Goal: Task Accomplishment & Management: Manage account settings

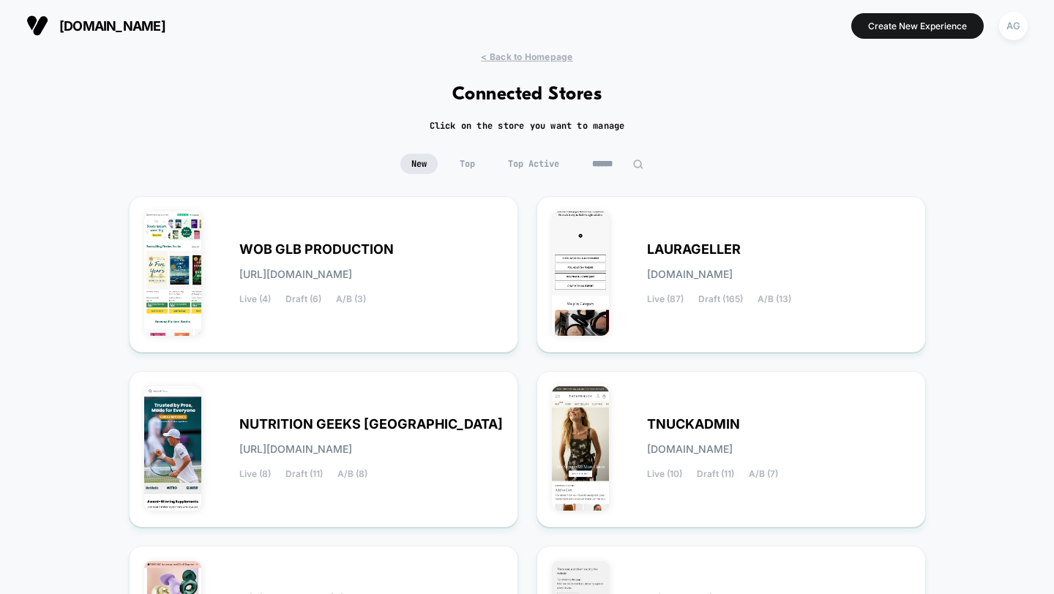
click at [546, 168] on span "Top Active" at bounding box center [533, 164] width 73 height 20
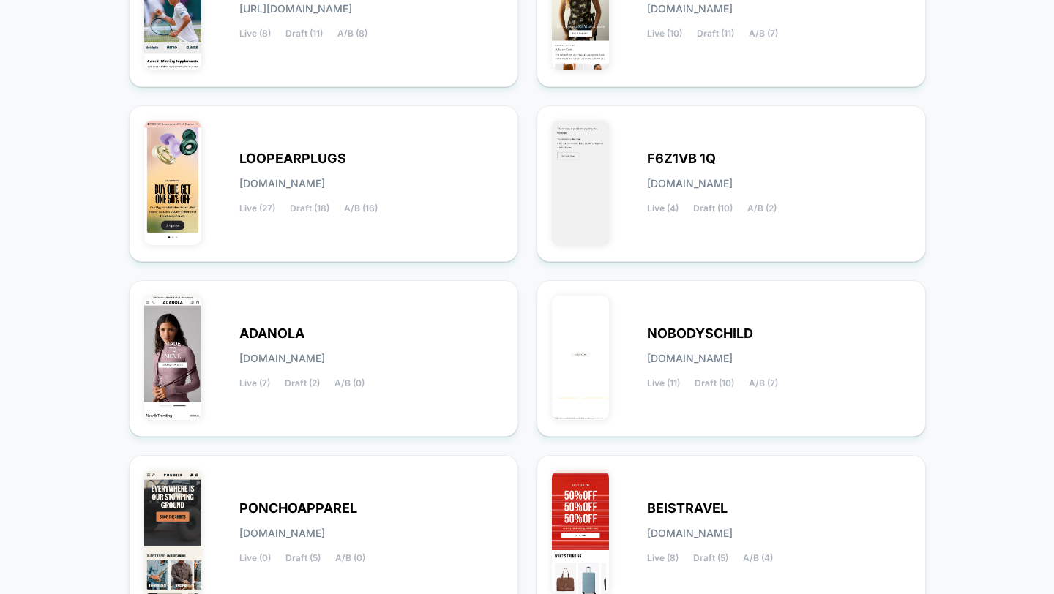
scroll to position [450, 0]
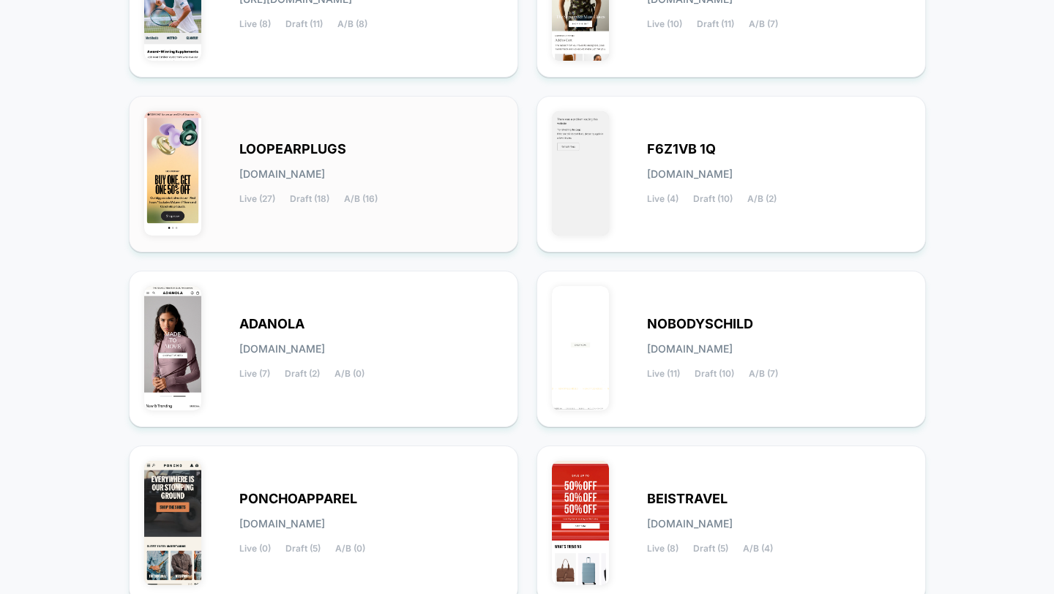
click at [421, 173] on div "LOOPEARPLUGS [DOMAIN_NAME] Live (27) Draft (18) A/B (16)" at bounding box center [370, 174] width 263 height 60
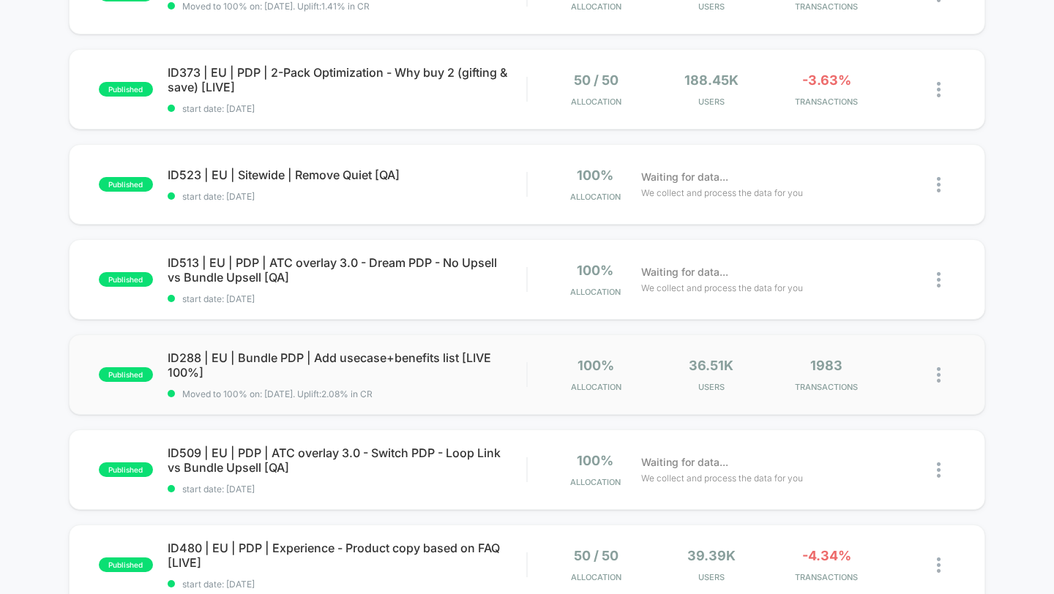
scroll to position [621, 0]
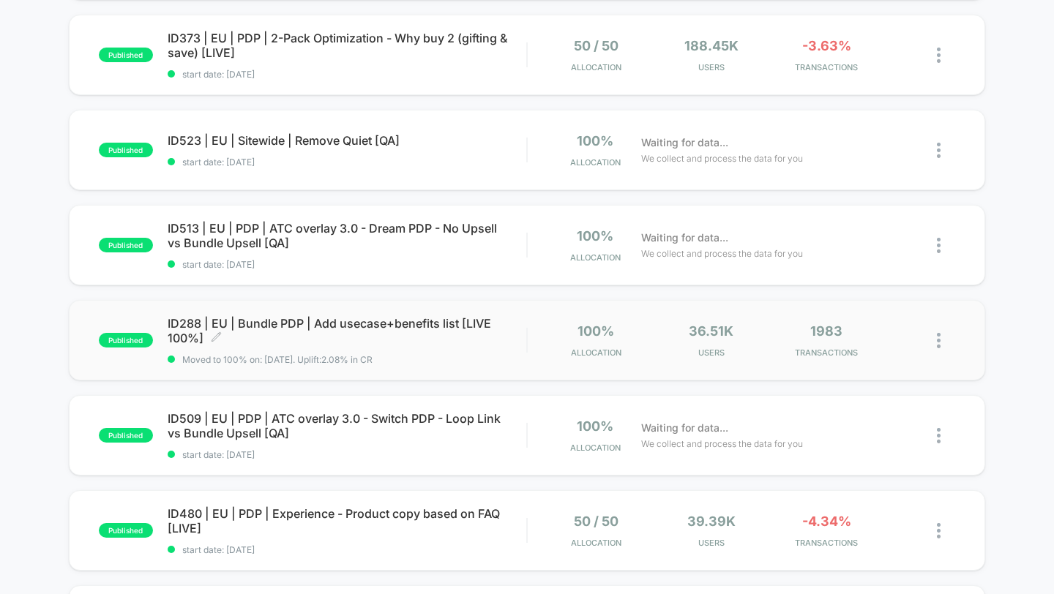
click at [460, 337] on span "ID288 | EU | Bundle PDP | Add usecase+benefits list [LIVE 100%] Click to edit e…" at bounding box center [347, 330] width 359 height 29
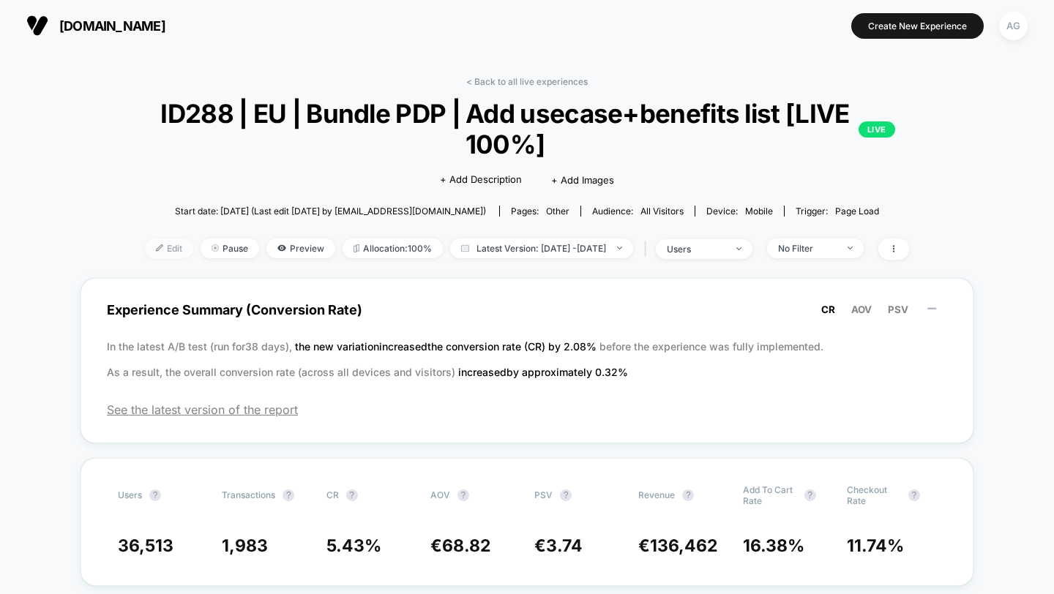
click at [145, 245] on span "Edit" at bounding box center [169, 249] width 48 height 20
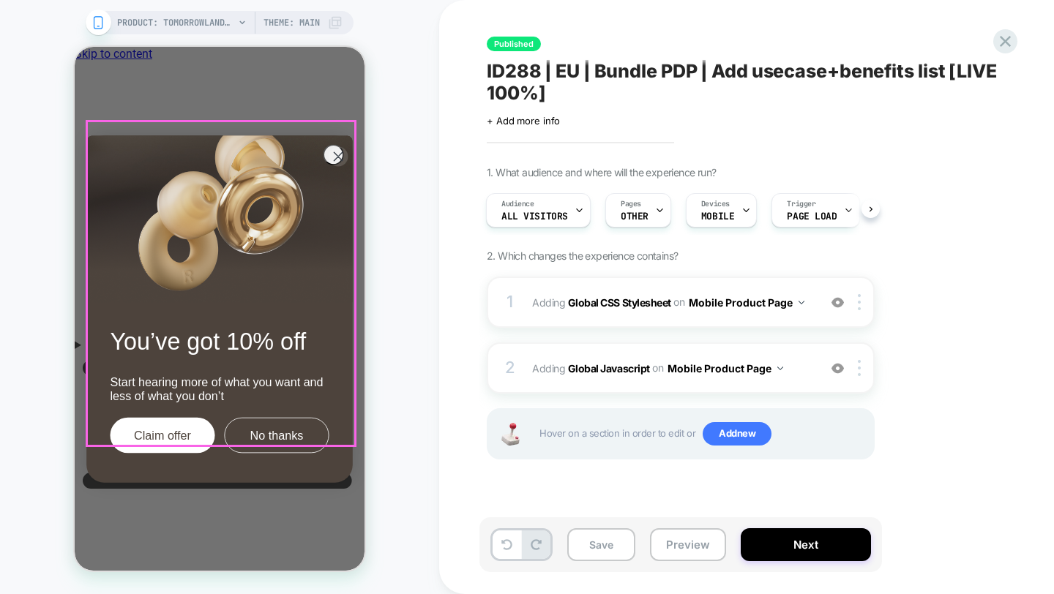
scroll to position [26, 0]
drag, startPoint x: 329, startPoint y: 513, endPoint x: 328, endPoint y: 343, distance: 169.8
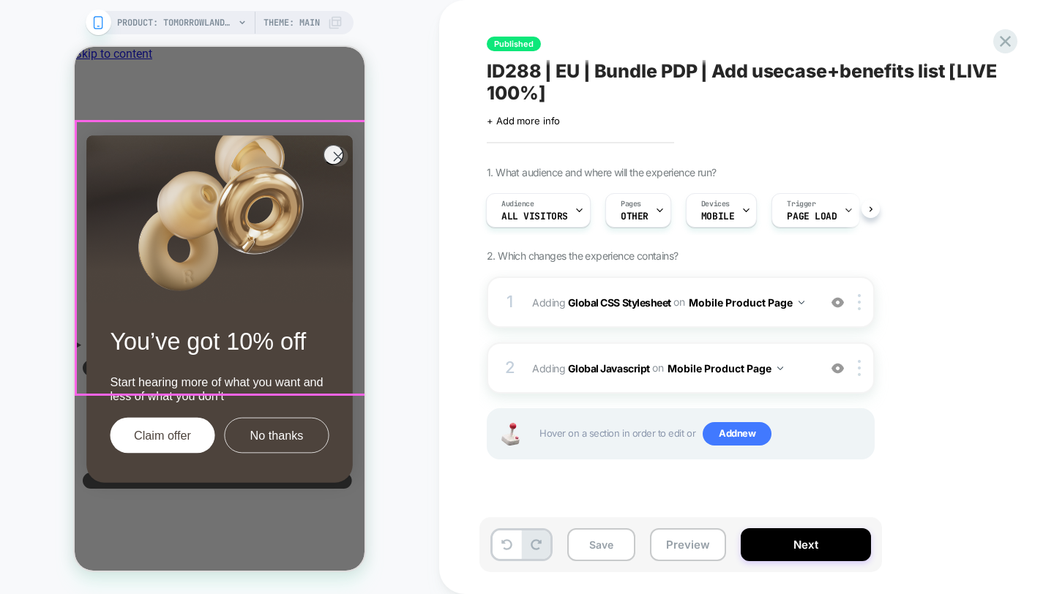
scroll to position [0, 0]
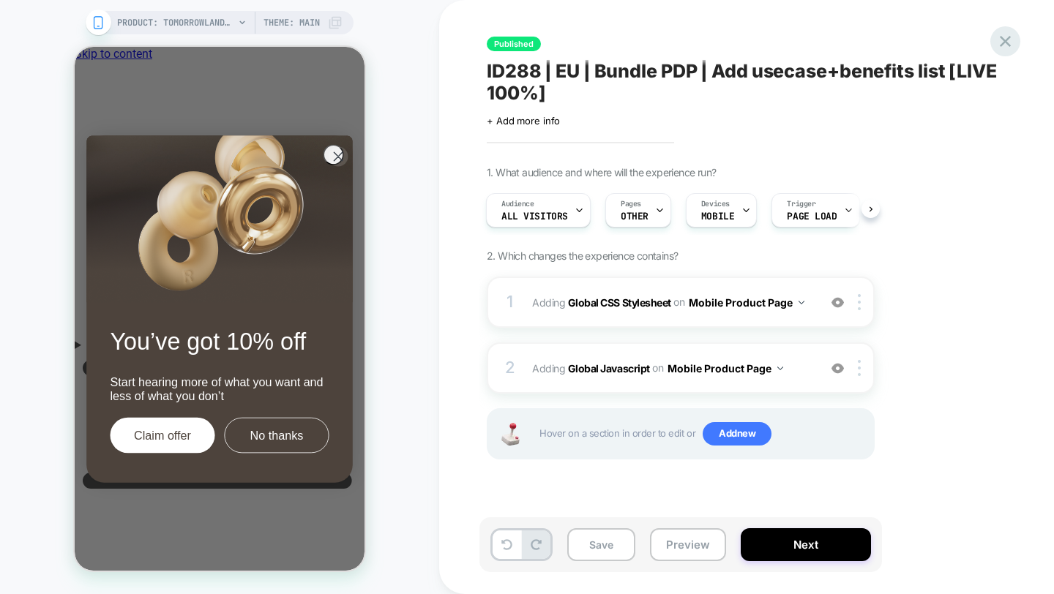
click at [1004, 42] on icon at bounding box center [1005, 41] width 11 height 11
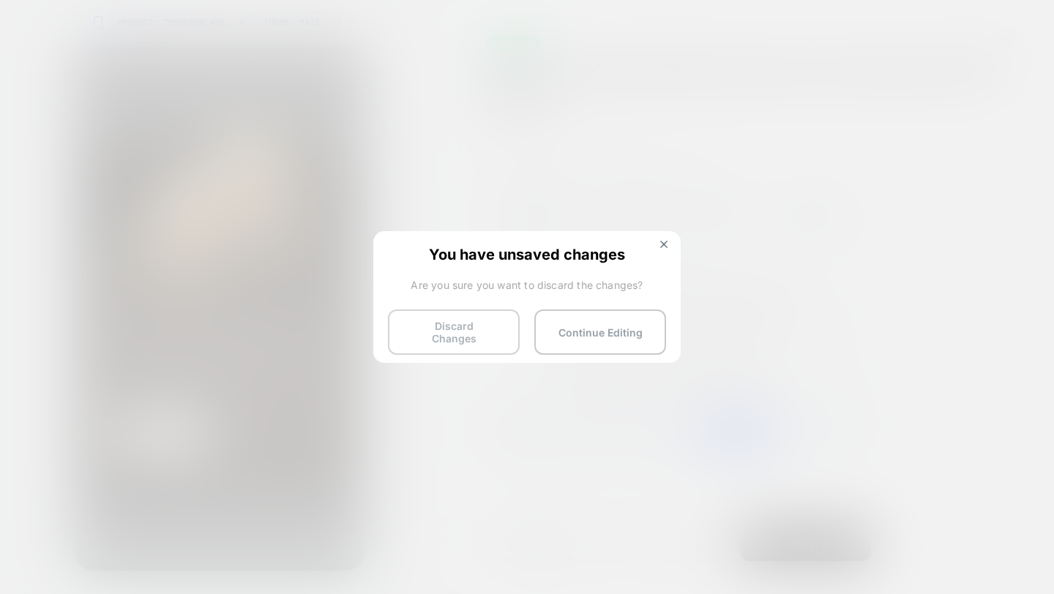
click at [460, 332] on button "Discard Changes" at bounding box center [454, 332] width 132 height 45
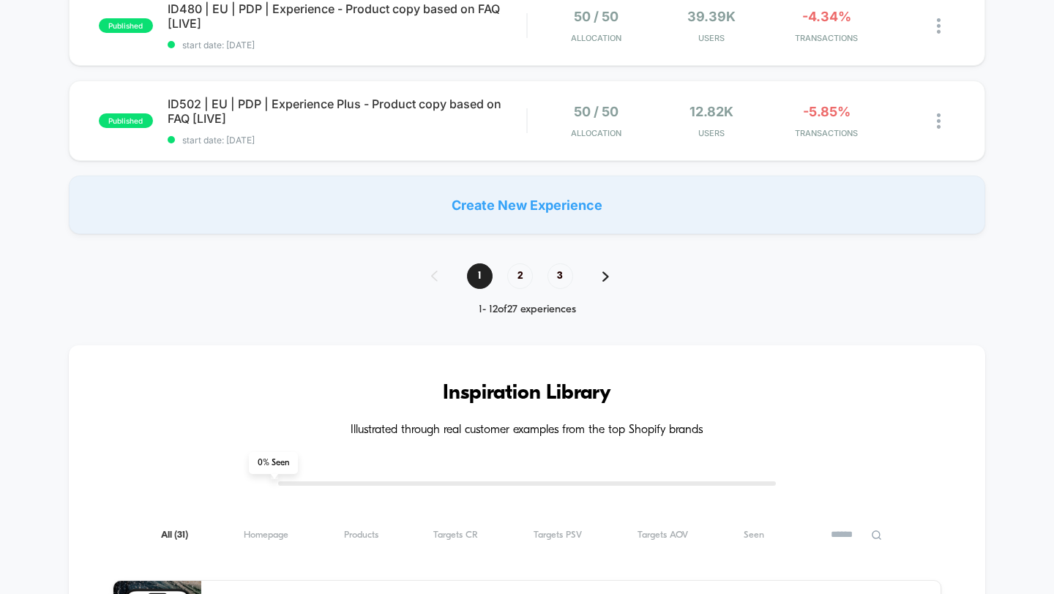
scroll to position [1137, 0]
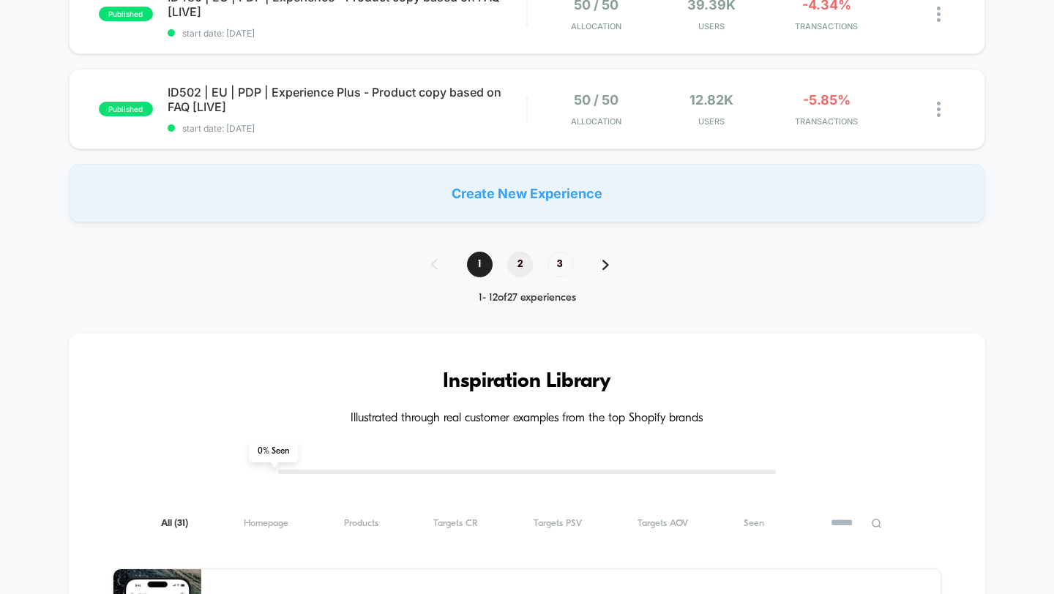
click at [520, 266] on span "2" at bounding box center [520, 265] width 26 height 26
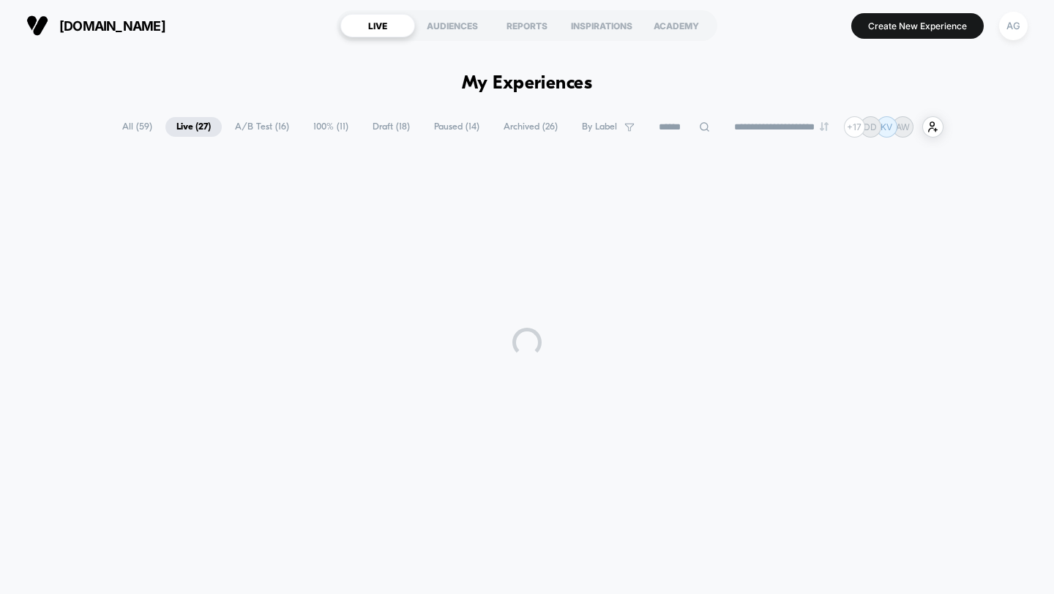
scroll to position [0, 0]
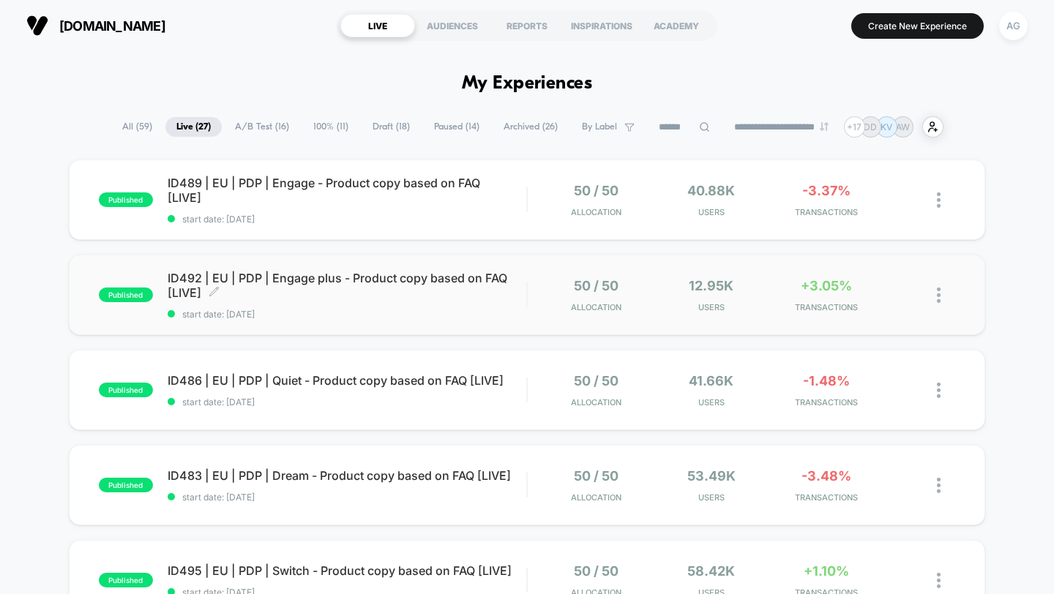
click at [497, 317] on span "start date: [DATE]" at bounding box center [347, 314] width 359 height 11
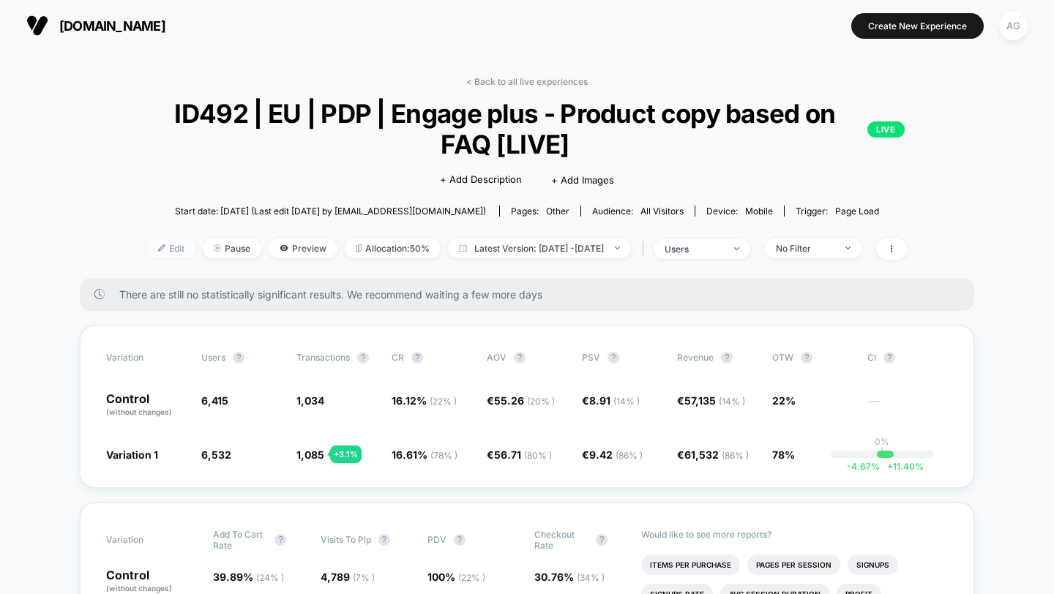
click at [158, 254] on span "Edit" at bounding box center [171, 249] width 48 height 20
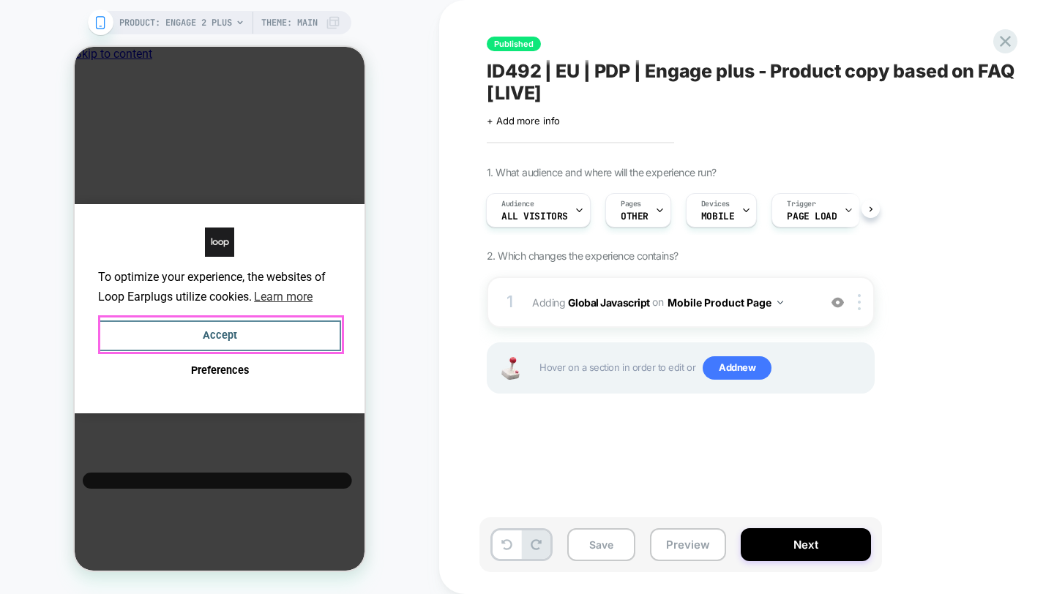
click at [238, 342] on button "Accept" at bounding box center [219, 336] width 243 height 31
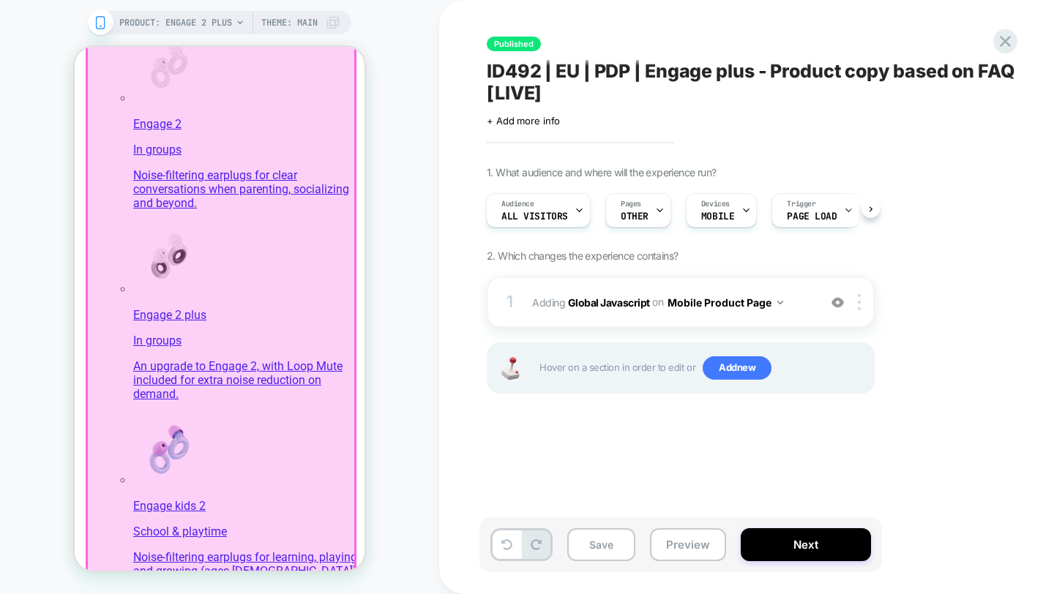
scroll to position [1345, 0]
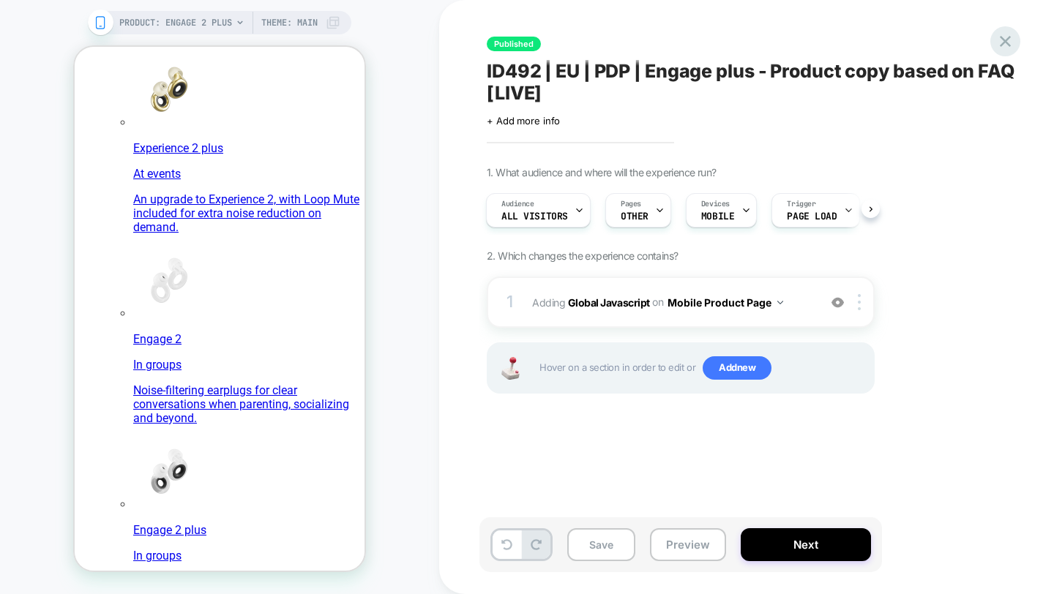
click at [1015, 37] on div at bounding box center [1005, 41] width 30 height 30
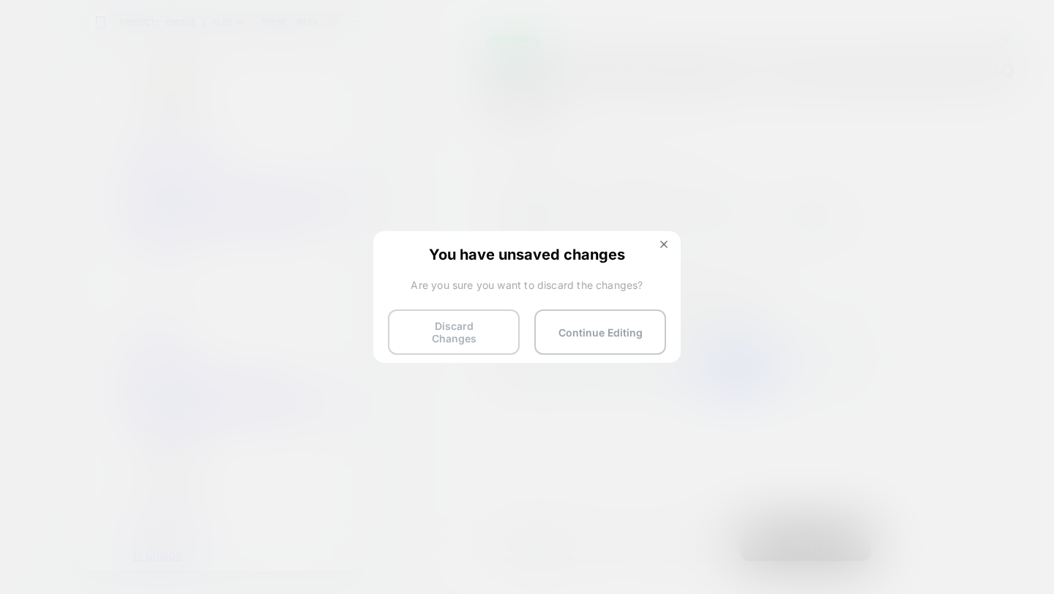
click at [466, 326] on button "Discard Changes" at bounding box center [454, 332] width 132 height 45
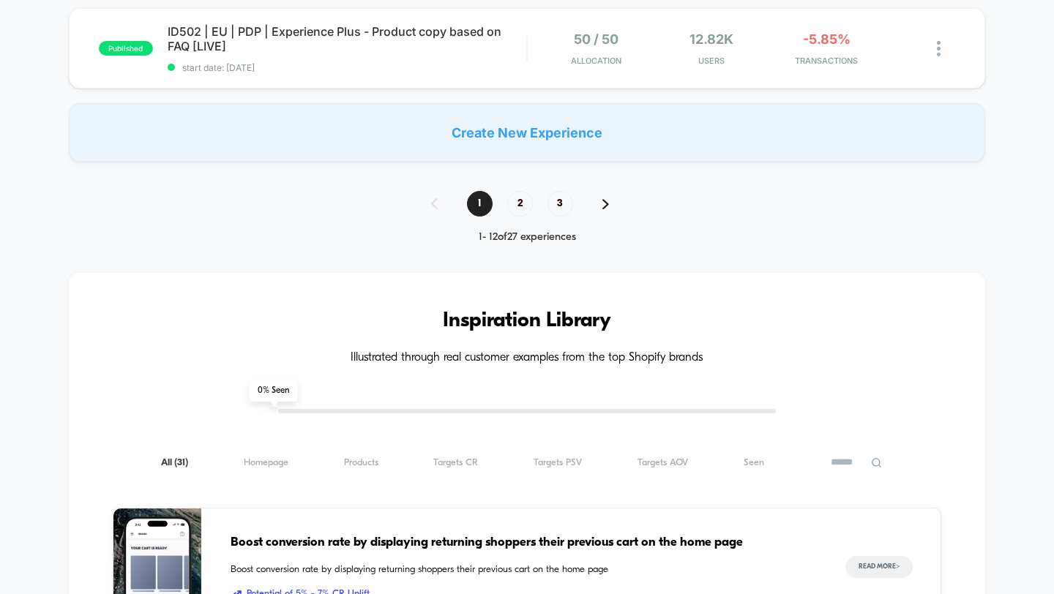
scroll to position [1208, 0]
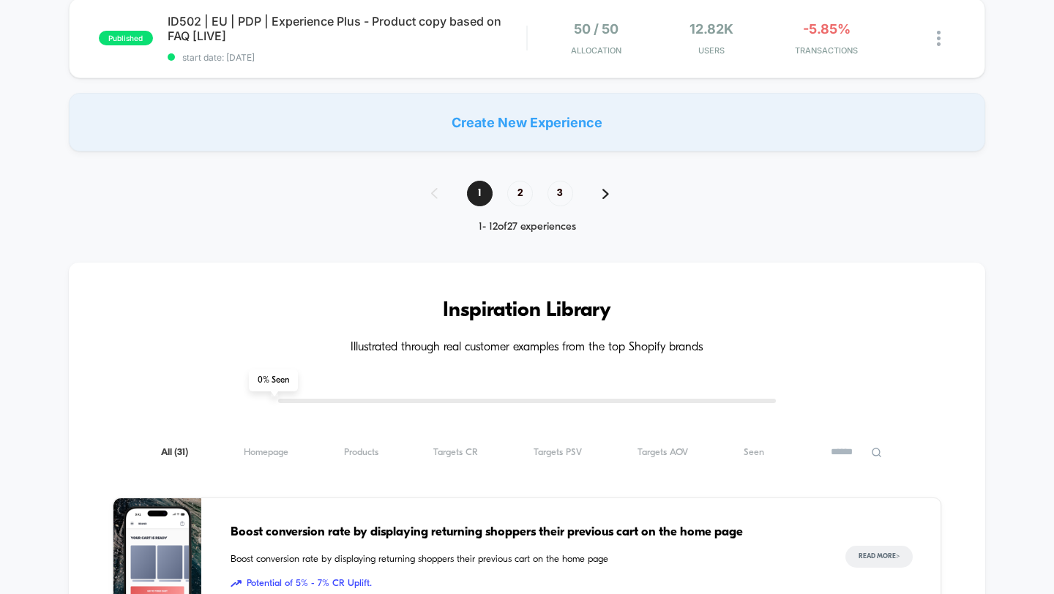
click at [543, 194] on div "1 2 3" at bounding box center [527, 194] width 222 height 26
click at [550, 194] on span "3" at bounding box center [560, 194] width 26 height 26
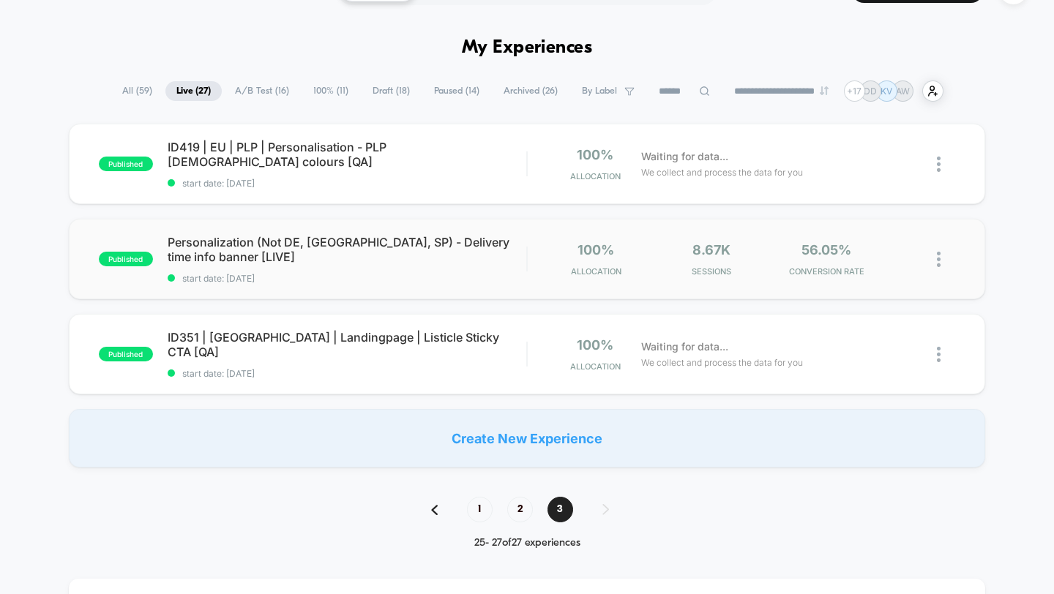
scroll to position [38, 0]
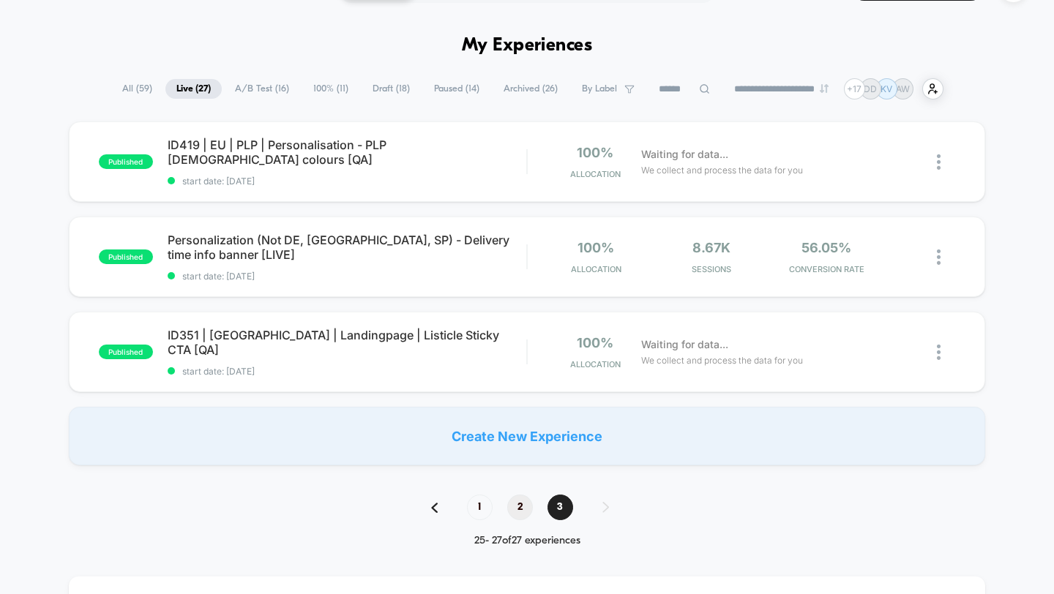
click at [522, 503] on span "2" at bounding box center [520, 508] width 26 height 26
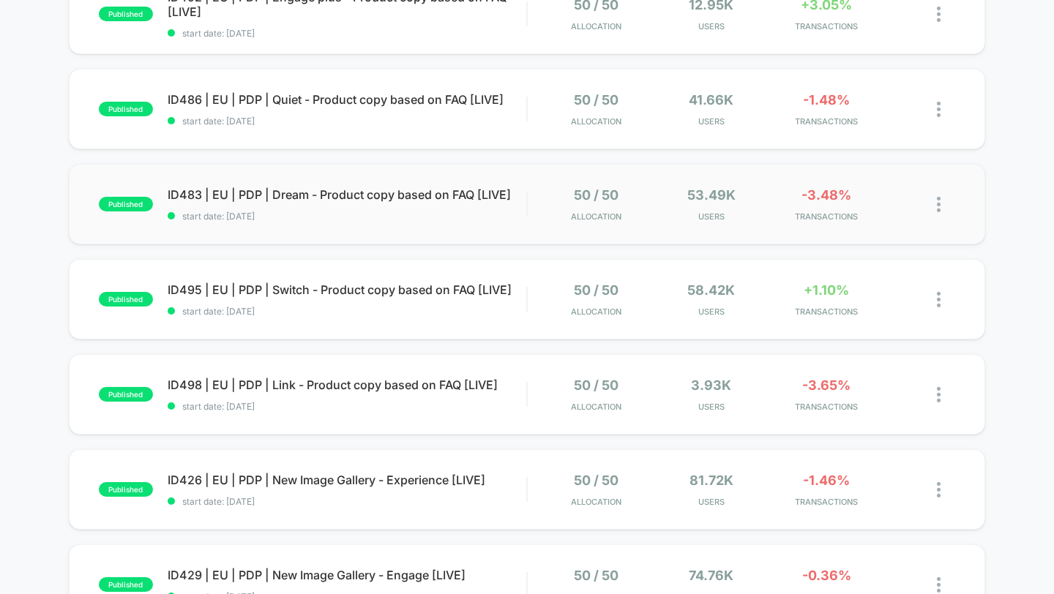
scroll to position [0, 0]
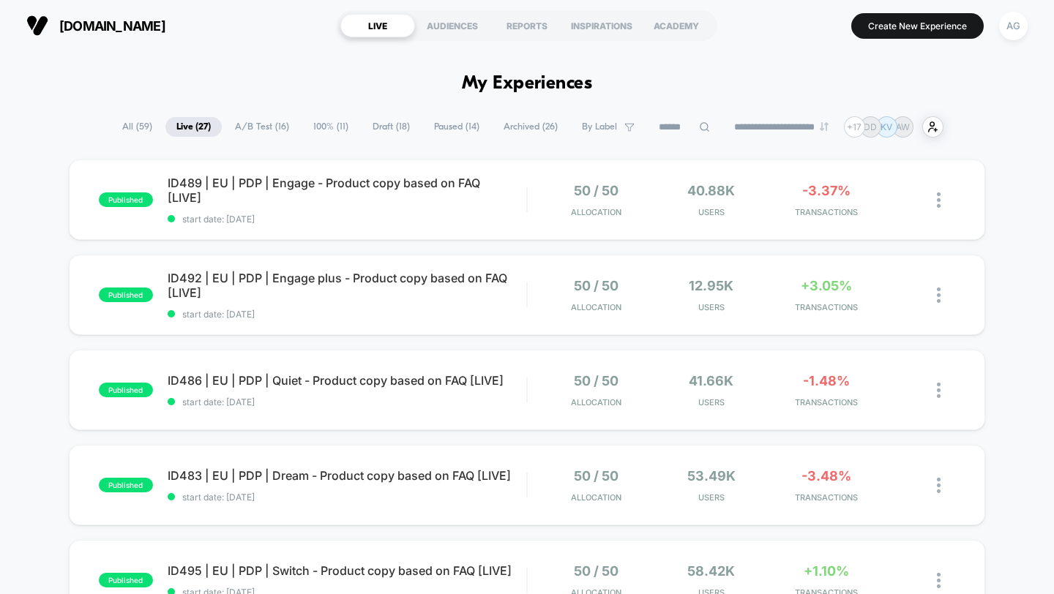
click at [316, 121] on span "100% ( 11 )" at bounding box center [330, 127] width 57 height 20
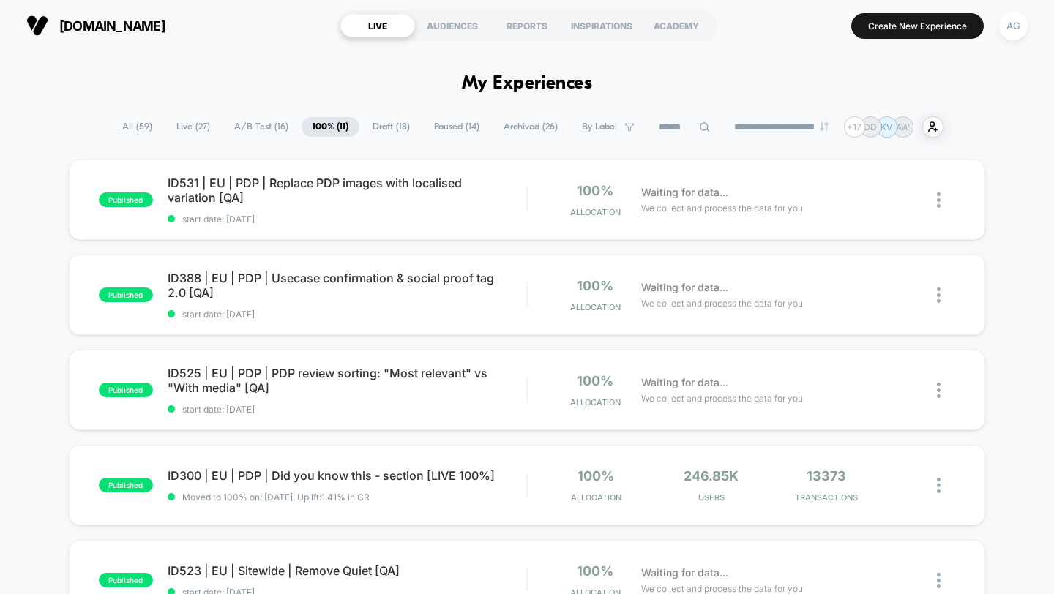
click at [125, 124] on span "All ( 59 )" at bounding box center [137, 127] width 52 height 20
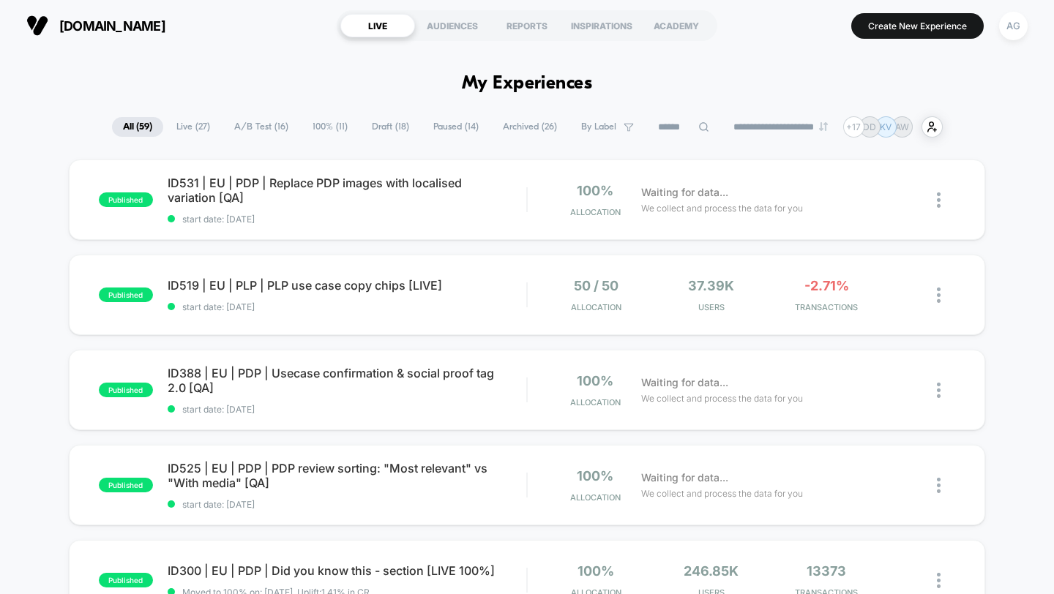
click at [1028, 25] on button "AG" at bounding box center [1013, 26] width 37 height 30
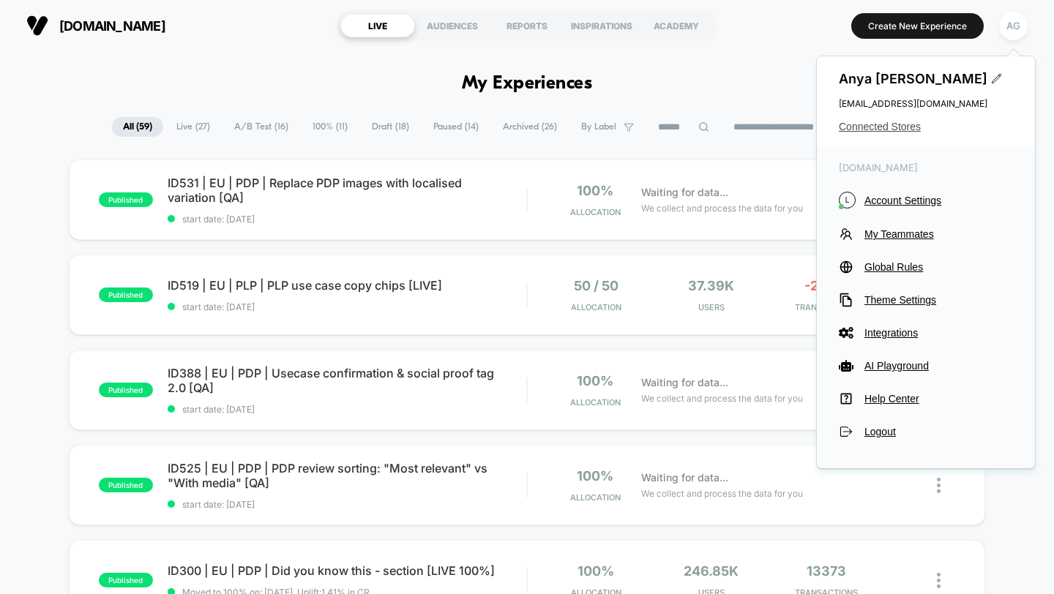
click at [873, 127] on span "Connected Stores" at bounding box center [926, 127] width 174 height 12
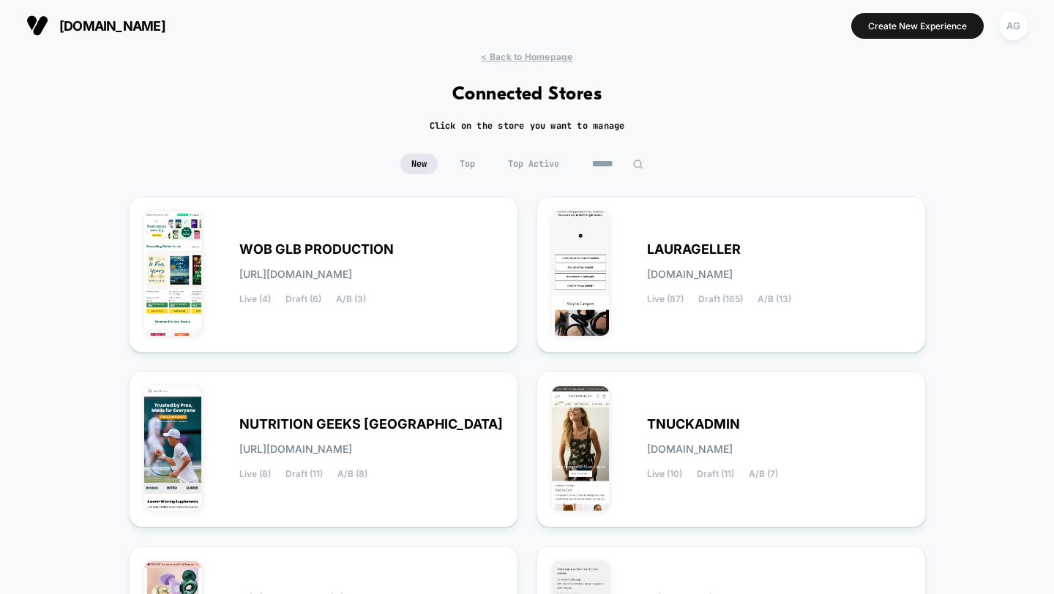
click at [550, 165] on span "Top Active" at bounding box center [533, 164] width 73 height 20
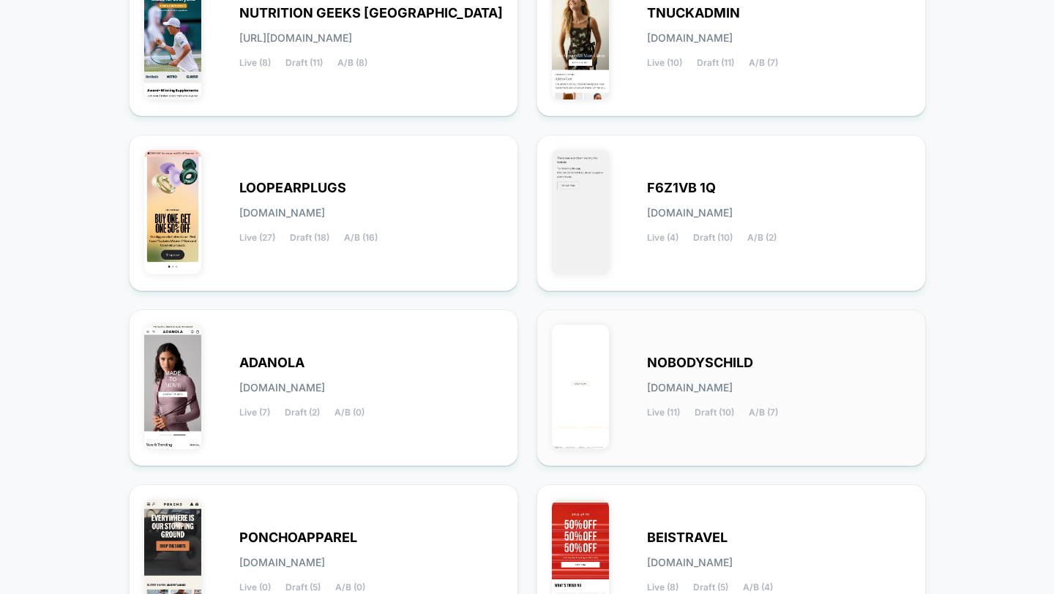
scroll to position [577, 0]
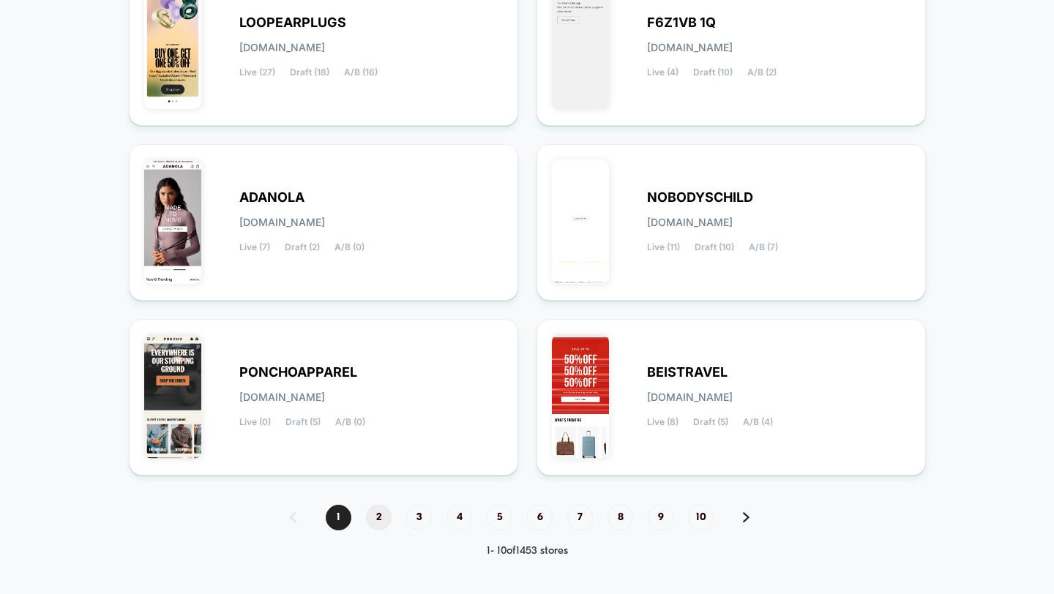
click at [375, 515] on span "2" at bounding box center [379, 518] width 26 height 26
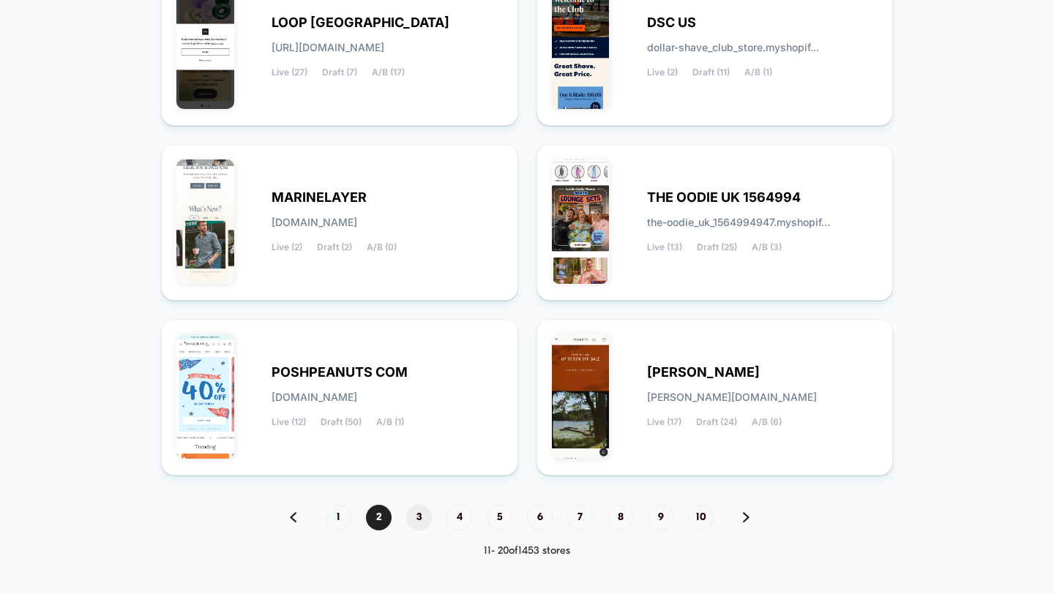
click at [412, 512] on span "3" at bounding box center [419, 518] width 26 height 26
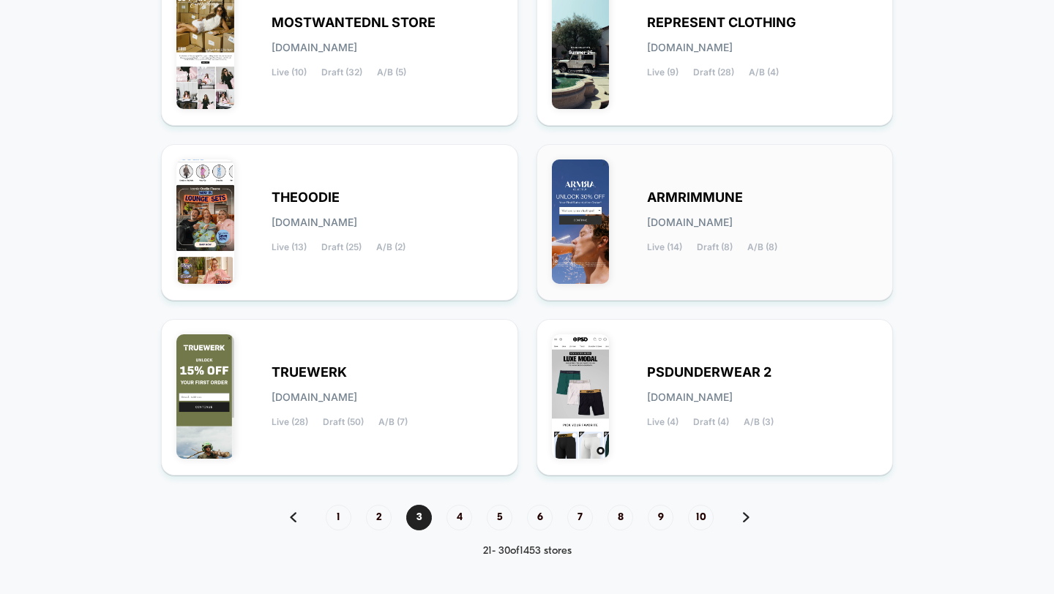
click at [636, 255] on div "ARMRIMMUNE [DOMAIN_NAME] Live (14) Draft (8) A/B (8)" at bounding box center [715, 223] width 326 height 126
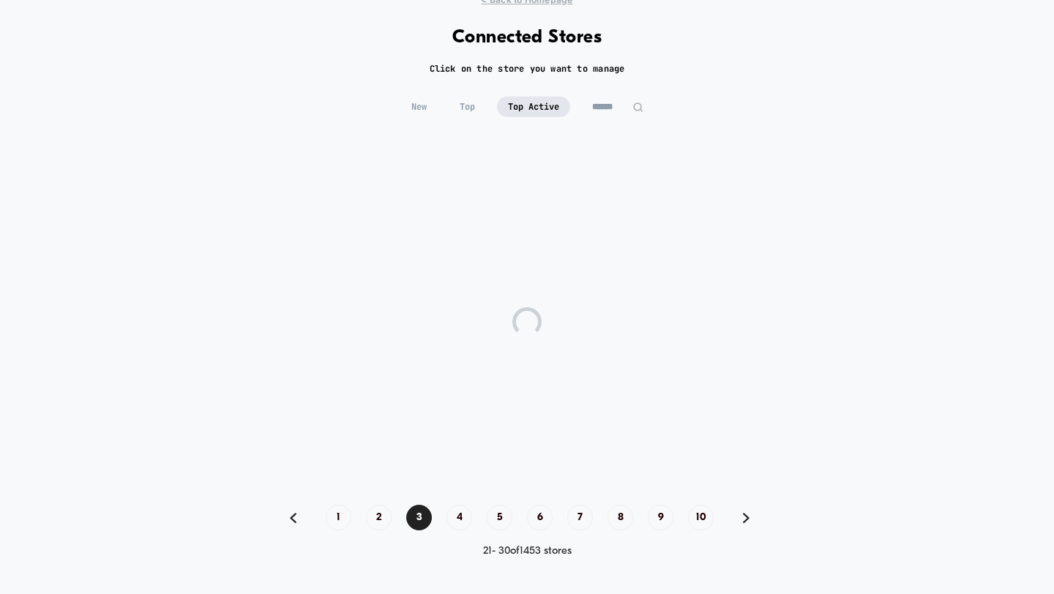
scroll to position [56, 0]
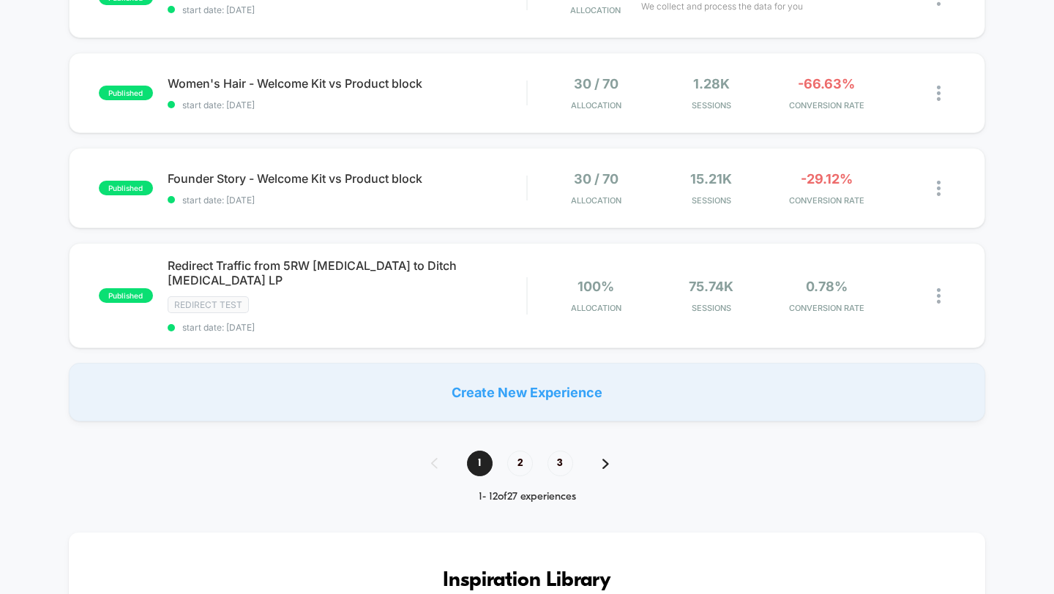
scroll to position [987, 0]
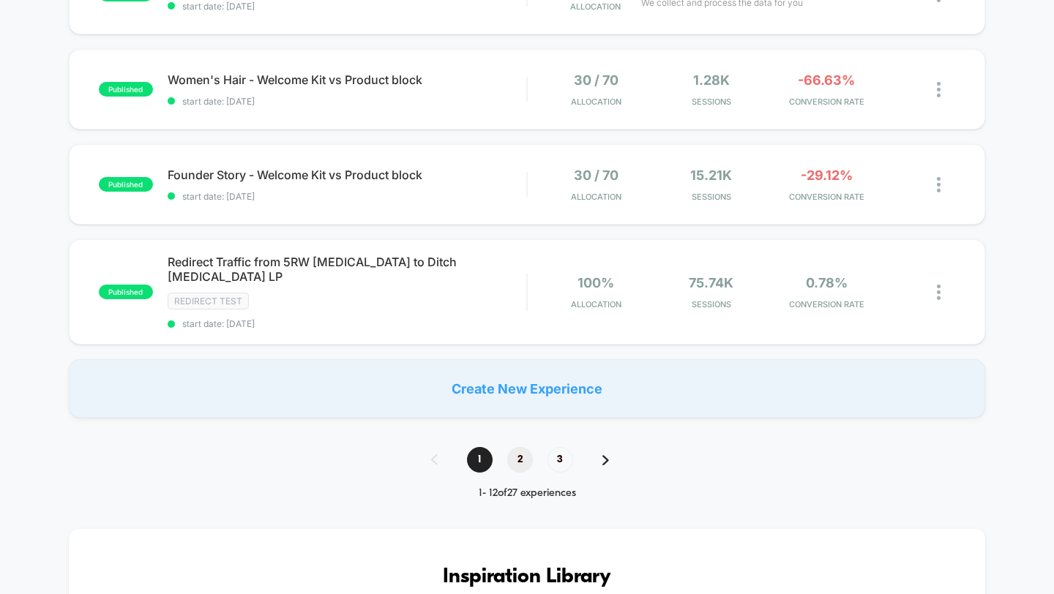
click at [512, 447] on span "2" at bounding box center [520, 460] width 26 height 26
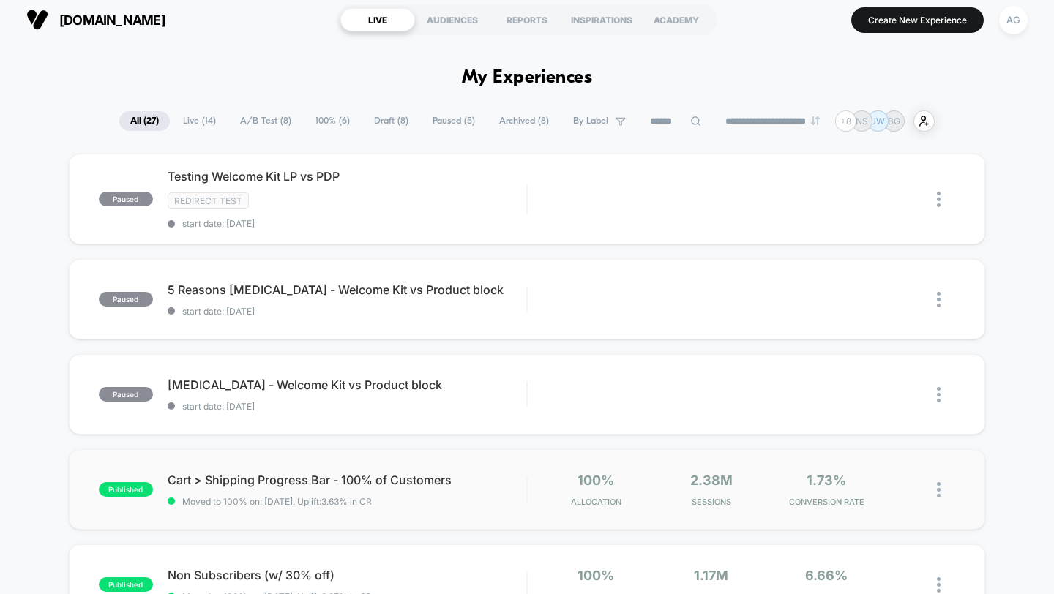
scroll to position [0, 0]
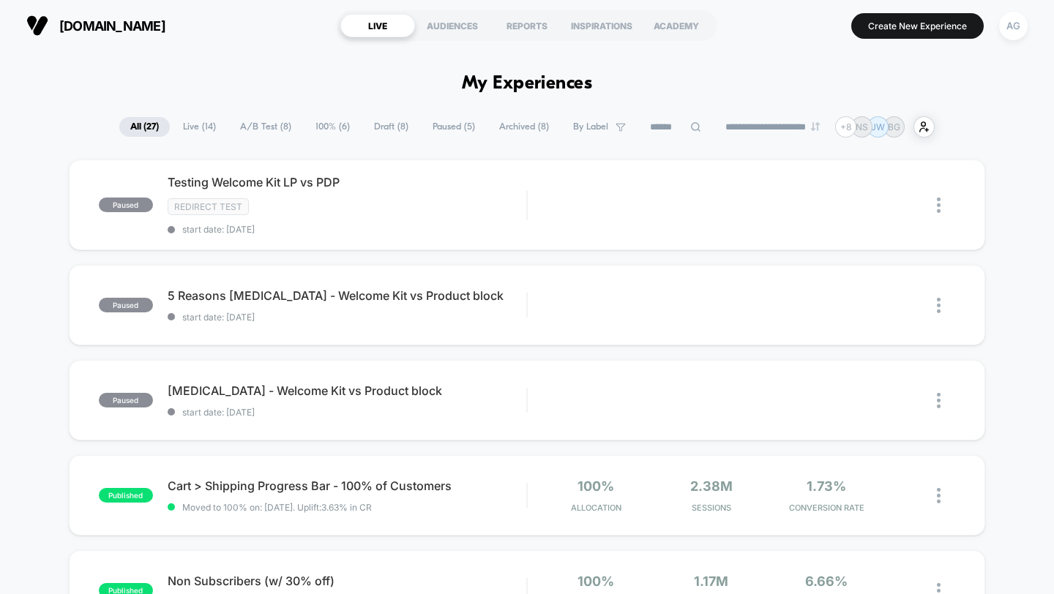
click at [190, 121] on span "Live ( 14 )" at bounding box center [199, 127] width 55 height 20
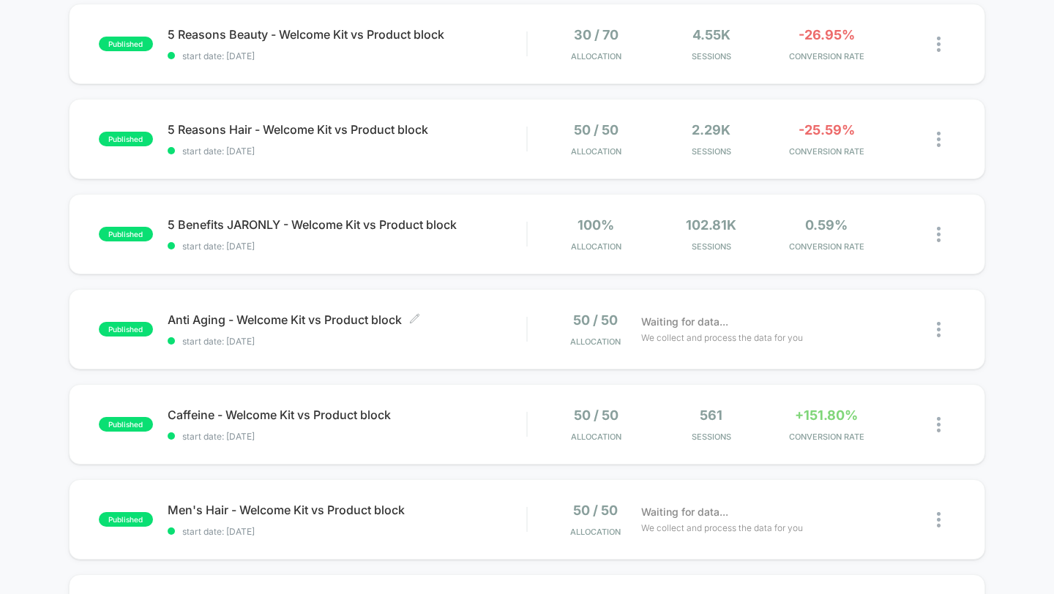
scroll to position [136, 0]
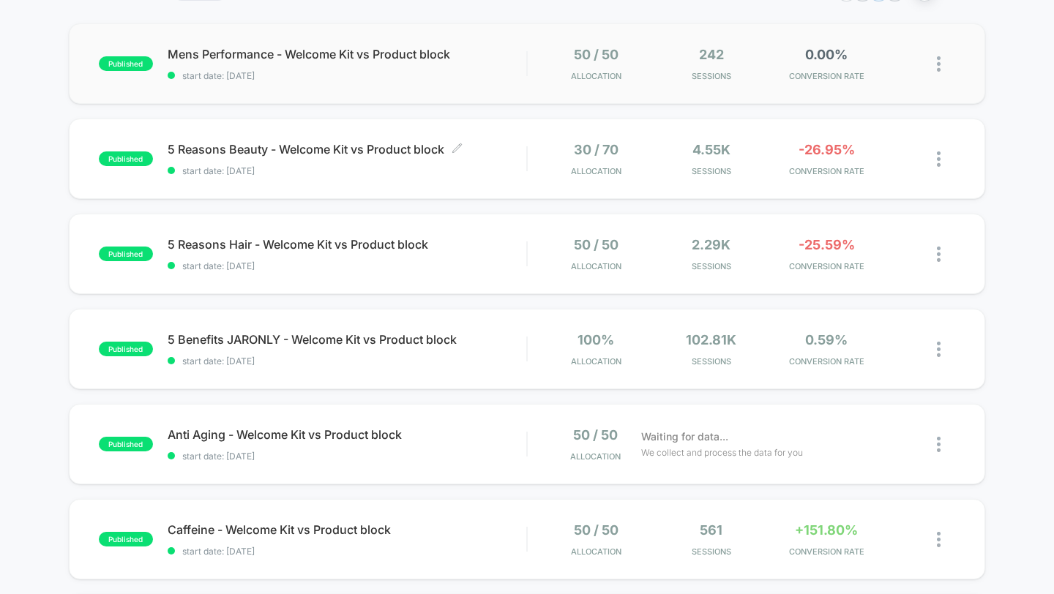
click at [384, 170] on span "start date: [DATE]" at bounding box center [347, 170] width 359 height 11
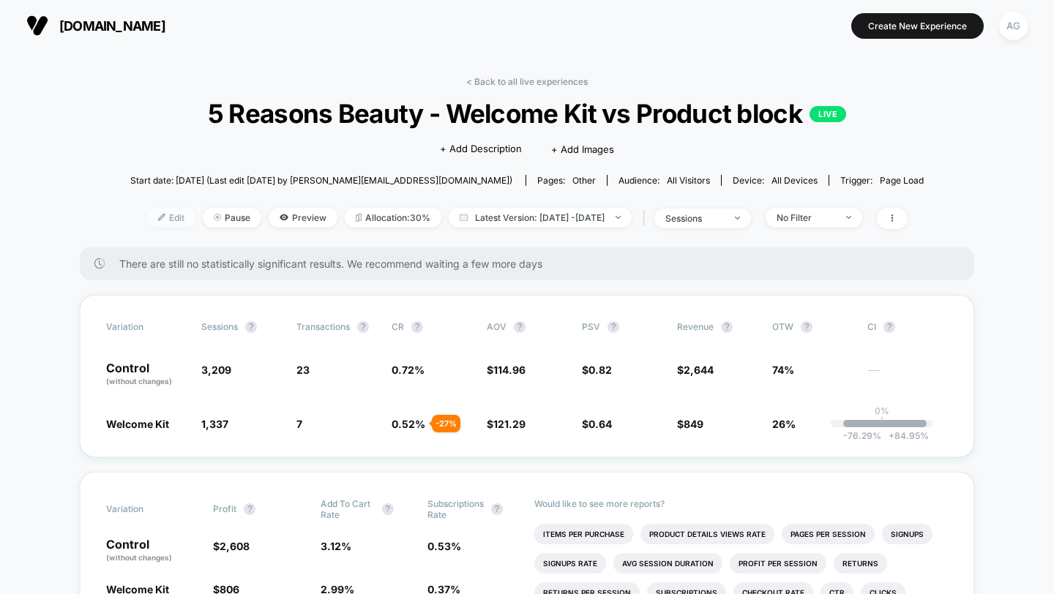
click at [153, 220] on span "Edit" at bounding box center [171, 218] width 48 height 20
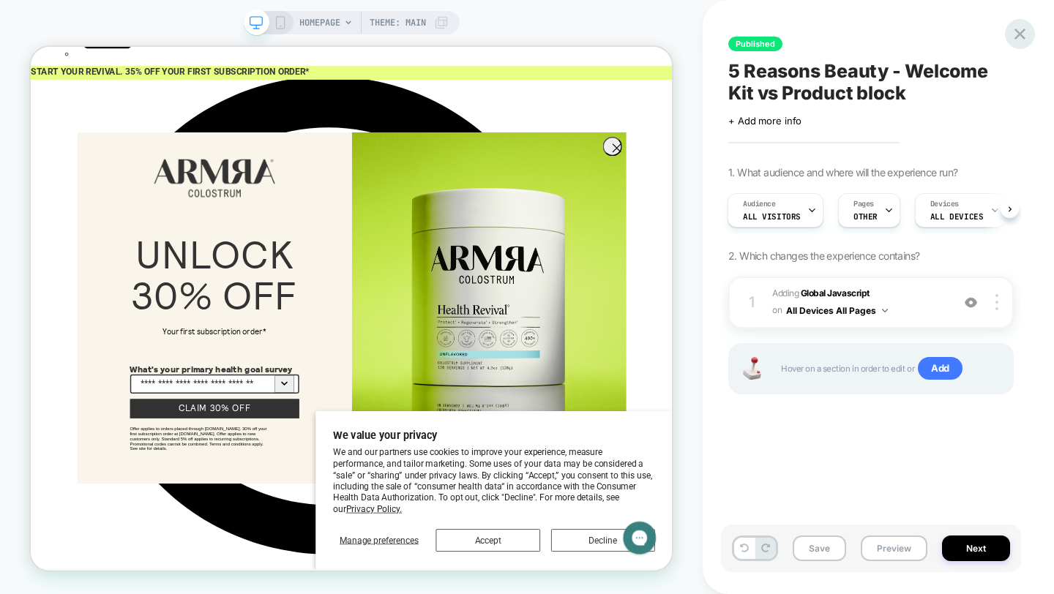
click at [1020, 37] on icon at bounding box center [1020, 34] width 20 height 20
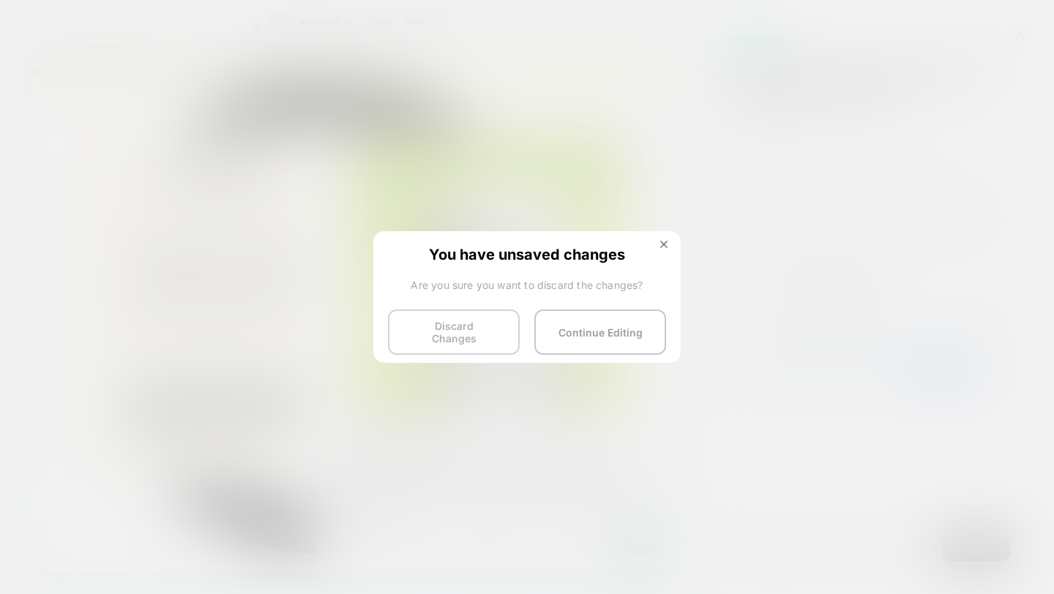
click at [438, 333] on button "Discard Changes" at bounding box center [454, 332] width 132 height 45
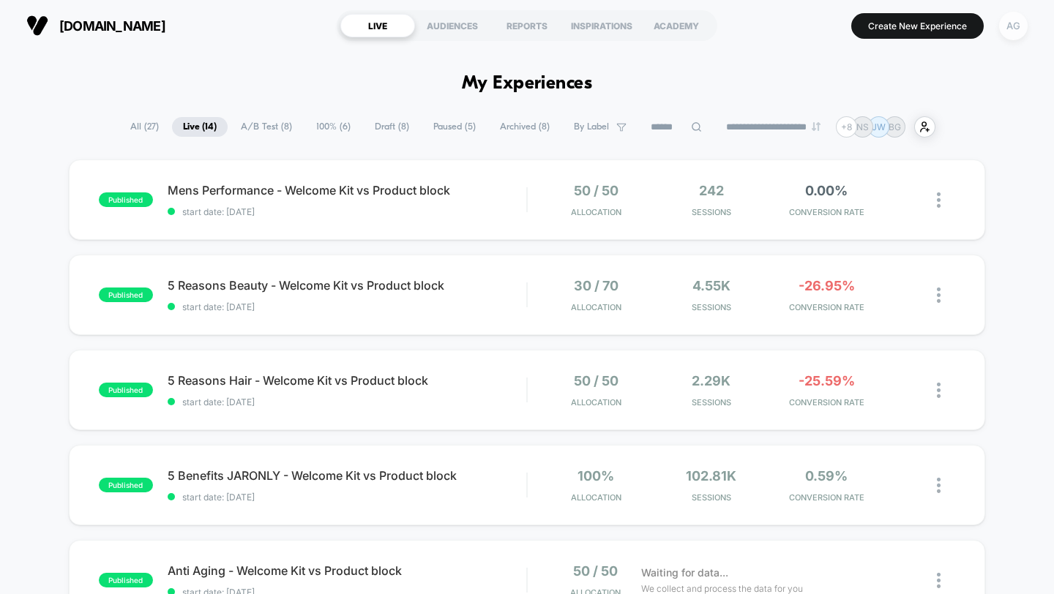
click at [1016, 17] on div "AG" at bounding box center [1013, 26] width 29 height 29
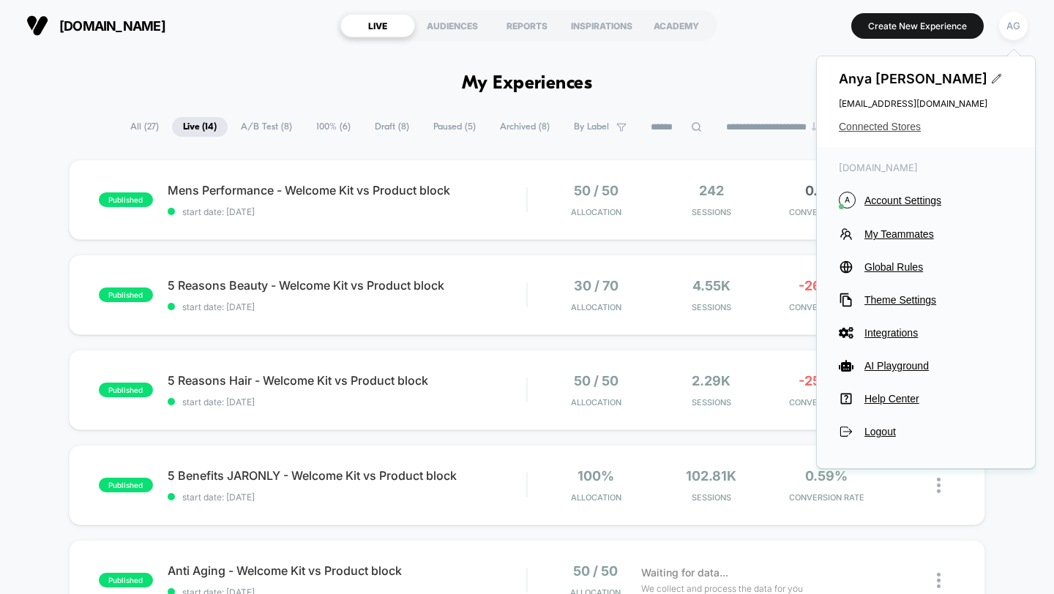
click at [883, 124] on span "Connected Stores" at bounding box center [926, 127] width 174 height 12
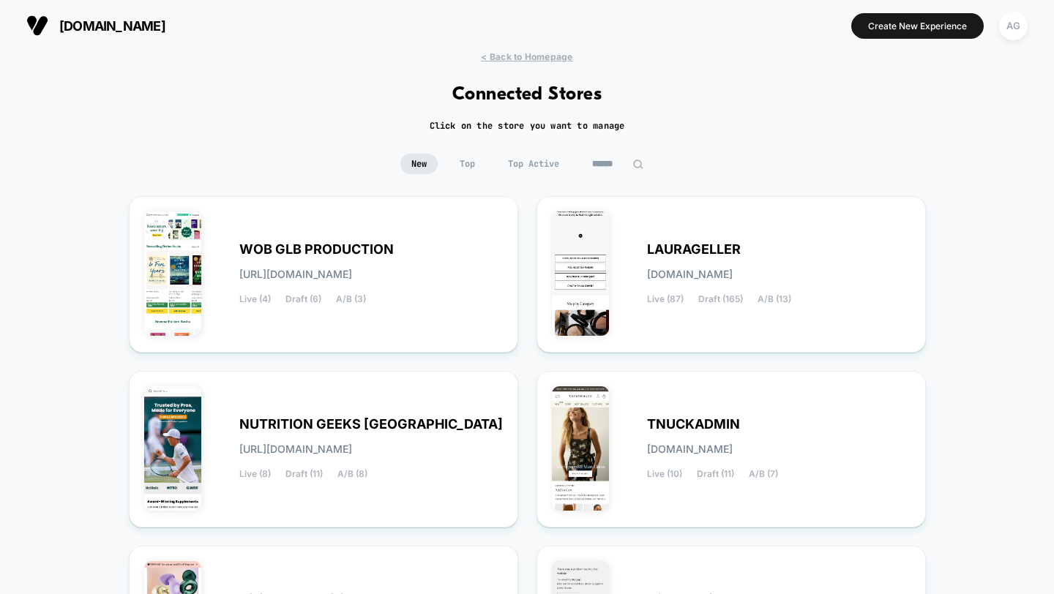
click at [536, 163] on span "Top Active" at bounding box center [533, 164] width 73 height 20
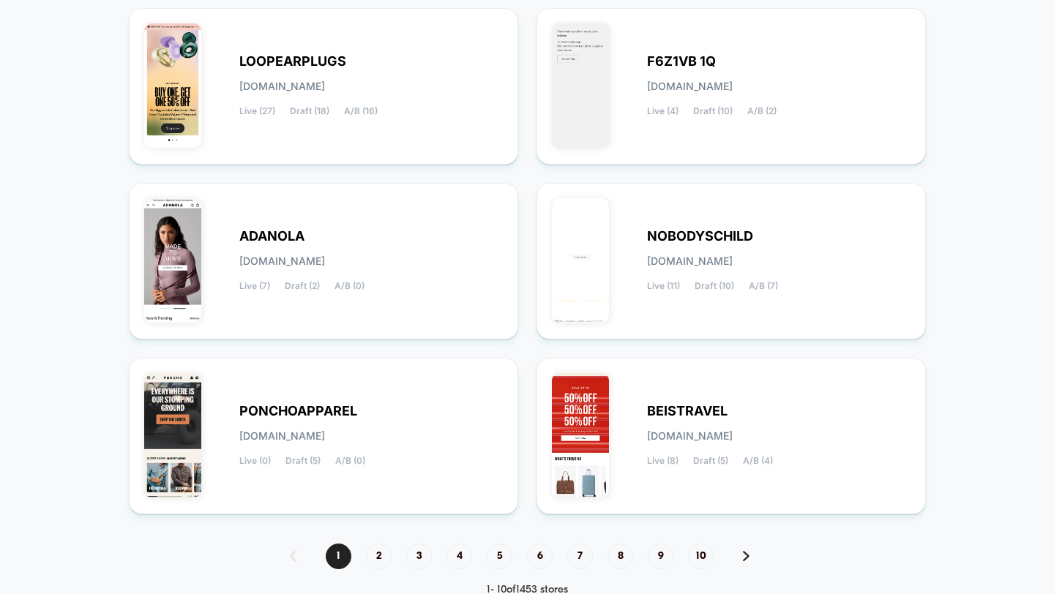
scroll to position [577, 0]
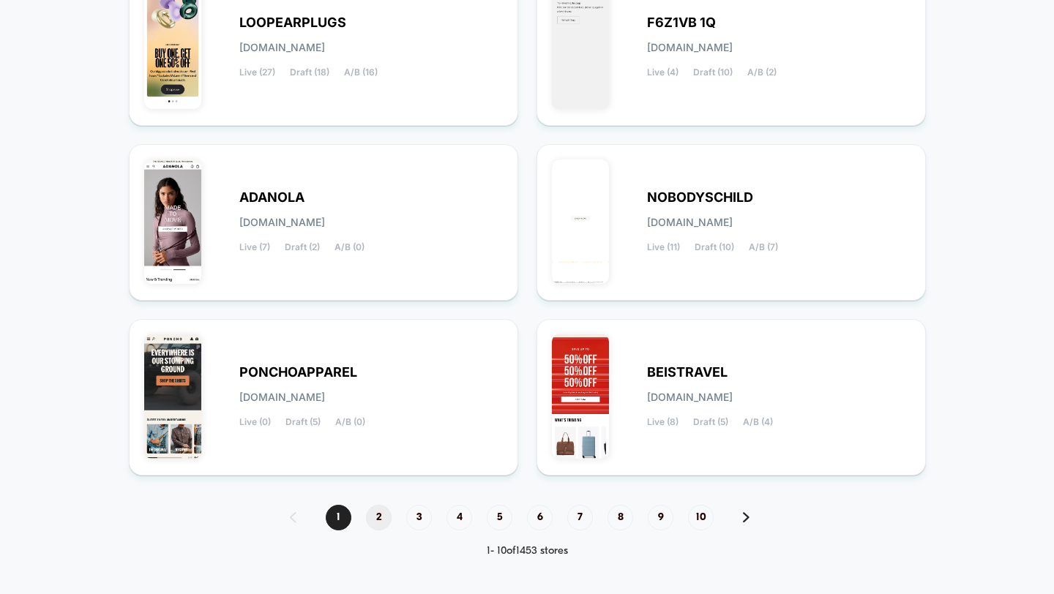
click at [379, 512] on span "2" at bounding box center [379, 518] width 26 height 26
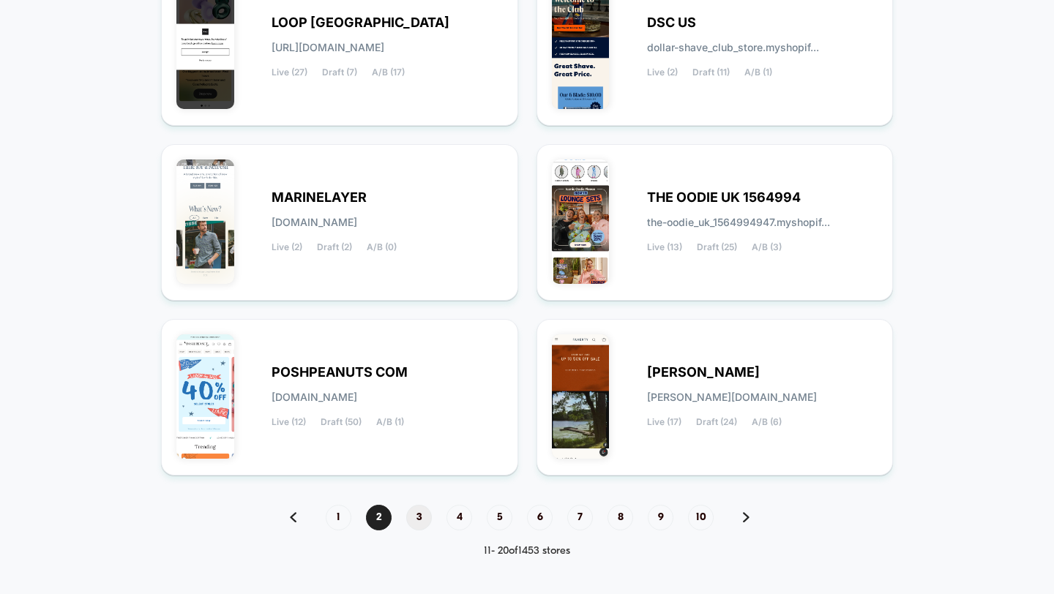
click at [409, 513] on span "3" at bounding box center [419, 518] width 26 height 26
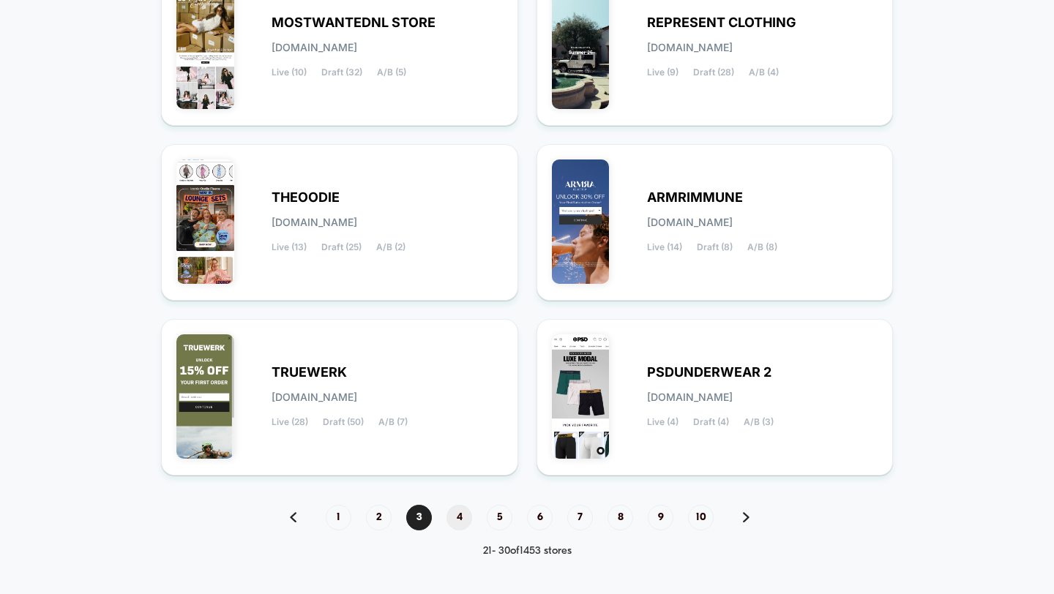
click at [459, 513] on span "4" at bounding box center [459, 518] width 26 height 26
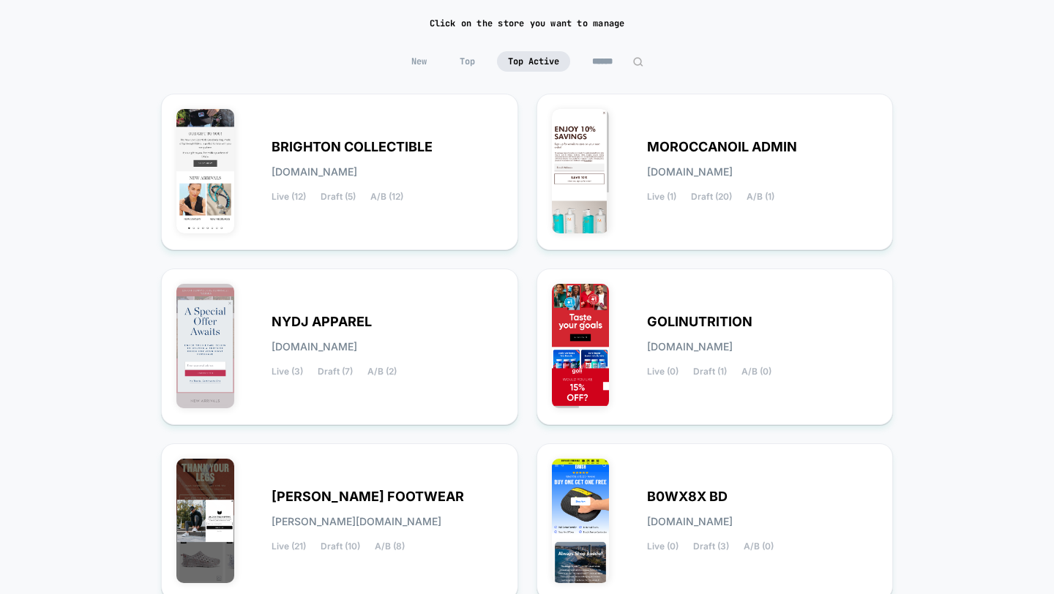
scroll to position [91, 0]
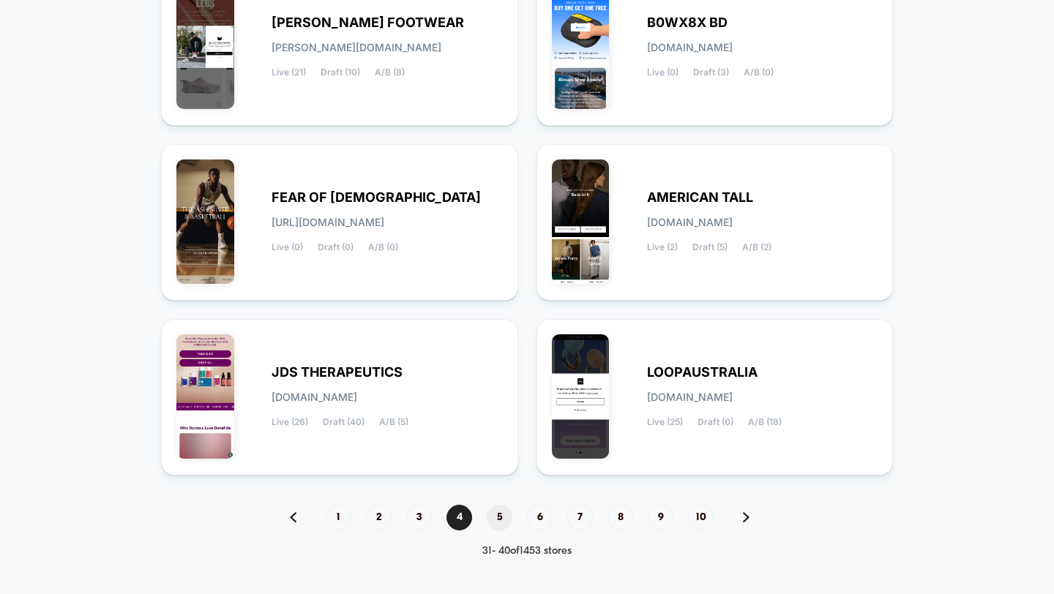
click at [496, 518] on span "5" at bounding box center [500, 518] width 26 height 26
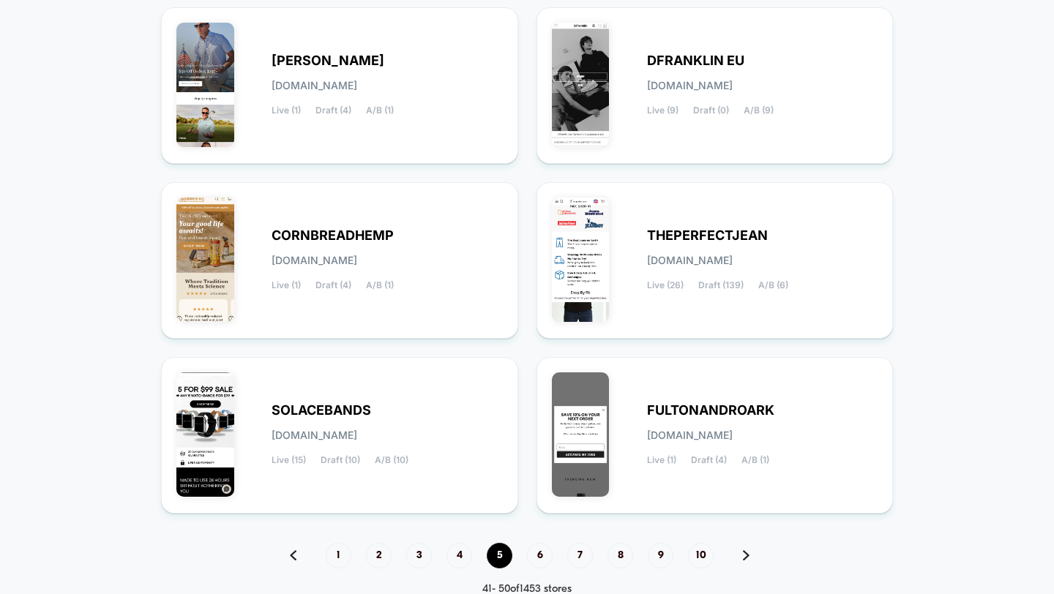
scroll to position [561, 0]
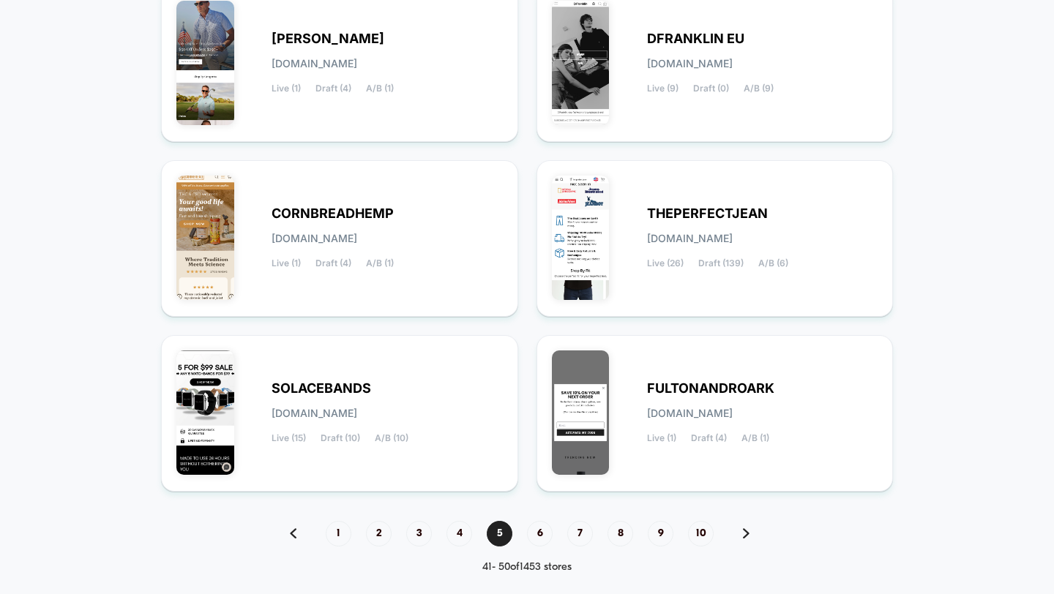
click at [526, 529] on div "1 2 3 4 5 6 7 8 9 10" at bounding box center [527, 534] width 504 height 26
click at [537, 536] on span "6" at bounding box center [540, 534] width 26 height 26
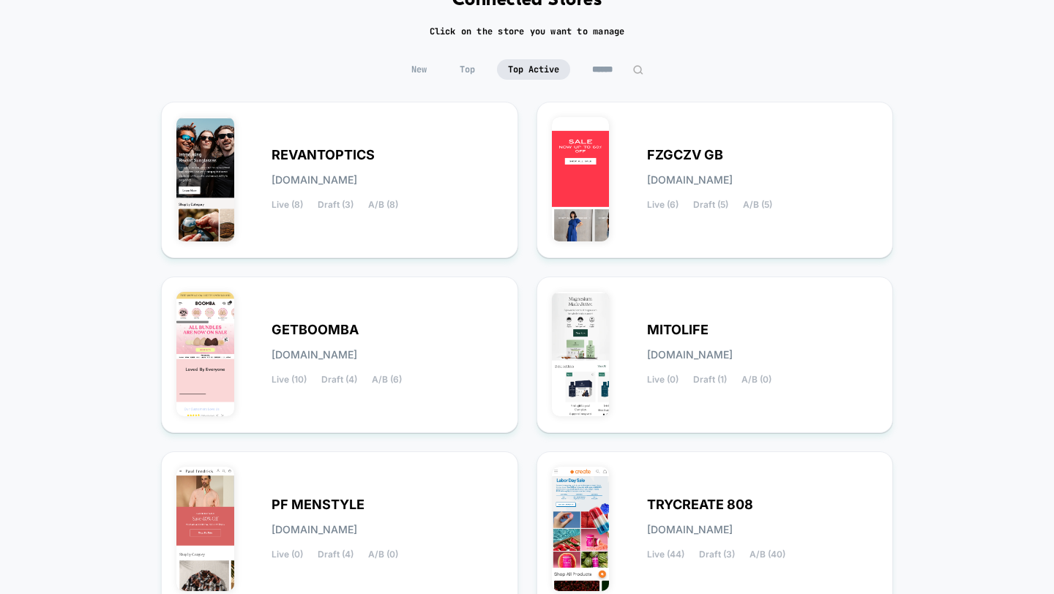
scroll to position [59, 0]
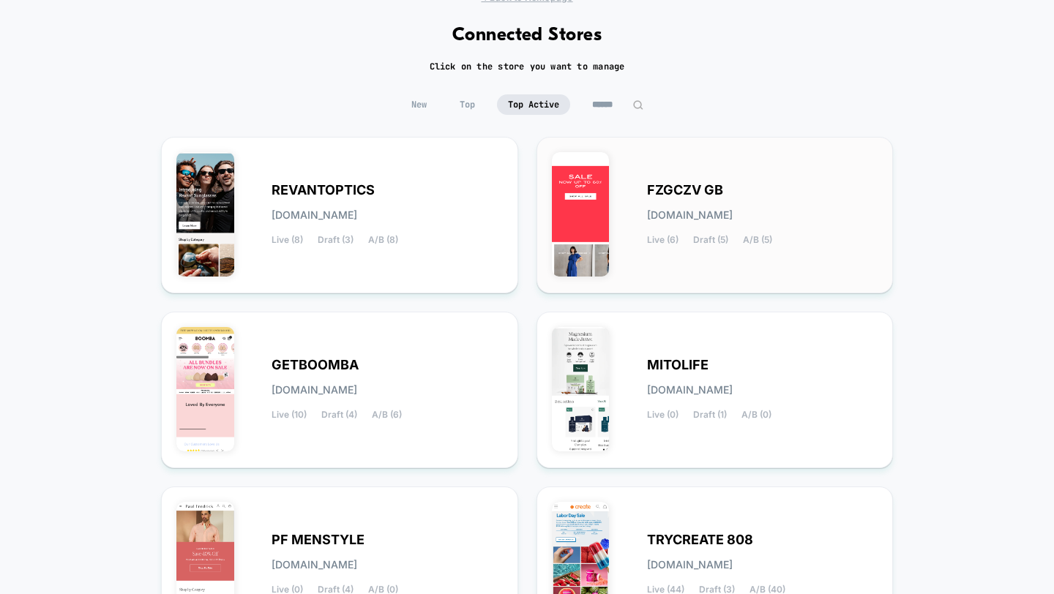
click at [739, 186] on div "FZGCZV GB [DOMAIN_NAME] Live (6) Draft (5) A/B (5)" at bounding box center [762, 215] width 231 height 60
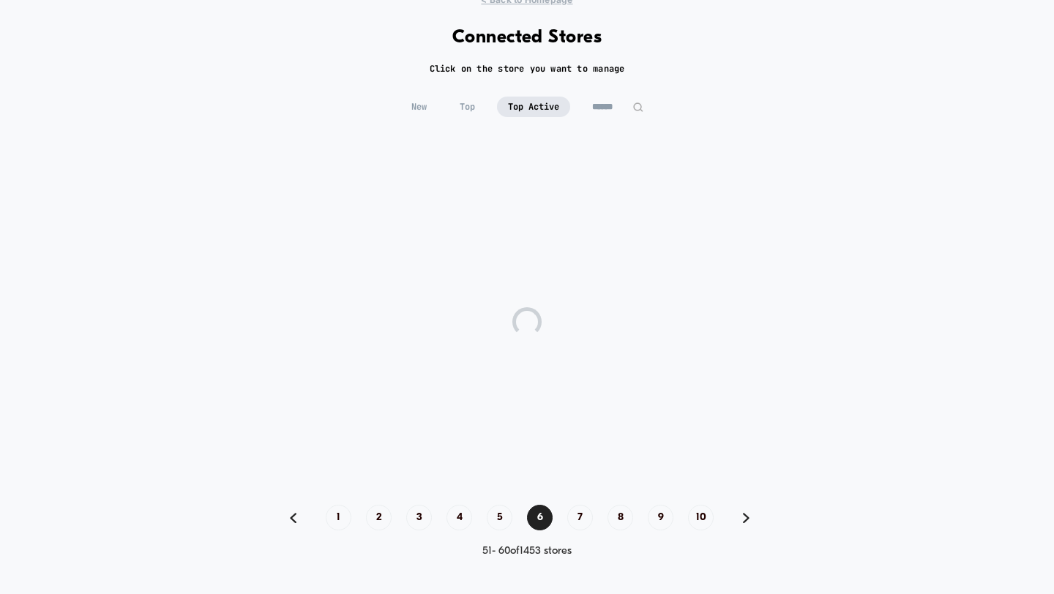
scroll to position [56, 0]
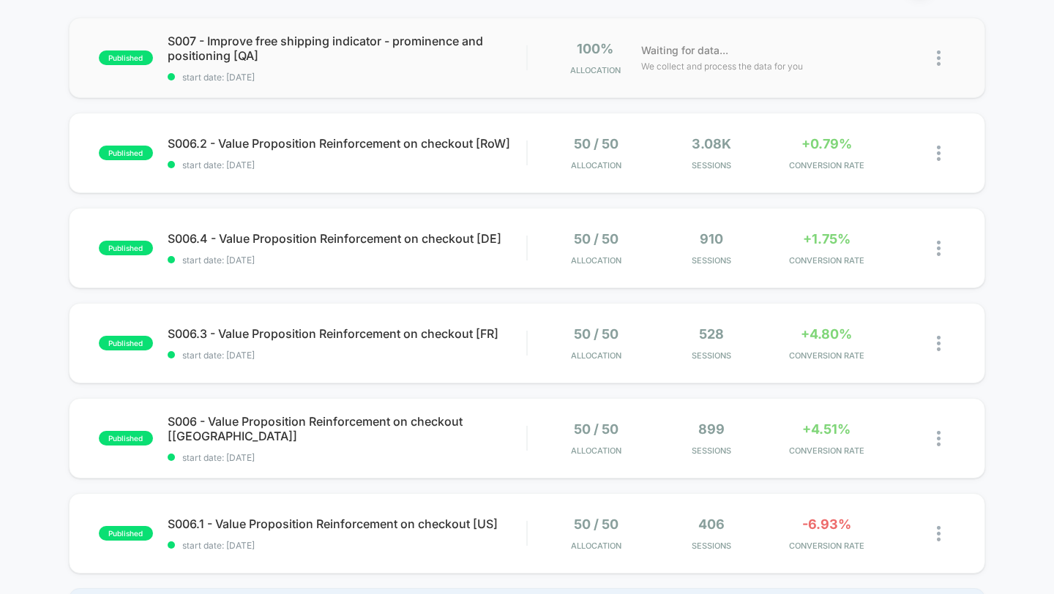
scroll to position [184, 0]
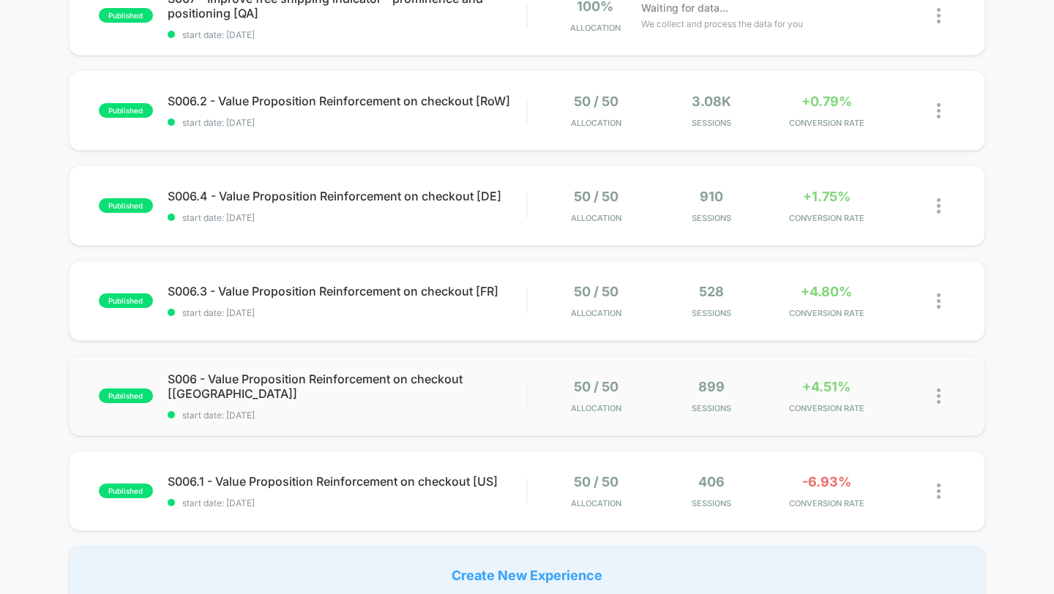
click at [628, 399] on div "50 / 50 Allocation" at bounding box center [596, 396] width 108 height 34
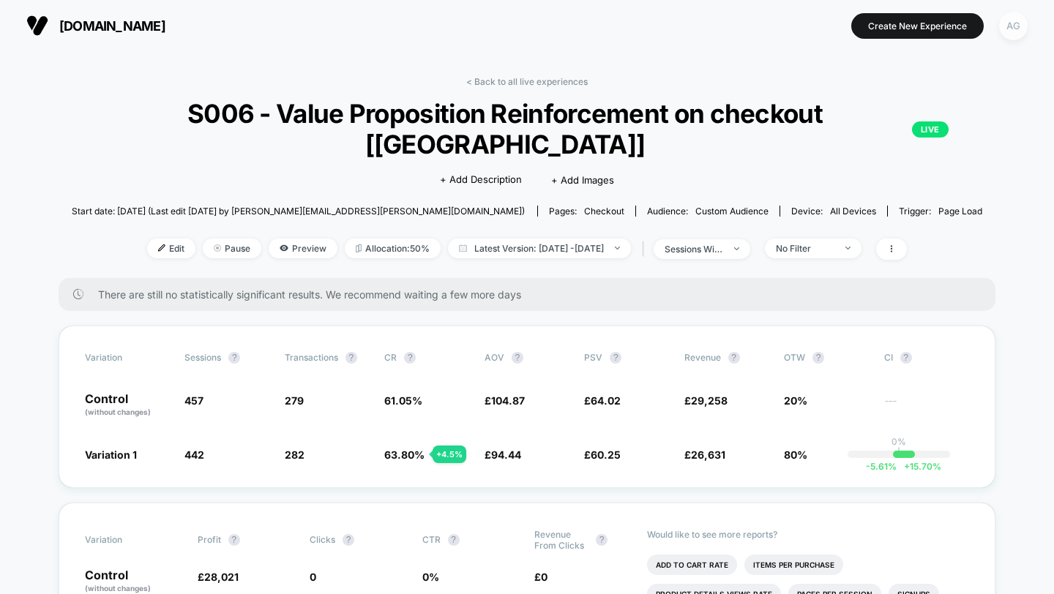
click at [1021, 23] on div "AG" at bounding box center [1013, 26] width 29 height 29
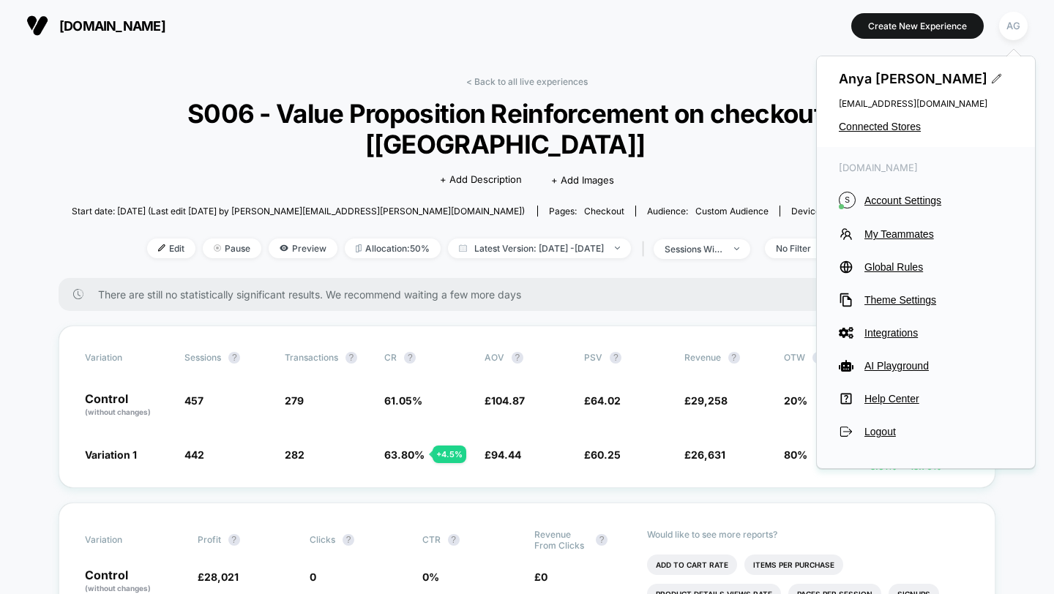
click at [905, 133] on div "[PERSON_NAME] [EMAIL_ADDRESS][DOMAIN_NAME] Connected Stores" at bounding box center [926, 101] width 218 height 91
click at [909, 120] on div "[PERSON_NAME] [EMAIL_ADDRESS][DOMAIN_NAME] Connected Stores" at bounding box center [926, 101] width 218 height 91
click at [909, 130] on span "Connected Stores" at bounding box center [926, 127] width 174 height 12
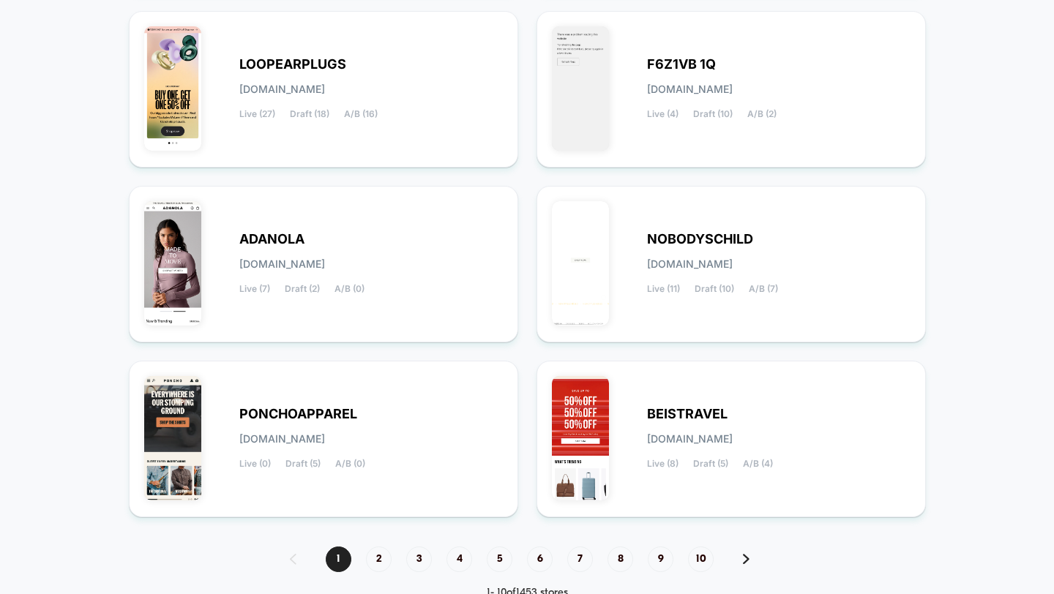
scroll to position [577, 0]
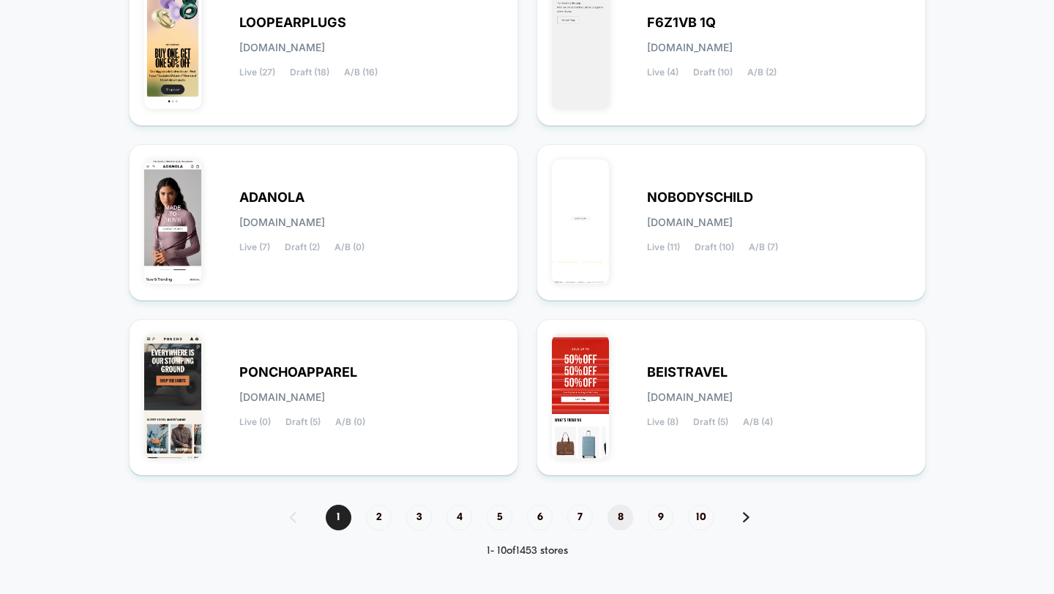
click at [620, 517] on span "8" at bounding box center [620, 518] width 26 height 26
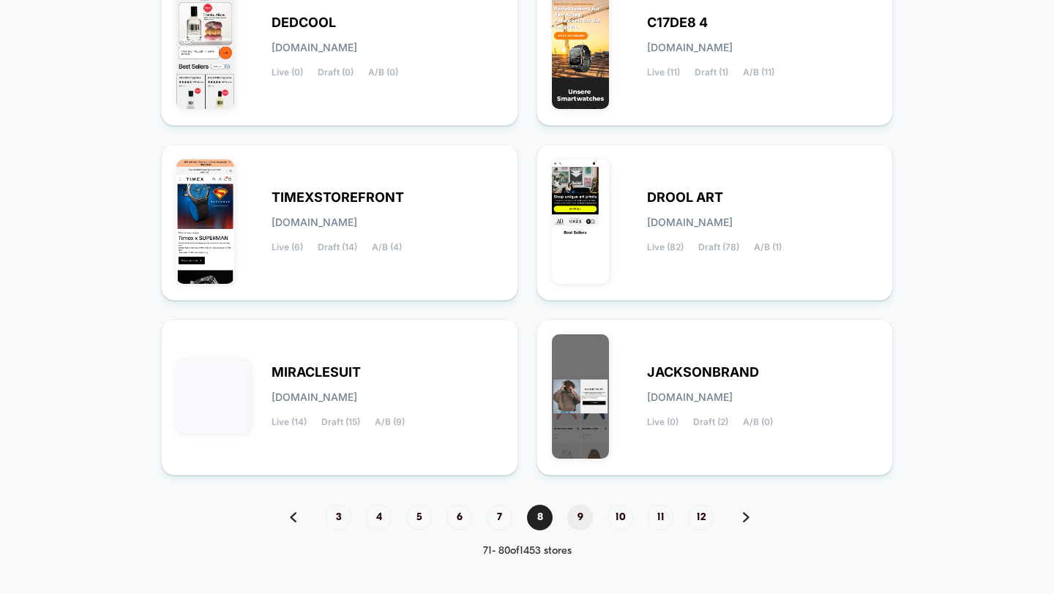
click at [587, 517] on span "9" at bounding box center [580, 518] width 26 height 26
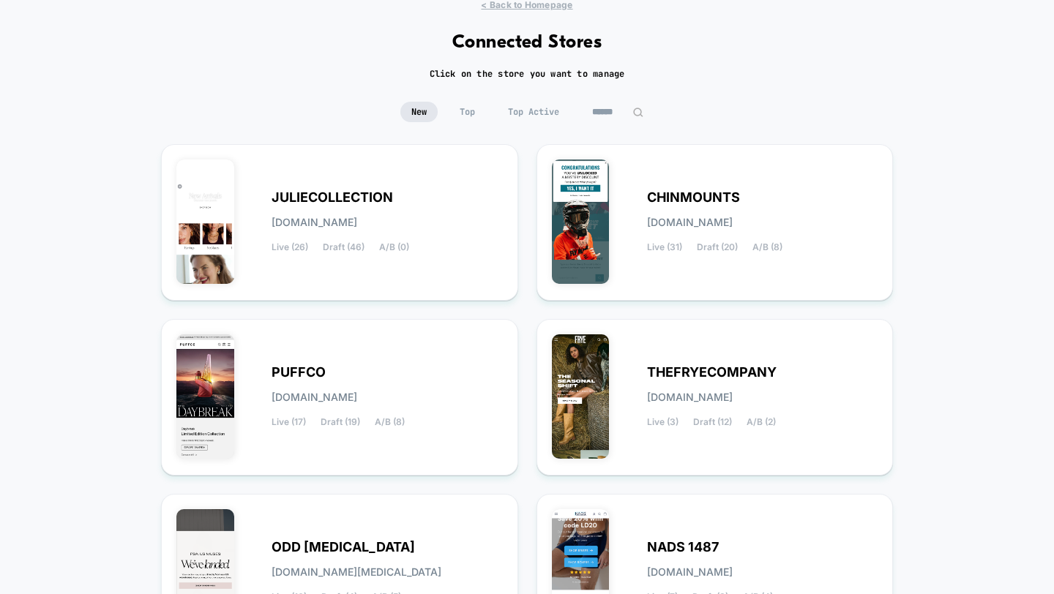
scroll to position [50, 0]
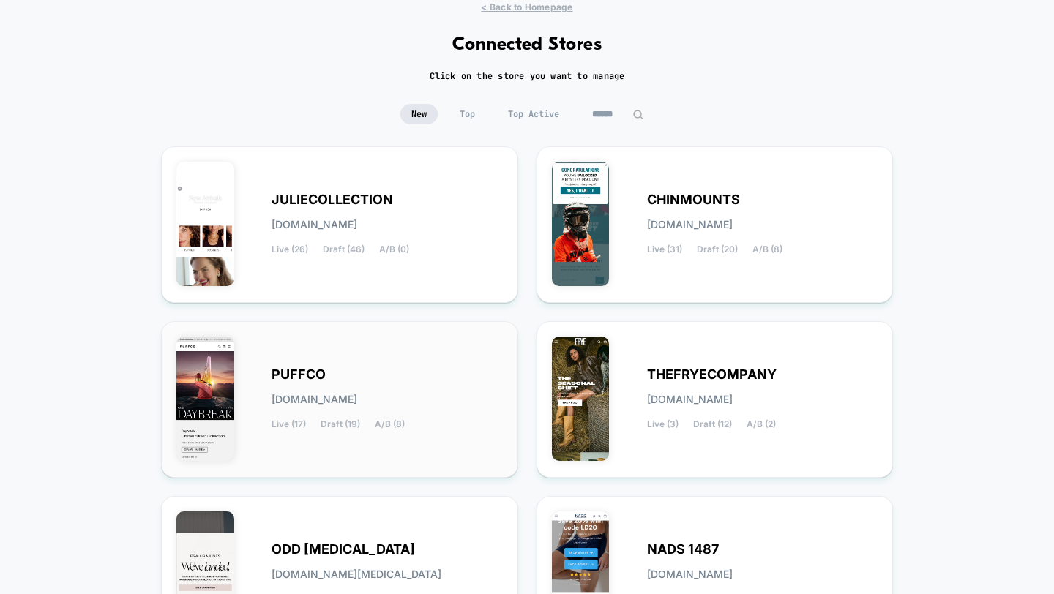
click at [367, 383] on div "PUFFCO [DOMAIN_NAME] Live (17) Draft (19) A/B (8)" at bounding box center [387, 400] width 231 height 60
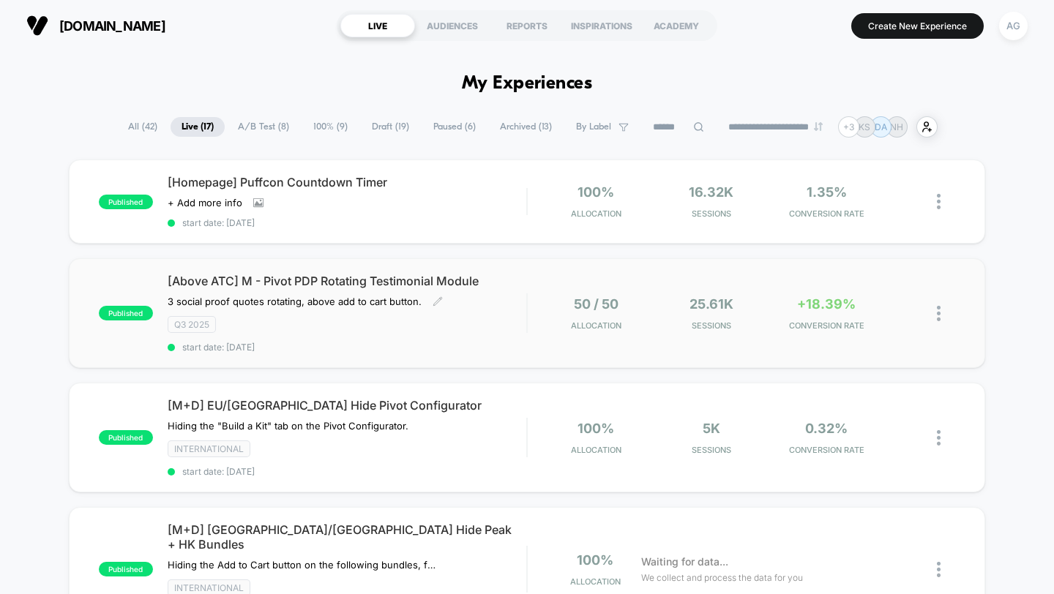
click at [477, 309] on div "[Above ATC] M - Pivot PDP Rotating Testimonial Module 3 social proof quotes rot…" at bounding box center [347, 313] width 359 height 79
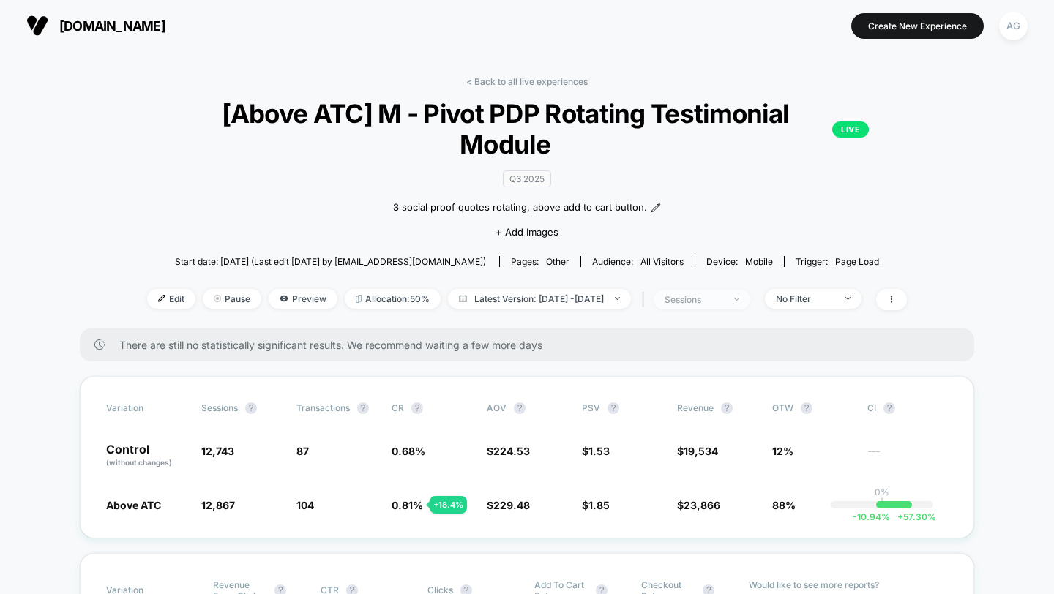
click at [750, 290] on span "sessions" at bounding box center [702, 300] width 97 height 20
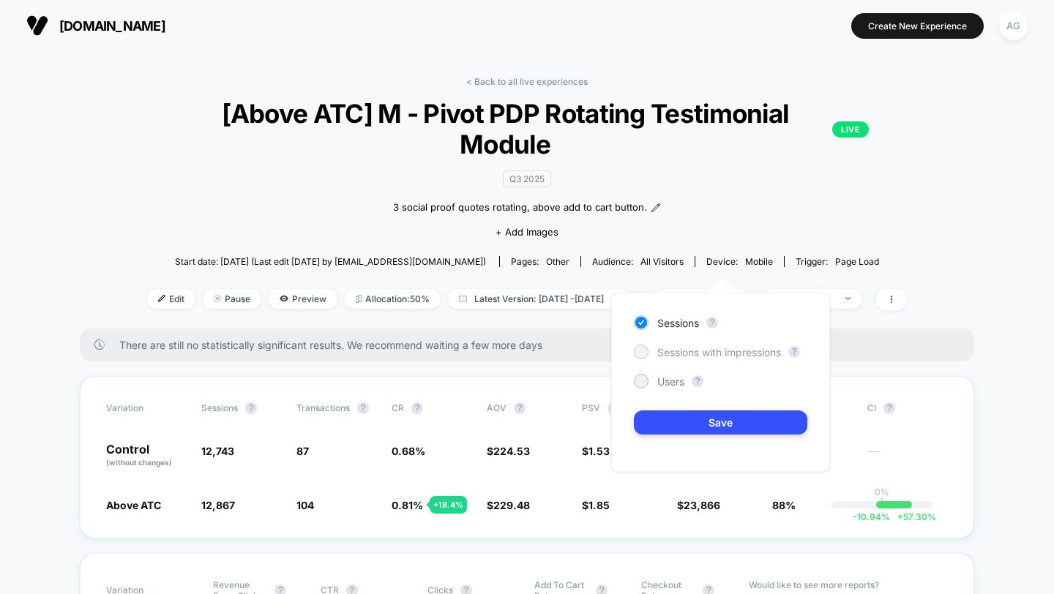
click at [713, 349] on span "Sessions with impressions" at bounding box center [719, 352] width 124 height 12
click at [711, 427] on button "Save" at bounding box center [720, 423] width 173 height 24
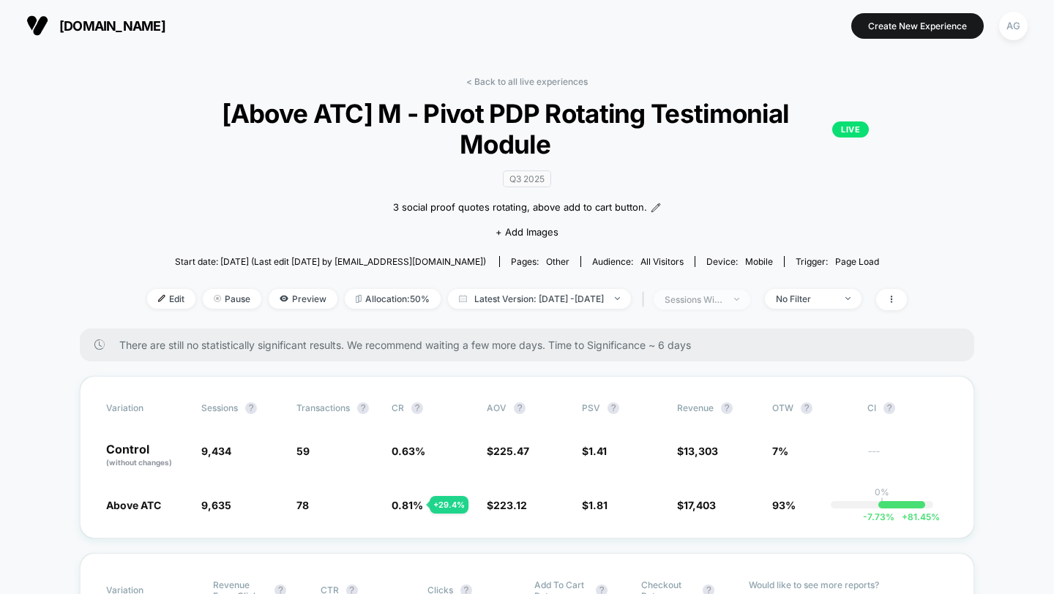
click at [741, 290] on span "sessions with impression" at bounding box center [702, 300] width 97 height 20
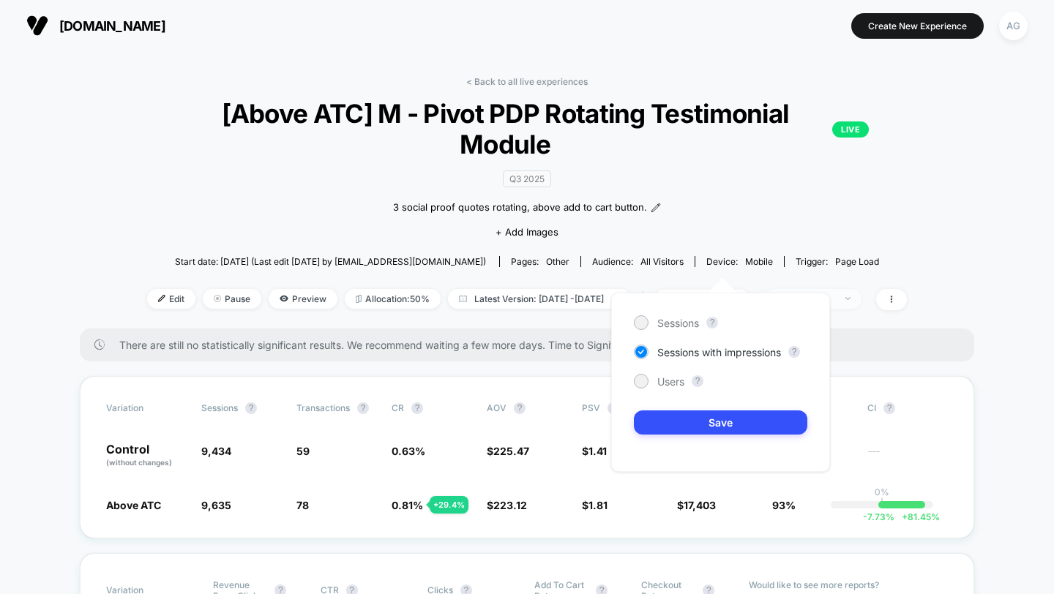
click at [821, 289] on span "No Filter" at bounding box center [813, 299] width 97 height 20
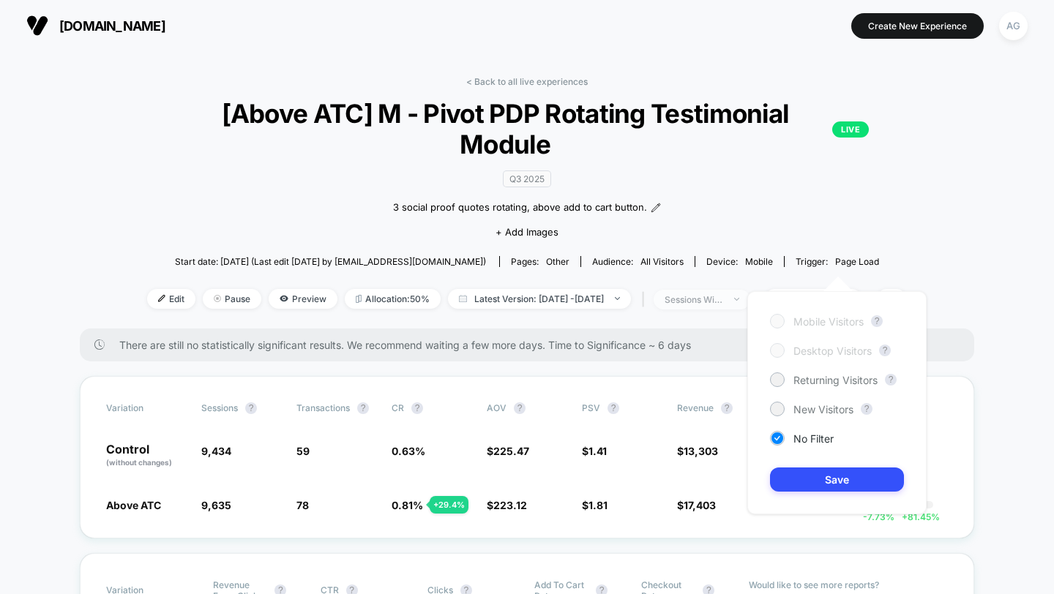
click at [710, 294] on div "sessions with impression" at bounding box center [694, 299] width 59 height 11
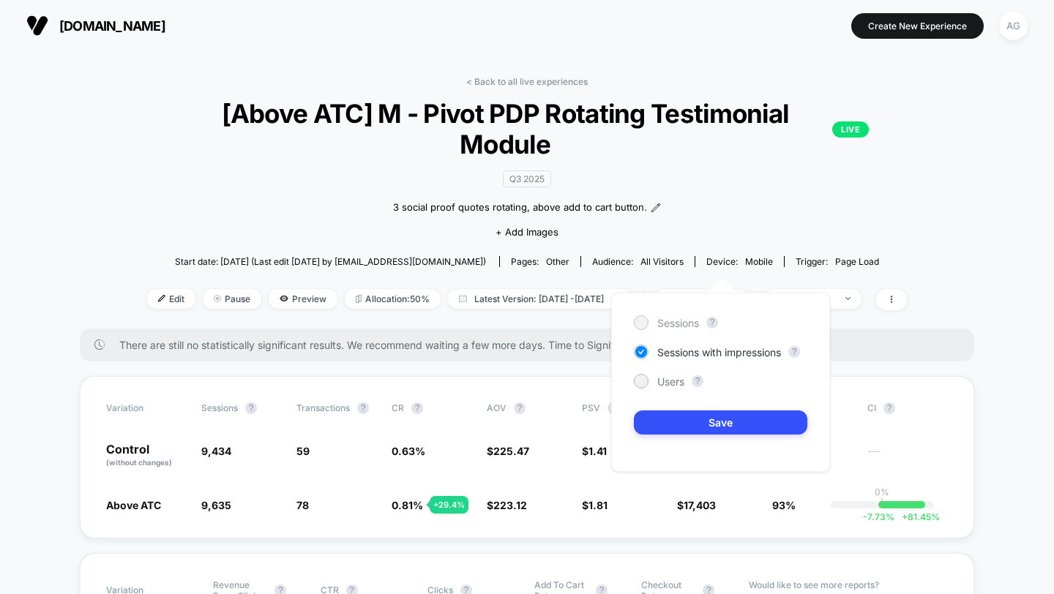
click at [677, 324] on span "Sessions" at bounding box center [678, 323] width 42 height 12
click at [681, 414] on button "Save" at bounding box center [720, 423] width 173 height 24
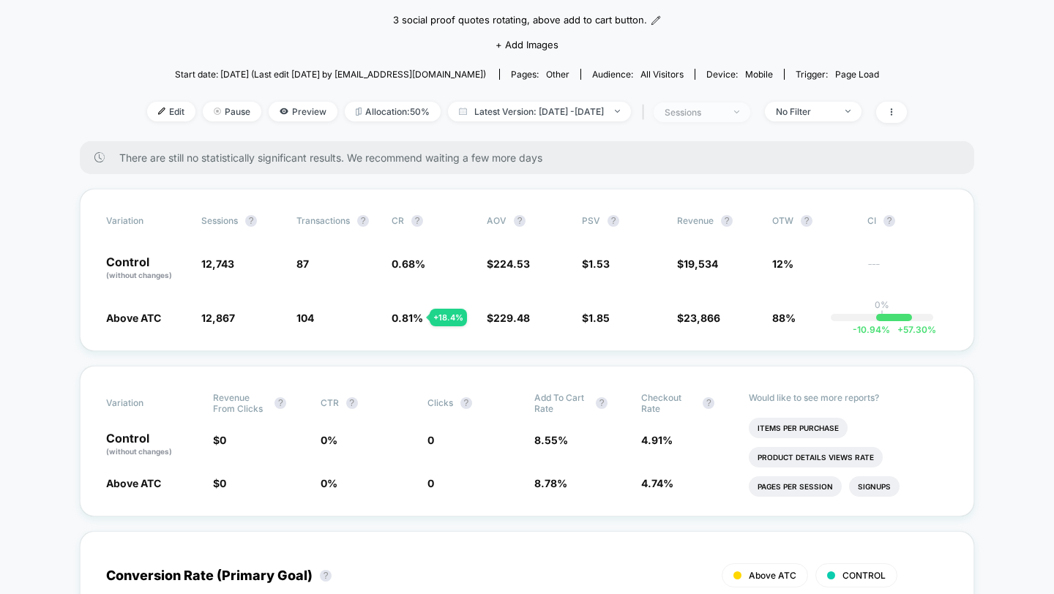
scroll to position [87, 0]
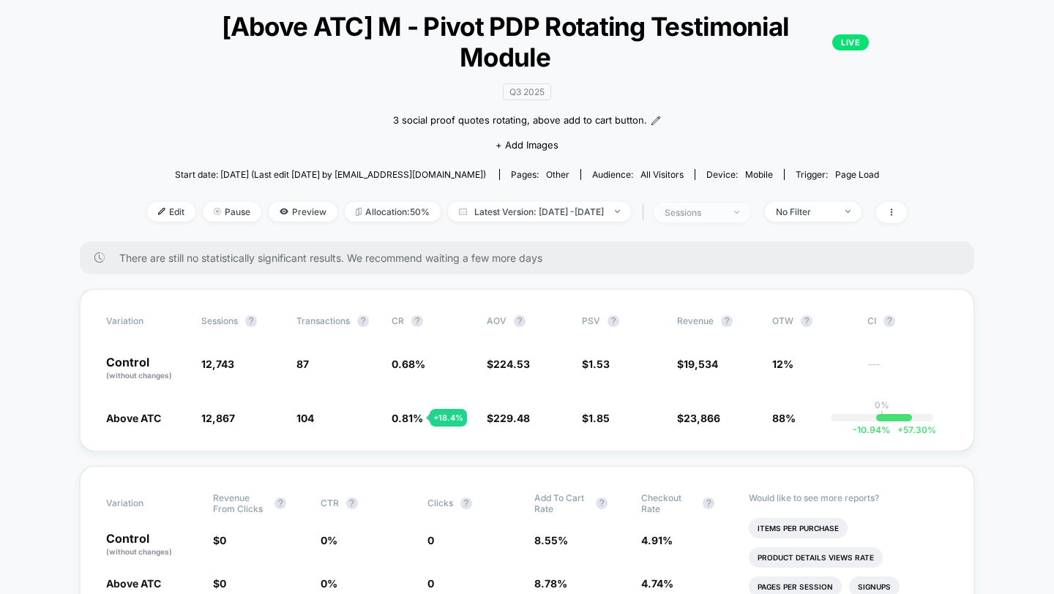
click at [723, 207] on div "sessions" at bounding box center [694, 212] width 59 height 11
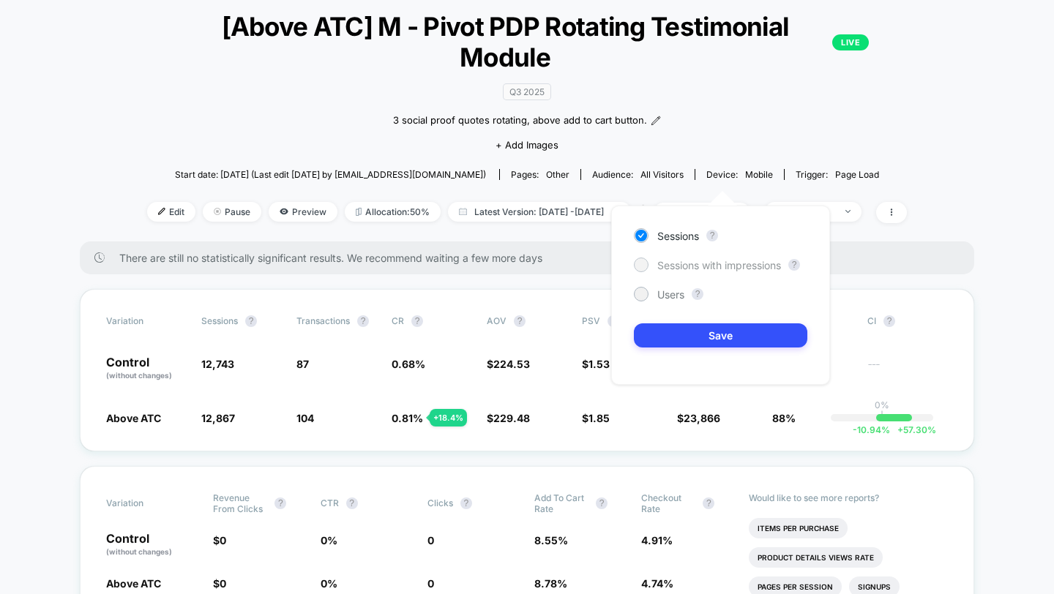
click at [697, 261] on span "Sessions with impressions" at bounding box center [719, 265] width 124 height 12
click at [697, 337] on button "Save" at bounding box center [720, 336] width 173 height 24
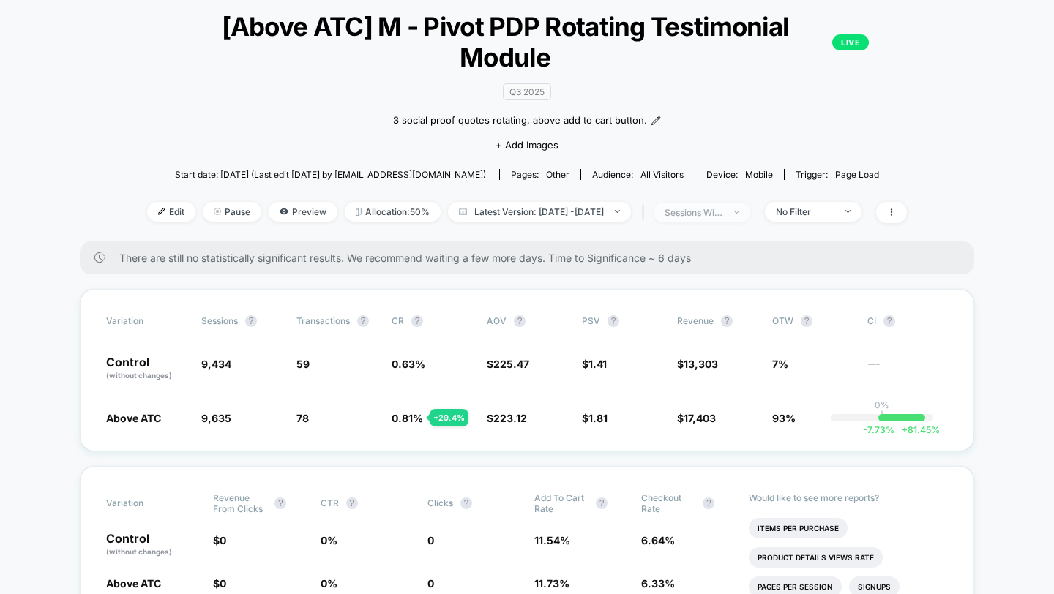
click at [720, 207] on div "sessions with impression" at bounding box center [694, 212] width 59 height 11
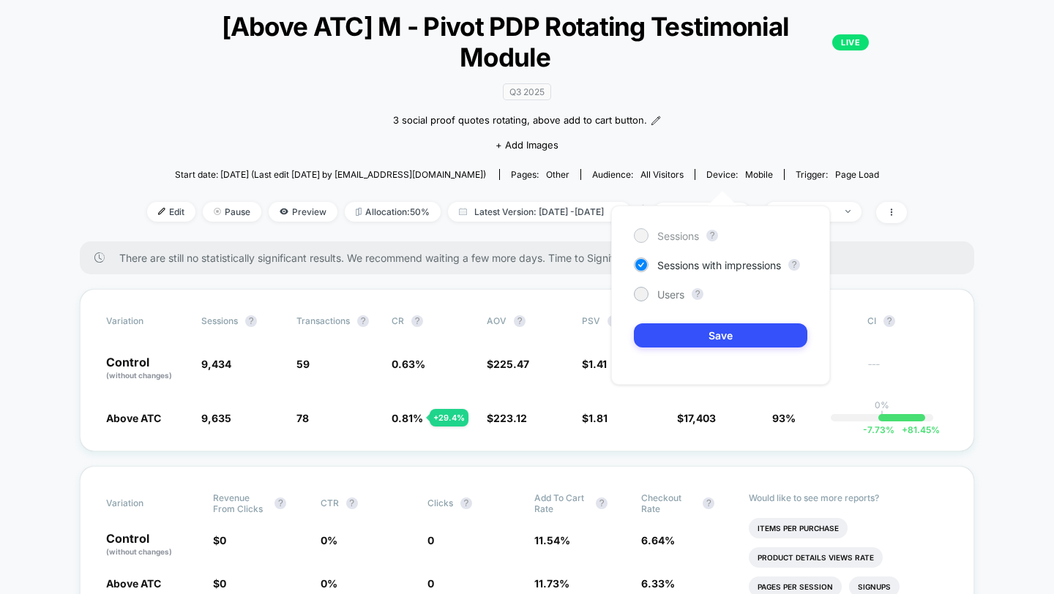
click at [675, 239] on span "Sessions" at bounding box center [678, 236] width 42 height 12
click at [675, 347] on button "Save" at bounding box center [720, 336] width 173 height 24
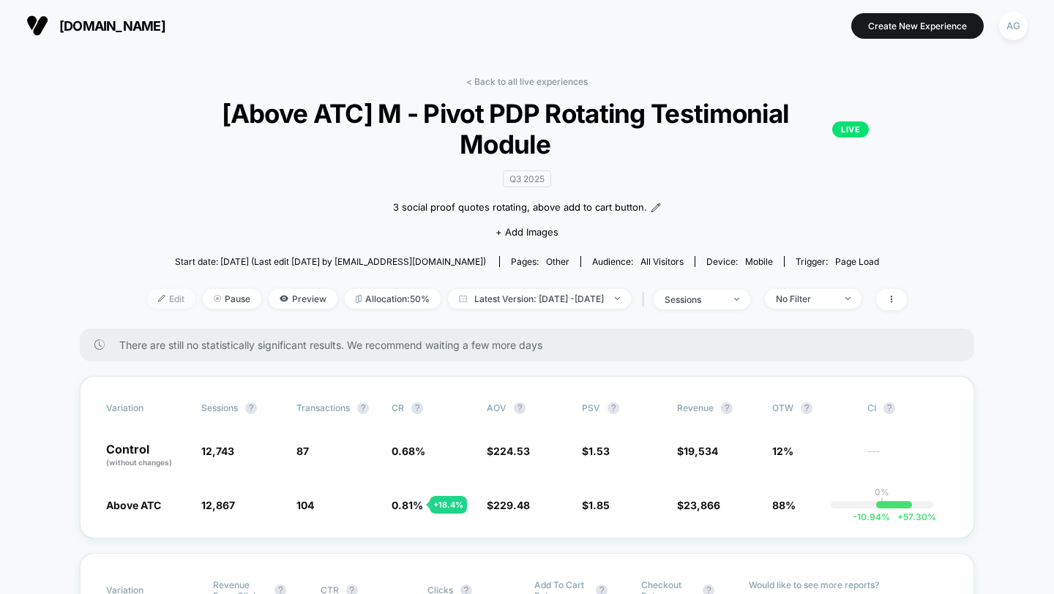
click at [148, 289] on span "Edit" at bounding box center [171, 299] width 48 height 20
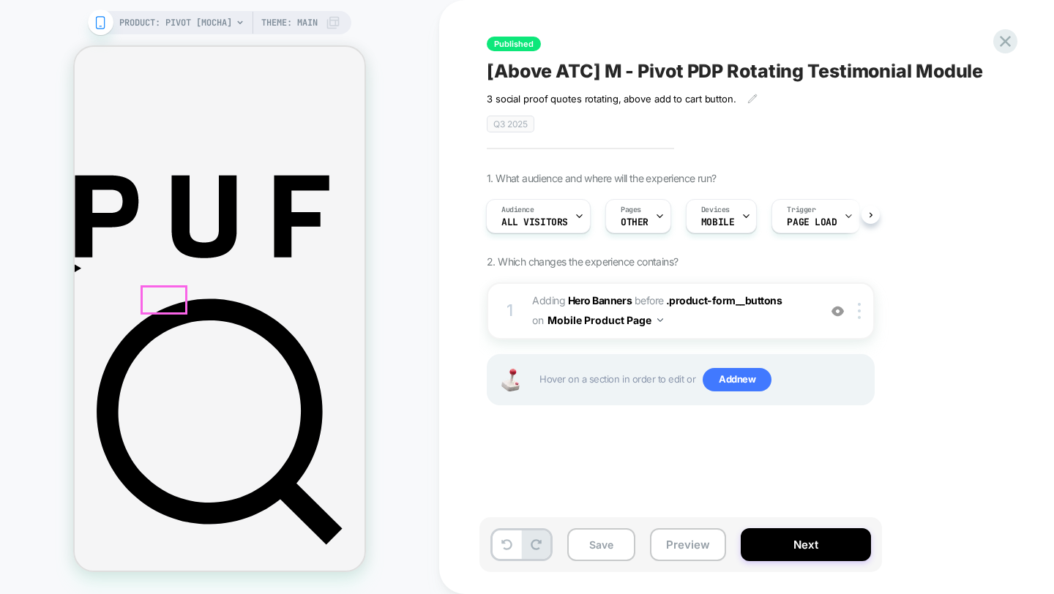
click at [75, 47] on button "Yes" at bounding box center [75, 47] width 0 height 0
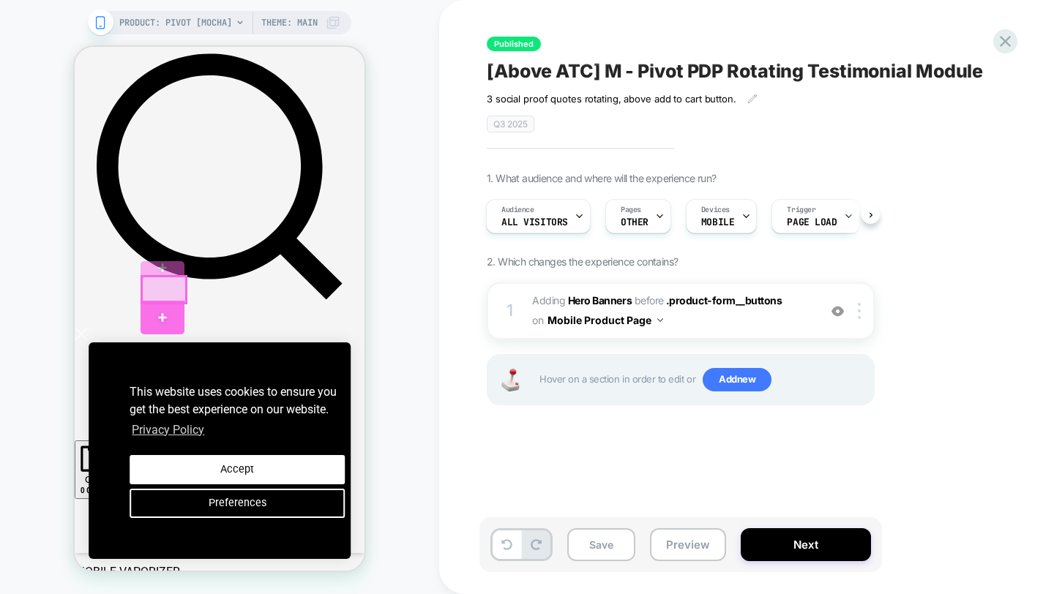
scroll to position [249, 0]
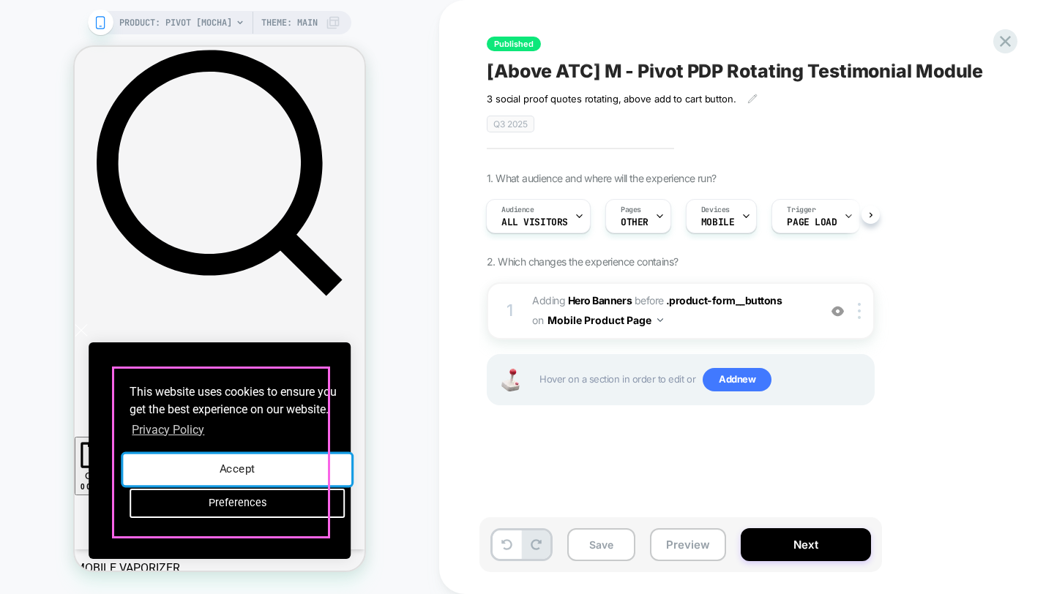
click at [209, 455] on button "Accept" at bounding box center [237, 470] width 228 height 31
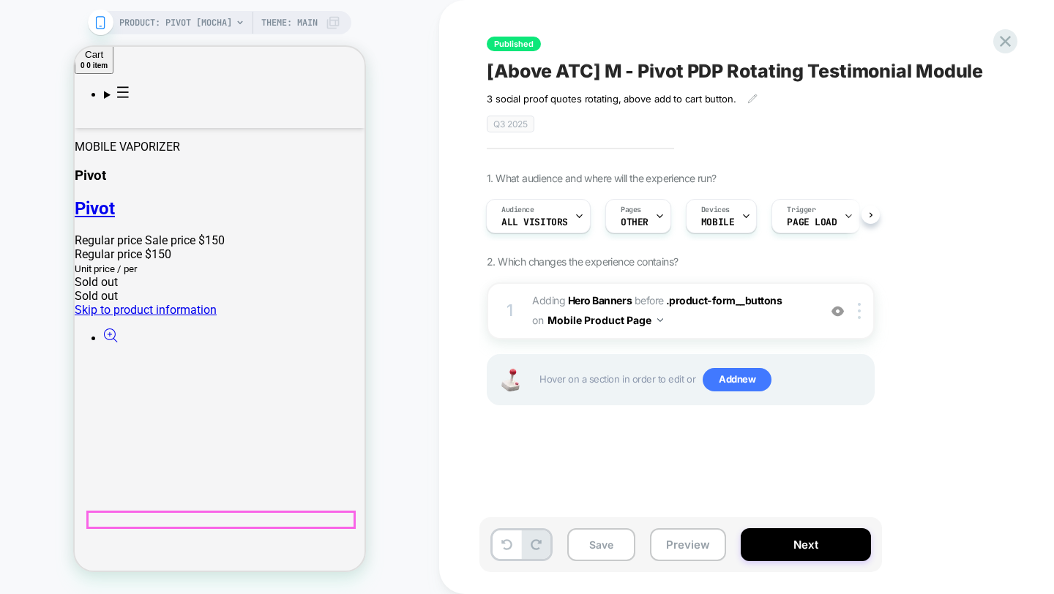
scroll to position [586, 0]
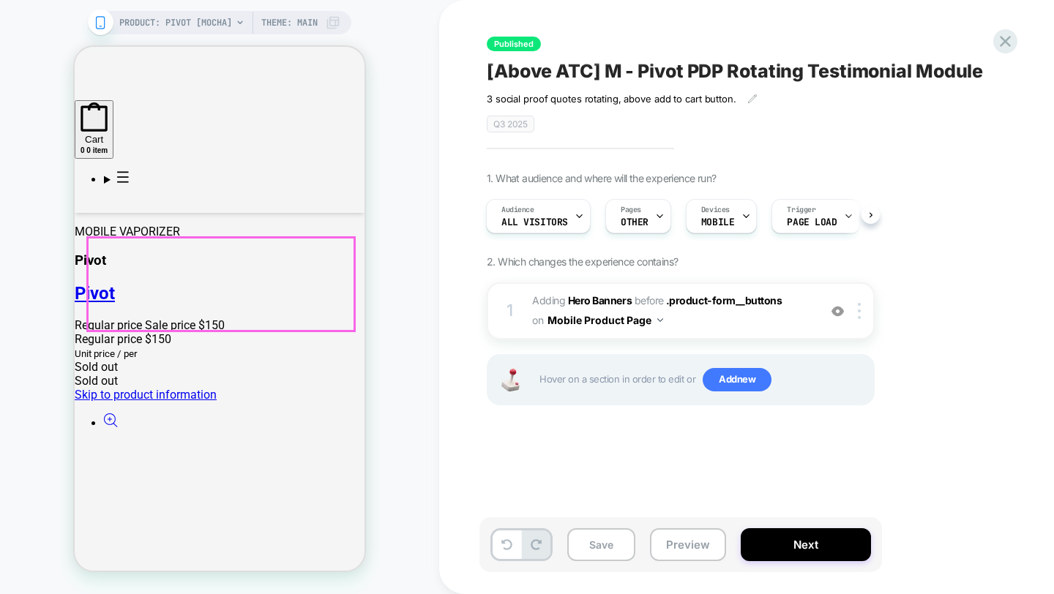
drag, startPoint x: 304, startPoint y: 272, endPoint x: 166, endPoint y: 272, distance: 137.6
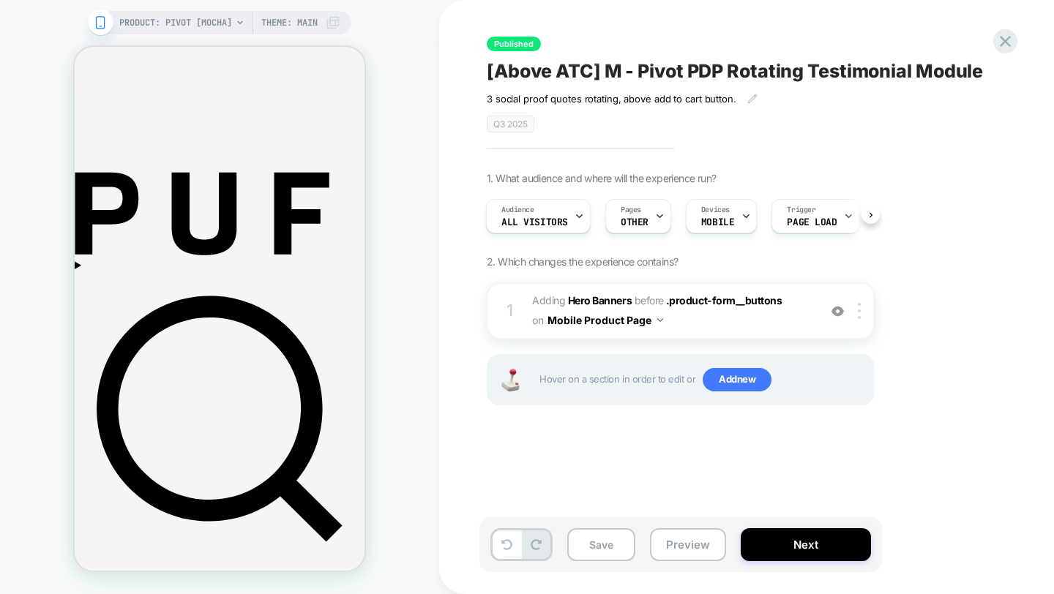
scroll to position [0, 0]
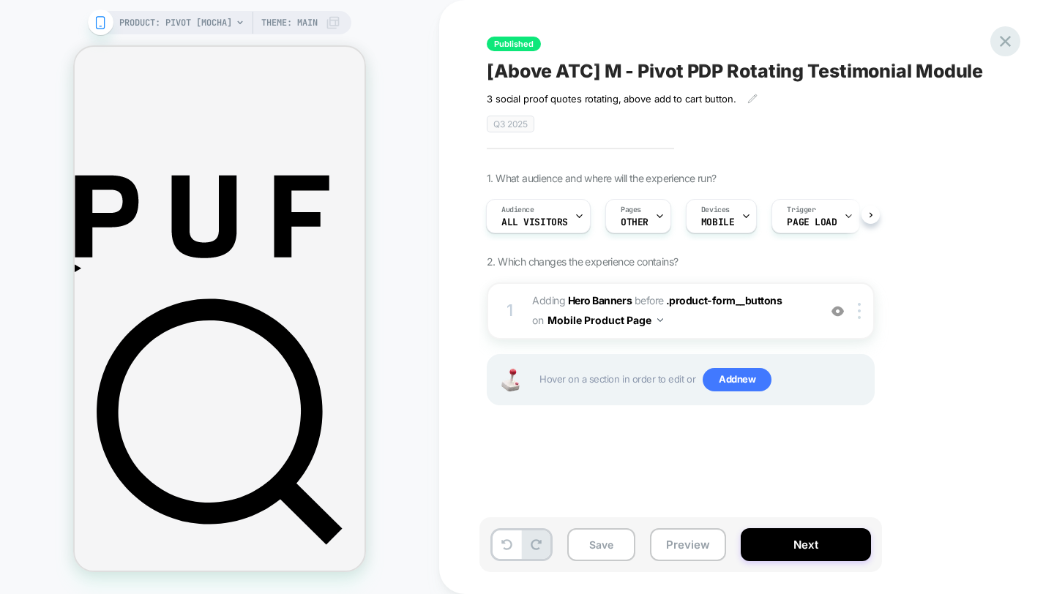
click at [992, 37] on div at bounding box center [1005, 41] width 30 height 30
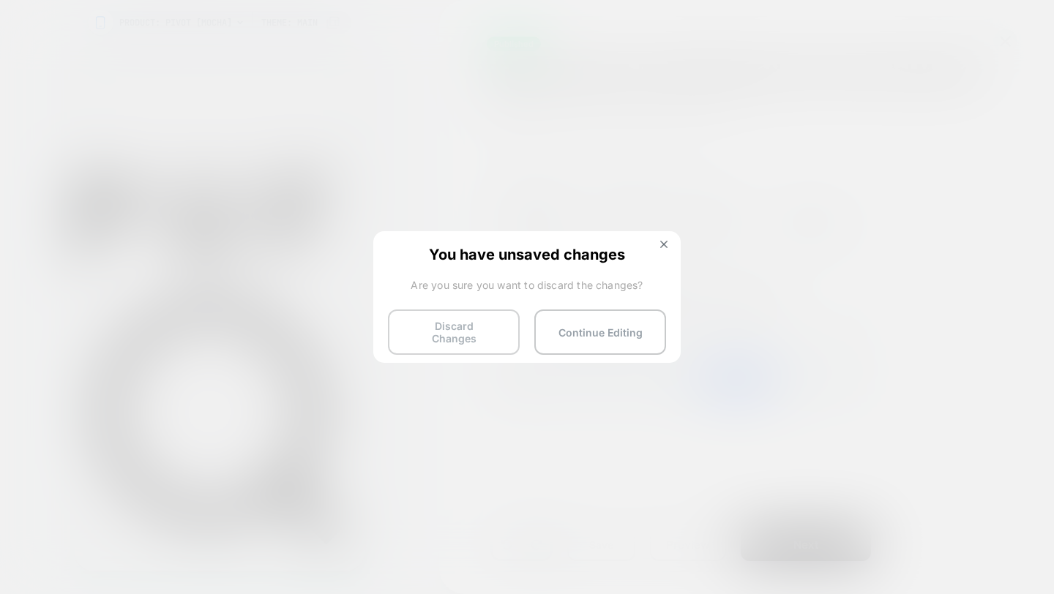
click at [473, 324] on button "Discard Changes" at bounding box center [454, 332] width 132 height 45
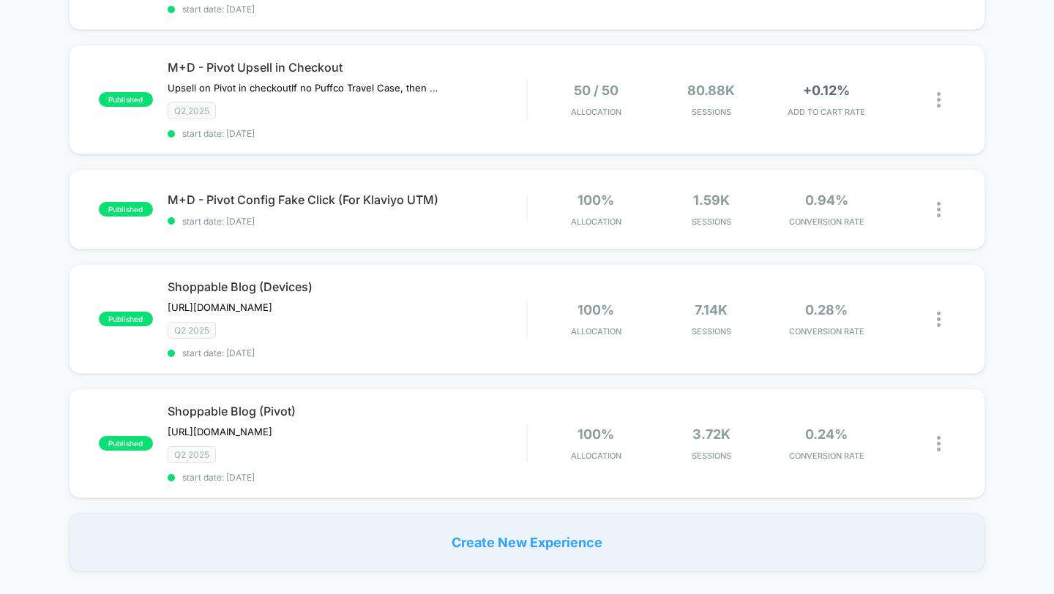
scroll to position [1100, 0]
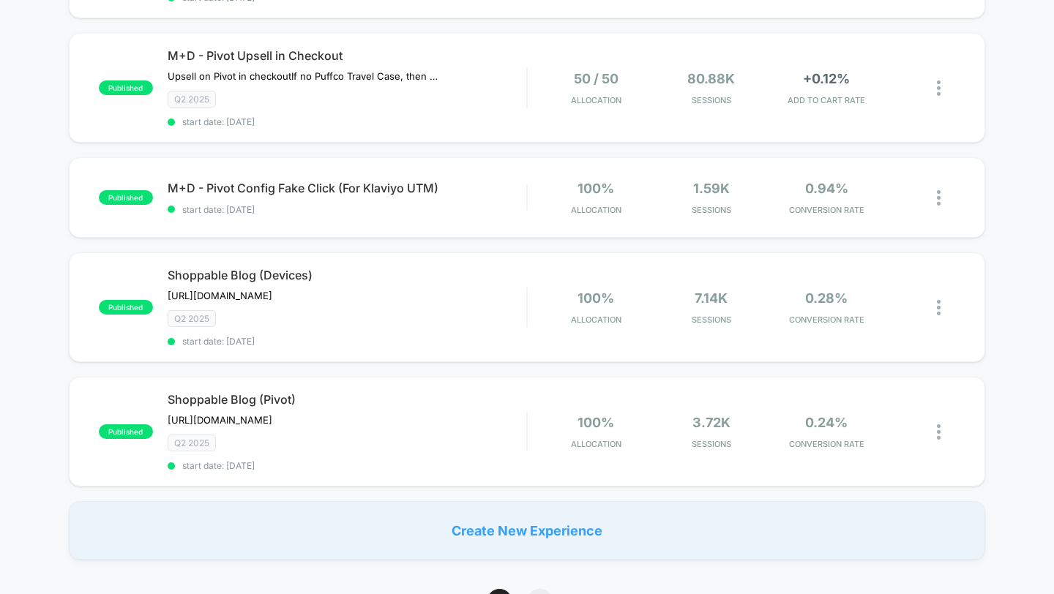
click at [545, 589] on span "2" at bounding box center [540, 602] width 26 height 26
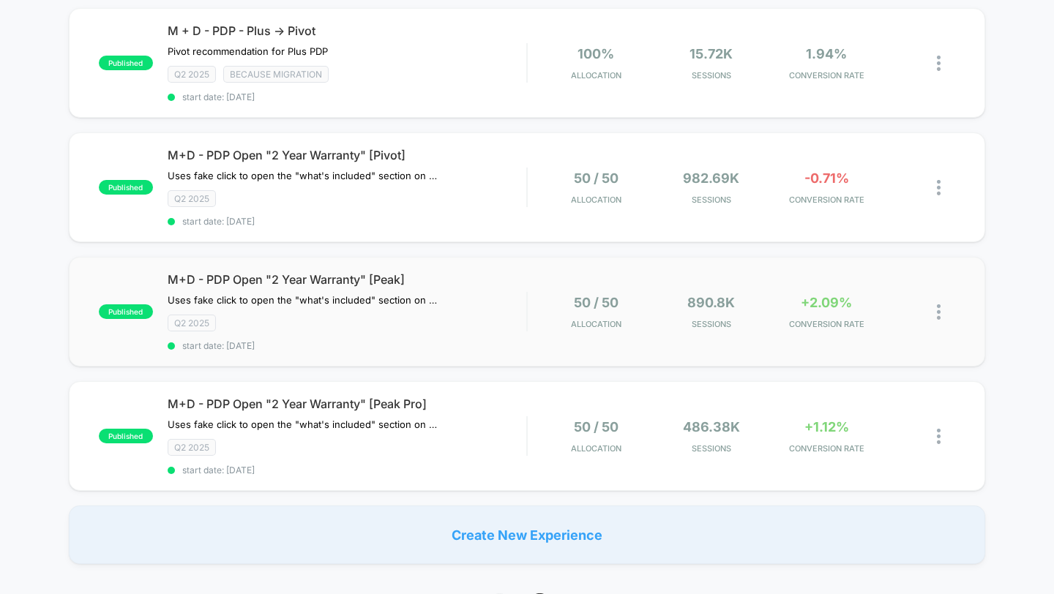
scroll to position [330, 0]
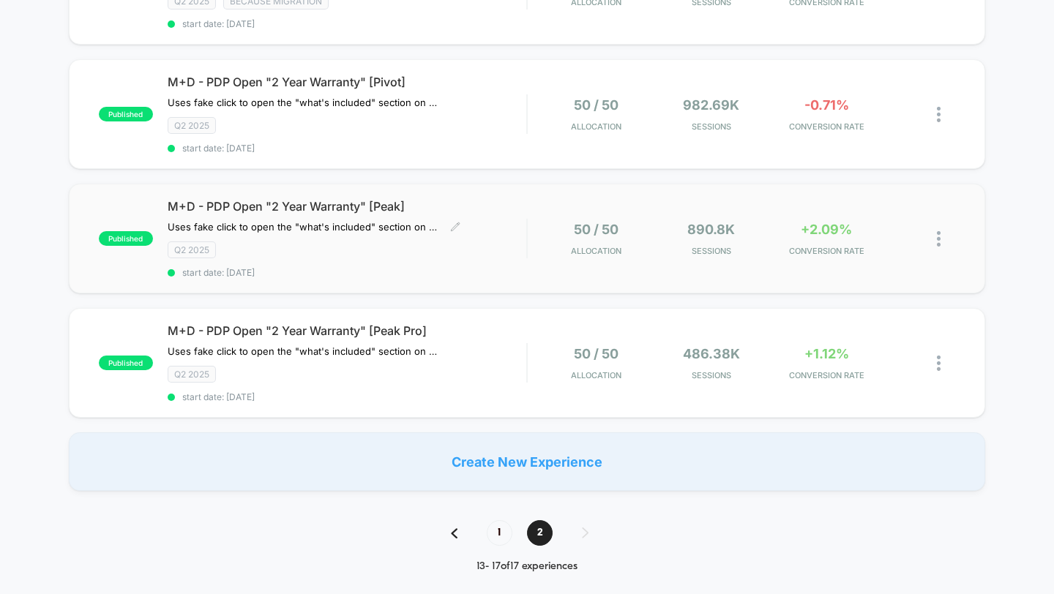
click at [483, 271] on span "start date: [DATE]" at bounding box center [347, 272] width 359 height 11
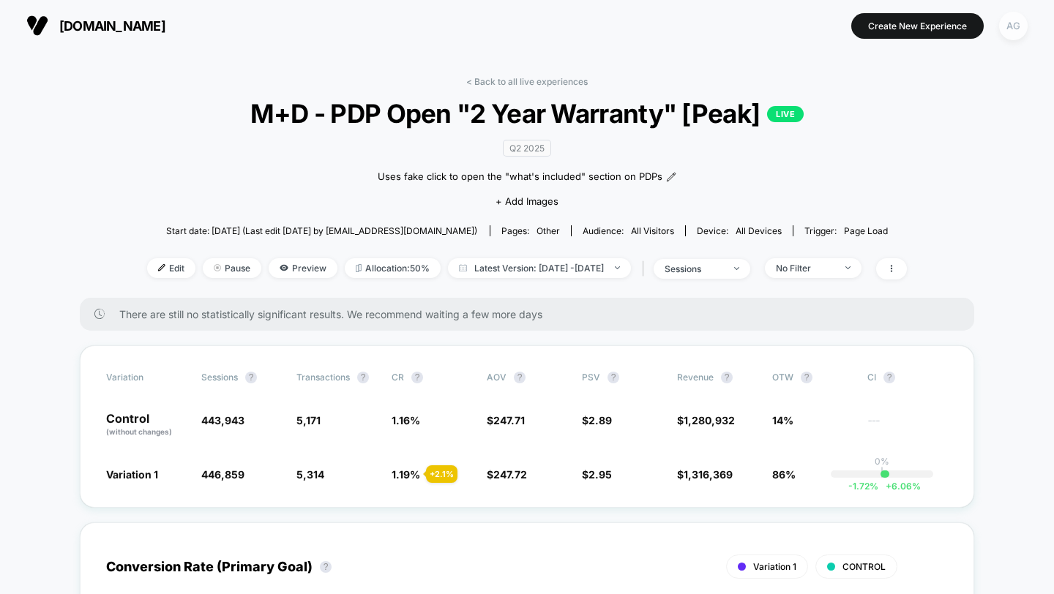
click at [1021, 30] on div "AG" at bounding box center [1013, 26] width 29 height 29
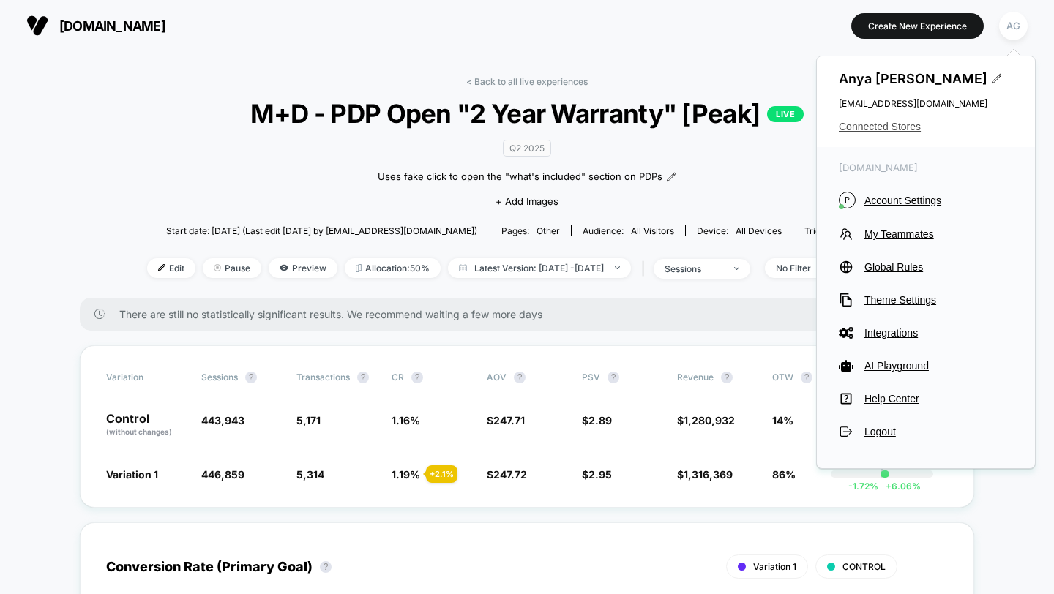
click at [911, 123] on span "Connected Stores" at bounding box center [926, 127] width 174 height 12
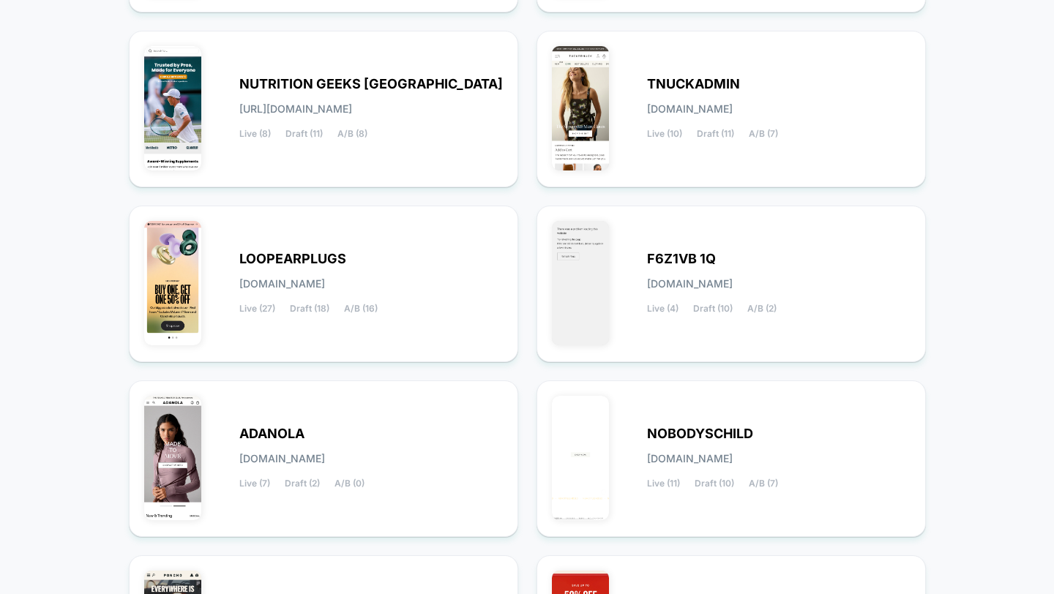
scroll to position [577, 0]
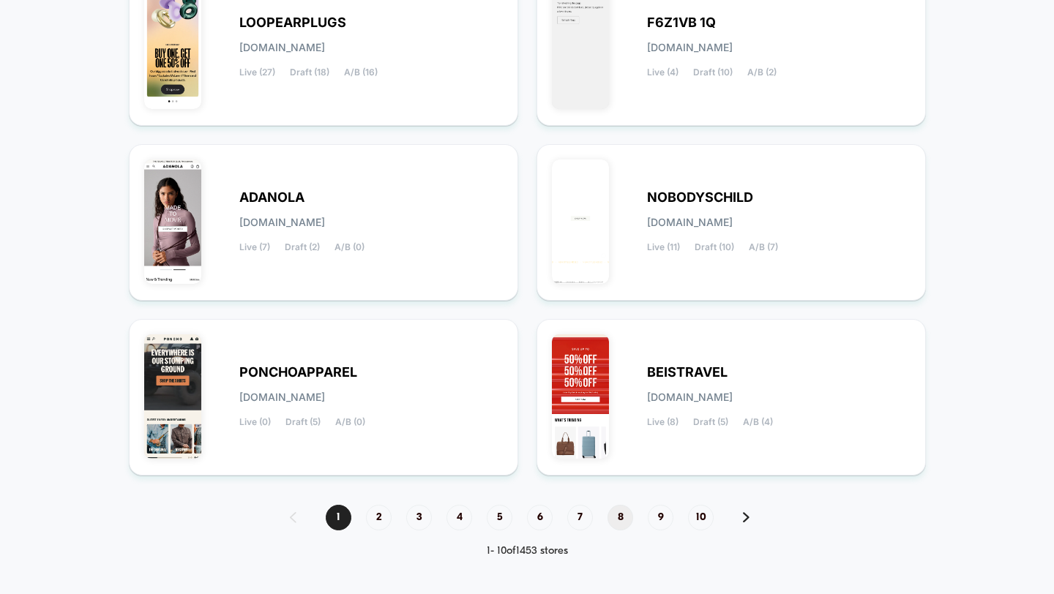
click at [627, 521] on span "8" at bounding box center [620, 518] width 26 height 26
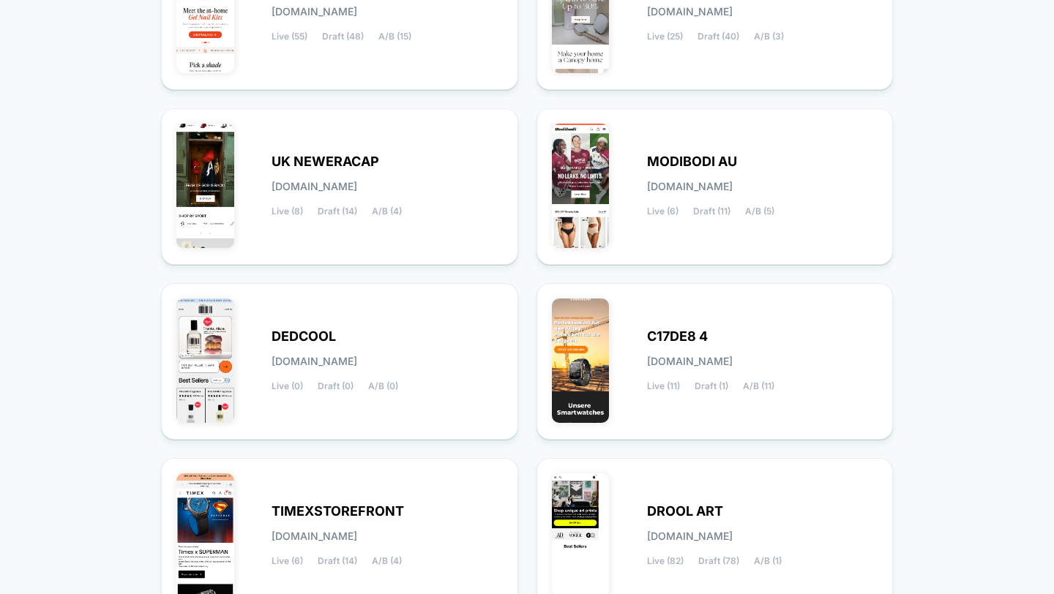
scroll to position [130, 0]
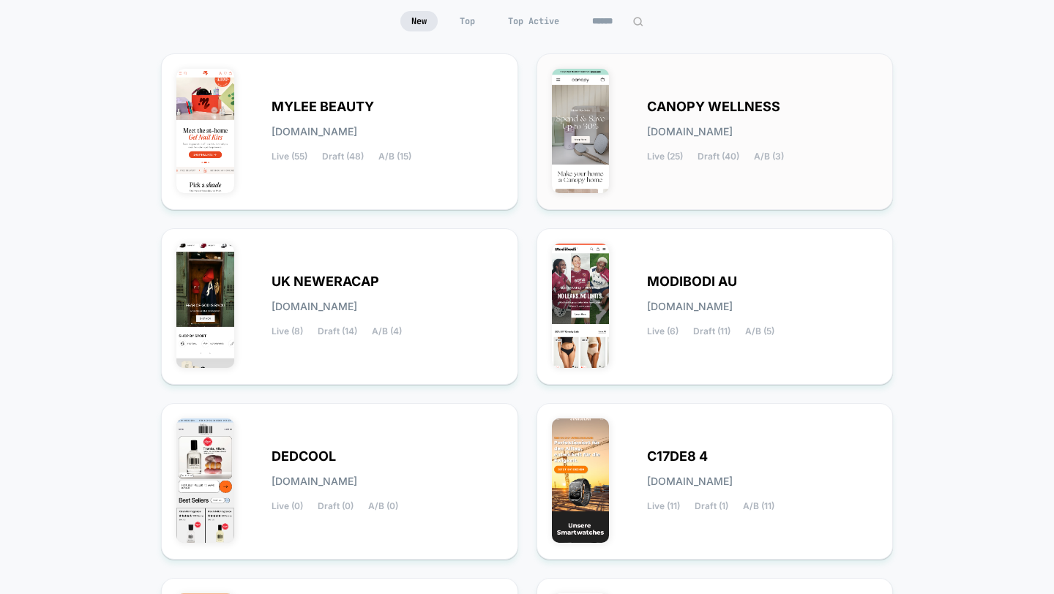
click at [662, 168] on div "CANOPY WELLNESS [DOMAIN_NAME] Live (25) Draft (40) A/B (3)" at bounding box center [715, 132] width 326 height 126
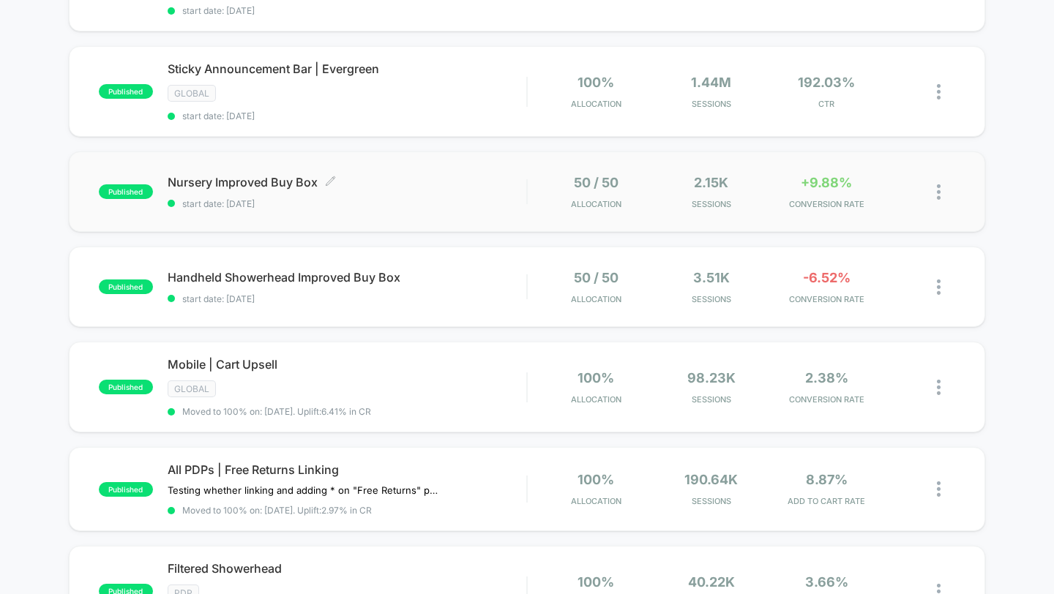
scroll to position [582, 0]
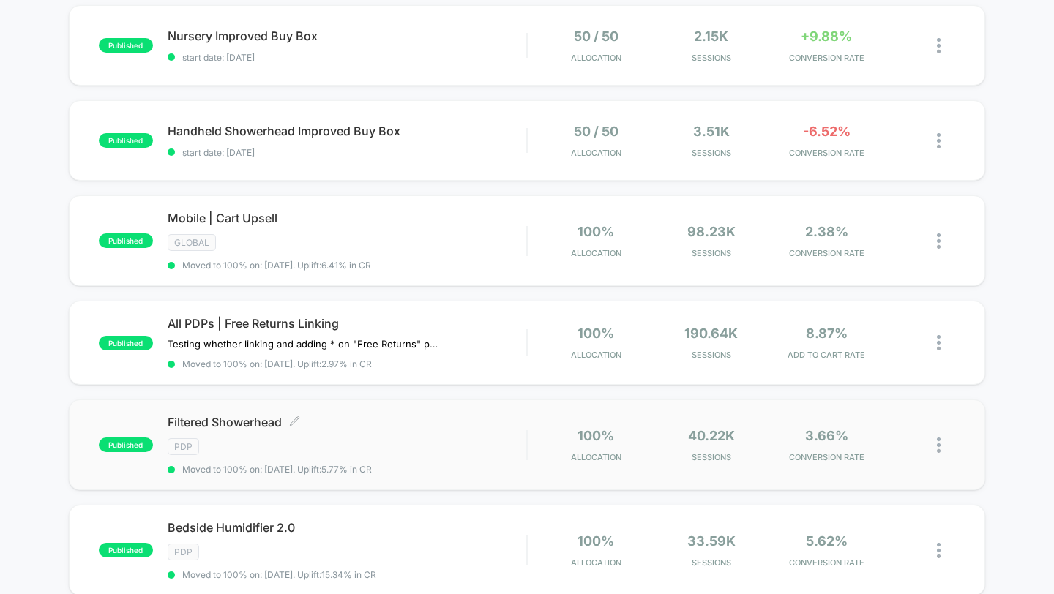
click at [444, 415] on span "Filtered Showerhead Click to edit experience details" at bounding box center [347, 422] width 359 height 15
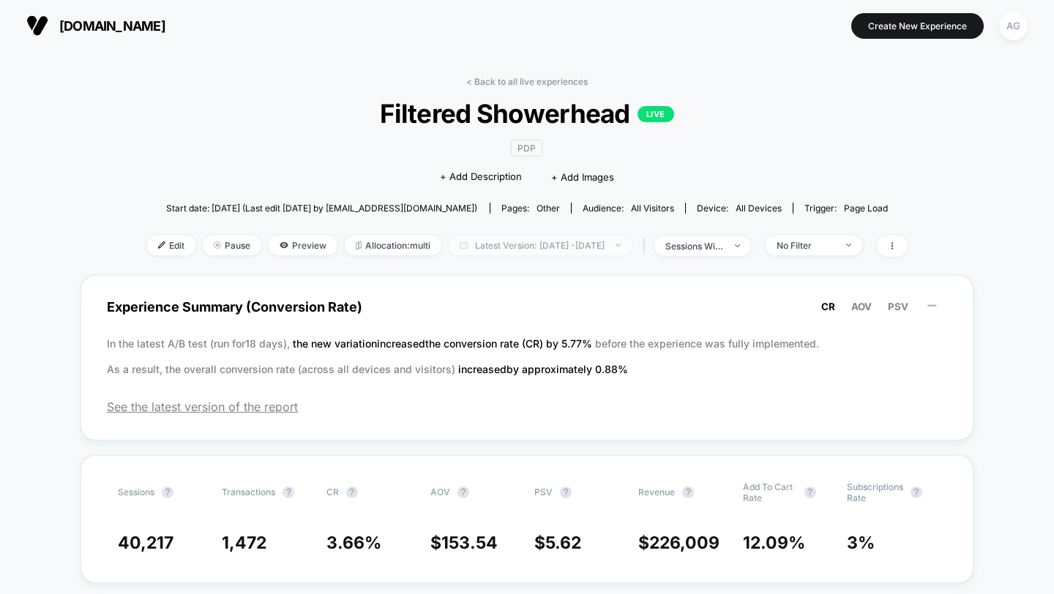
click at [549, 239] on span "Latest Version: [DATE] - [DATE]" at bounding box center [540, 246] width 183 height 20
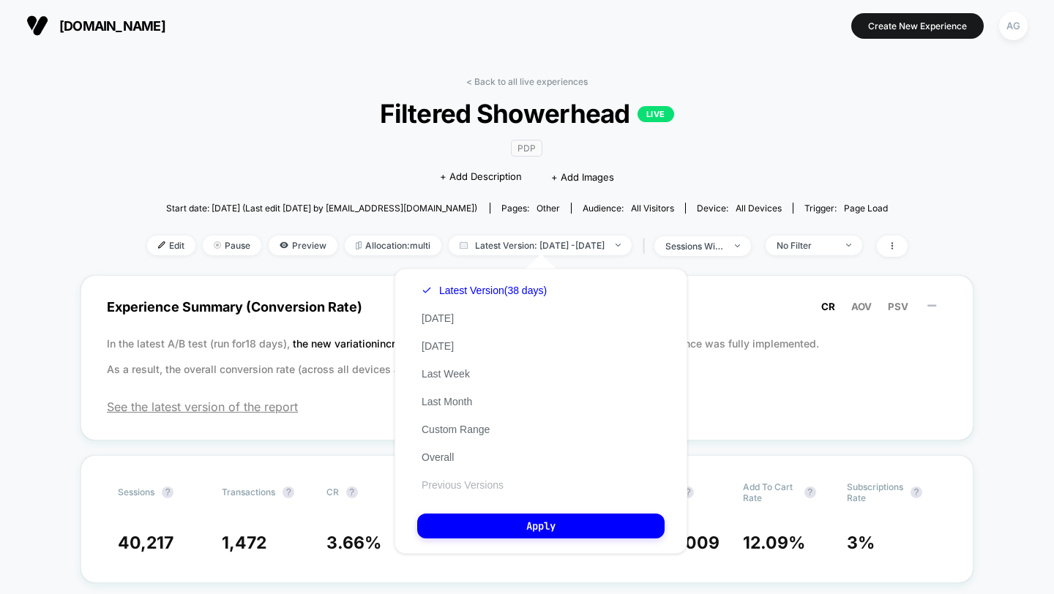
click at [474, 479] on button "Previous Versions" at bounding box center [462, 485] width 91 height 13
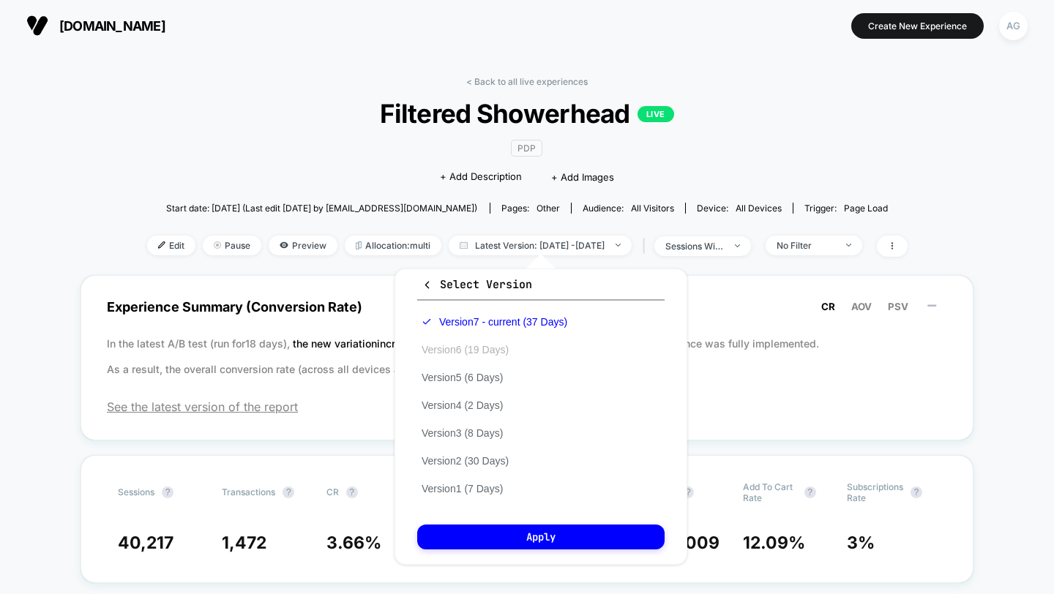
click at [485, 351] on button "Version 6 (19 Days)" at bounding box center [465, 349] width 96 height 13
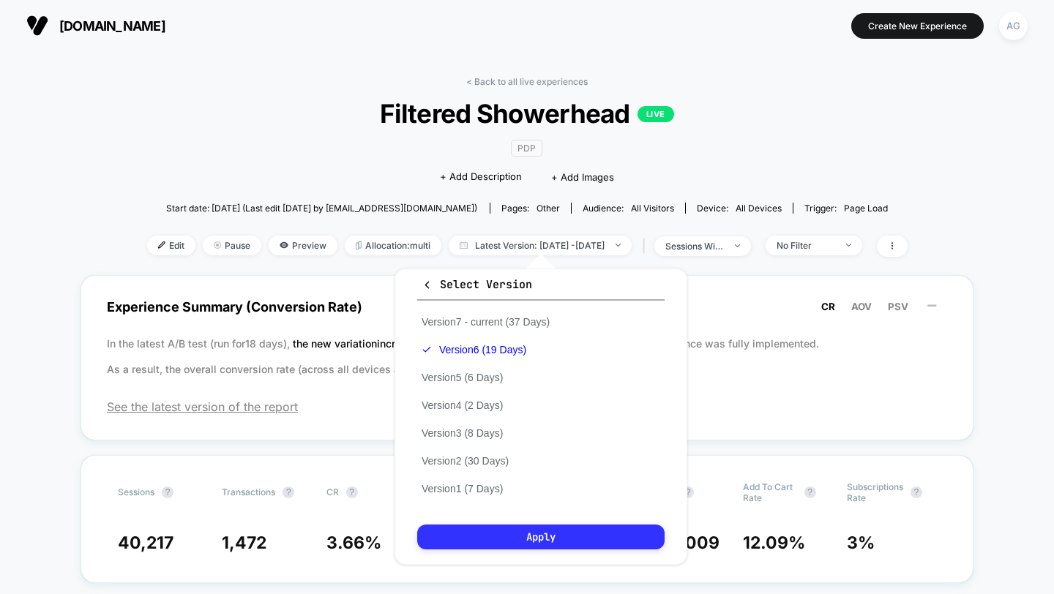
click at [486, 541] on button "Apply" at bounding box center [540, 537] width 247 height 25
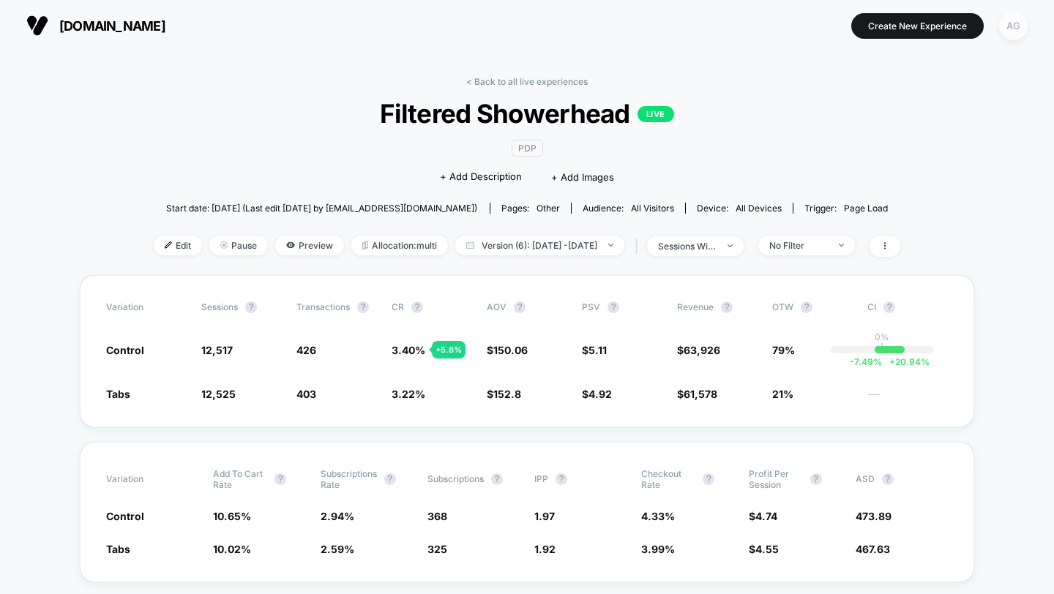
click at [1027, 27] on div "AG" at bounding box center [1013, 26] width 29 height 29
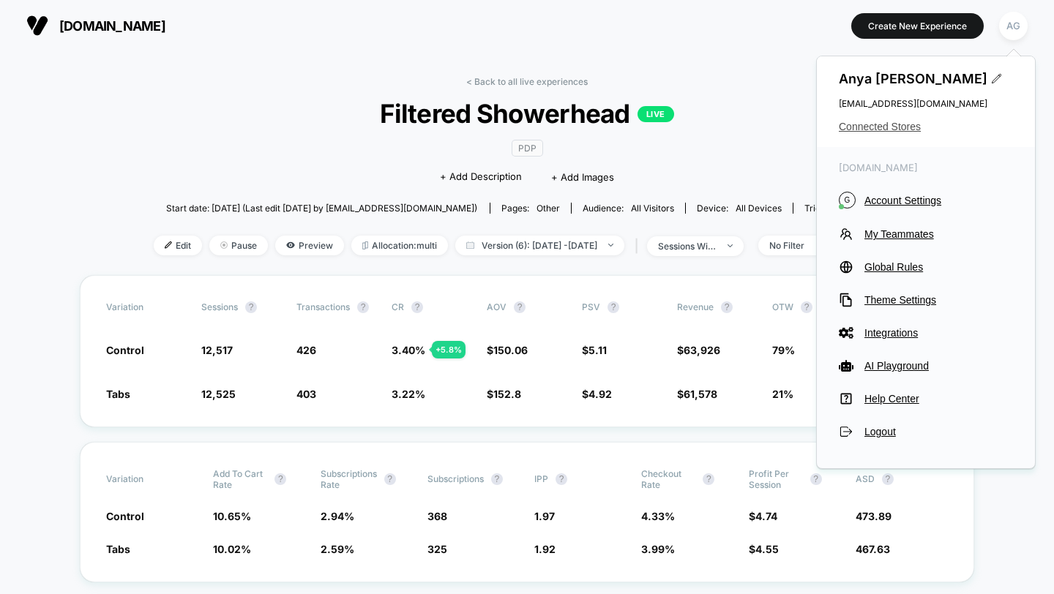
click at [902, 128] on span "Connected Stores" at bounding box center [926, 127] width 174 height 12
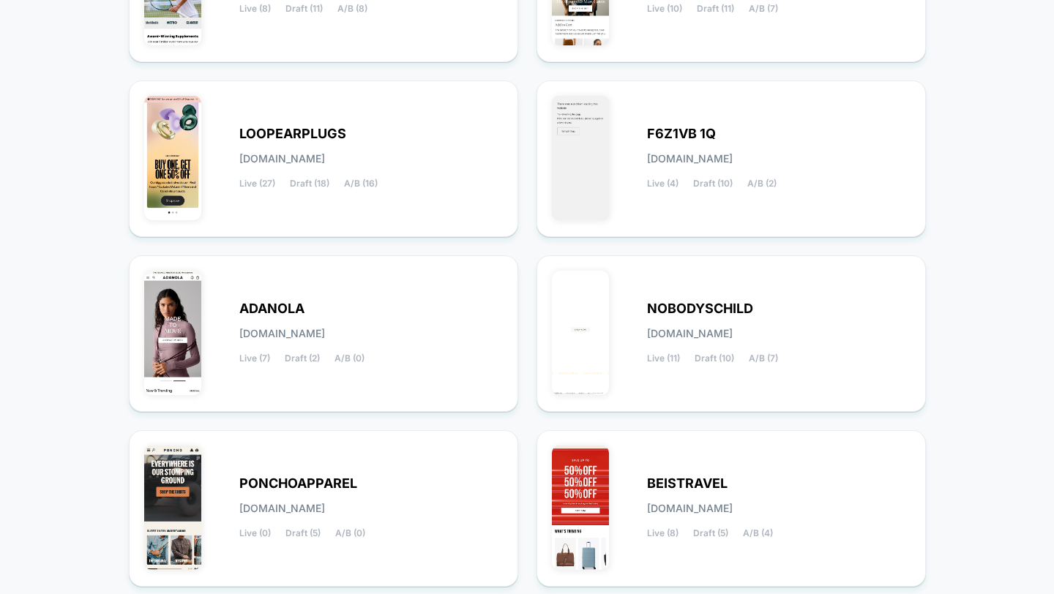
scroll to position [577, 0]
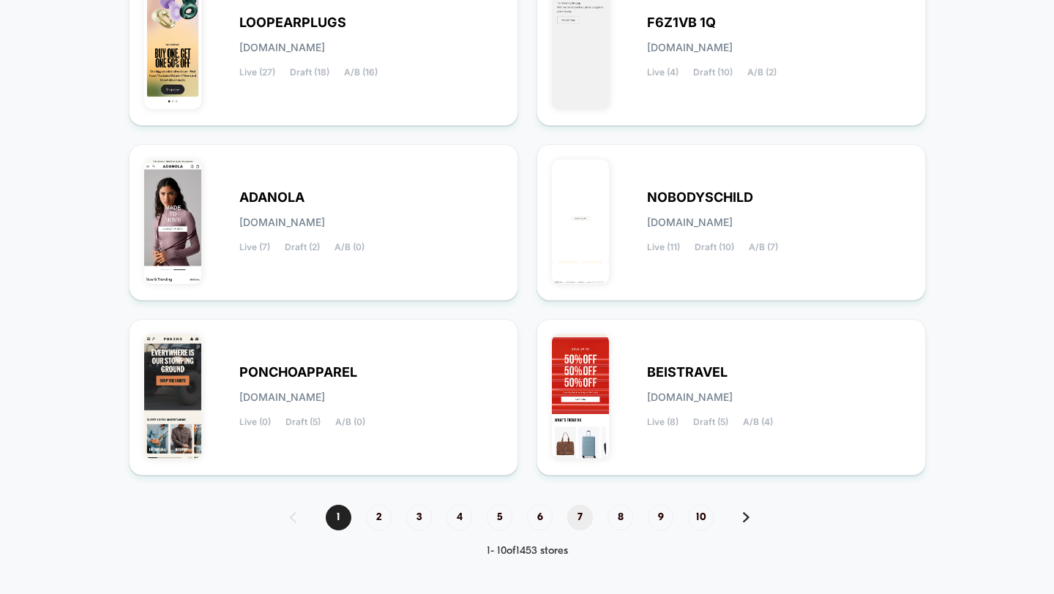
click at [590, 515] on span "7" at bounding box center [580, 518] width 26 height 26
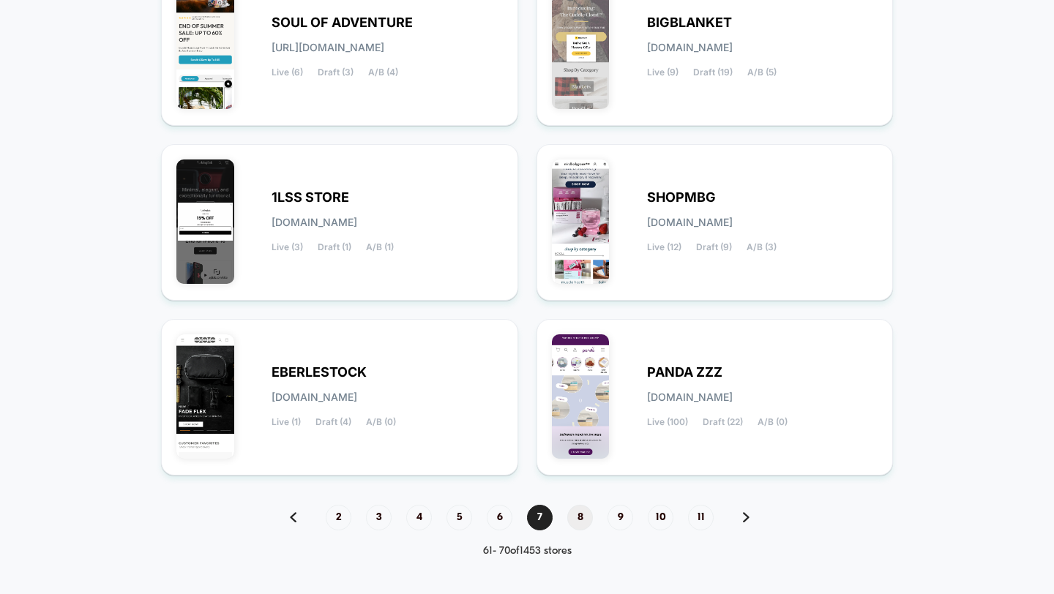
click at [576, 514] on span "8" at bounding box center [580, 518] width 26 height 26
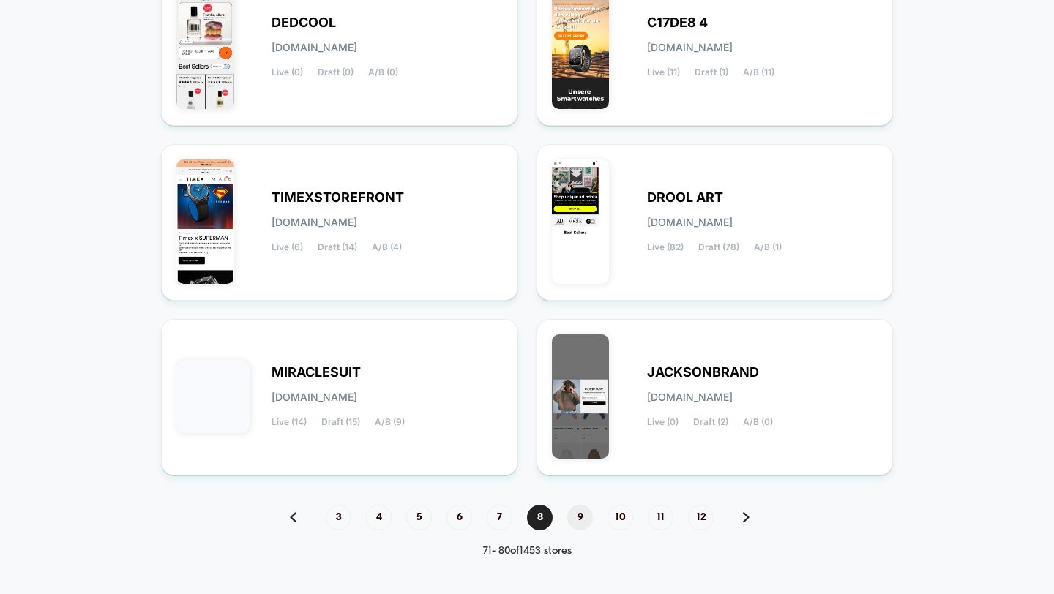
click at [572, 522] on span "9" at bounding box center [580, 518] width 26 height 26
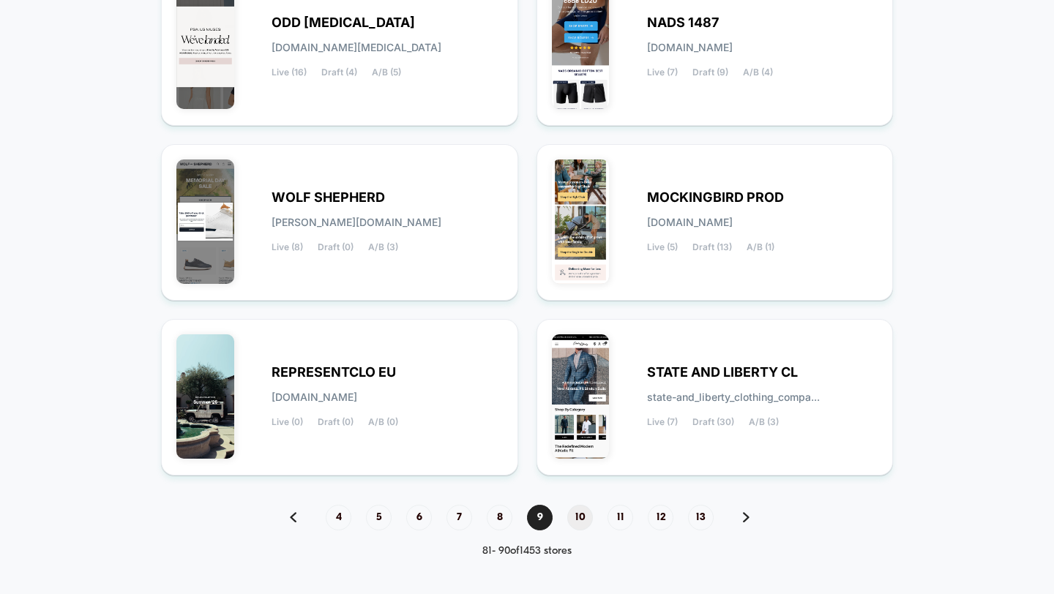
click at [579, 517] on span "10" at bounding box center [580, 518] width 26 height 26
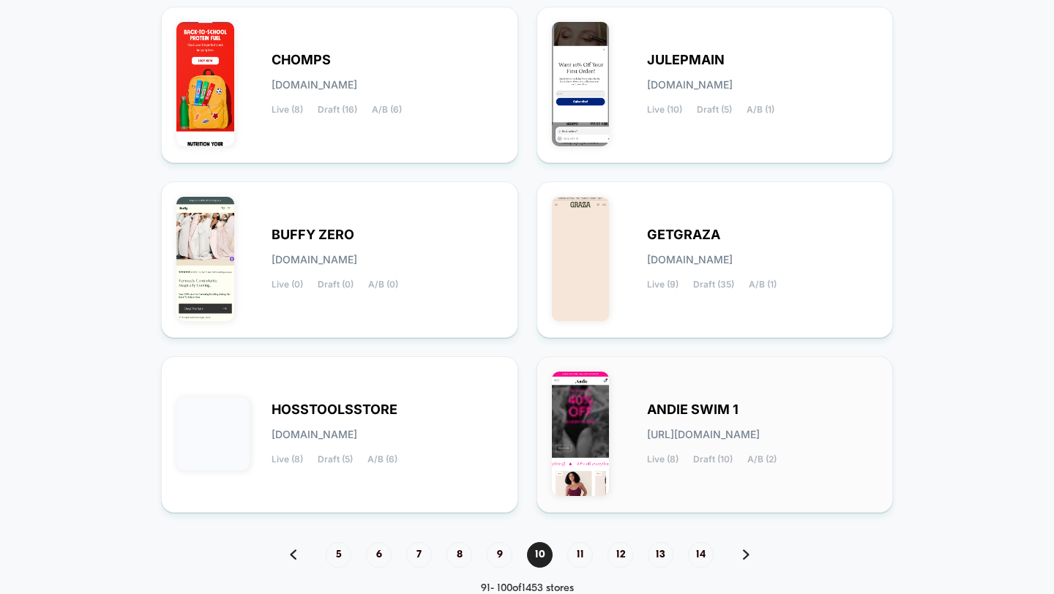
scroll to position [541, 0]
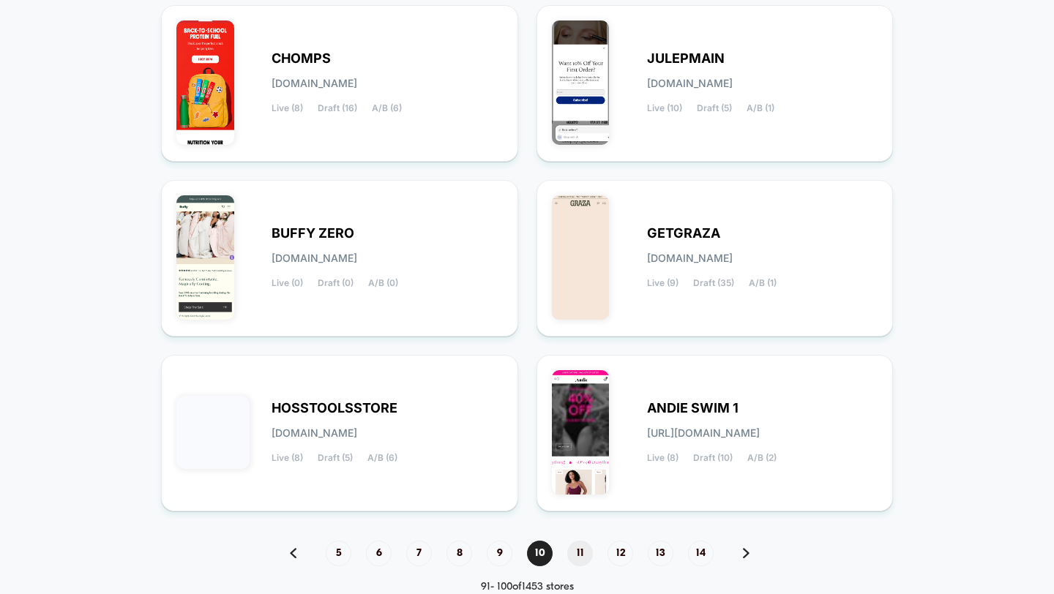
click at [583, 554] on span "11" at bounding box center [580, 554] width 26 height 26
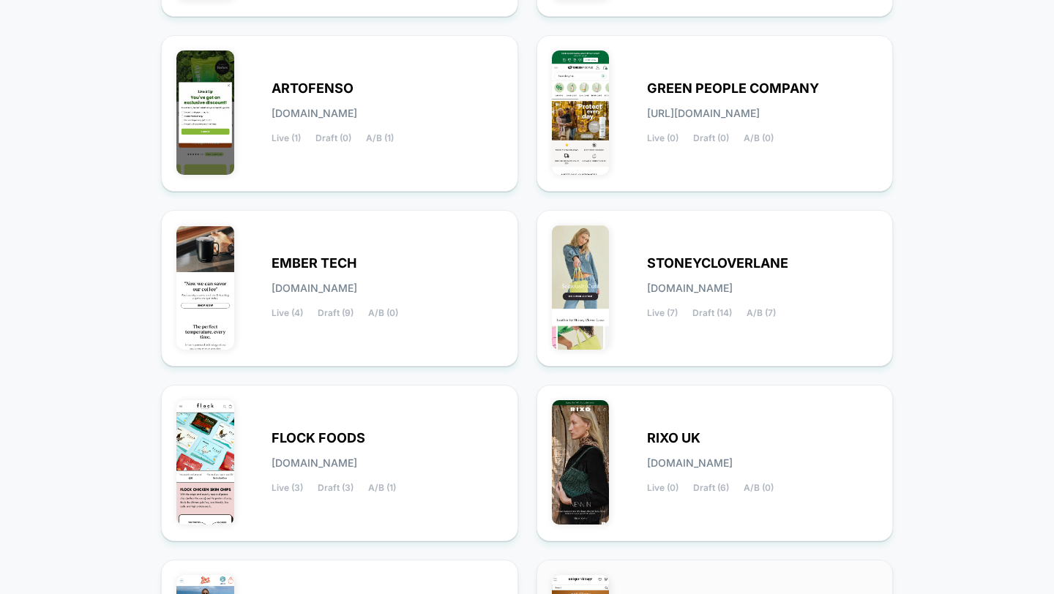
scroll to position [321, 0]
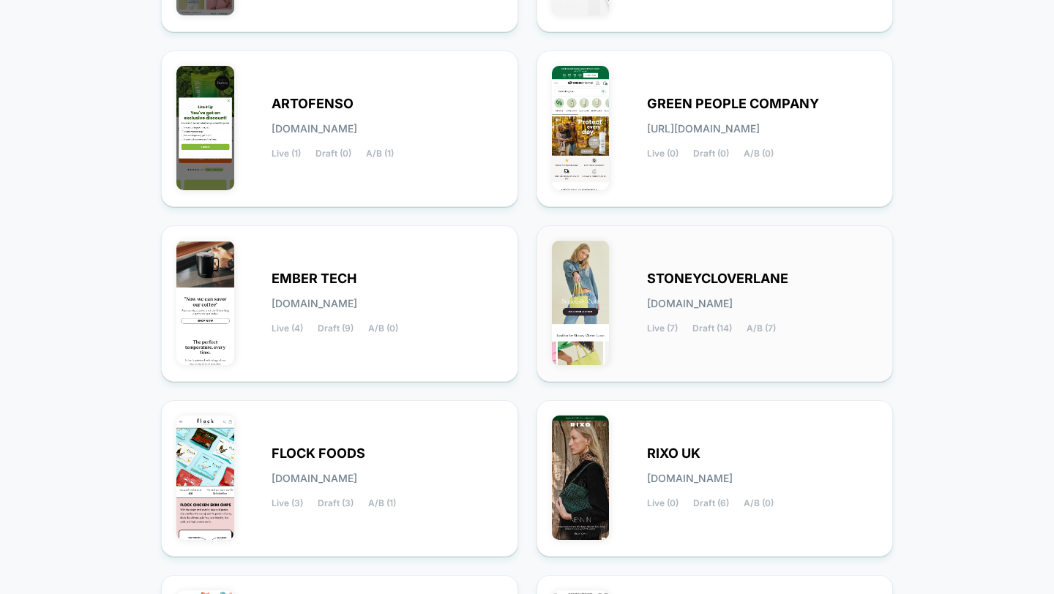
click at [647, 359] on div "STONEYCLOVERLANE [DOMAIN_NAME] Live (7) Draft (14) A/B (7)" at bounding box center [715, 304] width 326 height 126
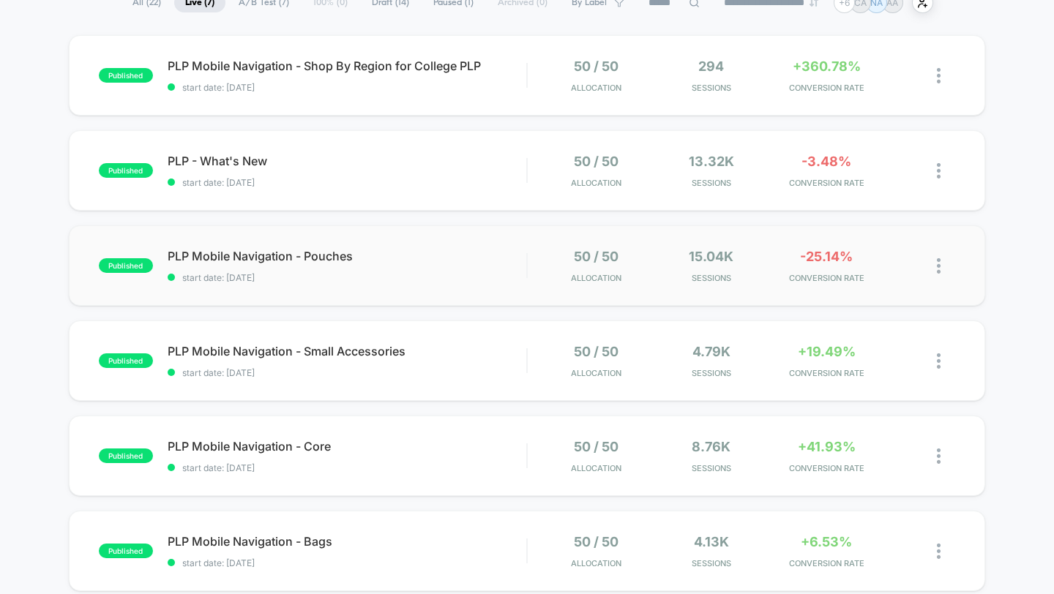
scroll to position [130, 0]
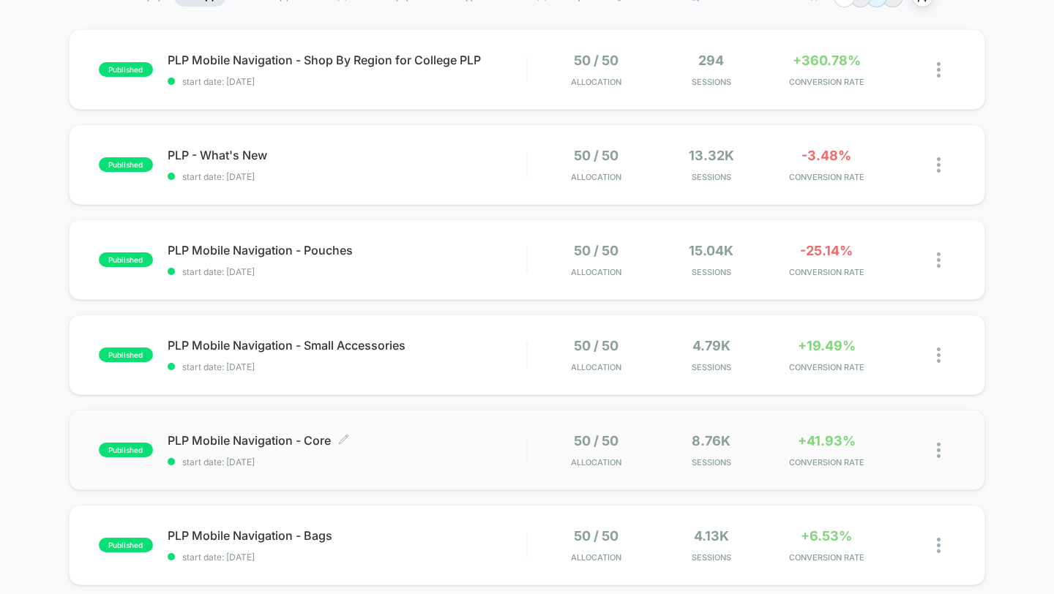
click at [512, 453] on div "PLP Mobile Navigation - Core Click to edit experience details Click to edit exp…" at bounding box center [347, 450] width 359 height 34
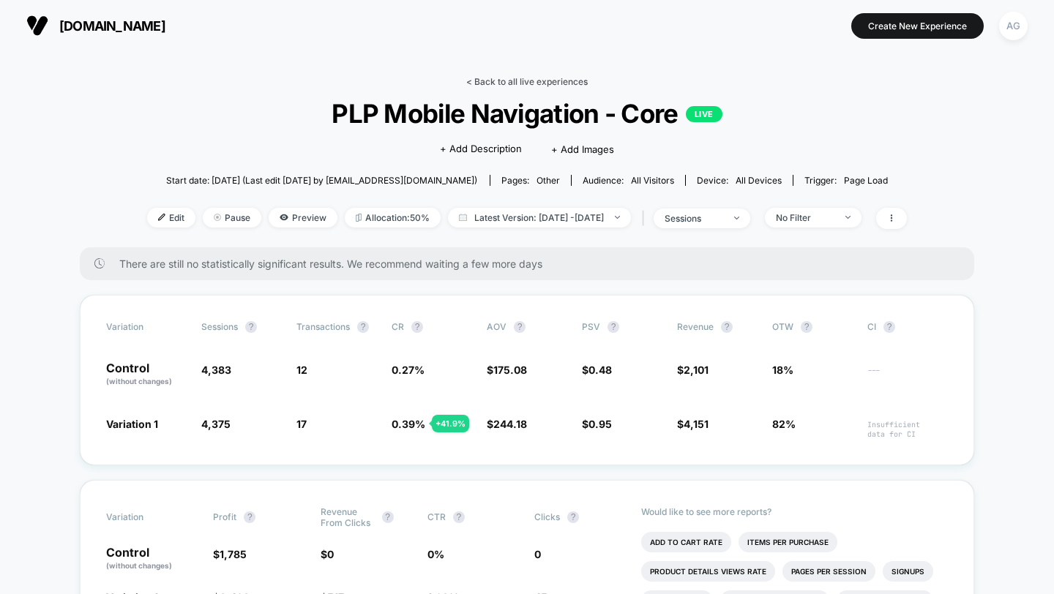
click at [496, 82] on link "< Back to all live experiences" at bounding box center [526, 81] width 121 height 11
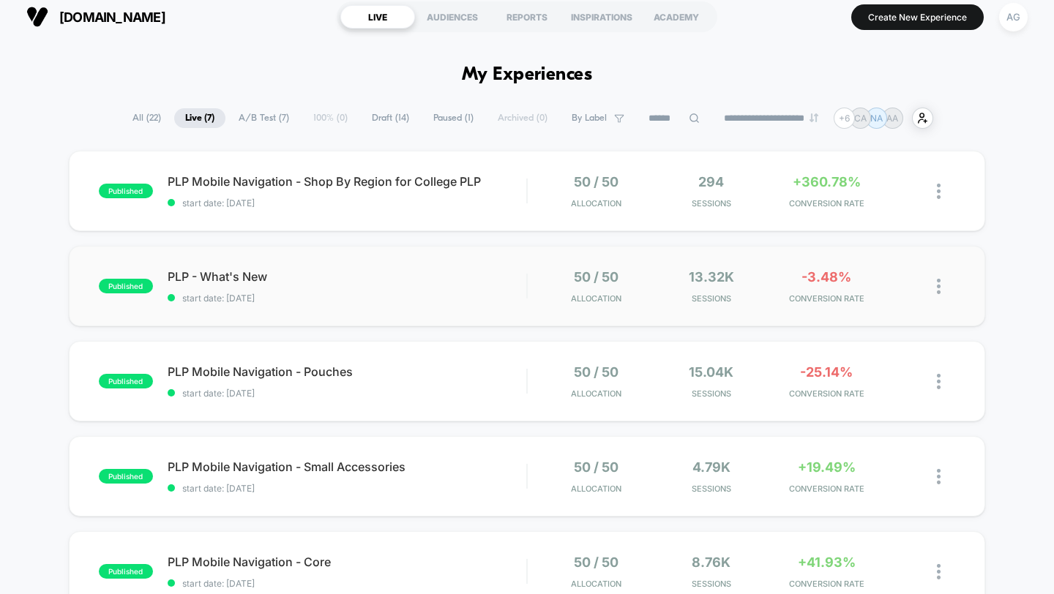
scroll to position [15, 0]
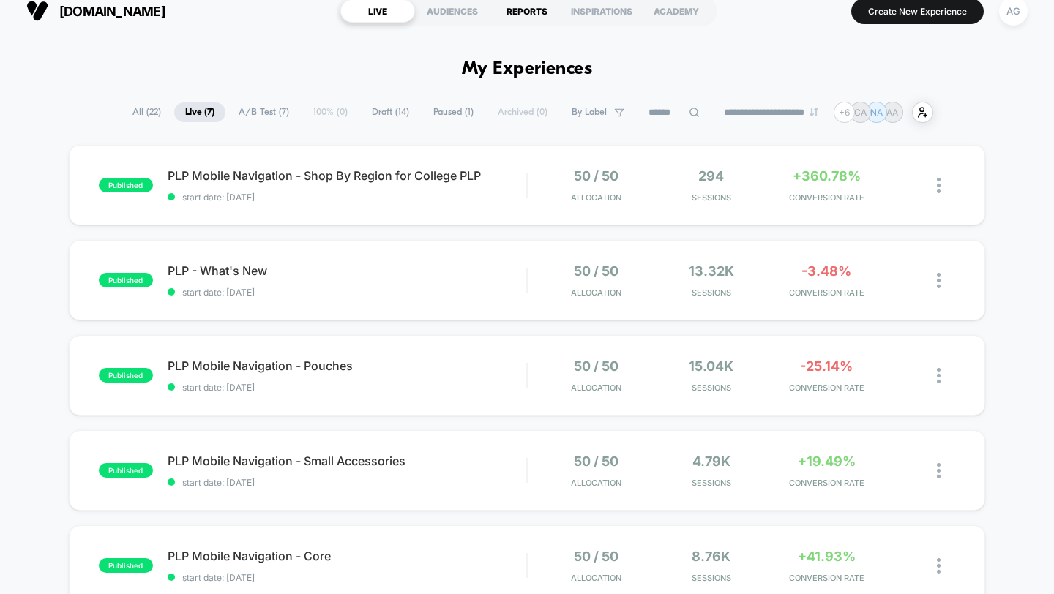
click at [522, 8] on div "REPORTS" at bounding box center [527, 10] width 75 height 23
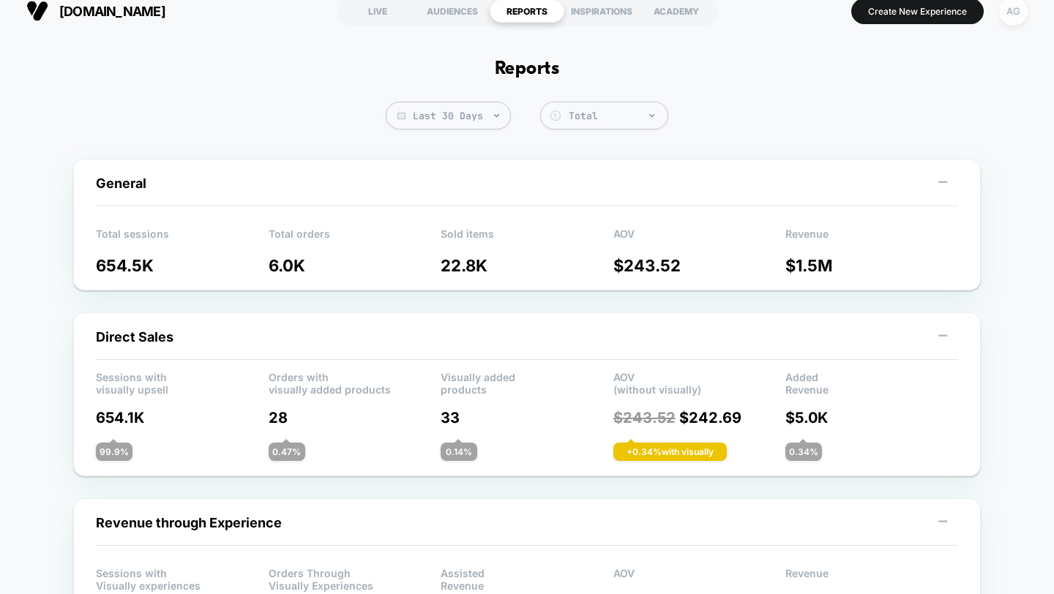
click at [1017, 14] on div "AG" at bounding box center [1013, 11] width 29 height 29
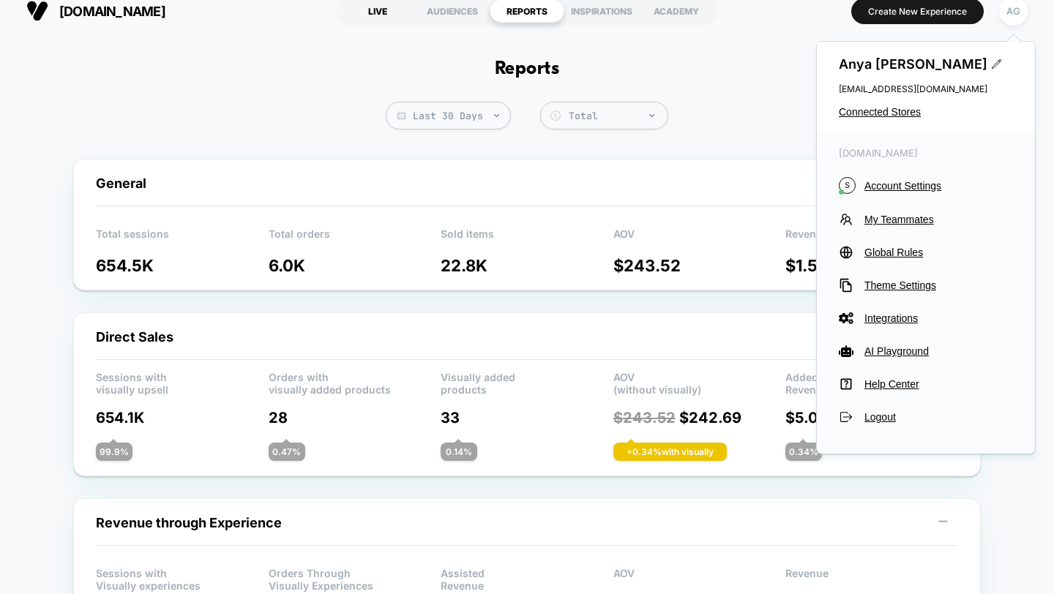
click at [375, 11] on div "LIVE" at bounding box center [377, 10] width 75 height 23
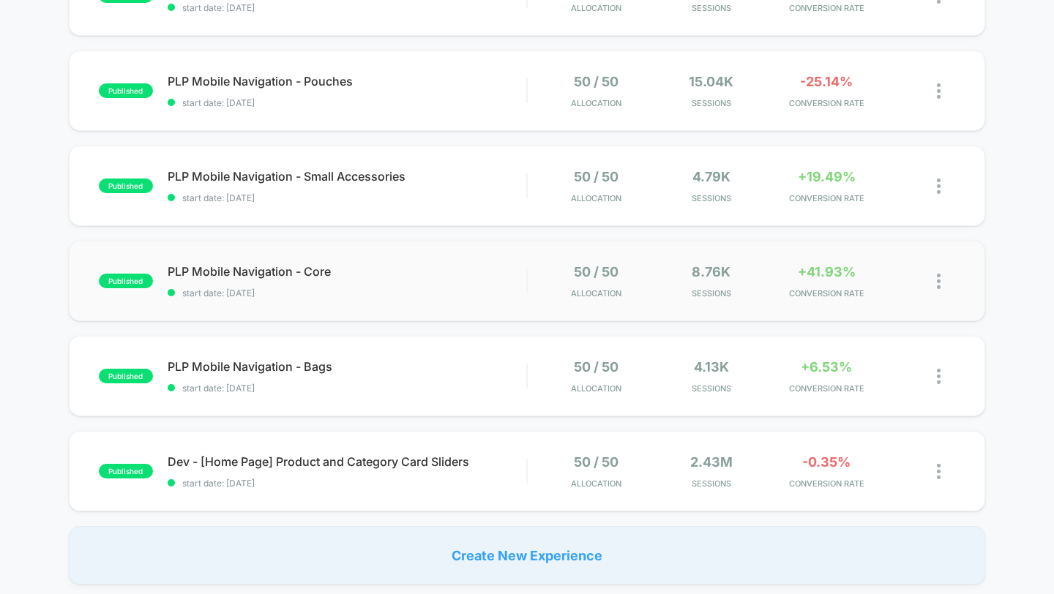
scroll to position [313, 0]
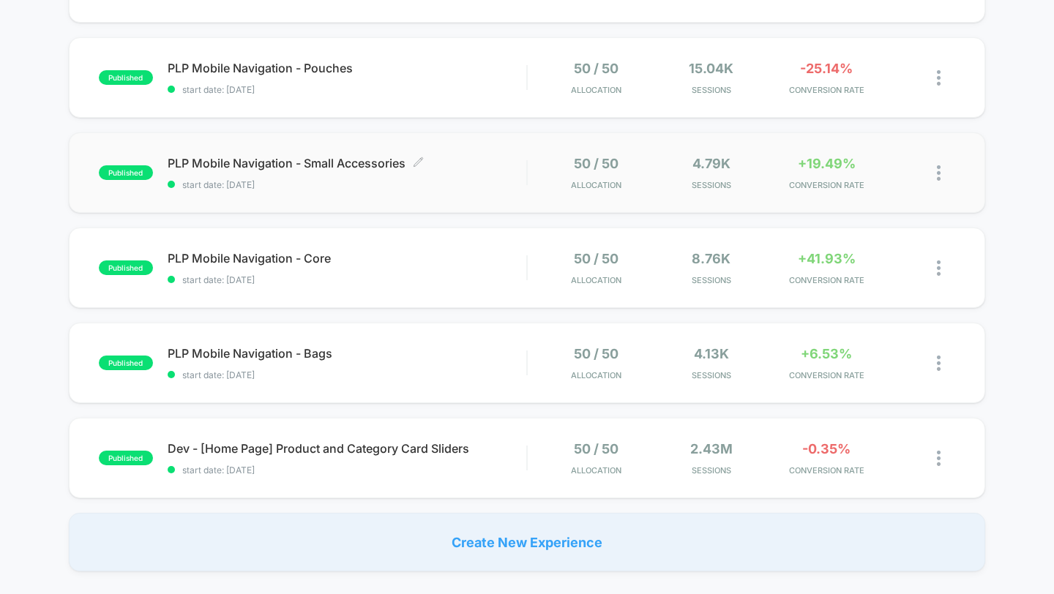
click at [369, 179] on span "start date: [DATE]" at bounding box center [347, 184] width 359 height 11
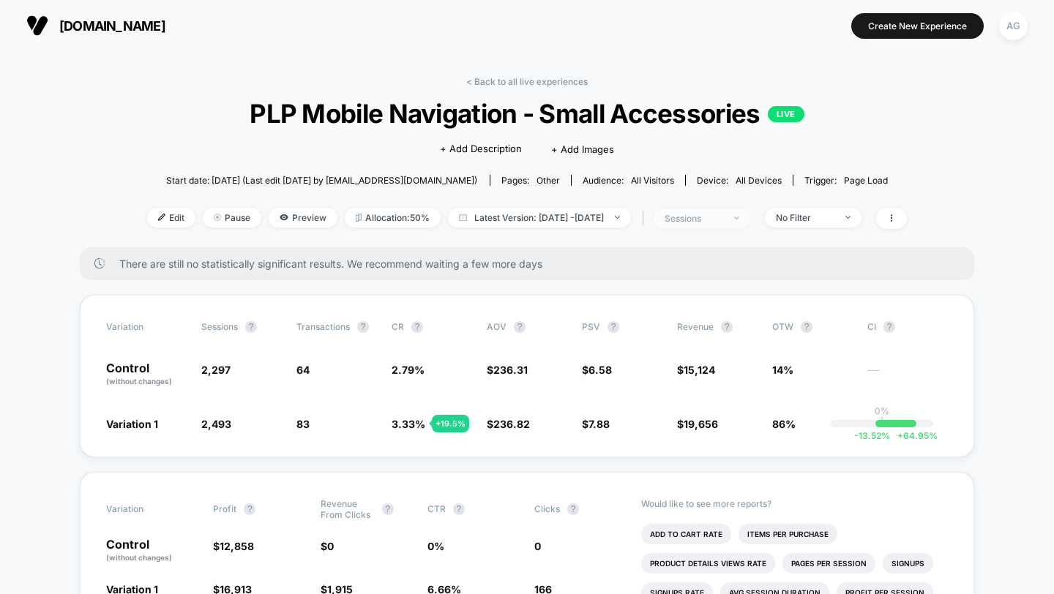
click at [723, 214] on div "sessions" at bounding box center [694, 218] width 59 height 11
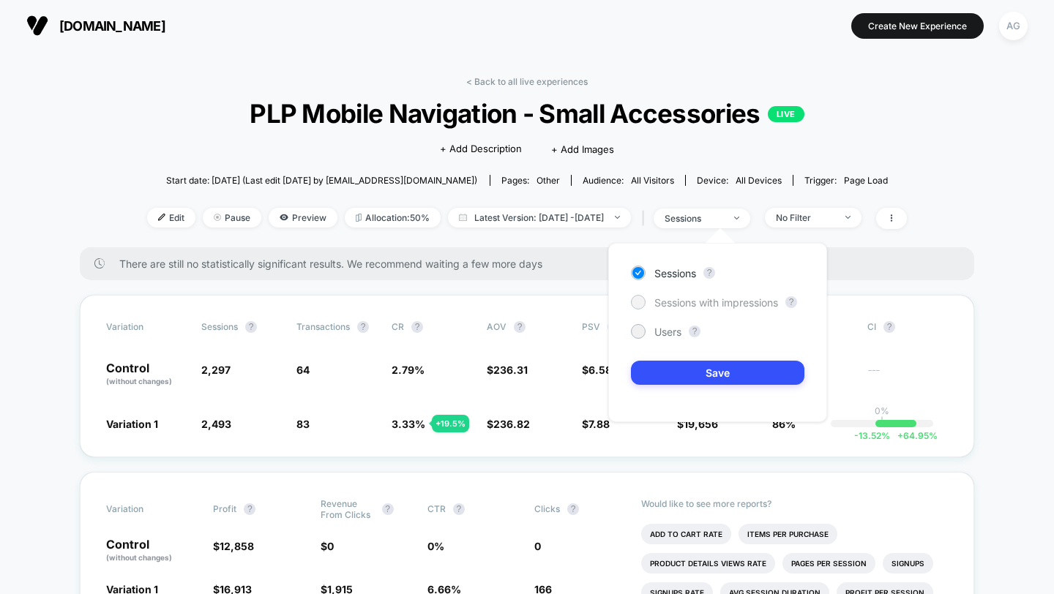
click at [717, 307] on span "Sessions with impressions" at bounding box center [716, 302] width 124 height 12
click at [716, 383] on button "Save" at bounding box center [717, 373] width 173 height 24
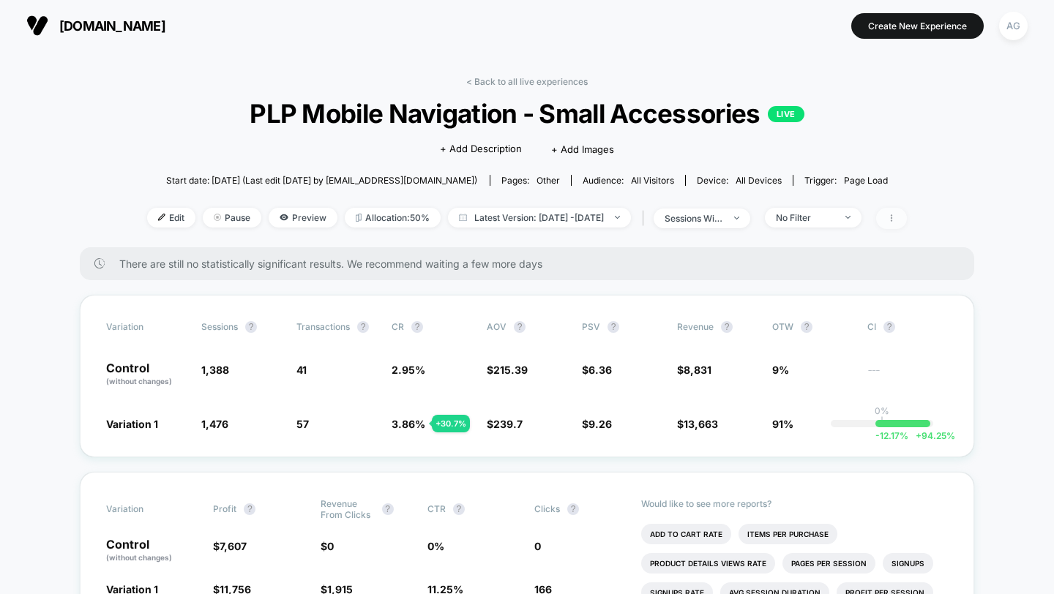
click at [896, 220] on icon at bounding box center [891, 218] width 9 height 9
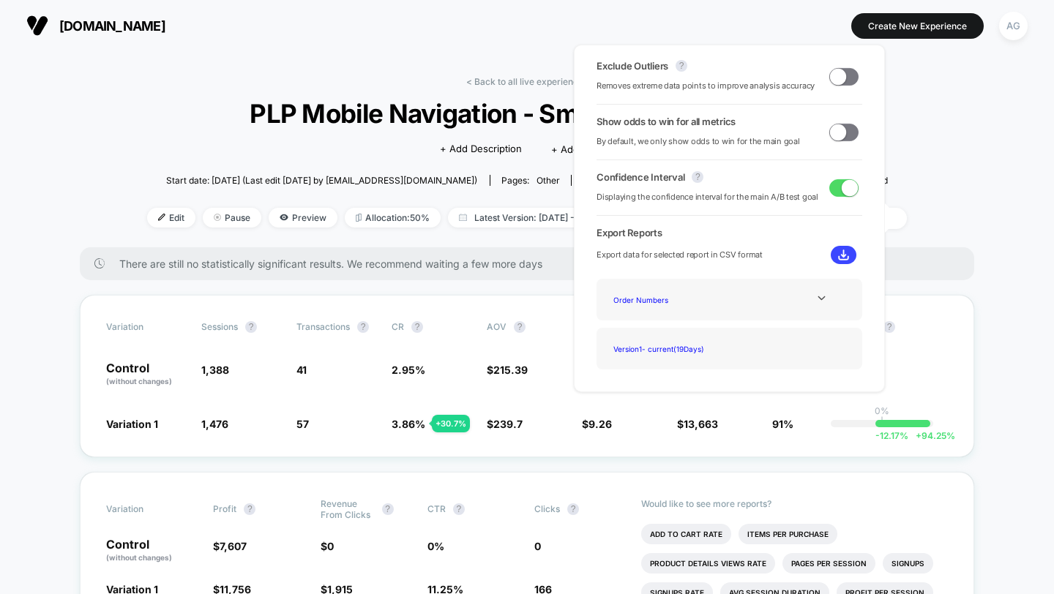
click at [837, 75] on span at bounding box center [838, 76] width 16 height 16
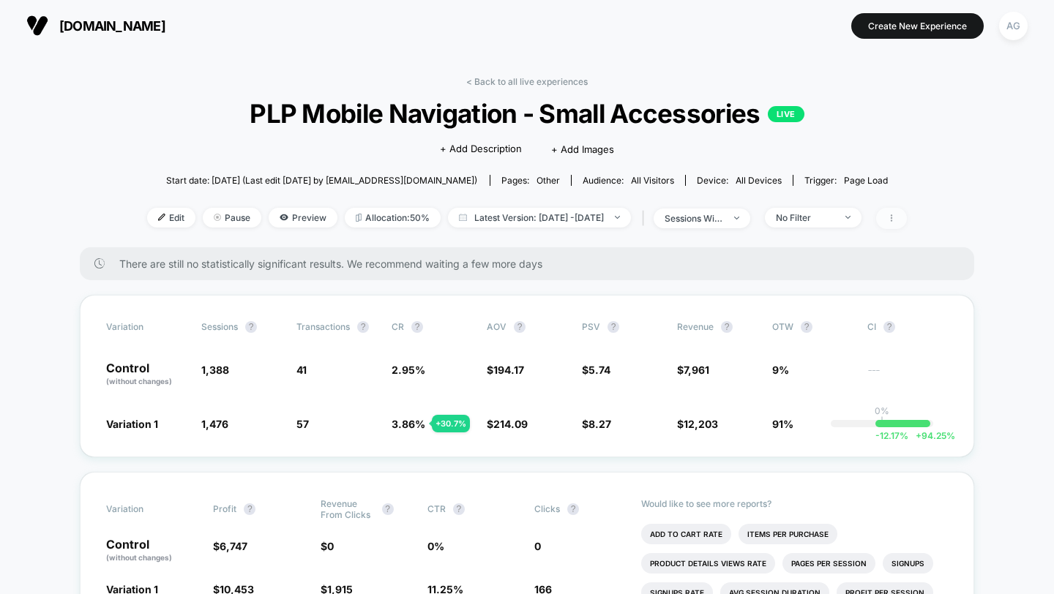
click at [896, 220] on icon at bounding box center [891, 218] width 9 height 9
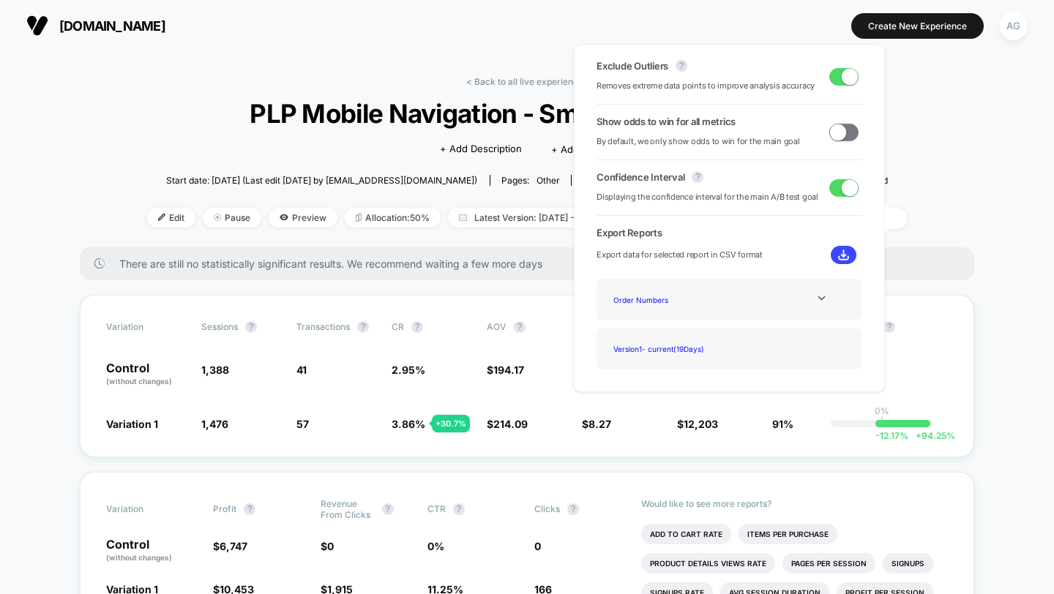
click at [842, 81] on span at bounding box center [850, 76] width 16 height 16
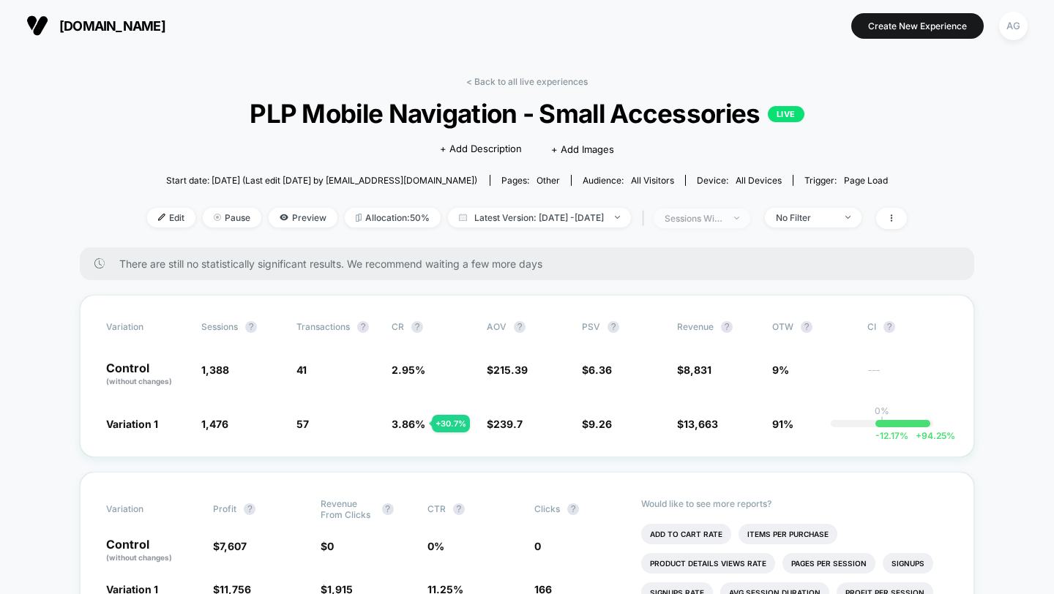
click at [723, 222] on div "sessions with impression" at bounding box center [694, 218] width 59 height 11
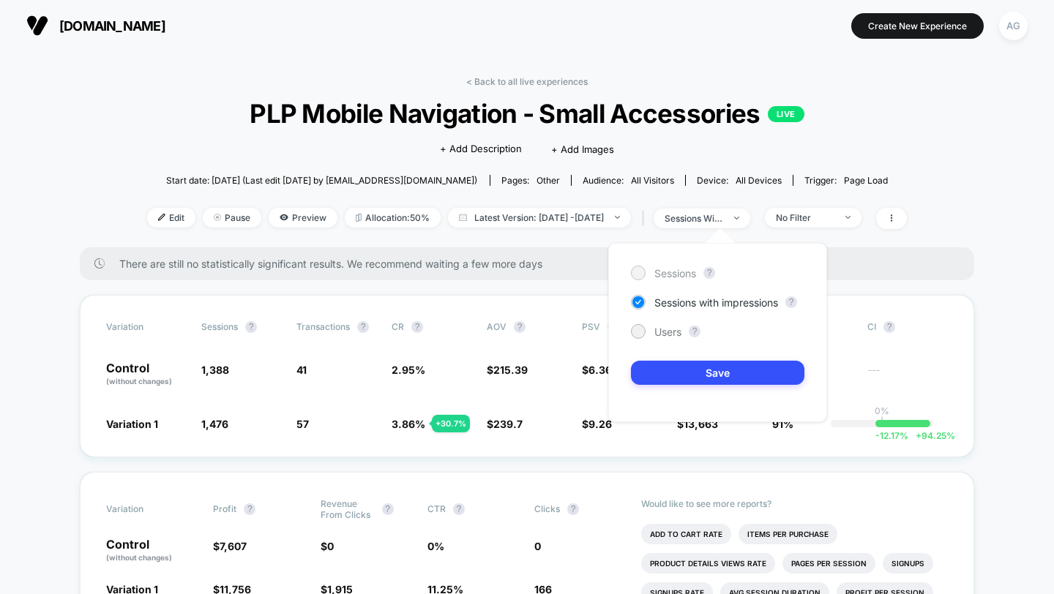
click at [681, 272] on span "Sessions" at bounding box center [675, 273] width 42 height 12
click at [700, 384] on button "Save" at bounding box center [717, 373] width 173 height 24
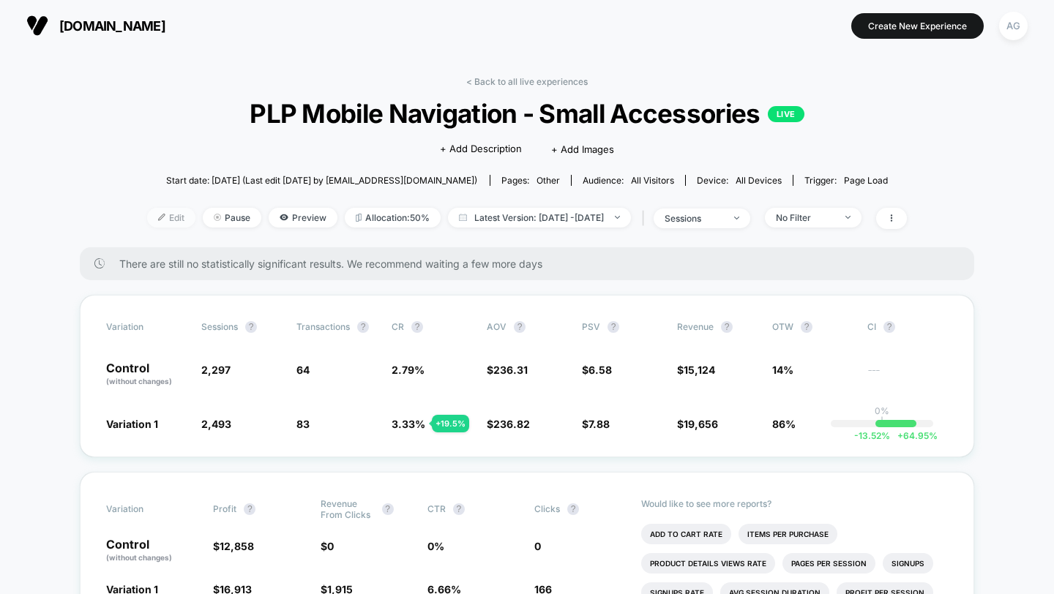
click at [147, 212] on span "Edit" at bounding box center [171, 218] width 48 height 20
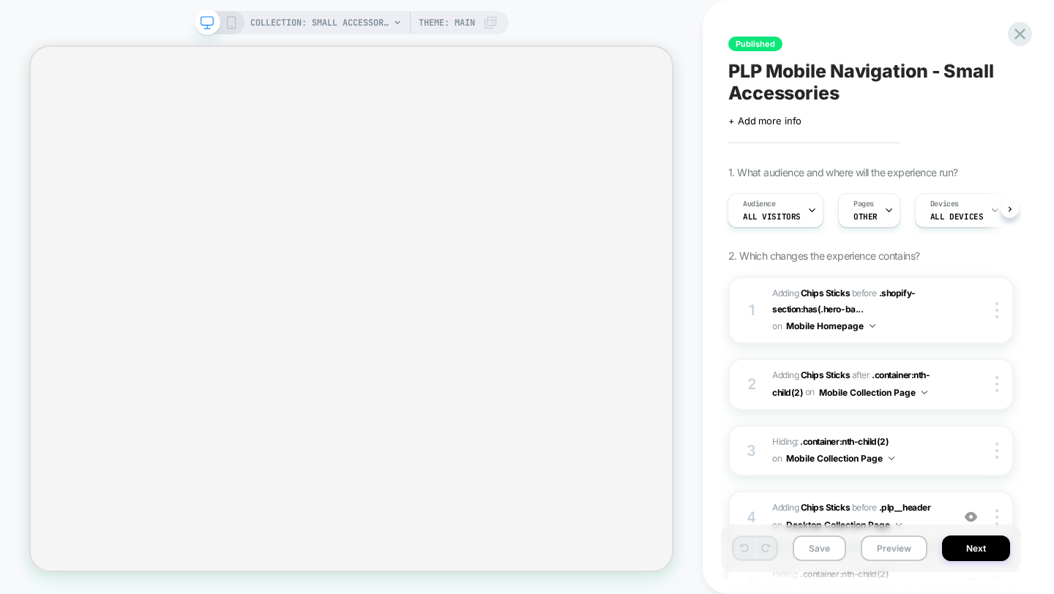
scroll to position [88, 0]
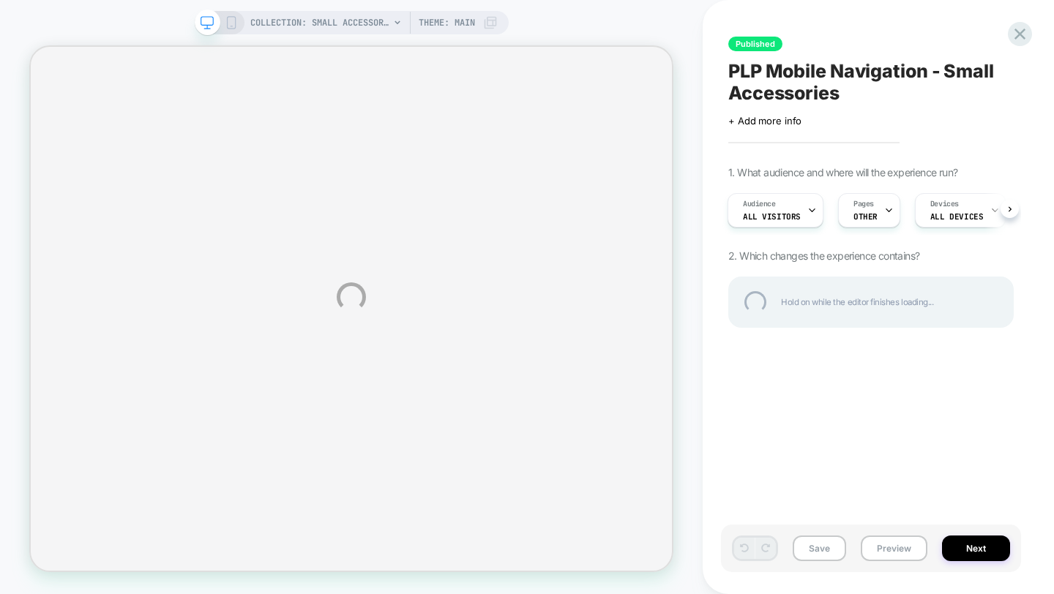
click at [972, 392] on div "COLLECTION: Small Accessories (Category) COLLECTION: Small Accessories (Categor…" at bounding box center [527, 297] width 1054 height 594
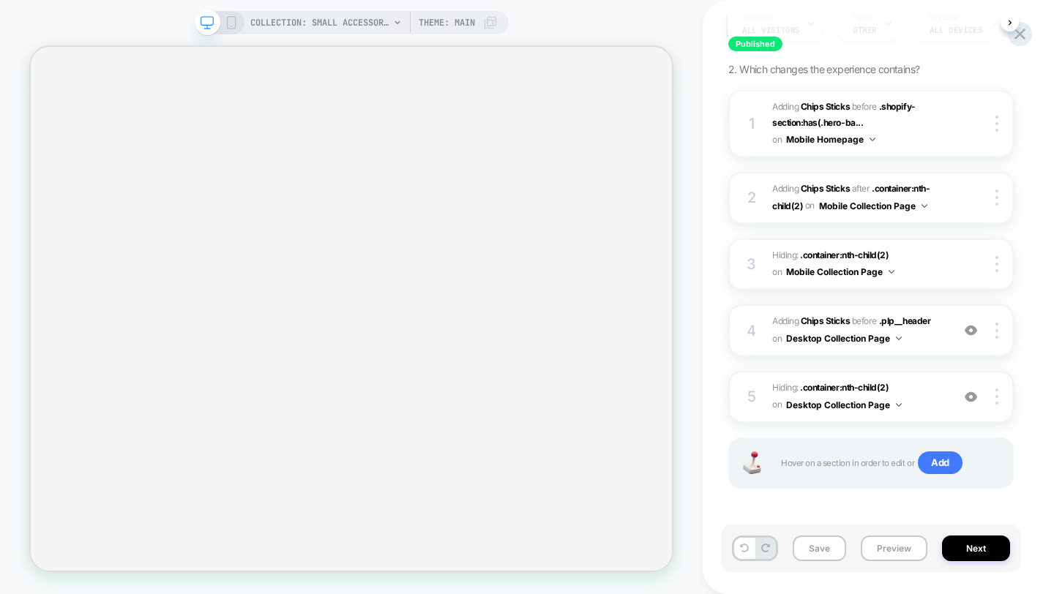
scroll to position [188, 0]
click at [971, 327] on img at bounding box center [971, 329] width 12 height 12
click at [971, 328] on img at bounding box center [971, 329] width 12 height 12
click at [973, 395] on img at bounding box center [971, 395] width 12 height 12
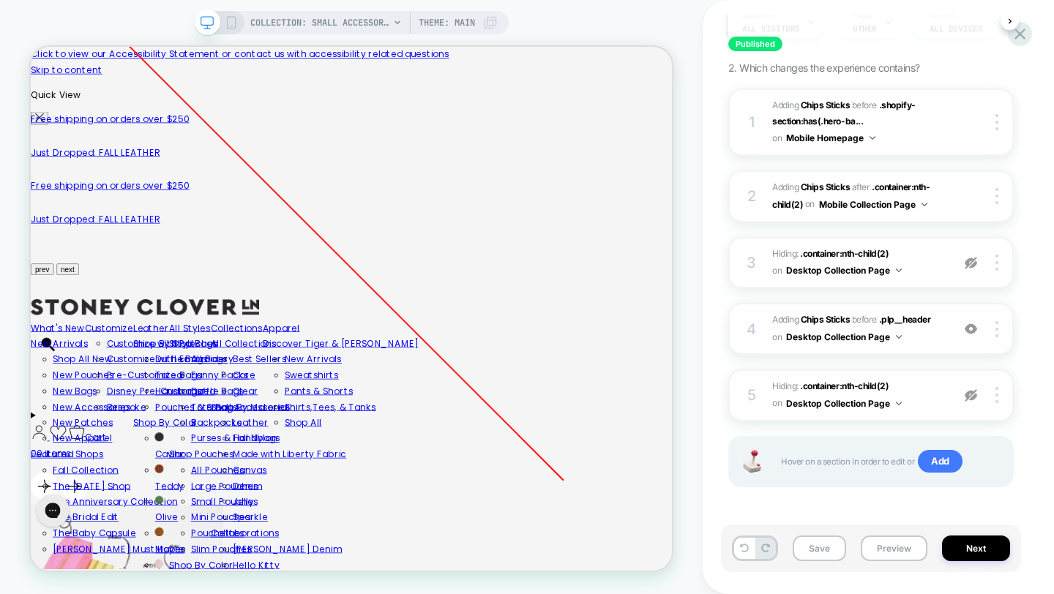
scroll to position [0, 0]
click at [974, 394] on img at bounding box center [971, 395] width 12 height 12
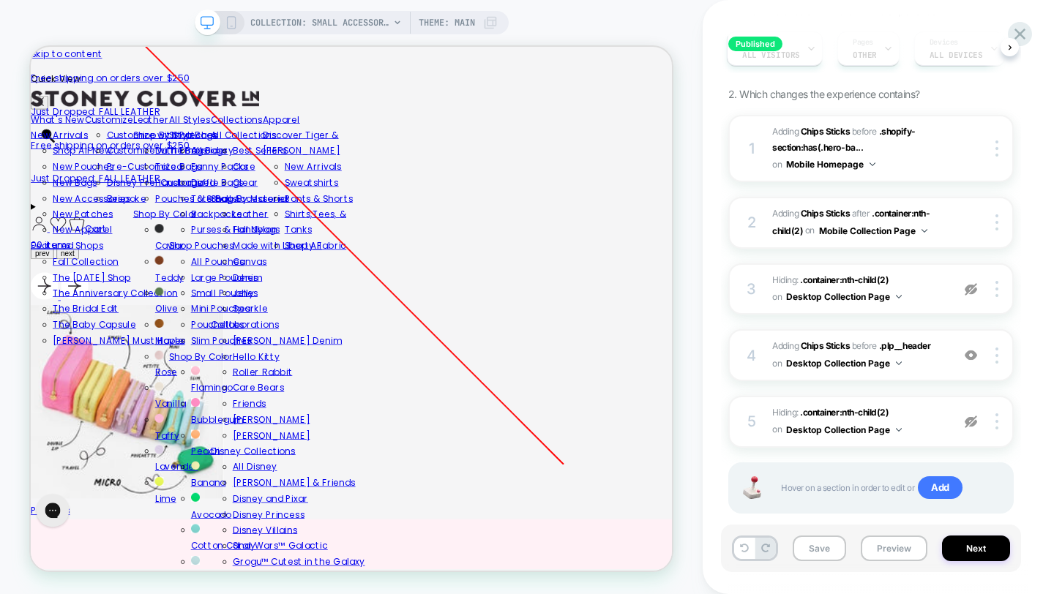
click at [234, 21] on rect at bounding box center [231, 23] width 8 height 12
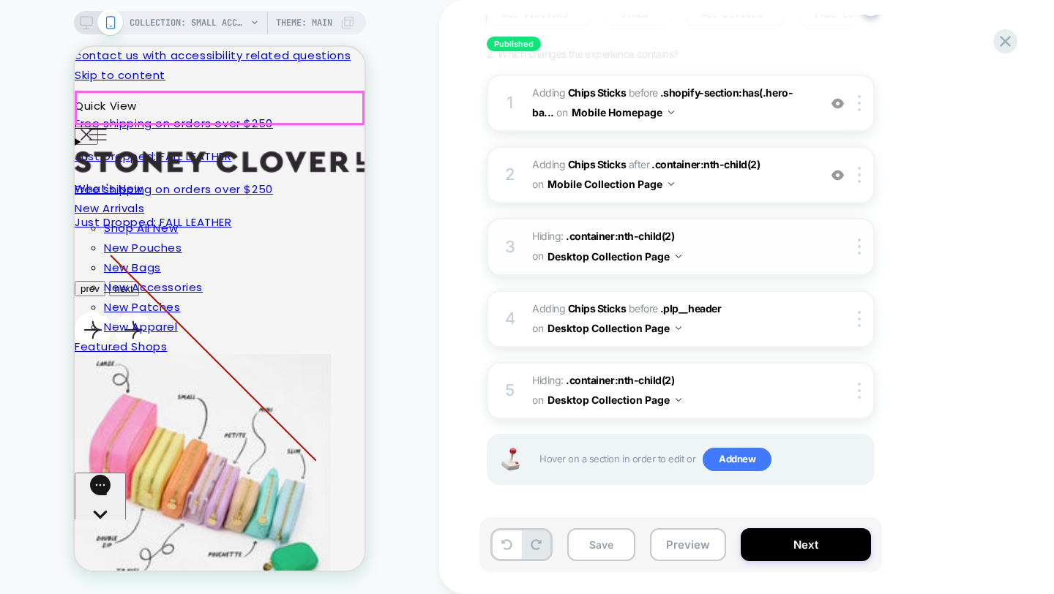
scroll to position [89, 0]
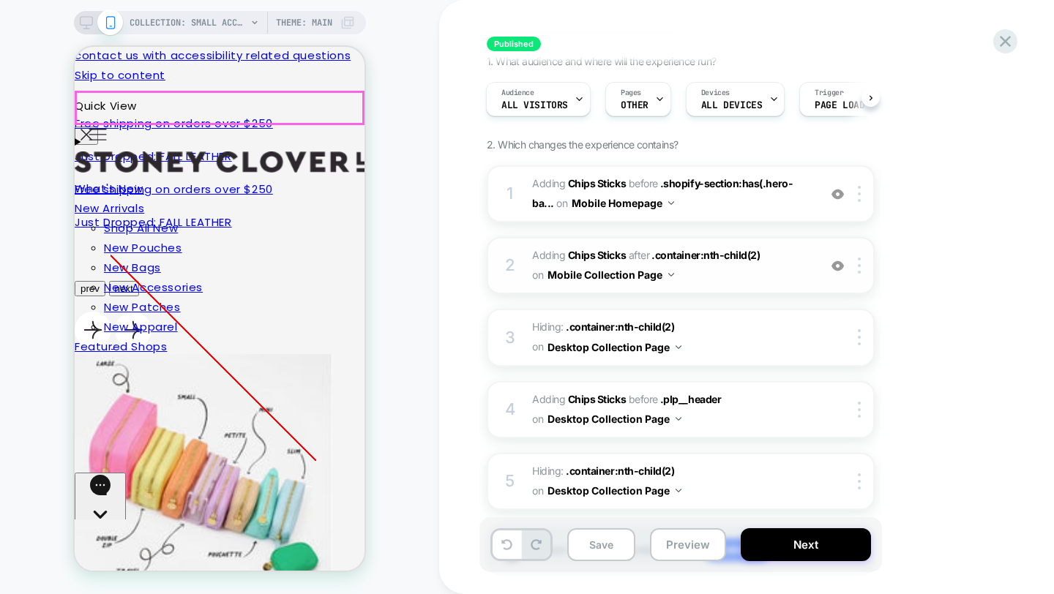
click at [837, 260] on img at bounding box center [837, 266] width 12 height 12
click at [839, 265] on img at bounding box center [837, 266] width 12 height 12
click at [840, 192] on img at bounding box center [837, 194] width 12 height 12
click at [839, 255] on div "2 #_loomi_addon_1753204540967_dup1754629724_dup1756144123_dup1756144558_dup1756…" at bounding box center [681, 265] width 388 height 57
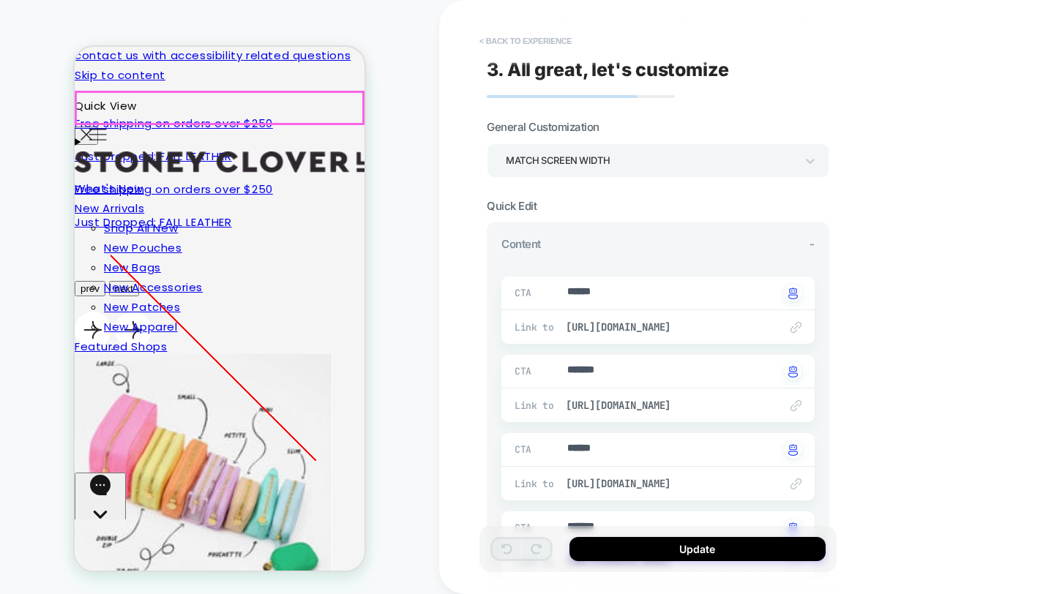
type textarea "*"
click at [572, 37] on button "< Back to experience" at bounding box center [525, 40] width 107 height 23
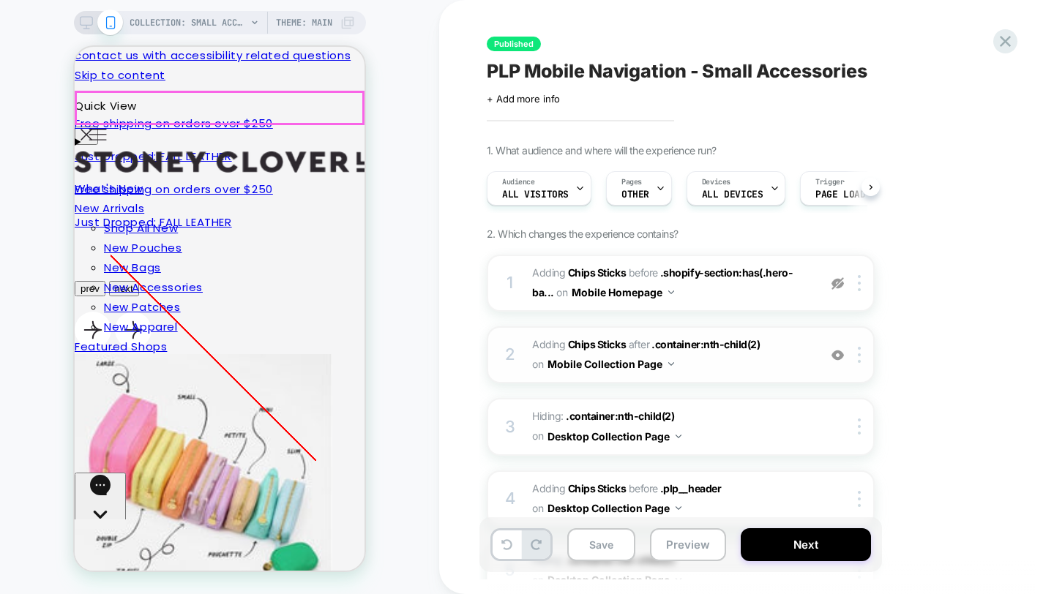
scroll to position [0, 1]
click at [838, 358] on img at bounding box center [837, 355] width 12 height 12
click at [832, 353] on img at bounding box center [837, 355] width 12 height 12
click at [838, 280] on img at bounding box center [837, 283] width 12 height 12
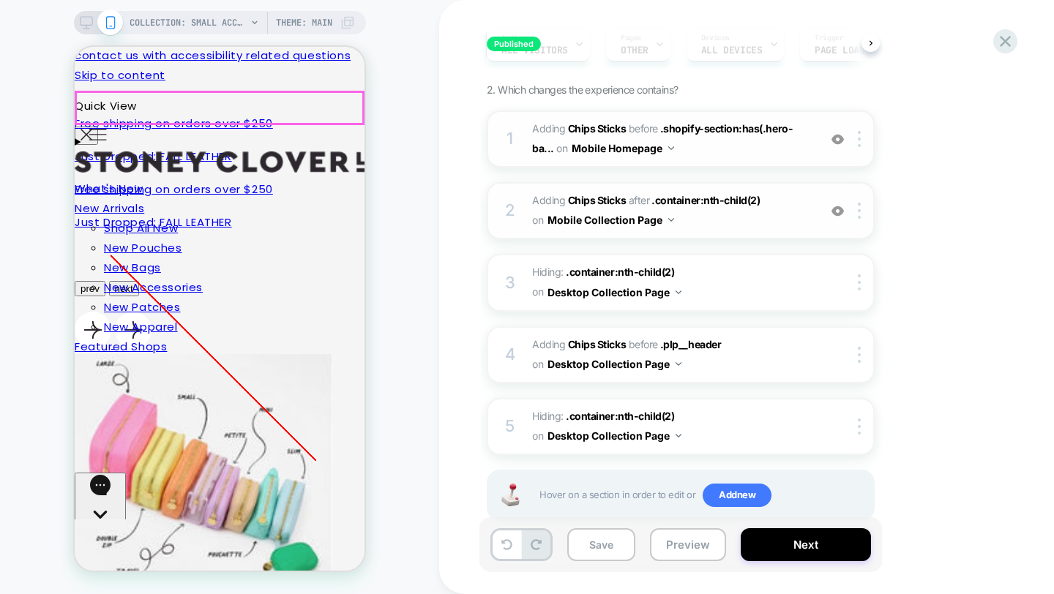
scroll to position [135, 0]
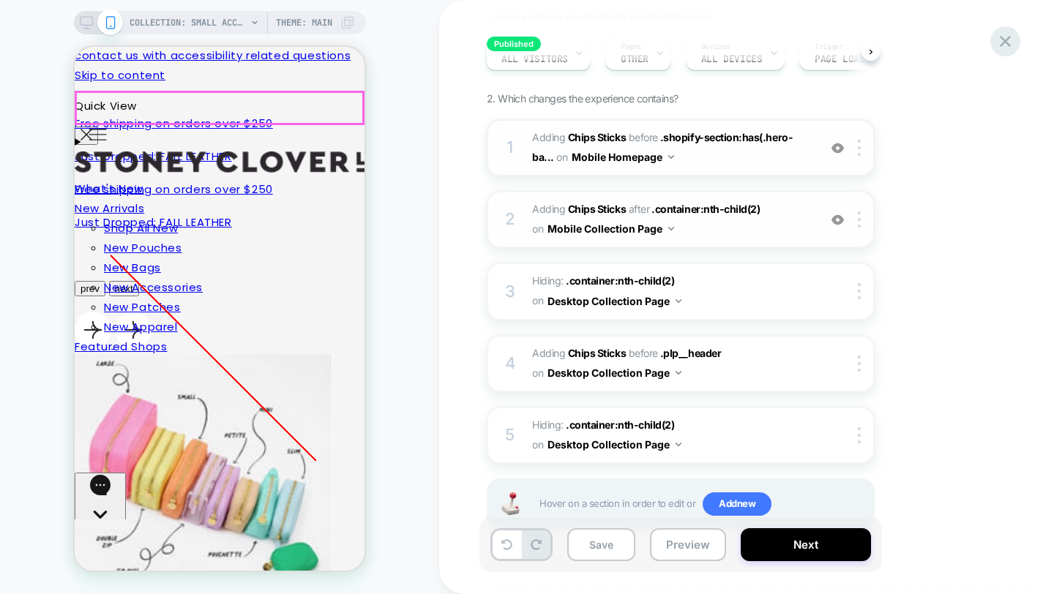
click at [1009, 38] on icon at bounding box center [1005, 41] width 11 height 11
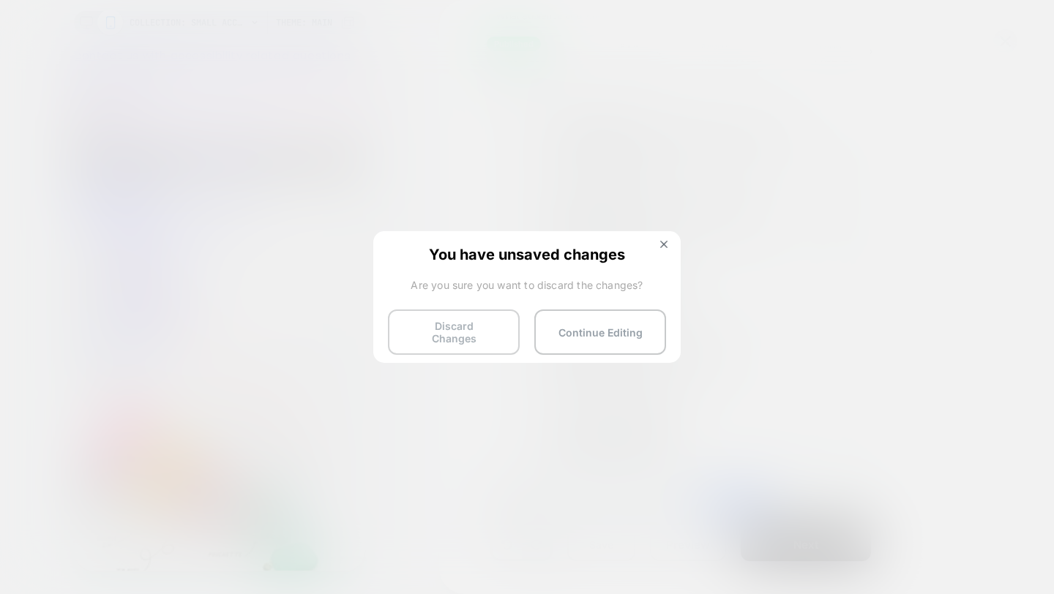
click at [453, 329] on button "Discard Changes" at bounding box center [454, 332] width 132 height 45
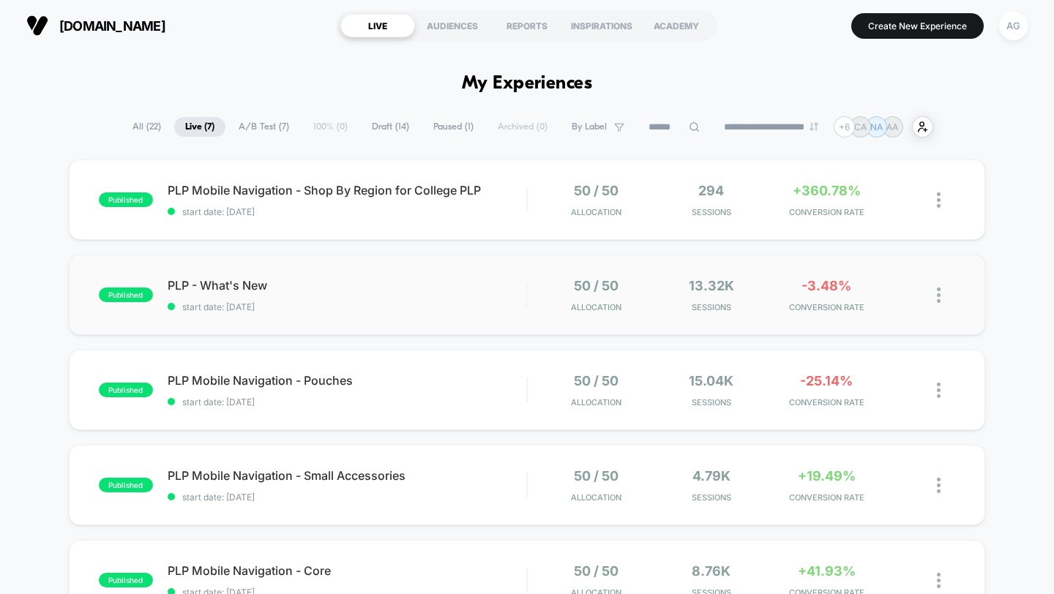
scroll to position [18, 0]
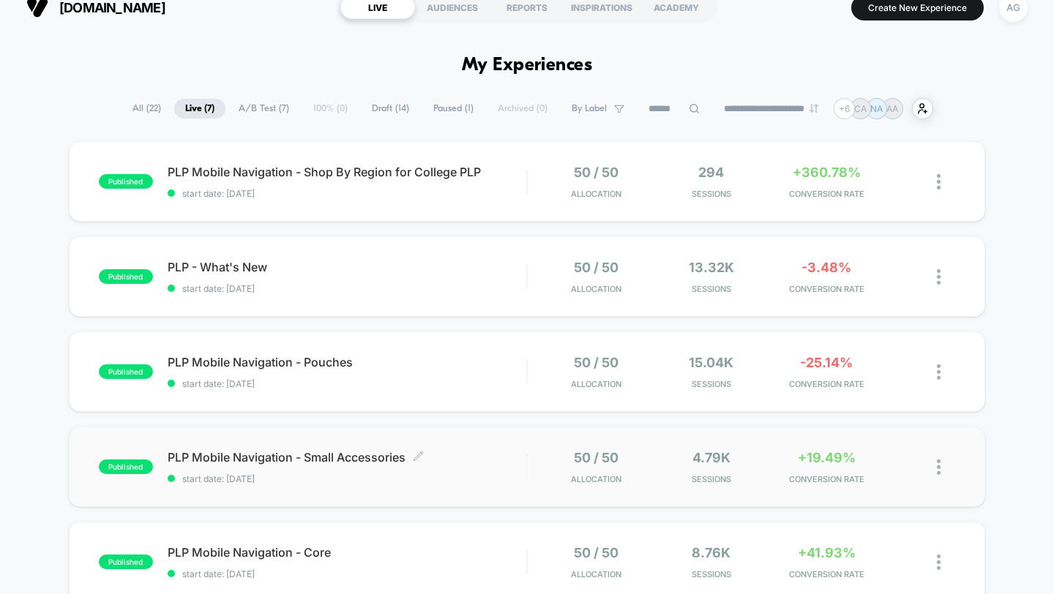
click at [439, 480] on span "start date: [DATE]" at bounding box center [347, 479] width 359 height 11
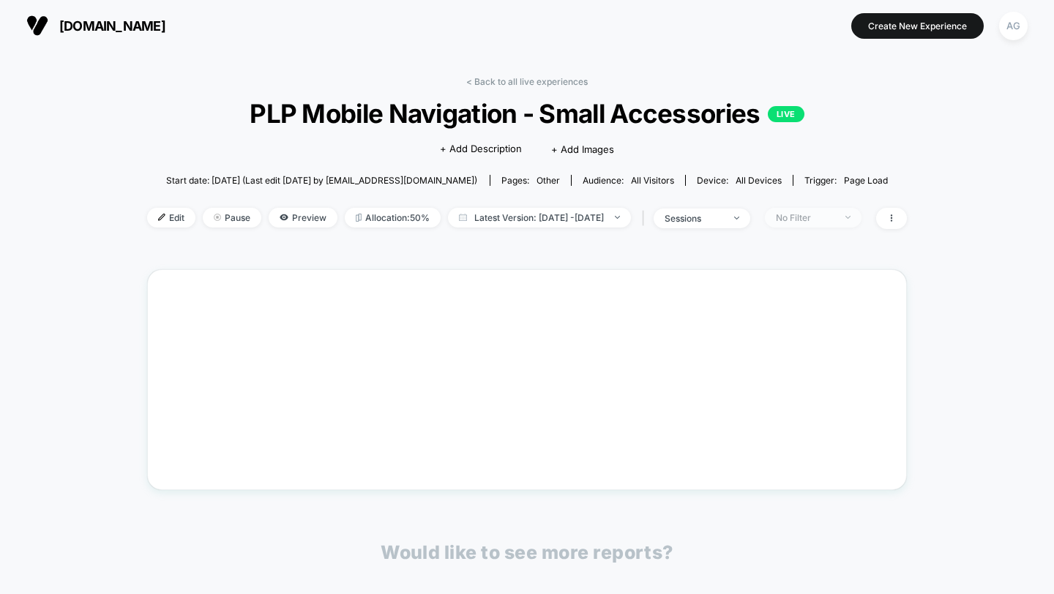
click at [834, 217] on div "No Filter" at bounding box center [805, 217] width 59 height 11
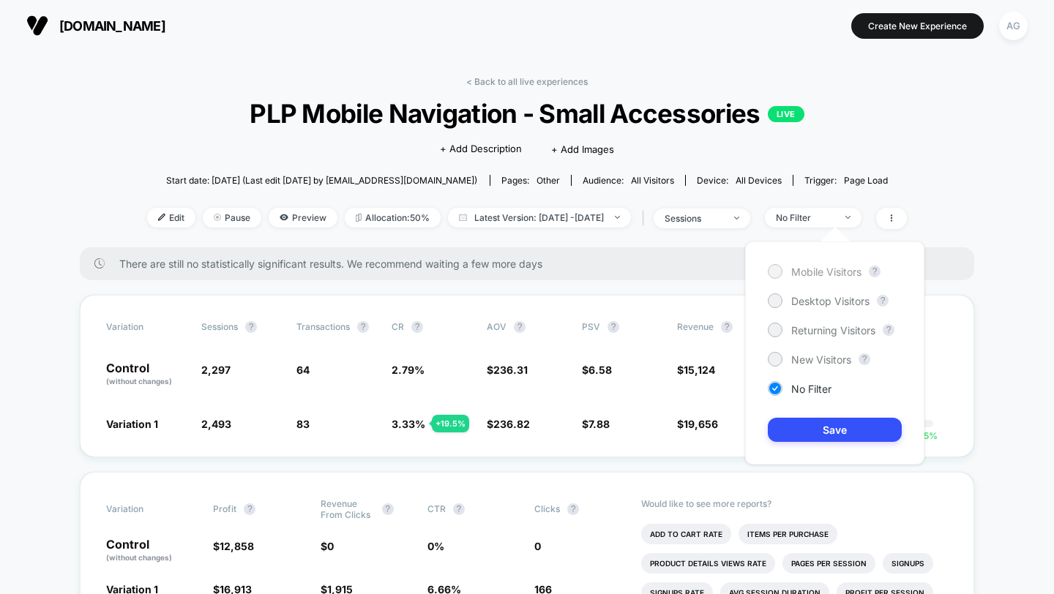
click at [824, 268] on span "Mobile Visitors" at bounding box center [826, 272] width 70 height 12
click at [808, 427] on button "Save" at bounding box center [835, 430] width 134 height 24
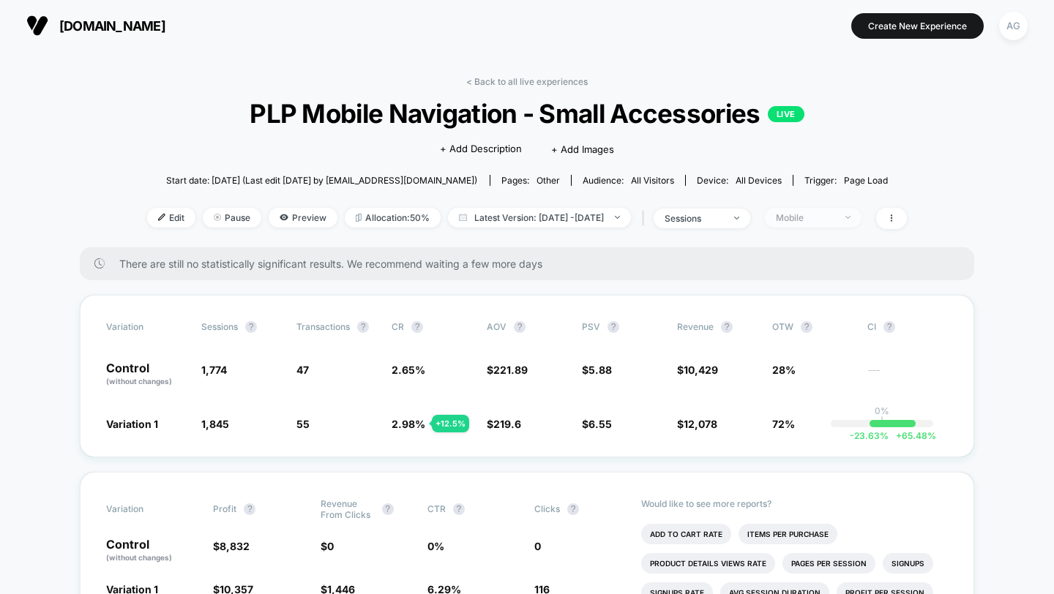
click at [834, 208] on span "Mobile" at bounding box center [813, 218] width 97 height 20
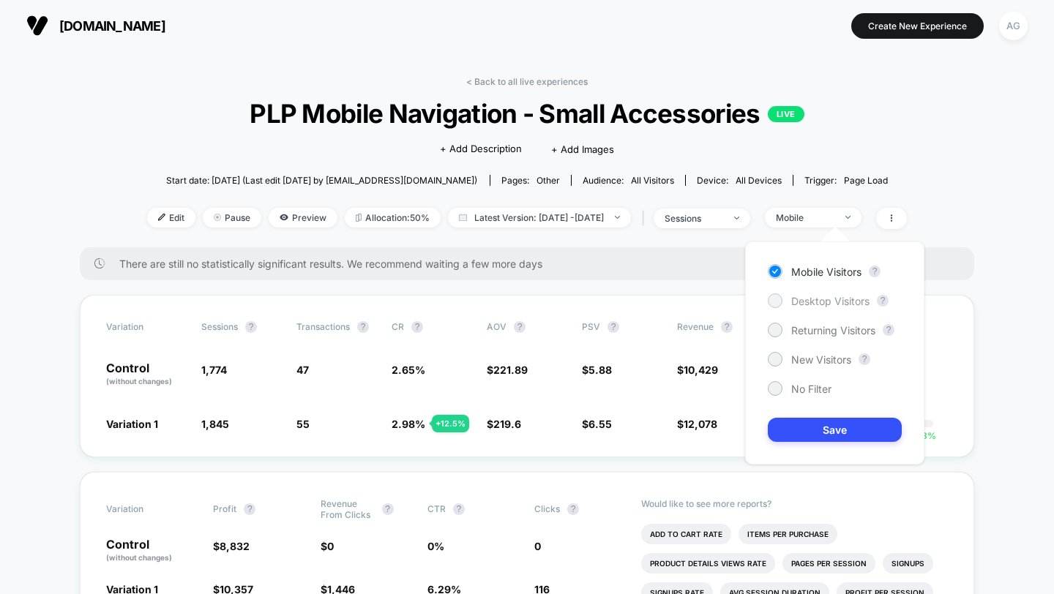
click at [816, 300] on span "Desktop Visitors" at bounding box center [830, 301] width 78 height 12
click at [816, 433] on button "Save" at bounding box center [835, 430] width 134 height 24
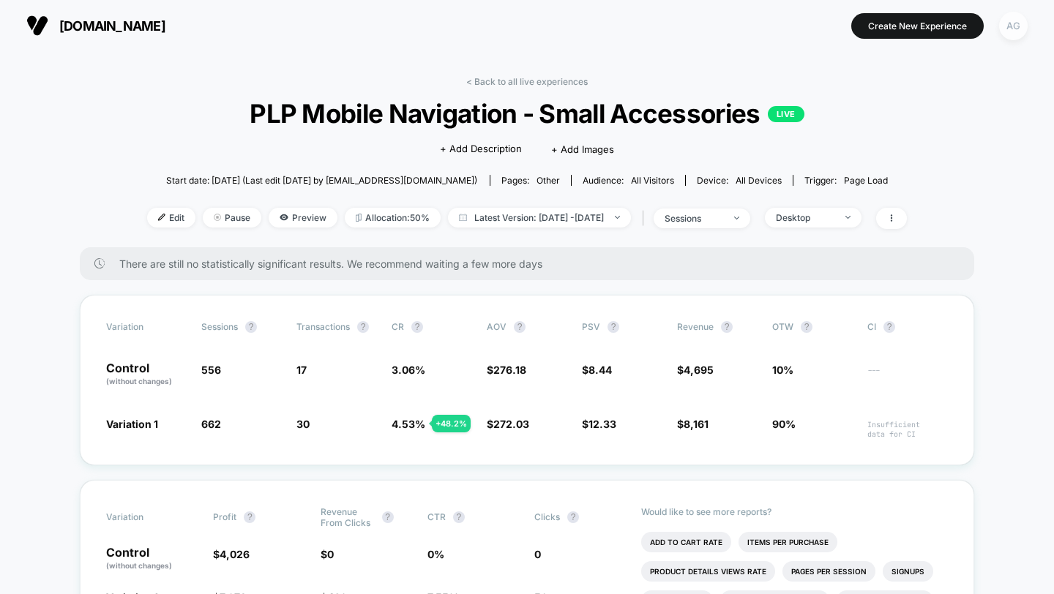
click at [1014, 33] on div "AG" at bounding box center [1013, 26] width 29 height 29
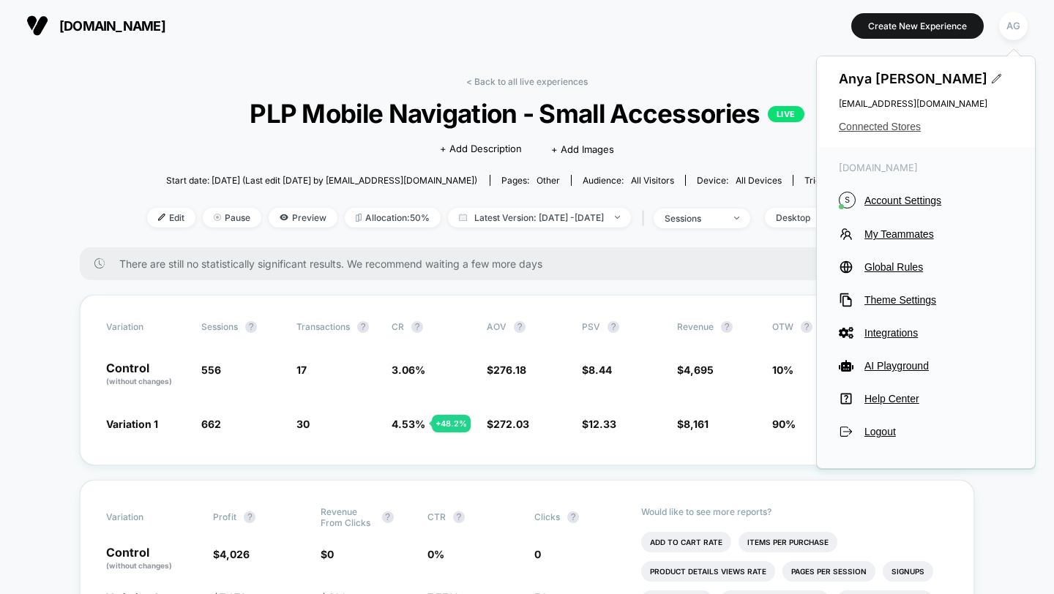
click at [856, 127] on span "Connected Stores" at bounding box center [926, 127] width 174 height 12
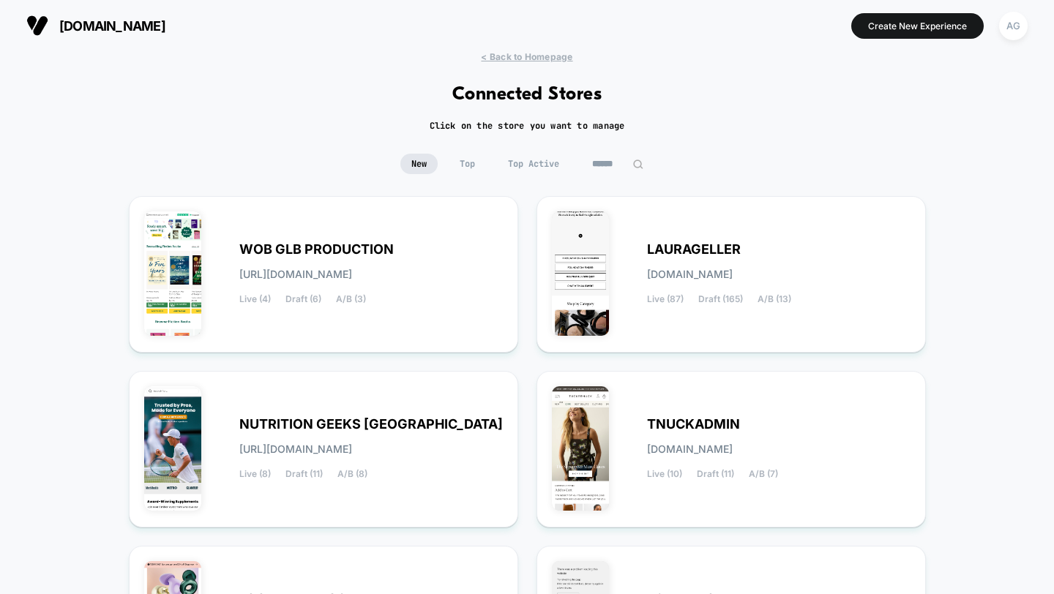
scroll to position [1, 0]
click at [553, 158] on span "Top Active" at bounding box center [533, 163] width 73 height 20
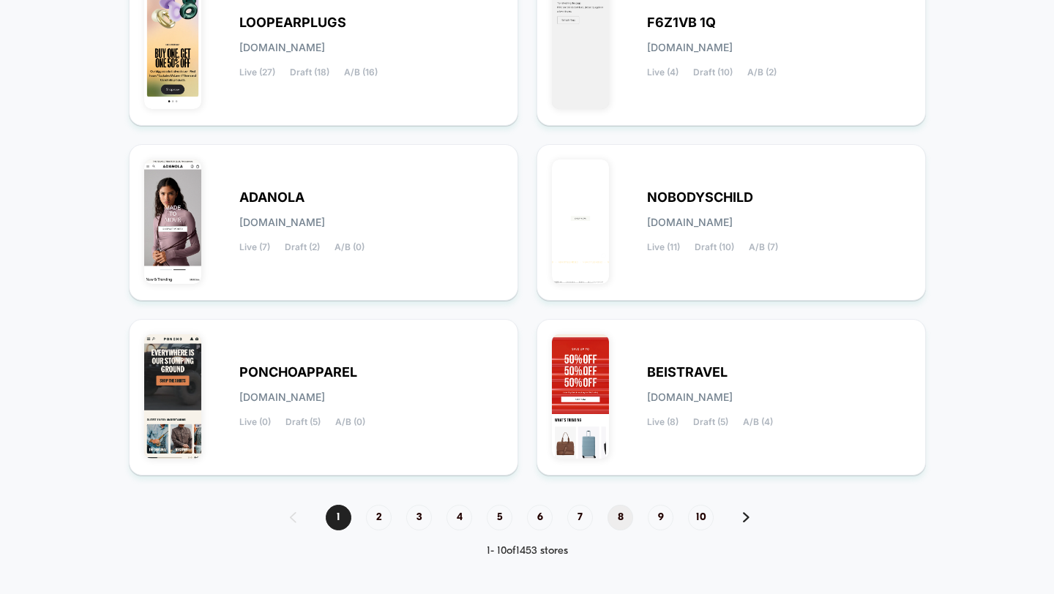
click at [619, 513] on span "8" at bounding box center [620, 518] width 26 height 26
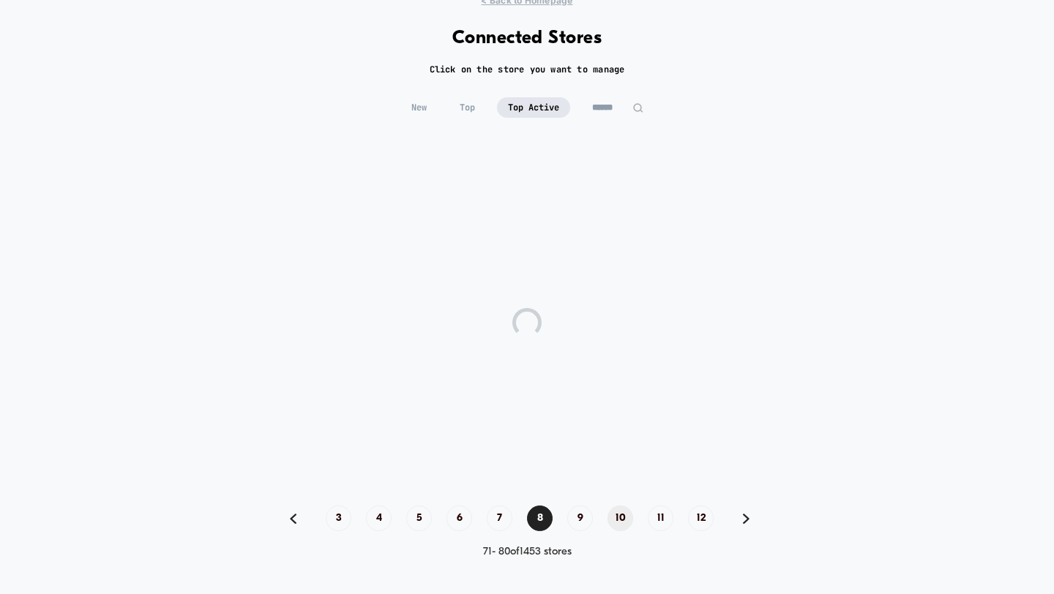
scroll to position [577, 0]
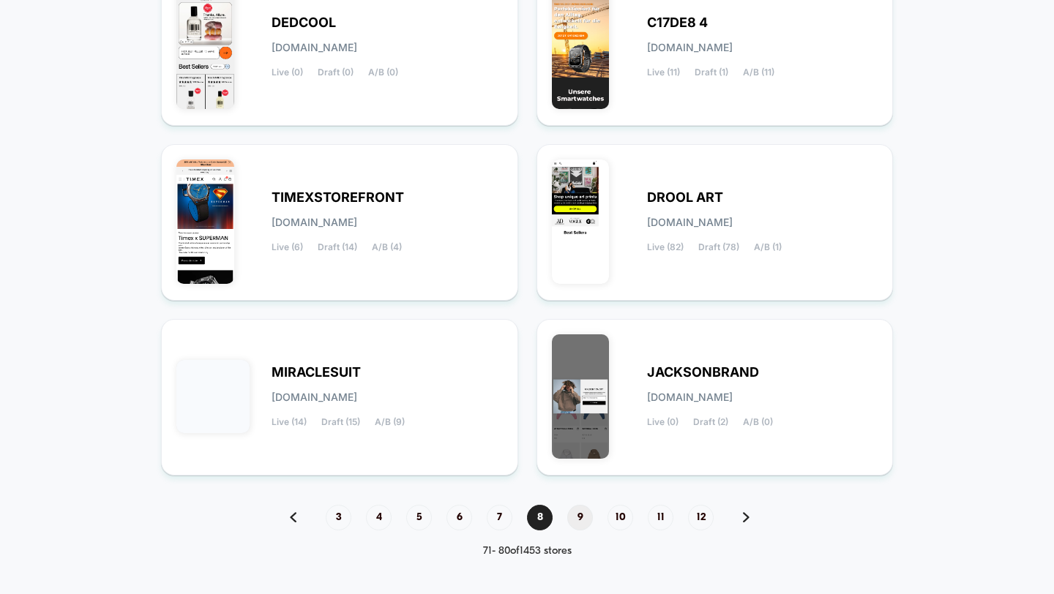
click at [580, 515] on span "9" at bounding box center [580, 518] width 26 height 26
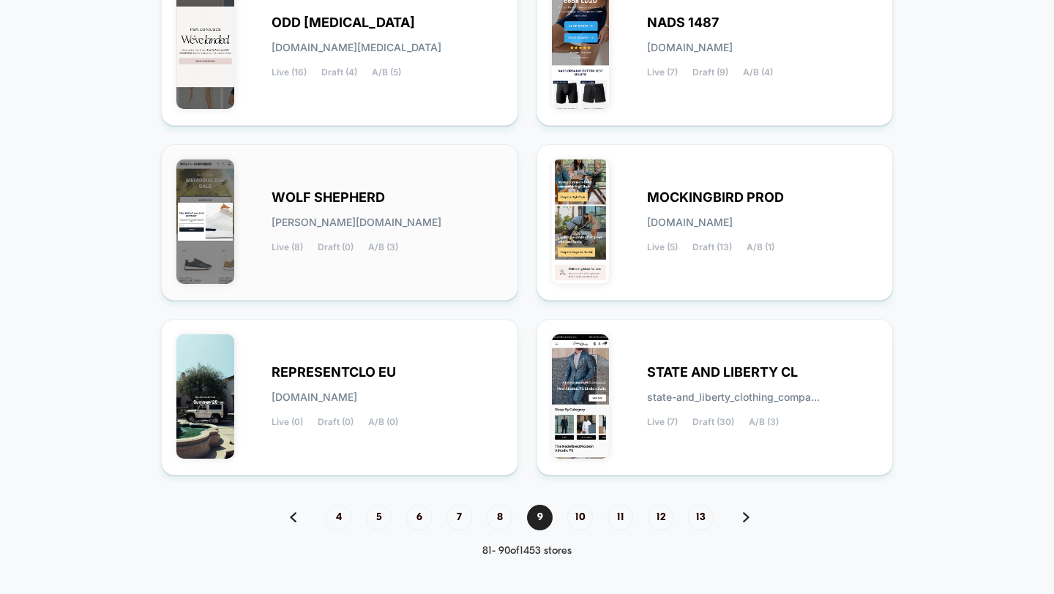
click at [488, 242] on div "WOLF SHEPHERD wolf-shepherd.myshopify.com Live (8) Draft (0) A/B (3)" at bounding box center [387, 222] width 231 height 60
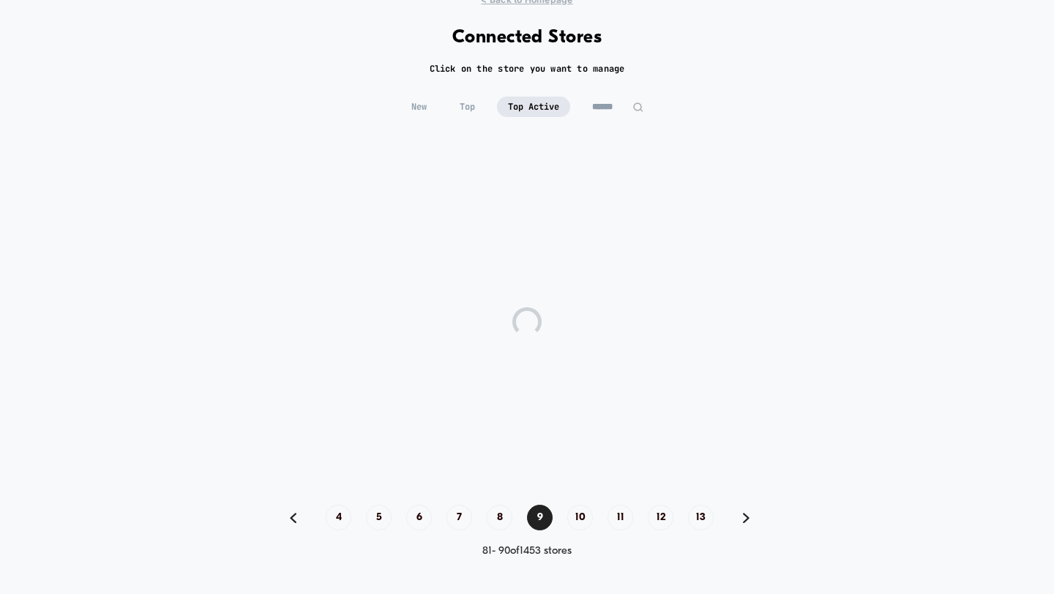
scroll to position [56, 0]
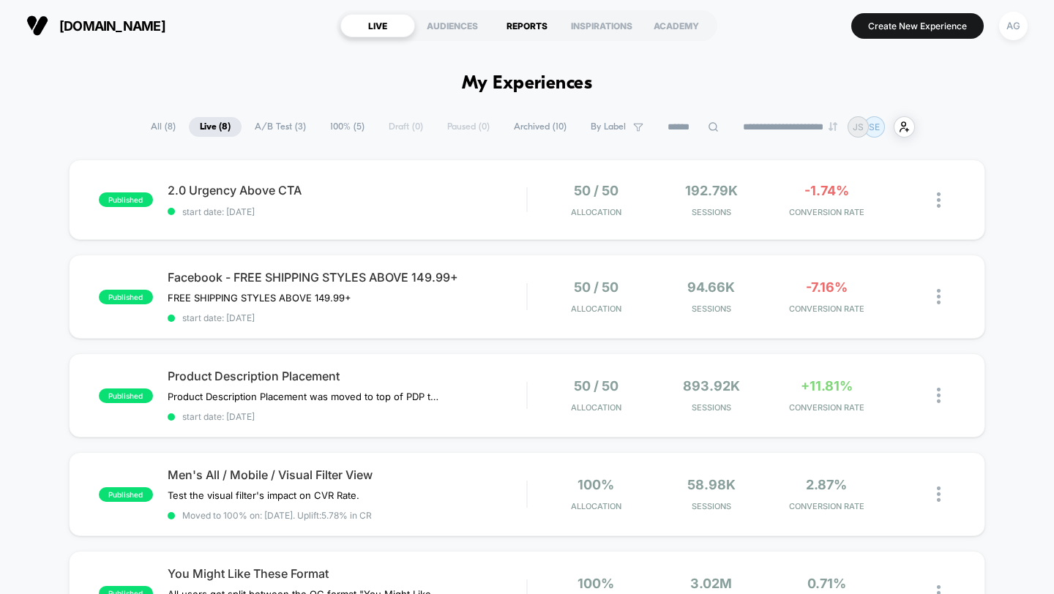
click at [520, 27] on div "REPORTS" at bounding box center [527, 25] width 75 height 23
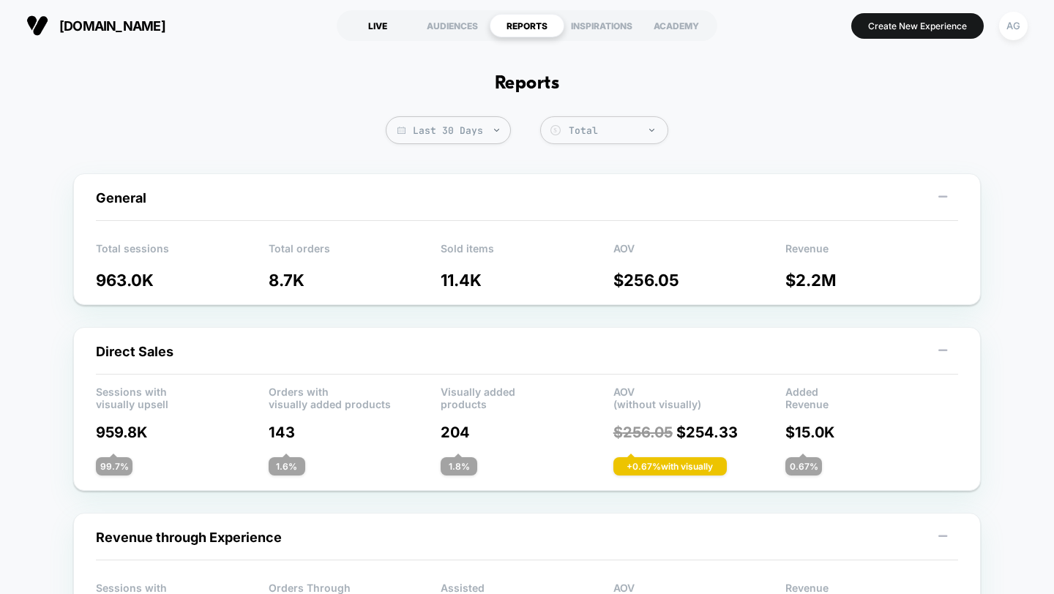
click at [355, 29] on div "LIVE" at bounding box center [377, 25] width 75 height 23
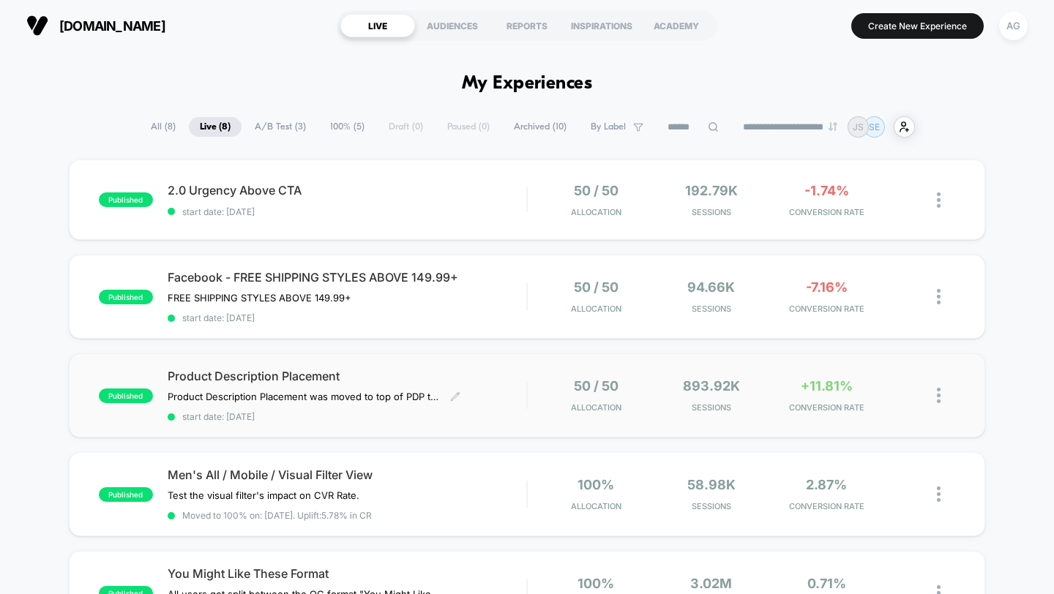
click at [490, 397] on div "Product Description Placement Product Description Placement was moved to top of…" at bounding box center [347, 395] width 359 height 53
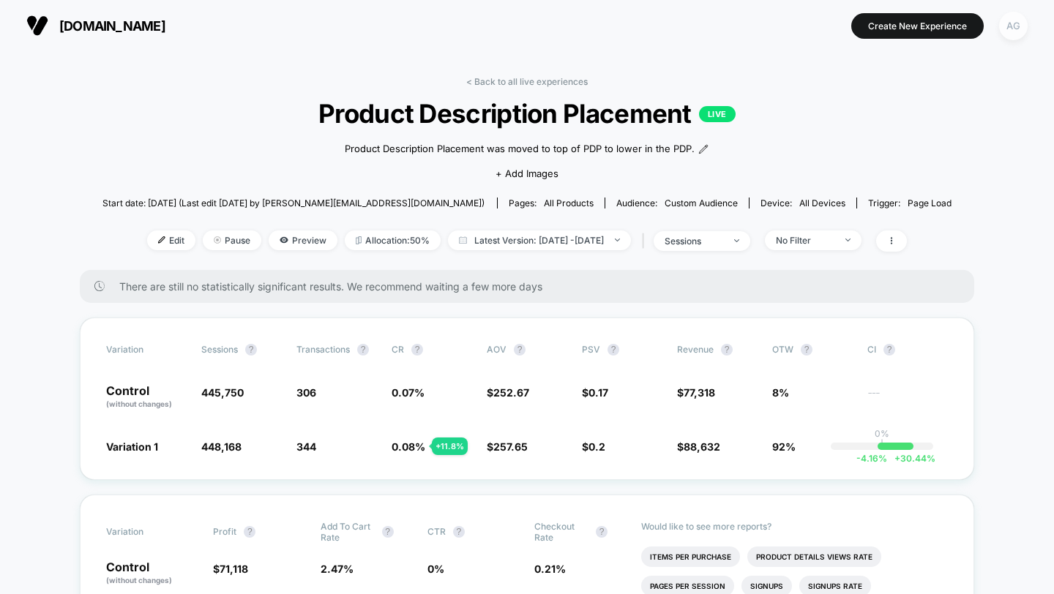
click at [1017, 26] on div "AG" at bounding box center [1013, 26] width 29 height 29
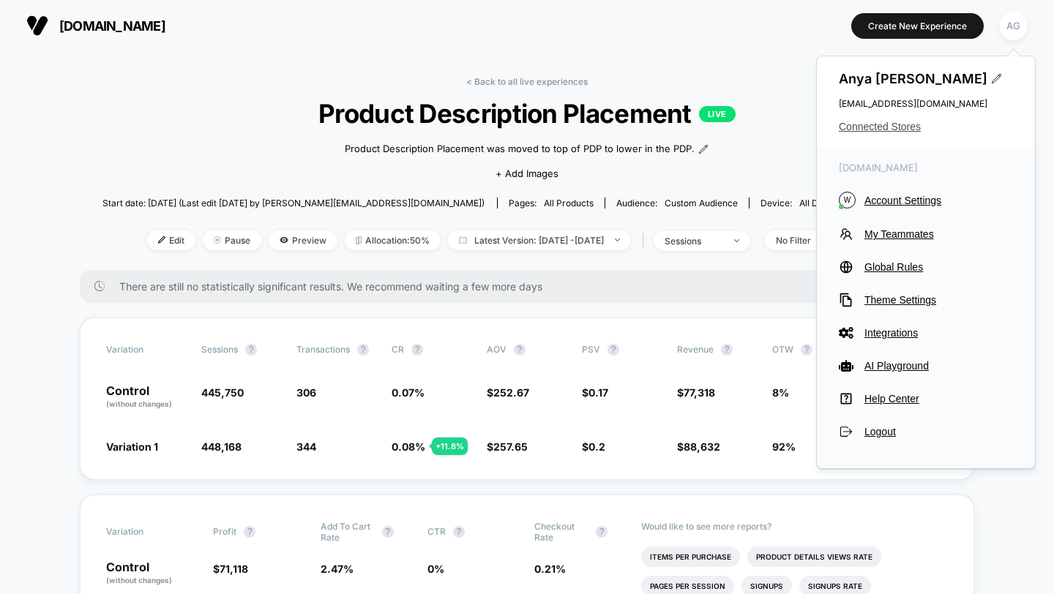
click at [902, 129] on span "Connected Stores" at bounding box center [926, 127] width 174 height 12
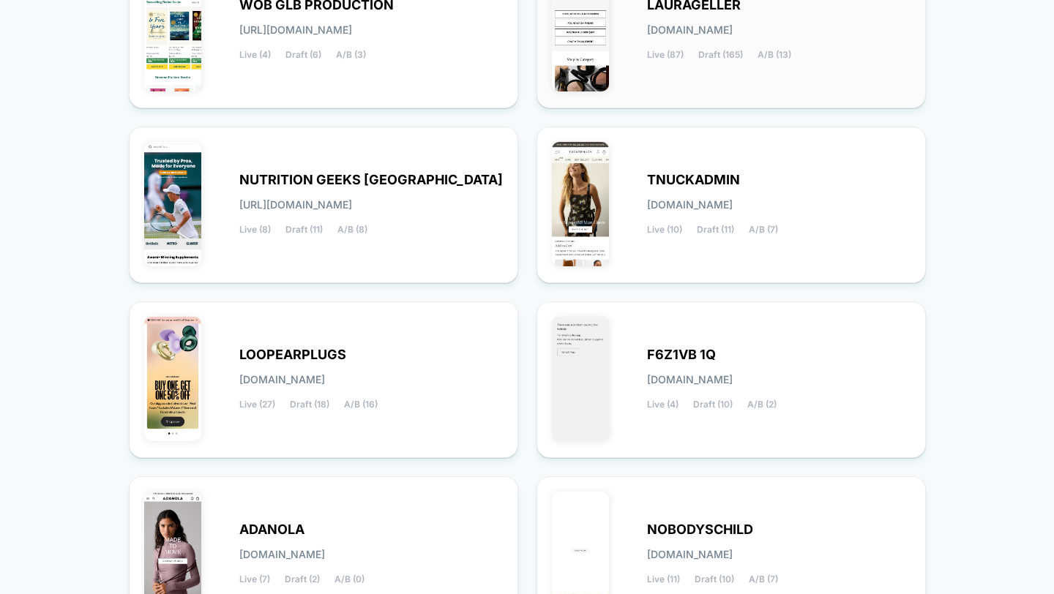
scroll to position [577, 0]
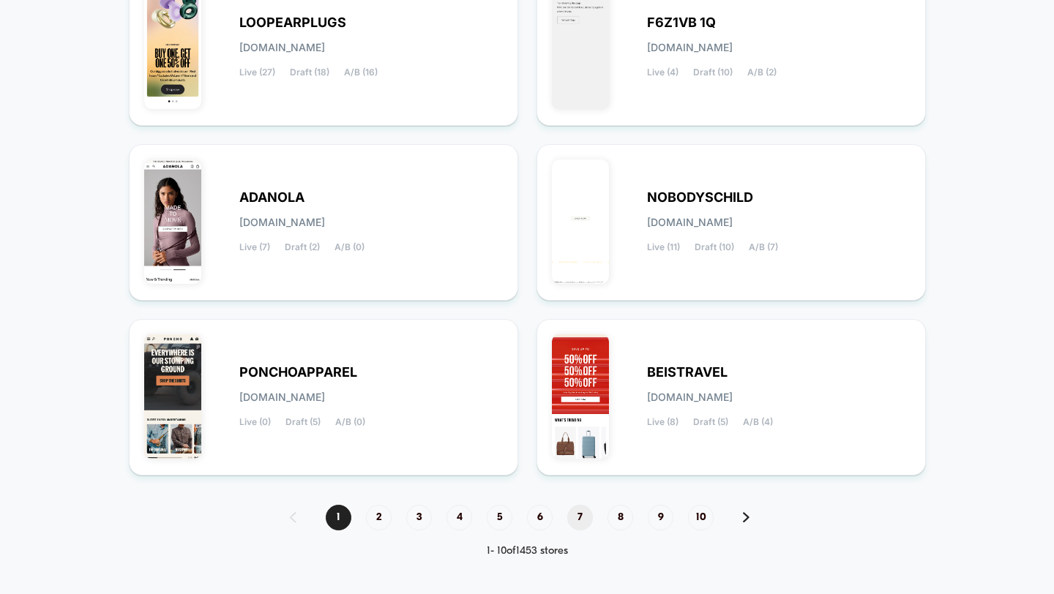
click at [578, 514] on span "7" at bounding box center [580, 518] width 26 height 26
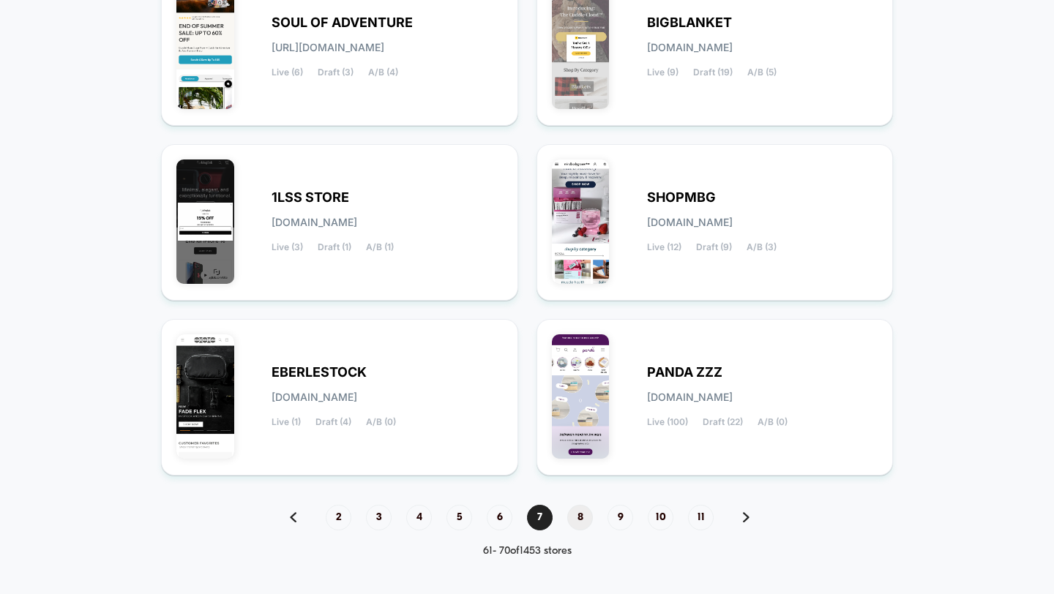
click at [589, 520] on span "8" at bounding box center [580, 518] width 26 height 26
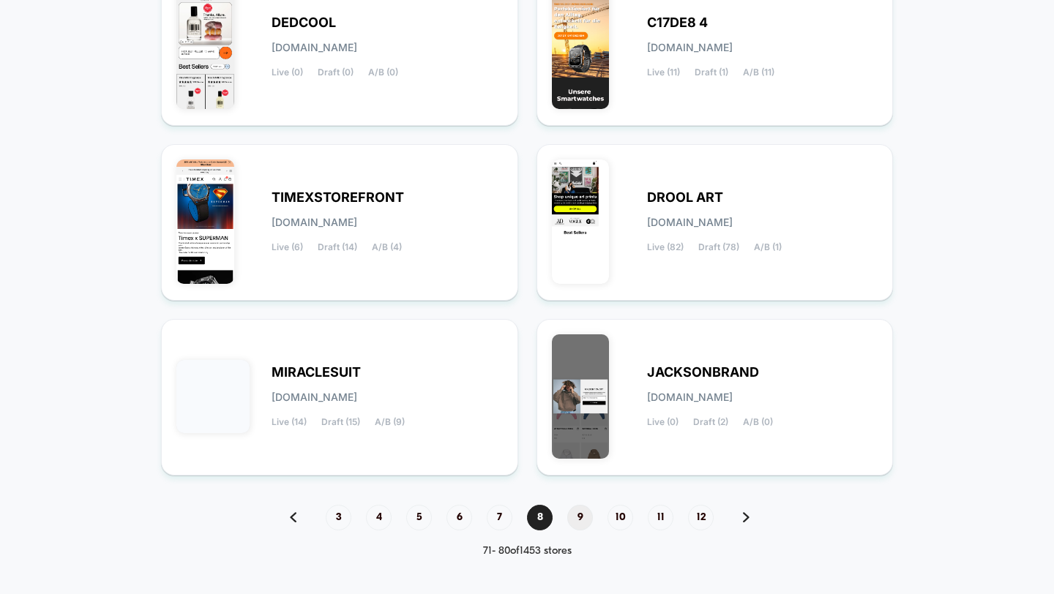
click at [582, 524] on span "9" at bounding box center [580, 518] width 26 height 26
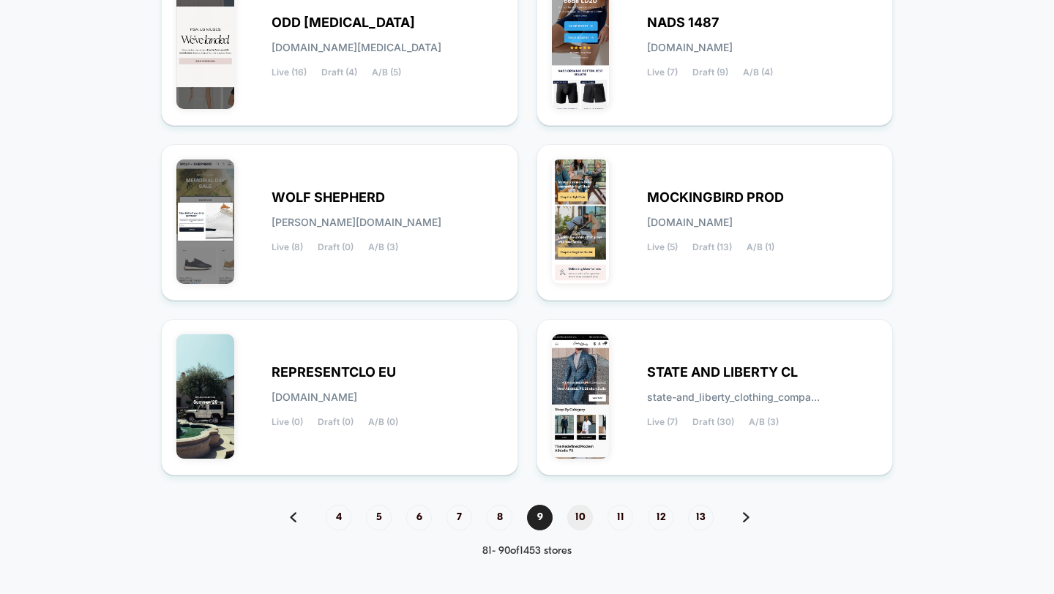
click at [583, 517] on span "10" at bounding box center [580, 518] width 26 height 26
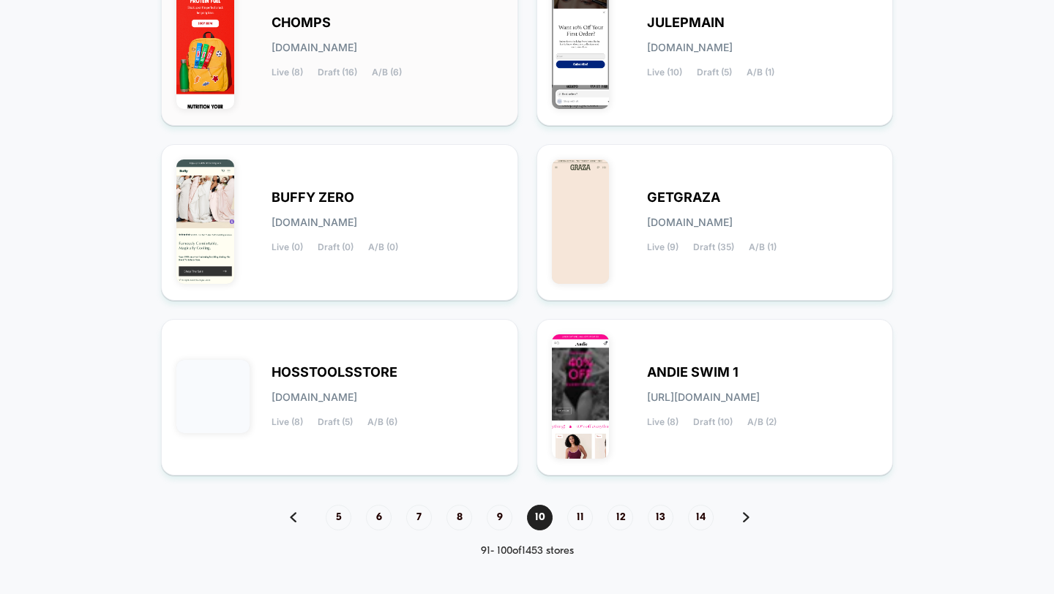
click at [389, 51] on div "CHOMPS chomps.myshopify.com Live (8) Draft (16) A/B (6)" at bounding box center [387, 48] width 231 height 60
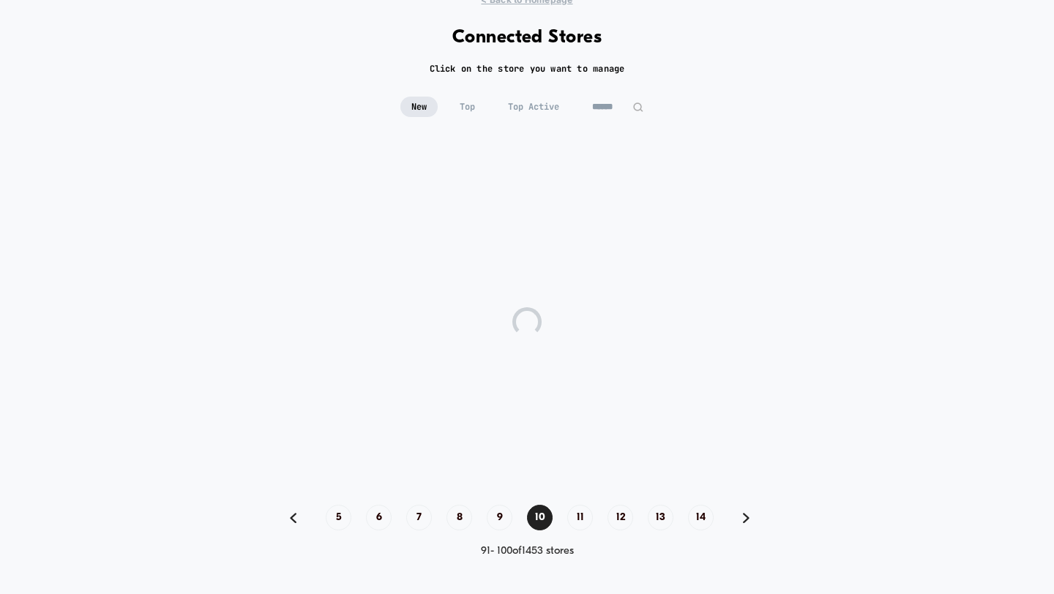
scroll to position [56, 0]
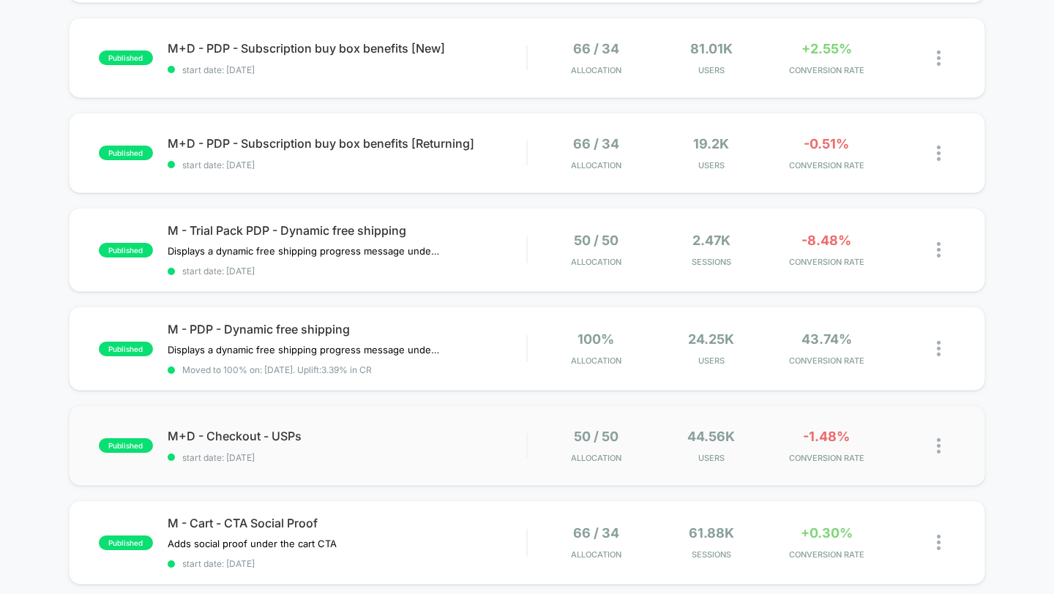
scroll to position [7, 0]
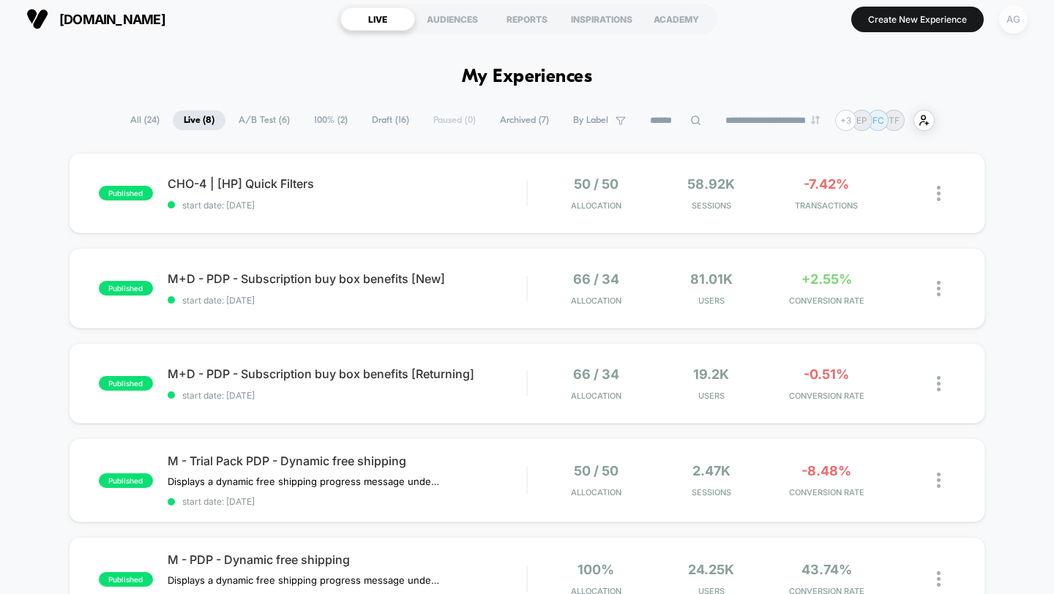
click at [1017, 23] on div "AG" at bounding box center [1013, 19] width 29 height 29
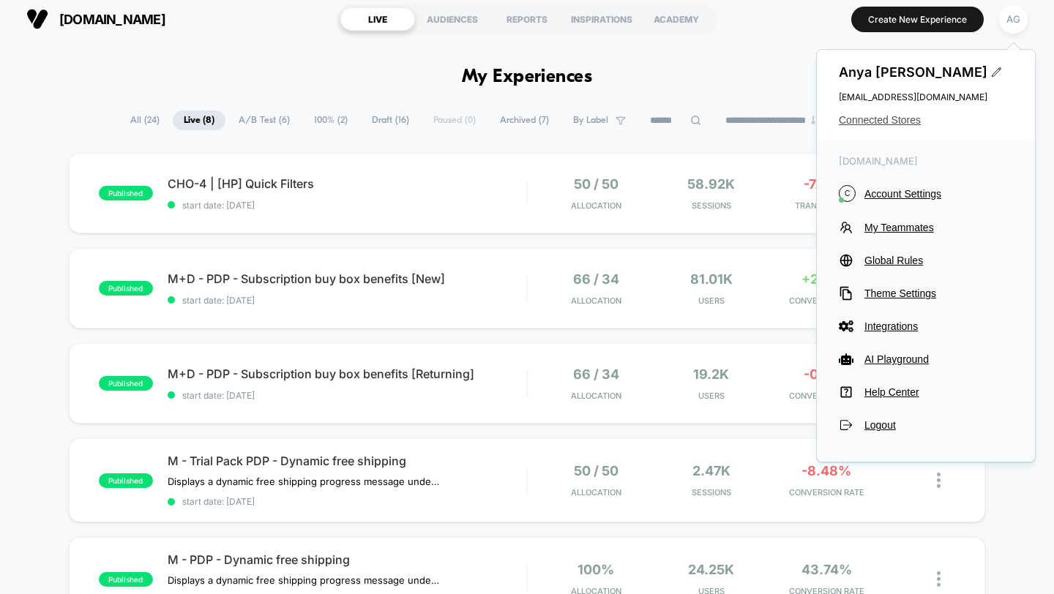
click at [889, 119] on span "Connected Stores" at bounding box center [926, 120] width 174 height 12
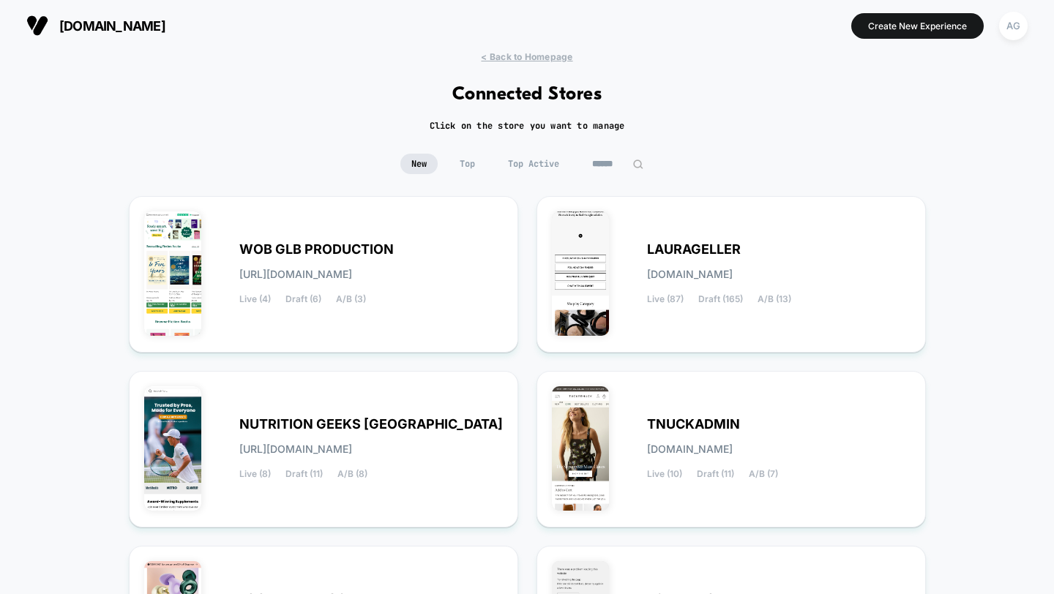
click at [551, 152] on div "< Back to Homepage Connected Stores Click on the store you want to manage New T…" at bounding box center [527, 603] width 1054 height 1105
click at [550, 157] on span "Top Active" at bounding box center [533, 164] width 73 height 20
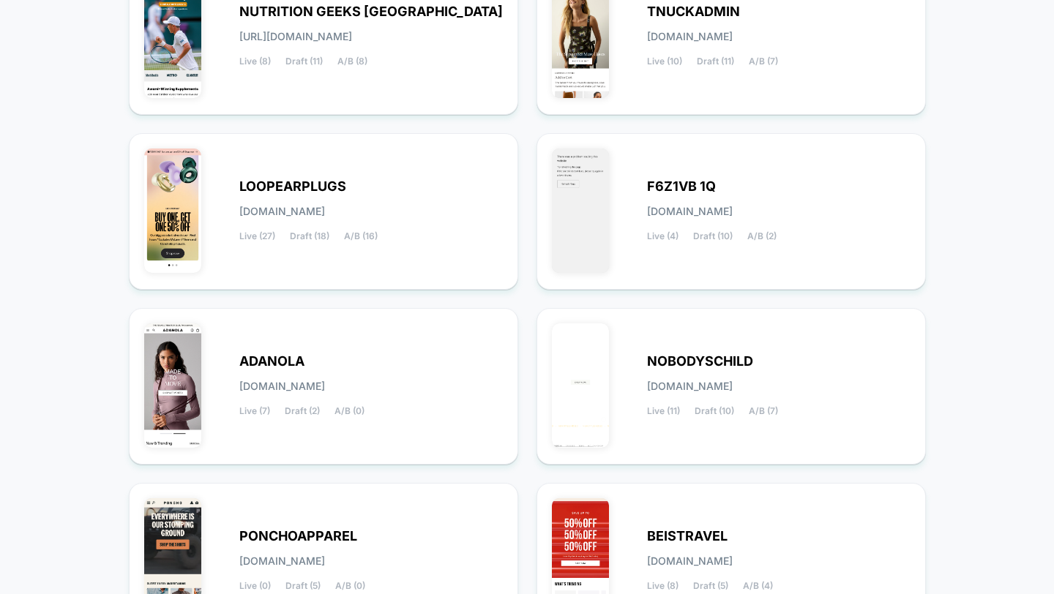
scroll to position [577, 0]
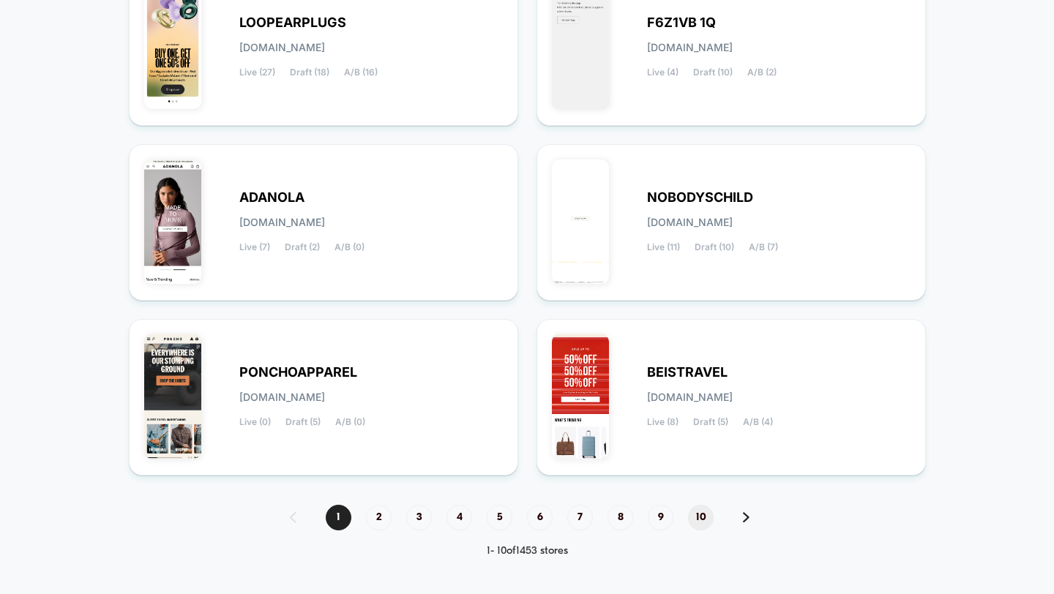
click at [695, 514] on span "10" at bounding box center [701, 518] width 26 height 26
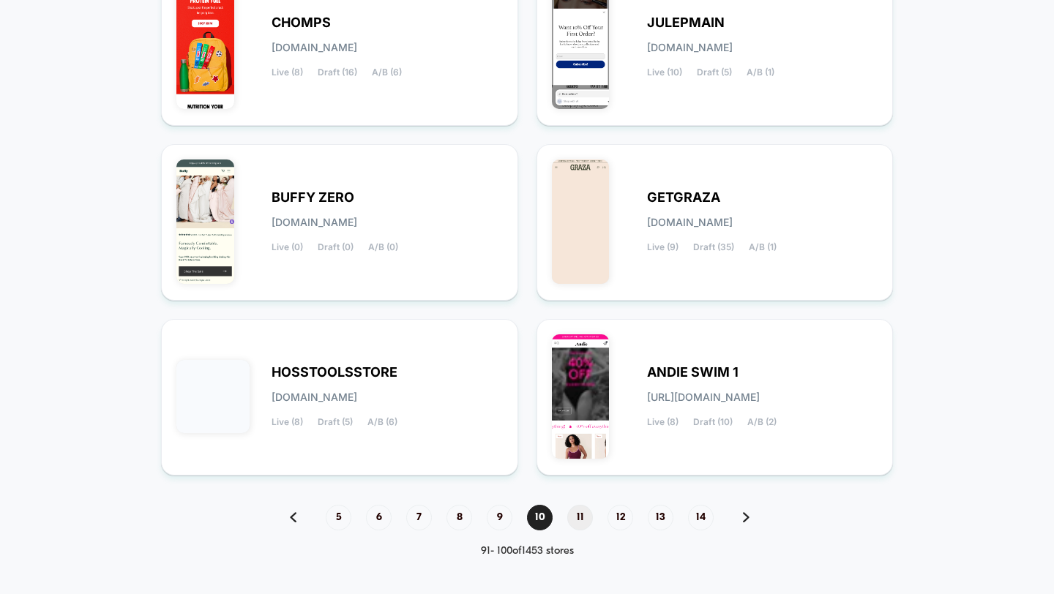
click at [575, 517] on span "11" at bounding box center [580, 518] width 26 height 26
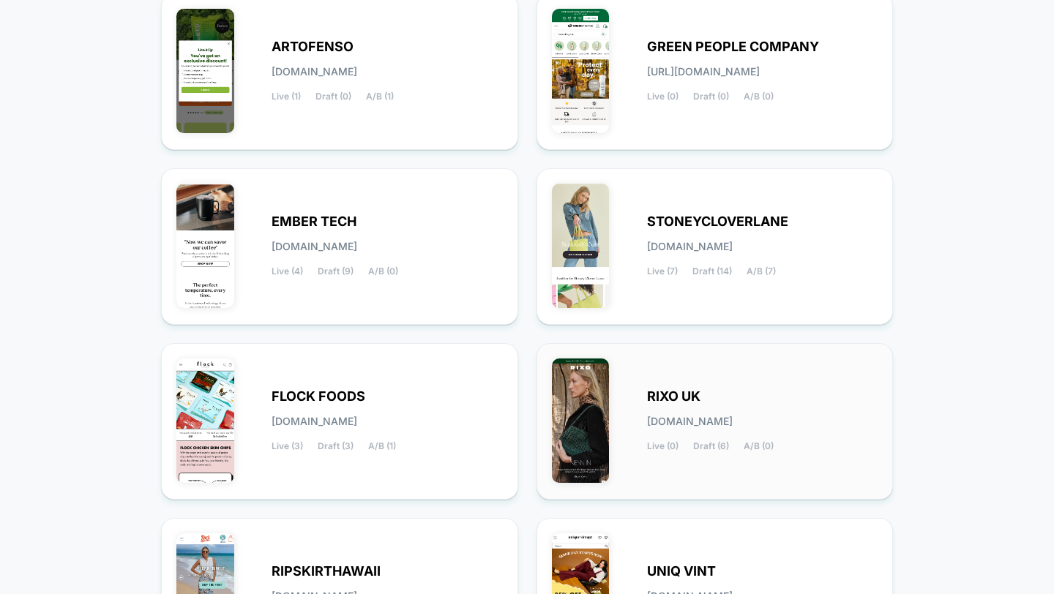
scroll to position [509, 0]
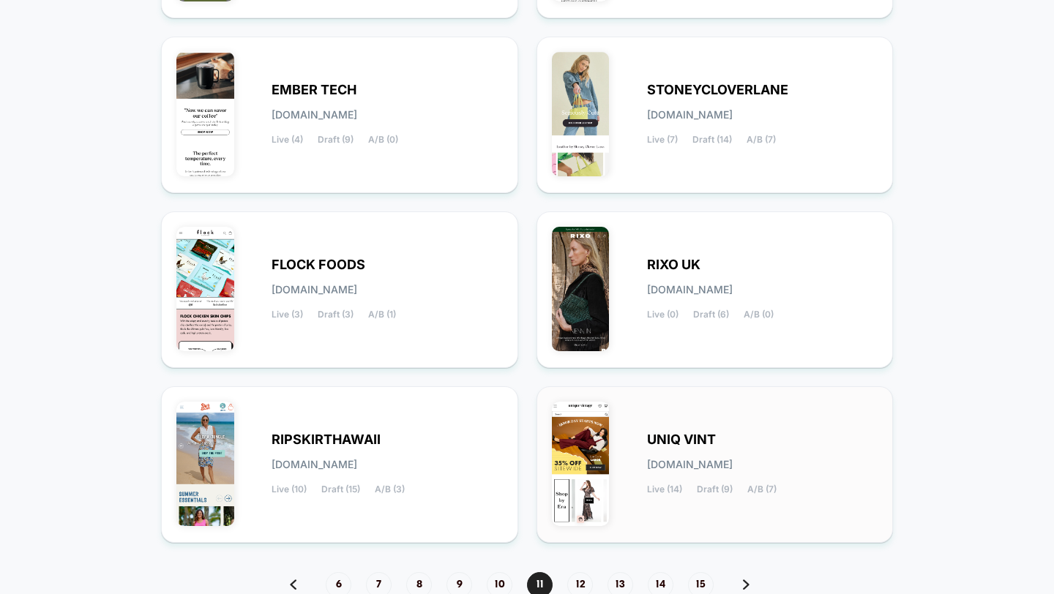
click at [668, 498] on div "UNIQ VINT uniq-vint.myshopify.com Live (14) Draft (9) A/B (7)" at bounding box center [715, 465] width 326 height 126
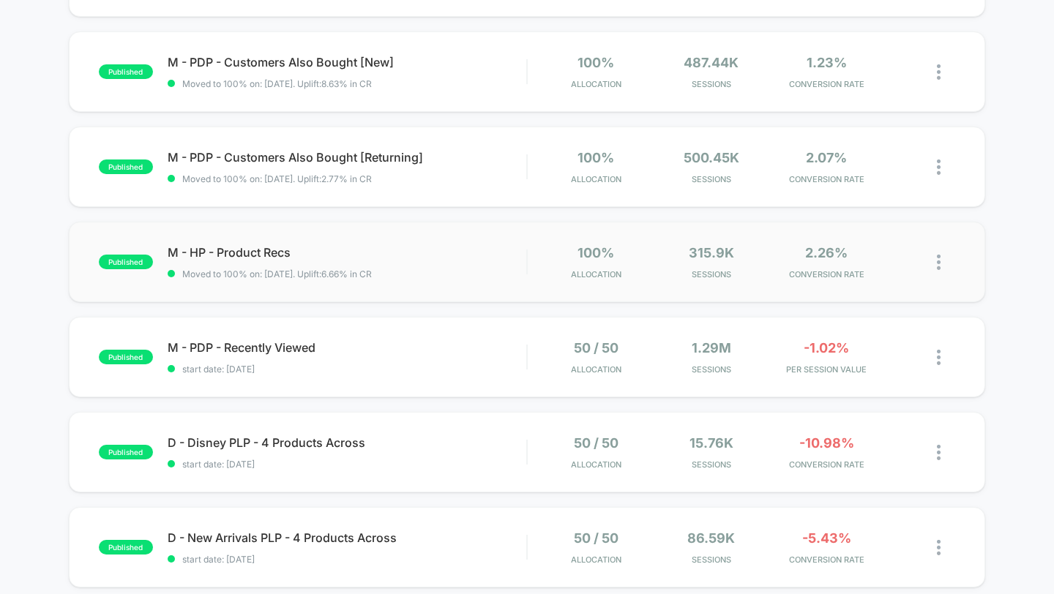
scroll to position [199, 0]
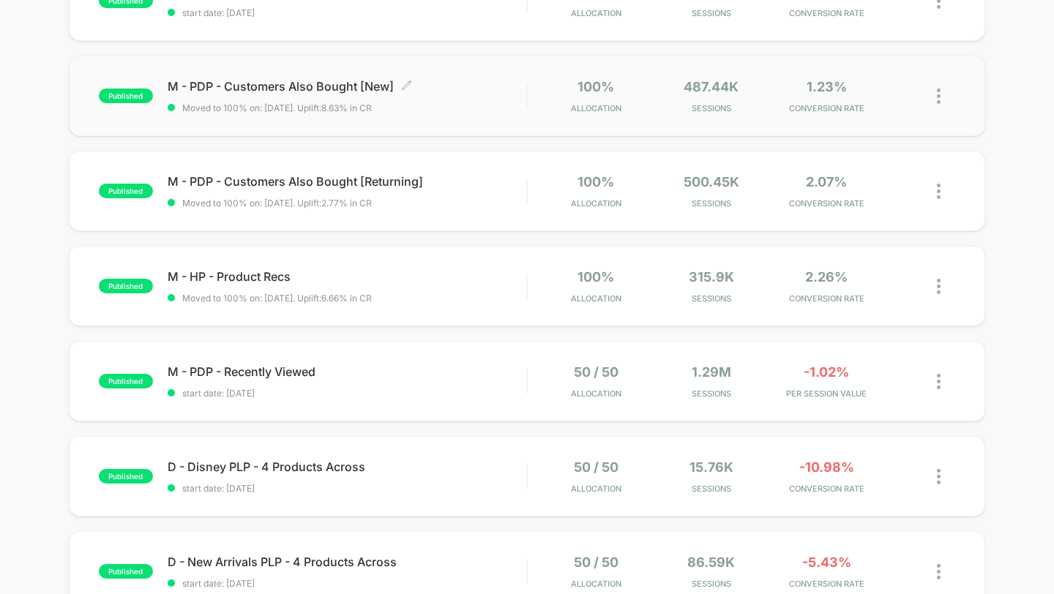
click at [482, 105] on span "Moved to 100% on: 7/22/2025 . Uplift: 8.63% in CR" at bounding box center [347, 107] width 359 height 11
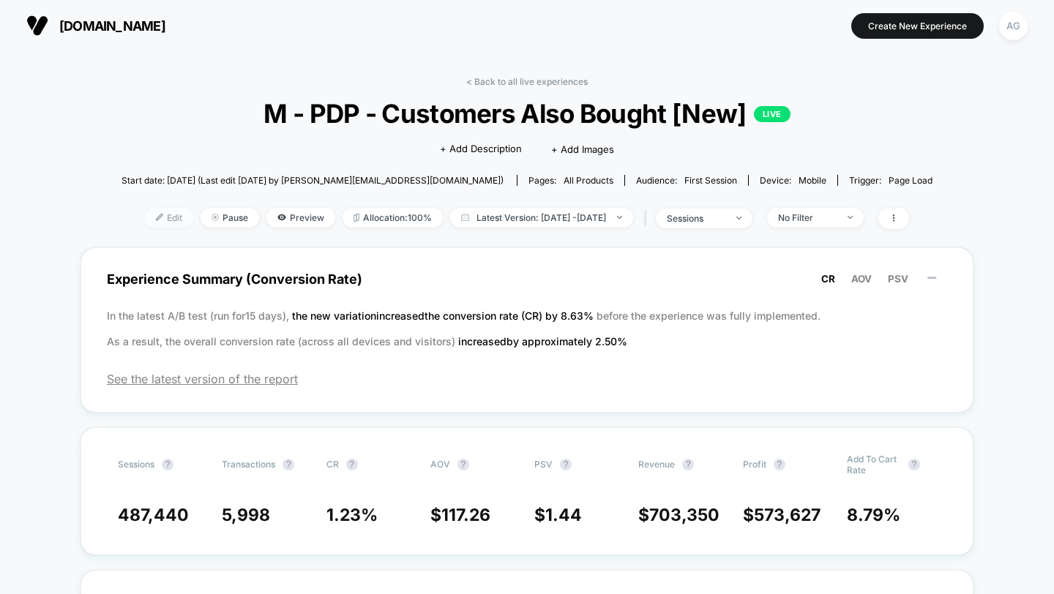
click at [151, 212] on span "Edit" at bounding box center [169, 218] width 48 height 20
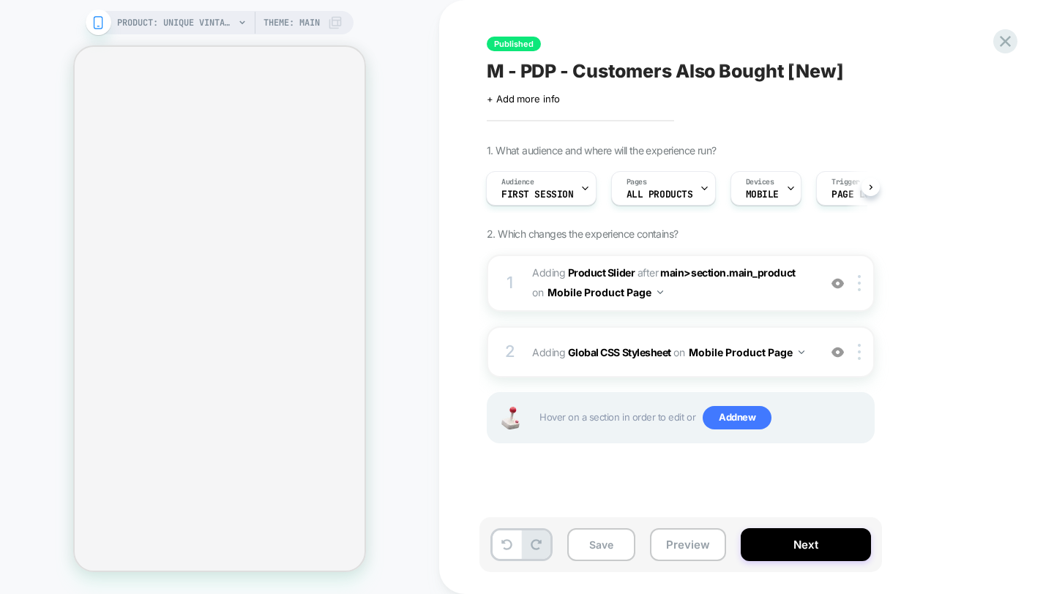
scroll to position [0, 1]
click at [1012, 38] on icon at bounding box center [1005, 41] width 20 height 20
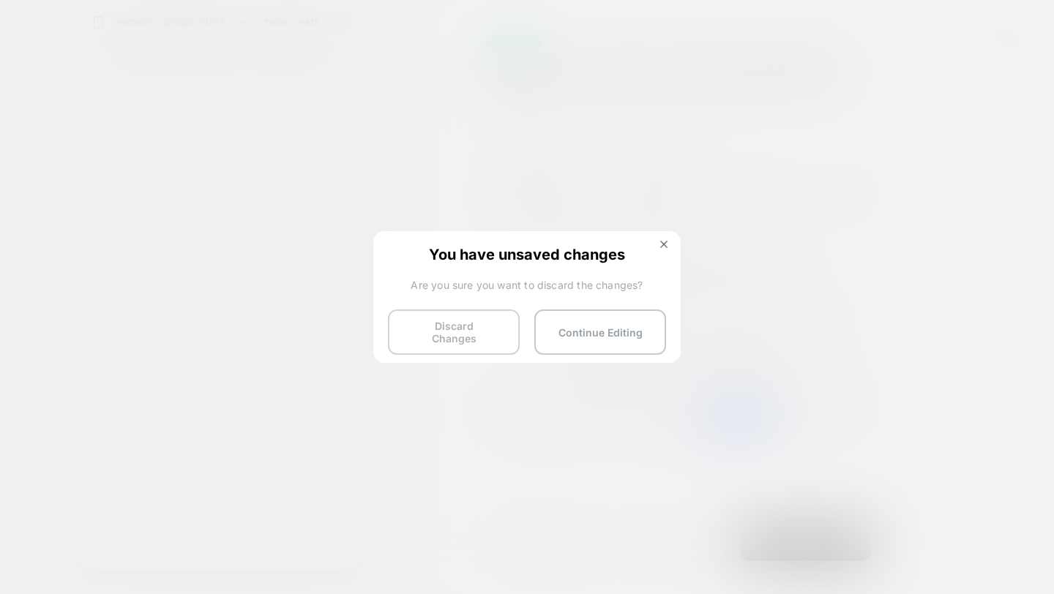
click at [486, 337] on button "Discard Changes" at bounding box center [454, 332] width 132 height 45
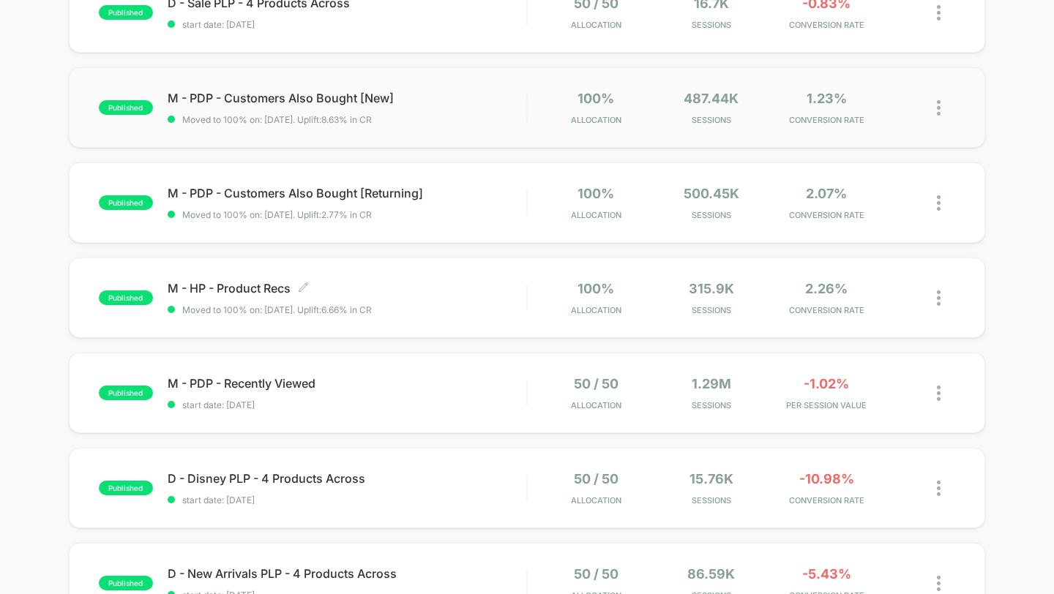
scroll to position [190, 0]
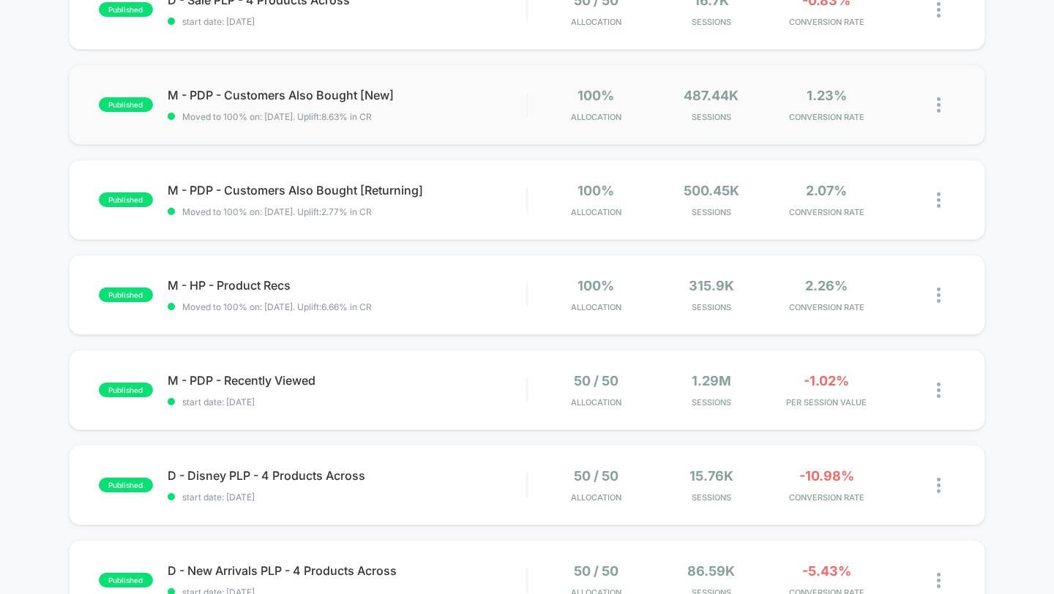
click at [471, 326] on div "published M - HP - Product Recs Moved to 100% on: 7/8/2025 . Uplift: 6.66% in C…" at bounding box center [527, 295] width 917 height 81
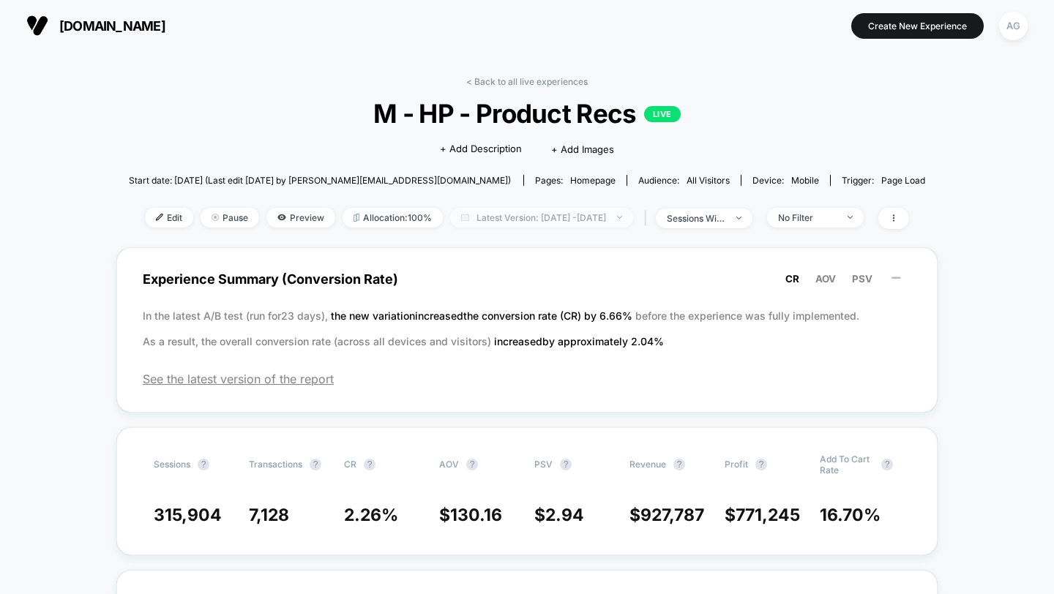
click at [507, 210] on span "Latest Version: Jul 8, 2025 - Sep 27, 2025" at bounding box center [541, 218] width 183 height 20
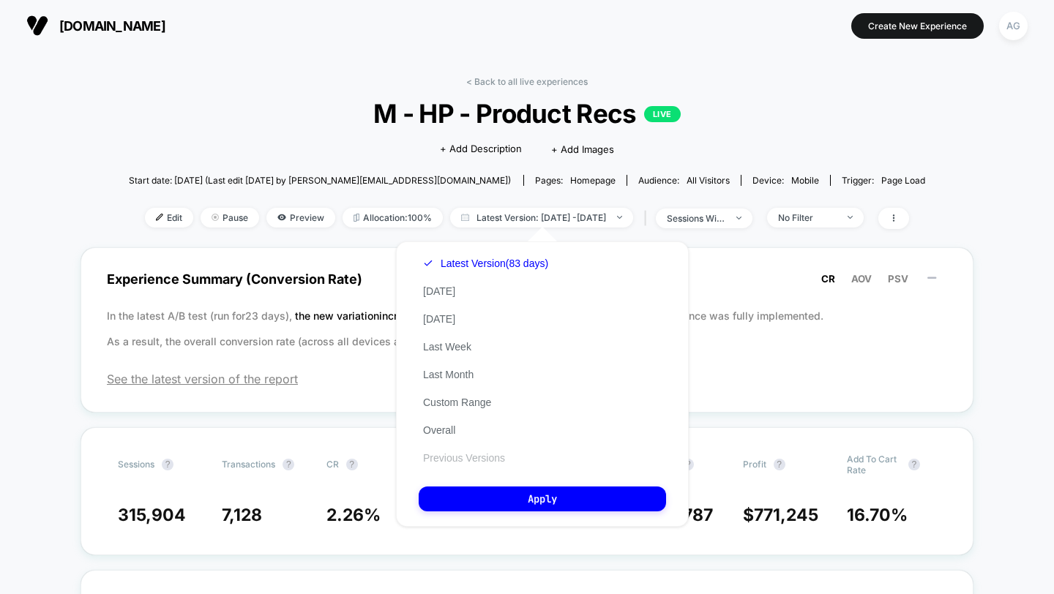
click at [468, 460] on button "Previous Versions" at bounding box center [464, 458] width 91 height 13
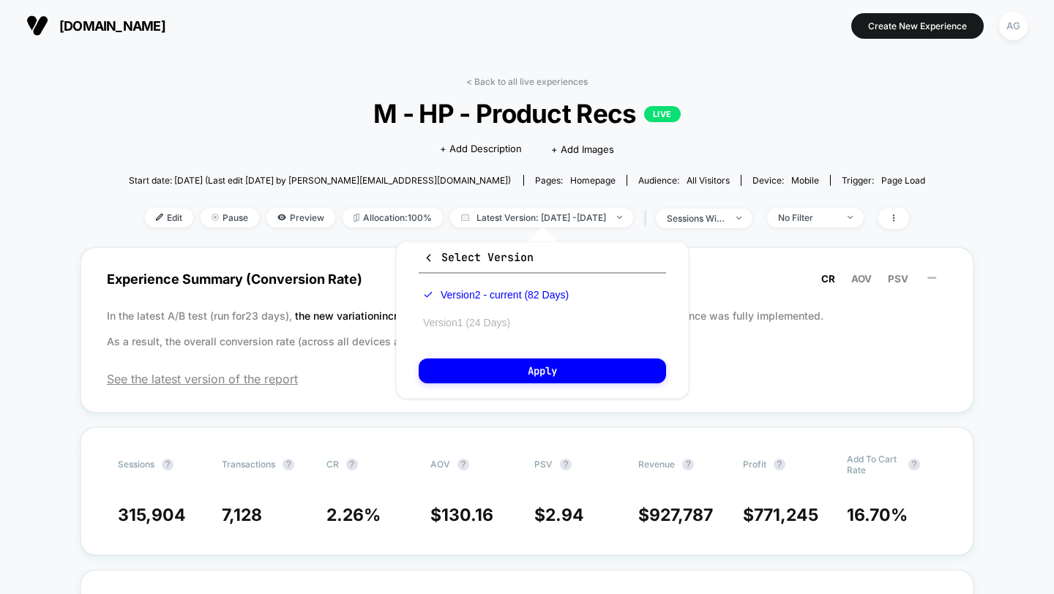
click at [477, 316] on button "Version 1 (24 Days)" at bounding box center [467, 322] width 96 height 13
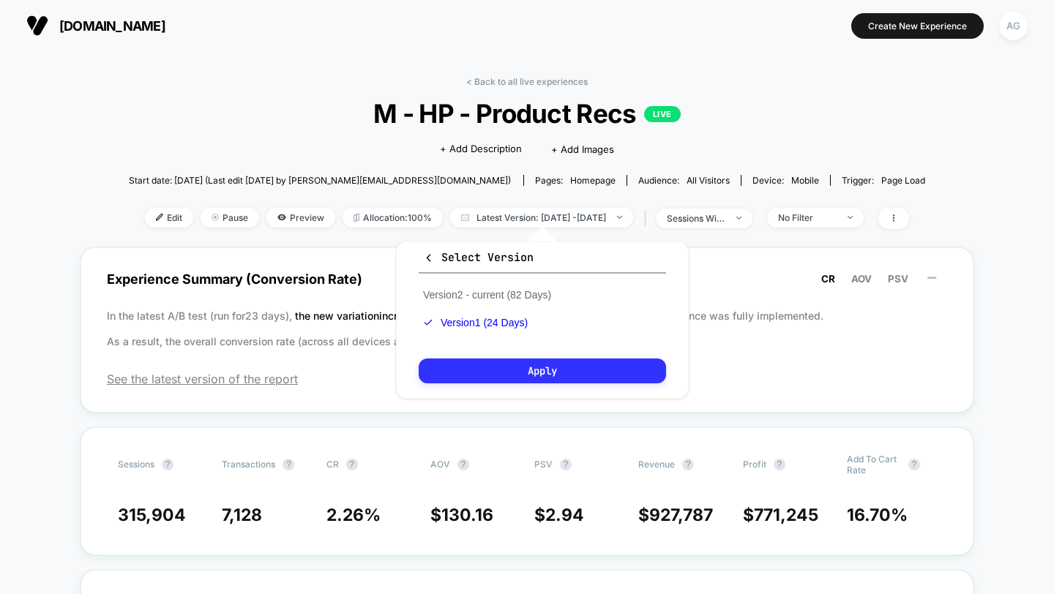
click at [490, 380] on button "Apply" at bounding box center [542, 371] width 247 height 25
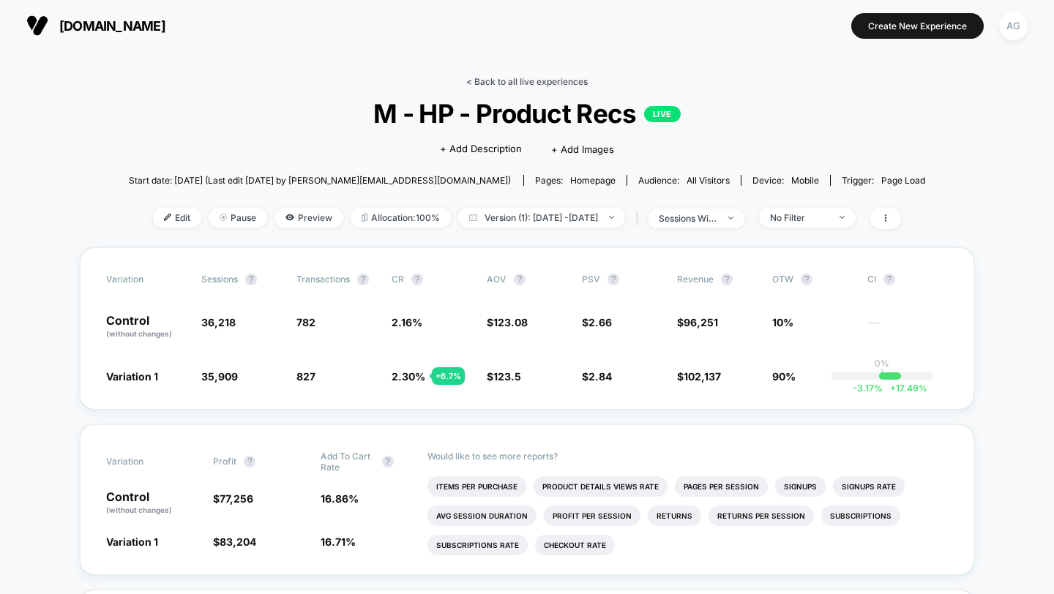
click at [525, 77] on link "< Back to all live experiences" at bounding box center [526, 81] width 121 height 11
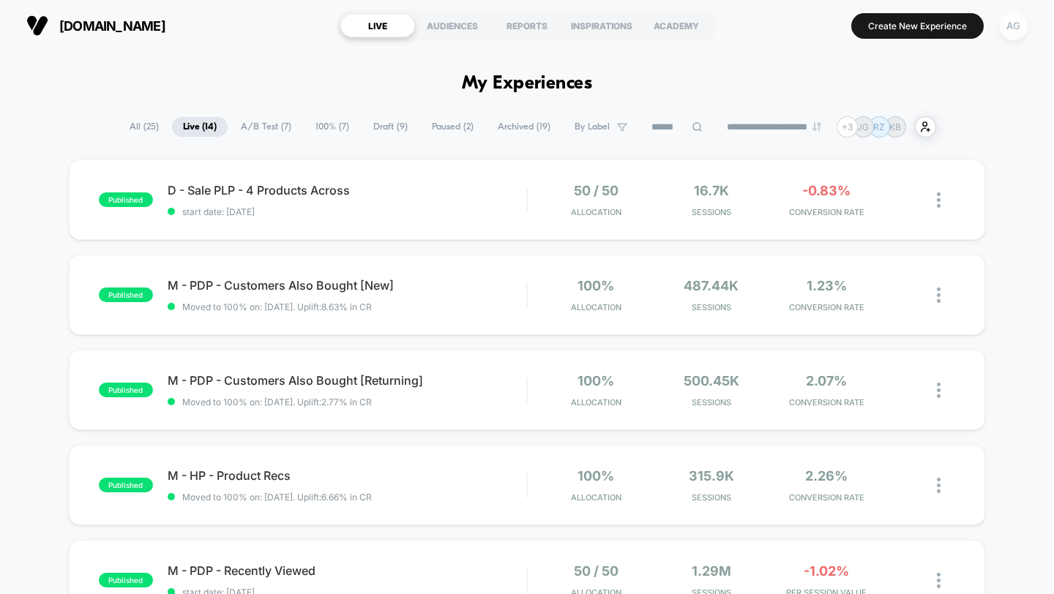
click at [1022, 31] on div "AG" at bounding box center [1013, 26] width 29 height 29
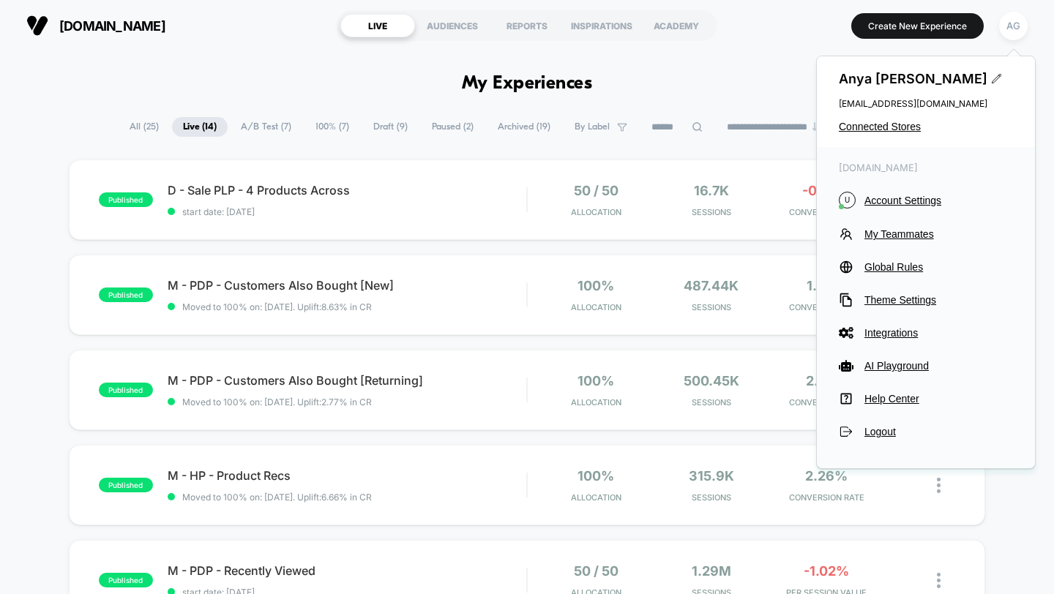
click at [913, 132] on div "[PERSON_NAME] [EMAIL_ADDRESS][DOMAIN_NAME] Connected Stores" at bounding box center [926, 101] width 218 height 91
click at [913, 126] on span "Connected Stores" at bounding box center [926, 127] width 174 height 12
click at [905, 129] on span "Connected Stores" at bounding box center [926, 127] width 174 height 12
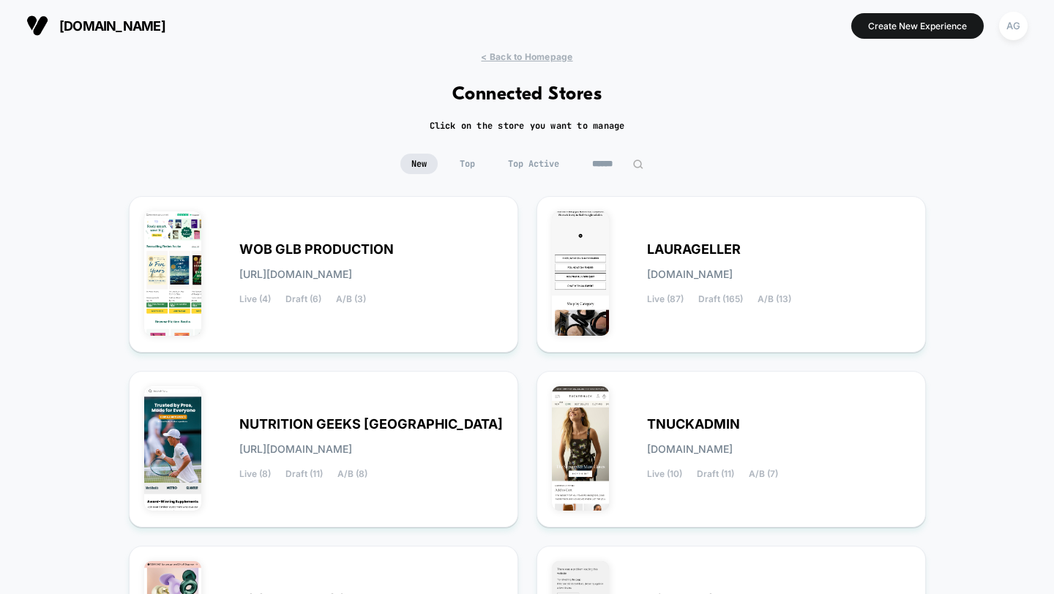
click at [531, 168] on span "Top Active" at bounding box center [533, 164] width 73 height 20
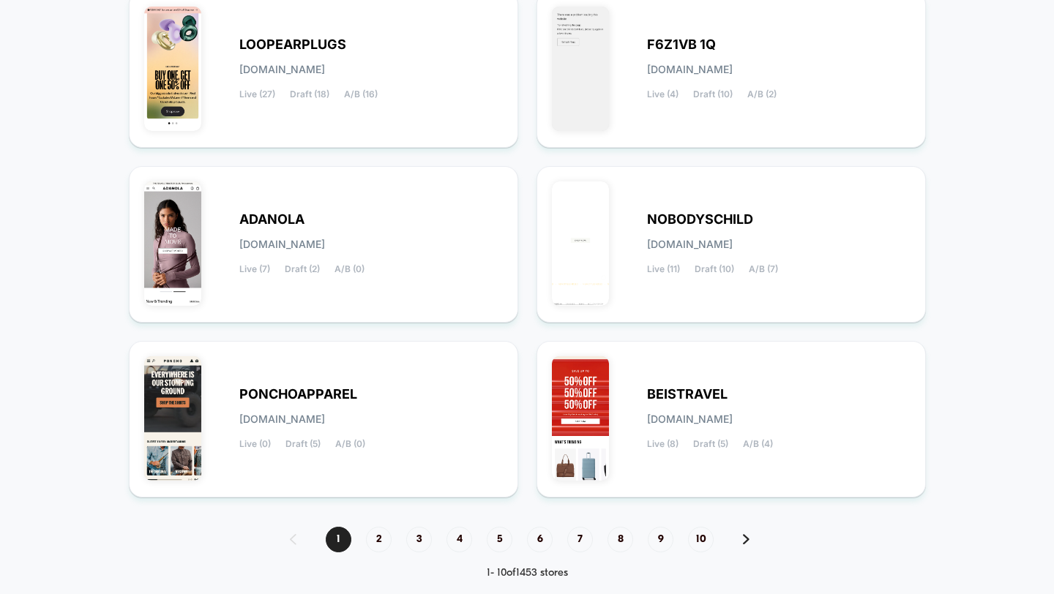
scroll to position [577, 0]
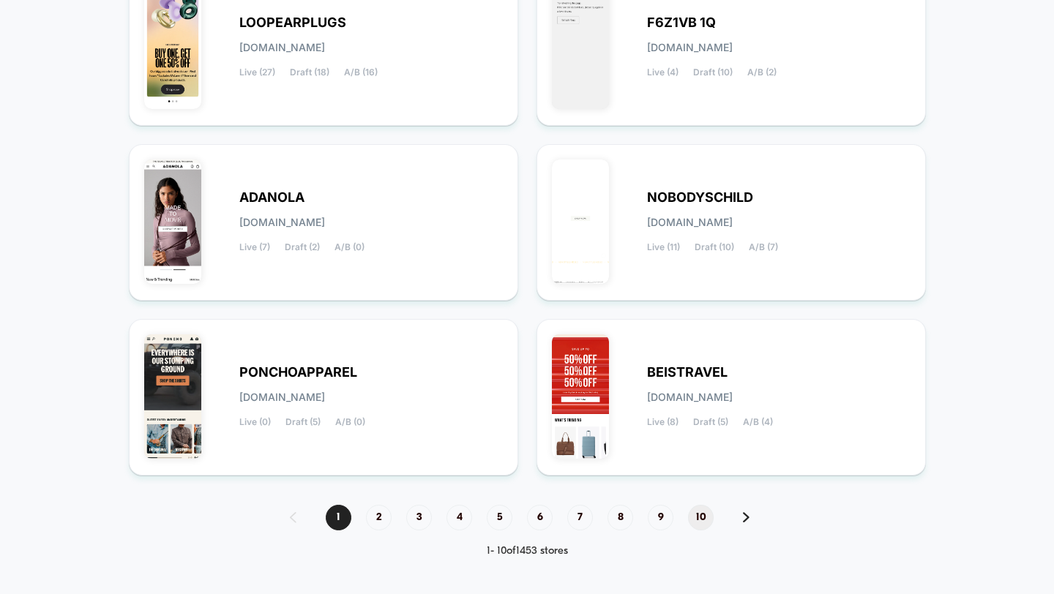
click at [700, 520] on span "10" at bounding box center [701, 518] width 26 height 26
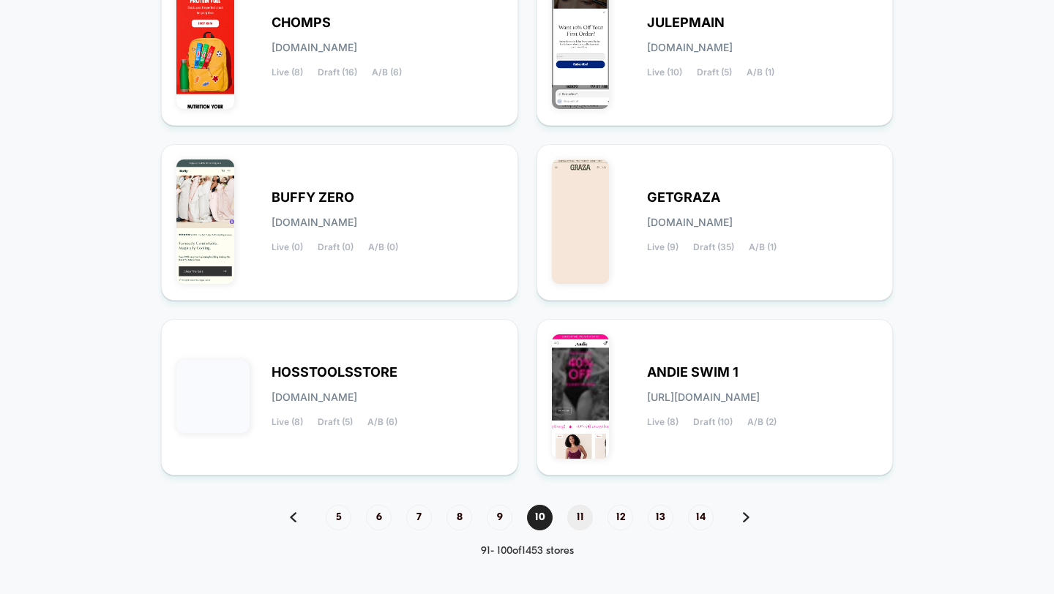
click at [569, 514] on span "11" at bounding box center [580, 518] width 26 height 26
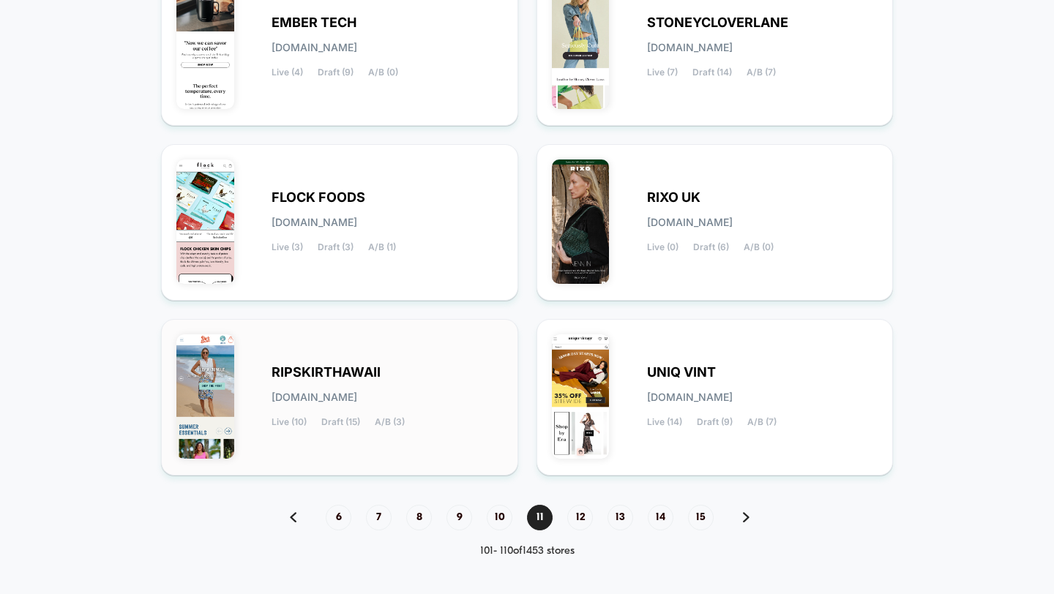
click at [464, 409] on div "RIPSKIRTHAWAII ripskirthawaii.myshopify.com Live (10) Draft (15) A/B (3)" at bounding box center [387, 397] width 231 height 60
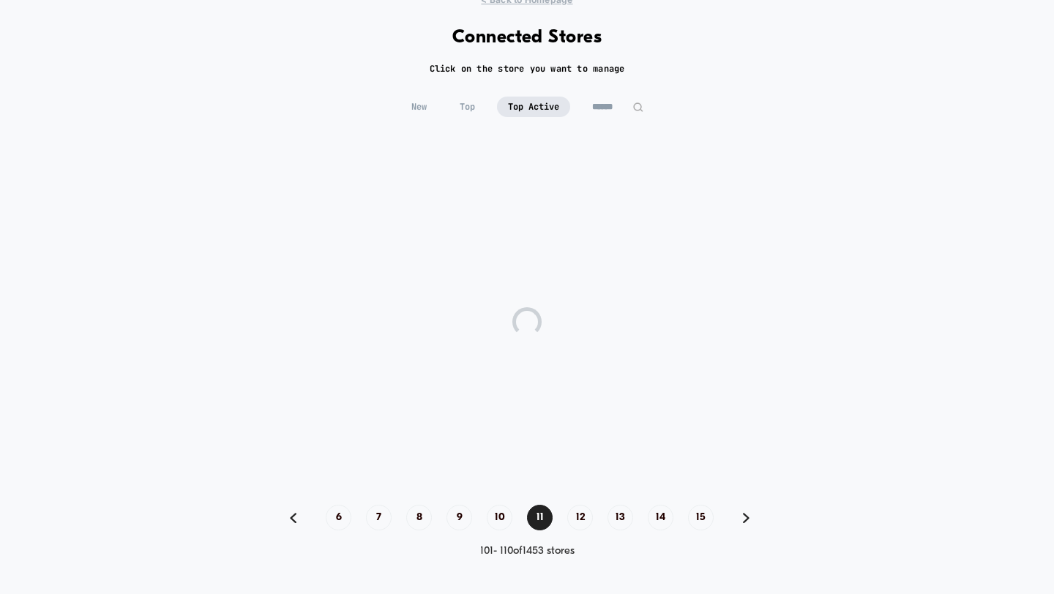
scroll to position [56, 0]
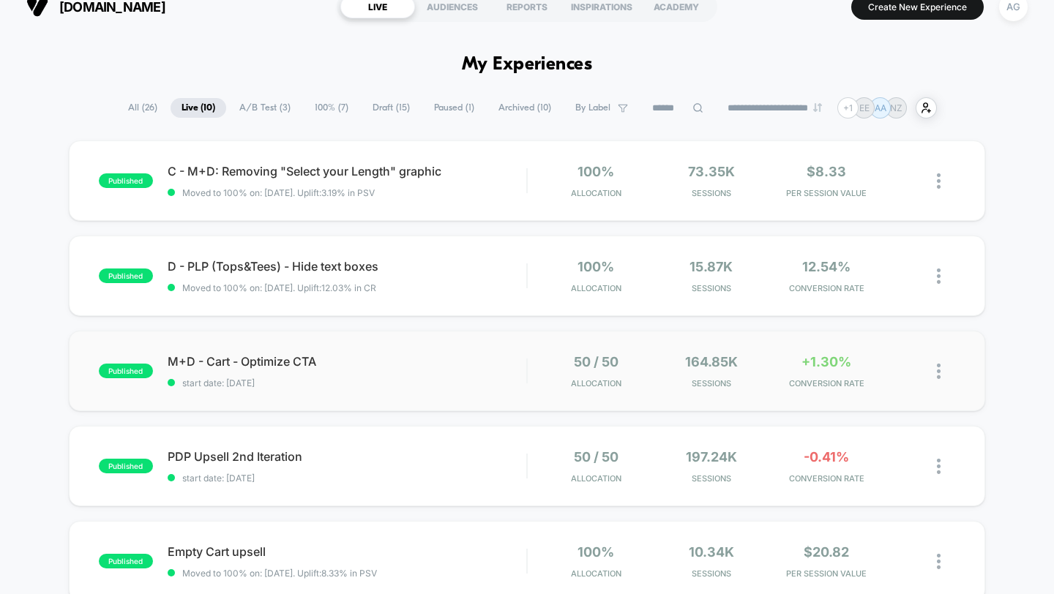
scroll to position [12, 0]
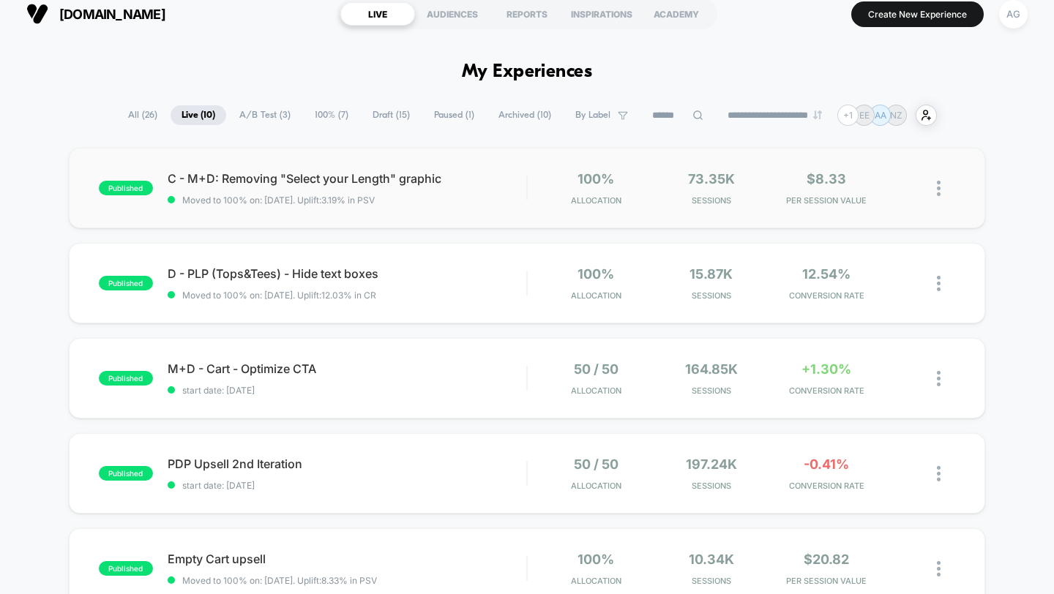
click at [414, 214] on div "published C - M+D: Removing "Select your Length" graphic Moved to 100% on: 7/14…" at bounding box center [527, 188] width 917 height 81
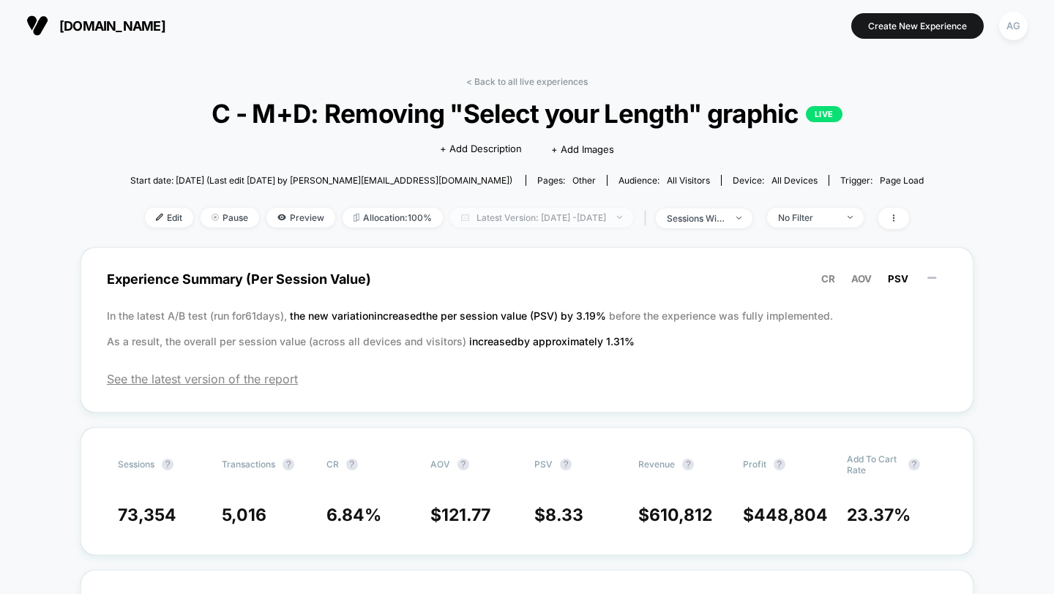
click at [496, 218] on span "Latest Version: Jul 14, 2025 - Sep 27, 2025" at bounding box center [541, 218] width 183 height 20
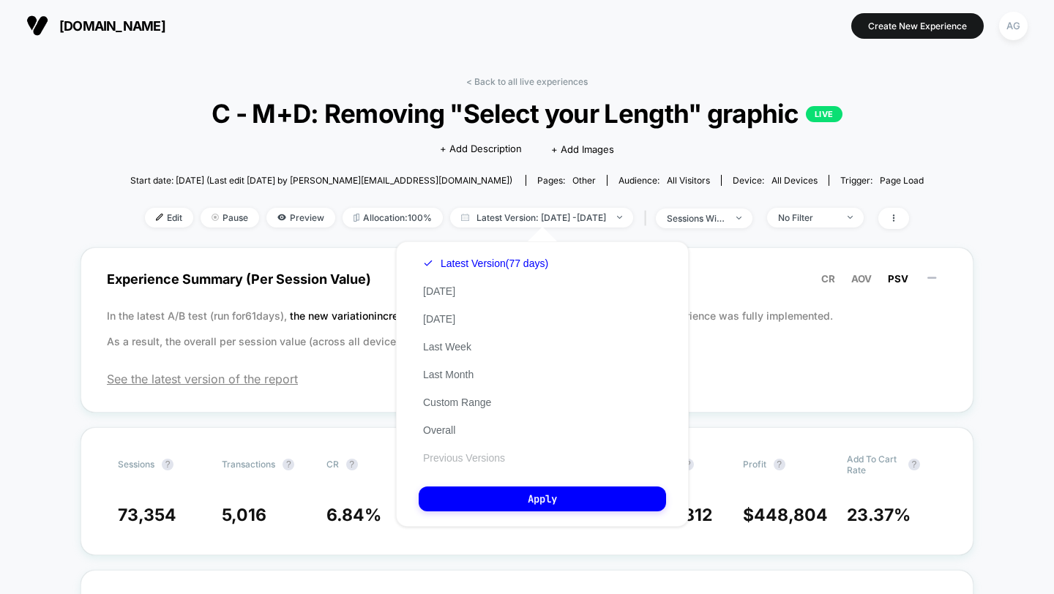
click at [425, 456] on button "Previous Versions" at bounding box center [464, 458] width 91 height 13
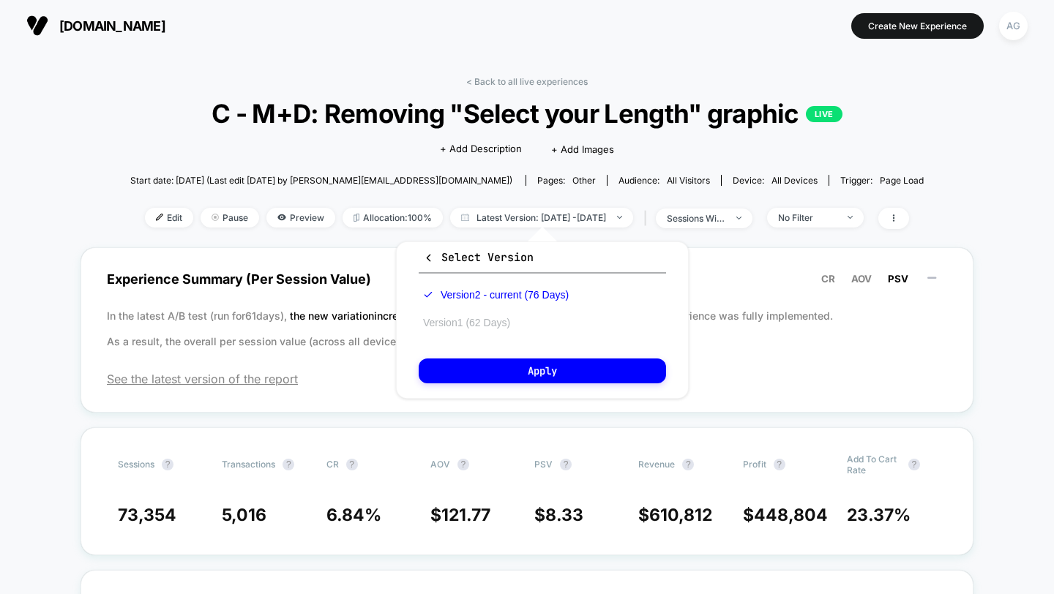
click at [480, 322] on button "Version 1 (62 Days)" at bounding box center [467, 322] width 96 height 13
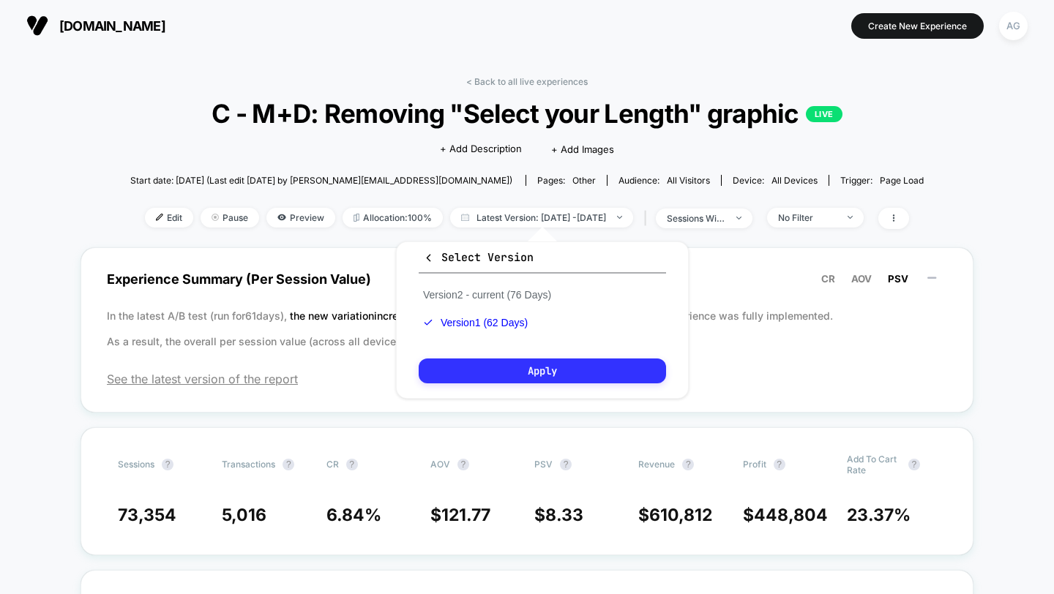
click at [480, 361] on button "Apply" at bounding box center [542, 371] width 247 height 25
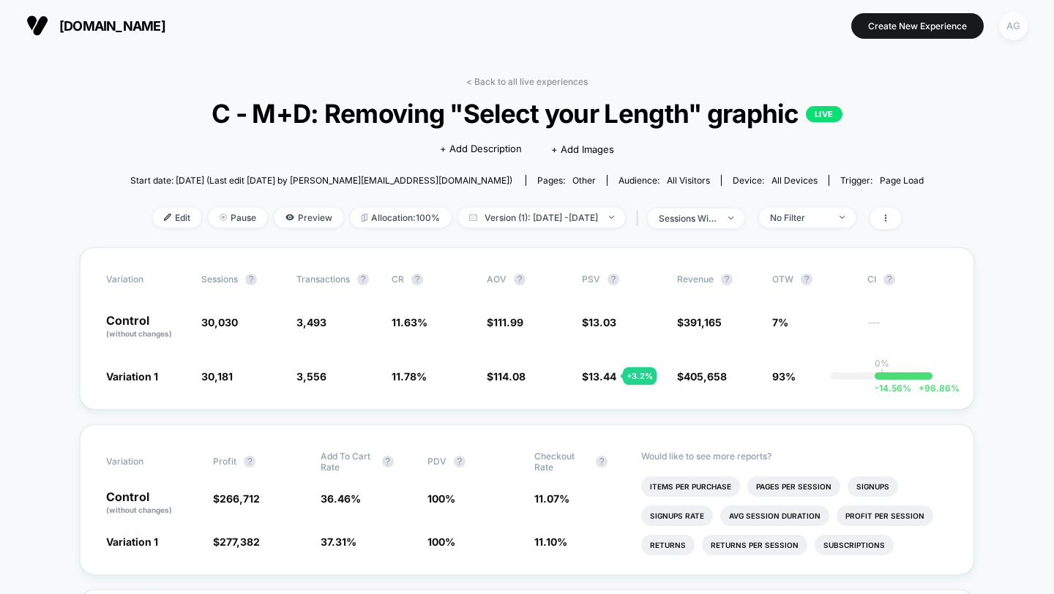
click at [1011, 26] on div "AG" at bounding box center [1013, 26] width 29 height 29
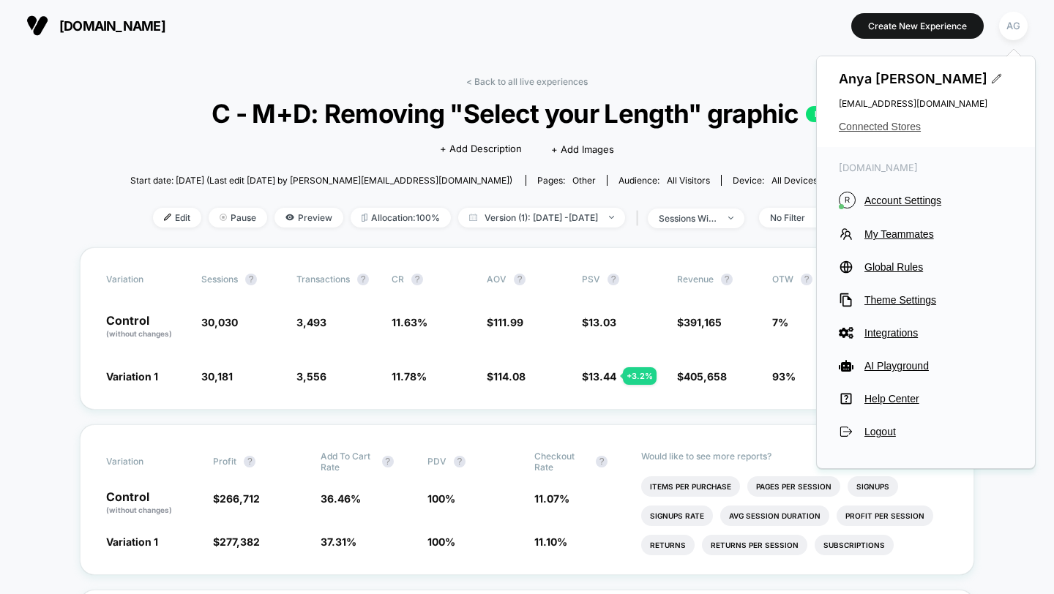
click at [891, 127] on span "Connected Stores" at bounding box center [926, 127] width 174 height 12
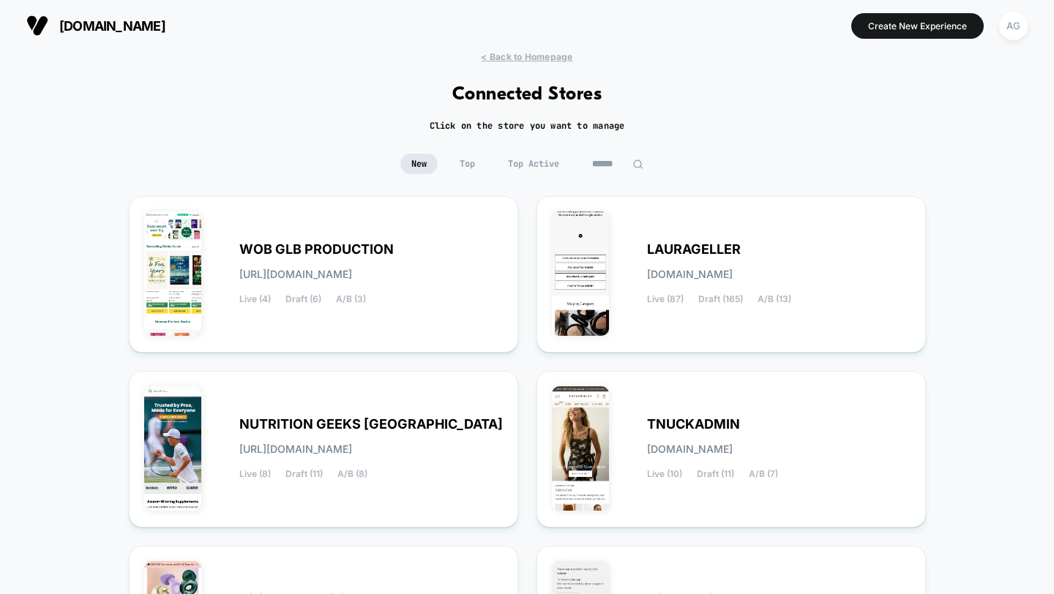
click at [536, 160] on span "Top Active" at bounding box center [533, 164] width 73 height 20
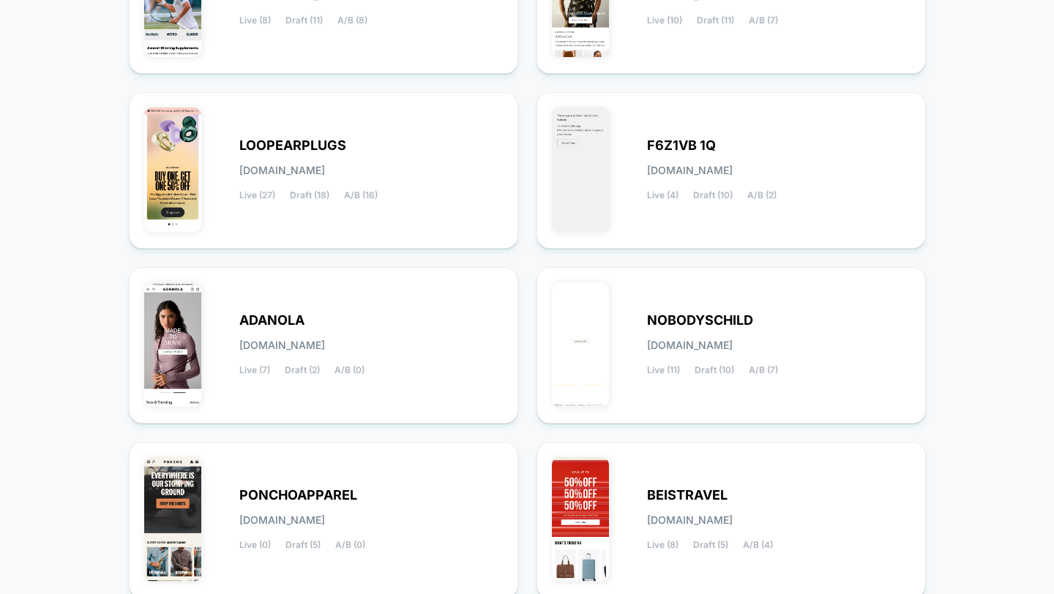
scroll to position [577, 0]
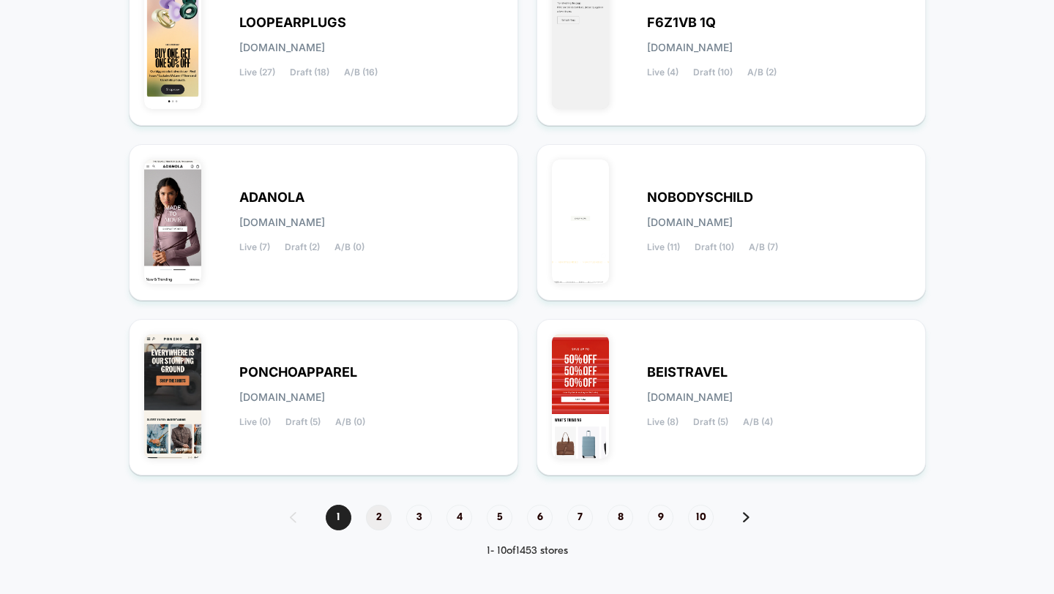
click at [374, 520] on span "2" at bounding box center [379, 518] width 26 height 26
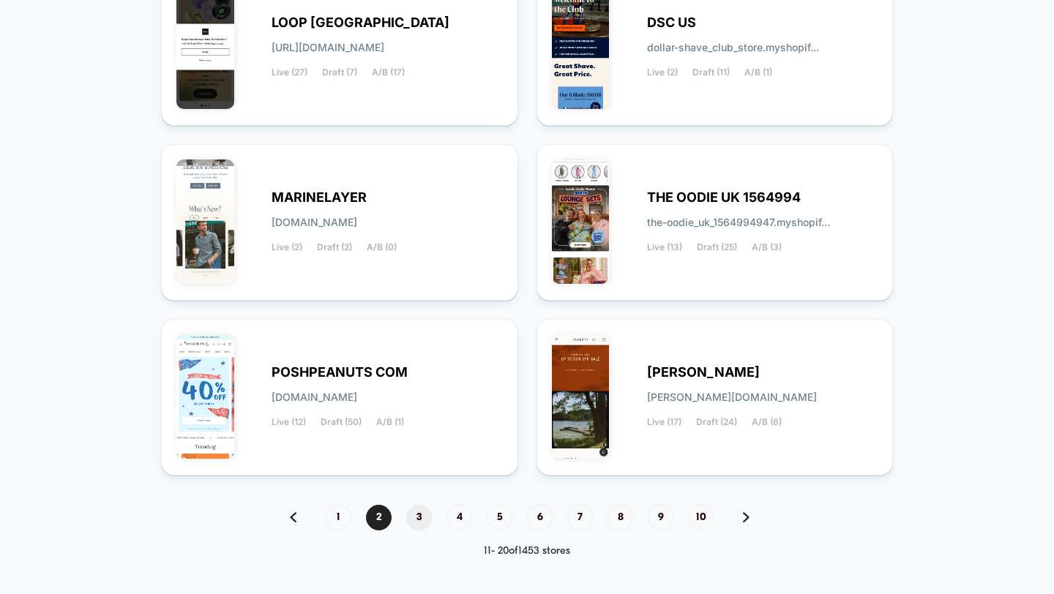
click at [418, 518] on span "3" at bounding box center [419, 518] width 26 height 26
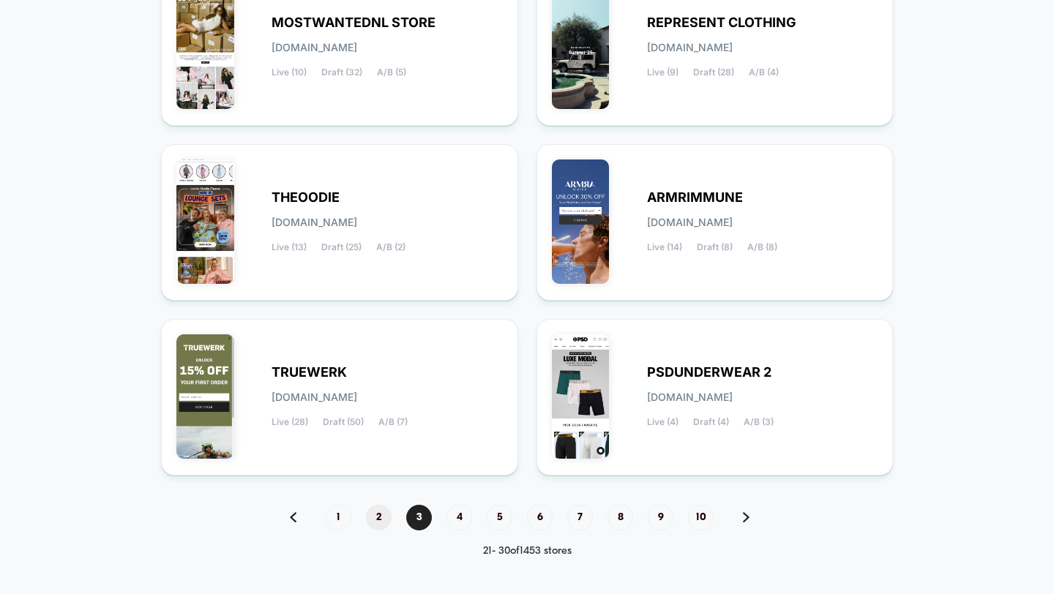
click at [384, 515] on span "2" at bounding box center [379, 518] width 26 height 26
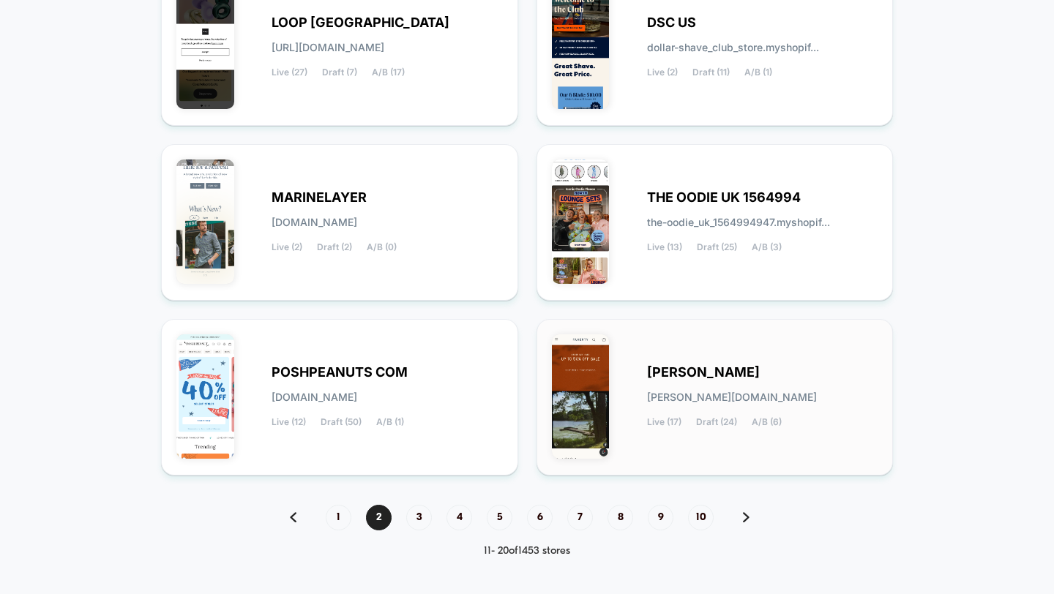
click at [632, 386] on div "FAHERTY faherty.myshopify.com Live (17) Draft (24) A/B (6)" at bounding box center [715, 397] width 326 height 126
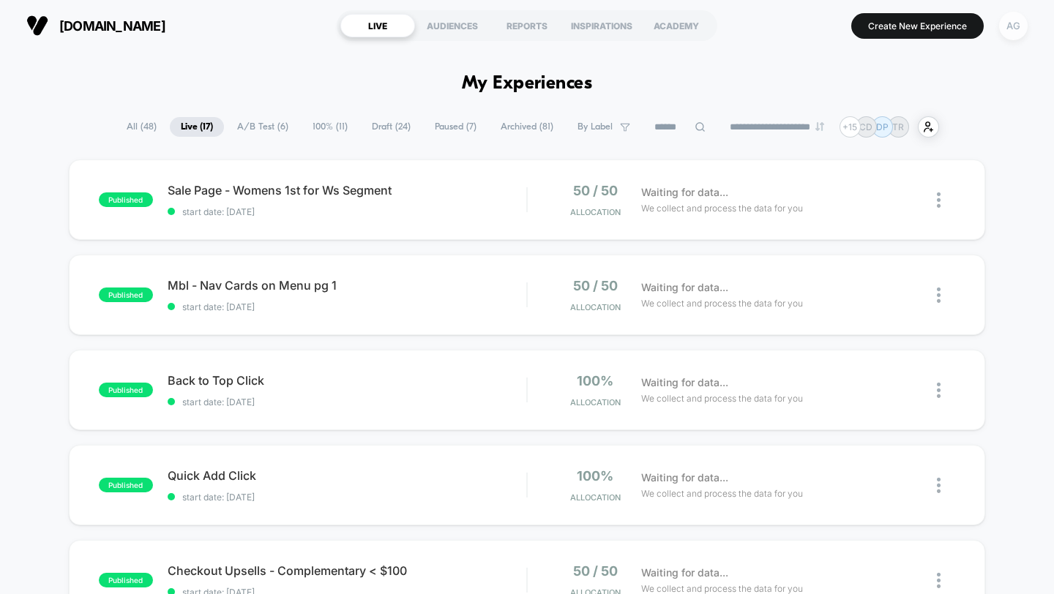
click at [1012, 22] on div "AG" at bounding box center [1013, 26] width 29 height 29
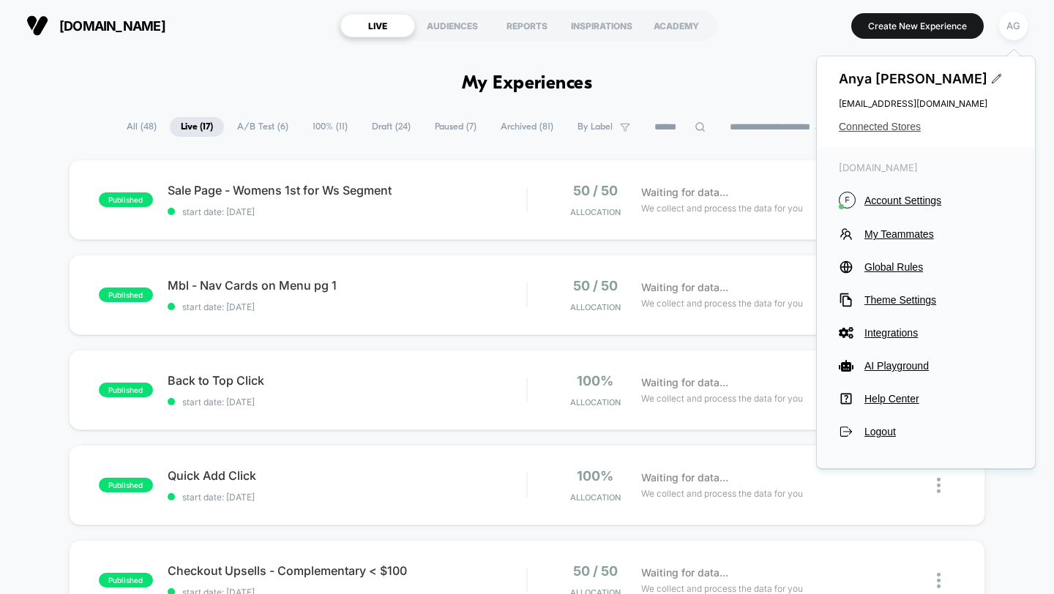
click at [856, 129] on span "Connected Stores" at bounding box center [926, 127] width 174 height 12
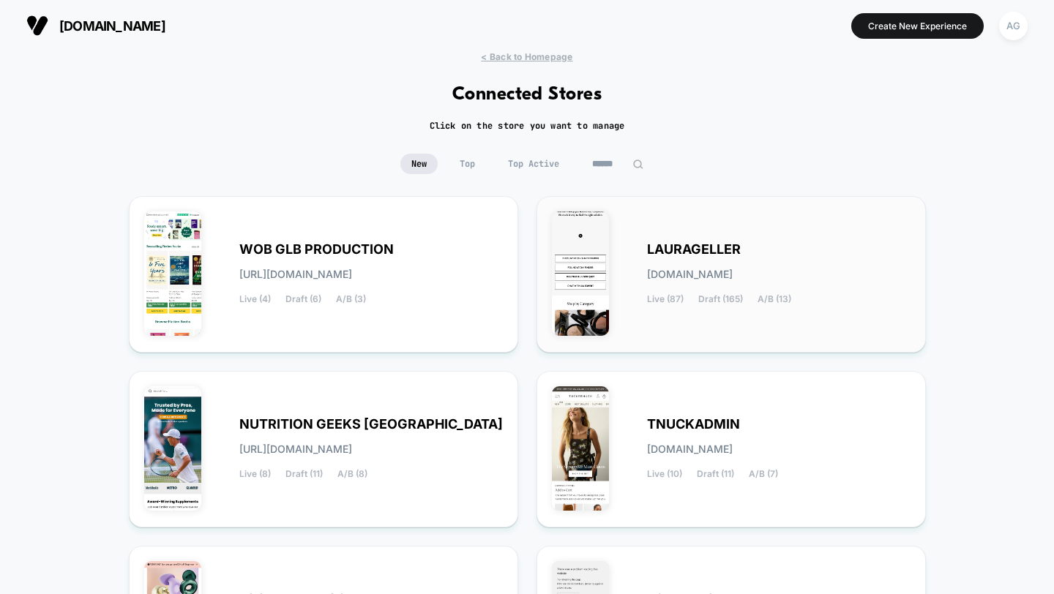
scroll to position [577, 0]
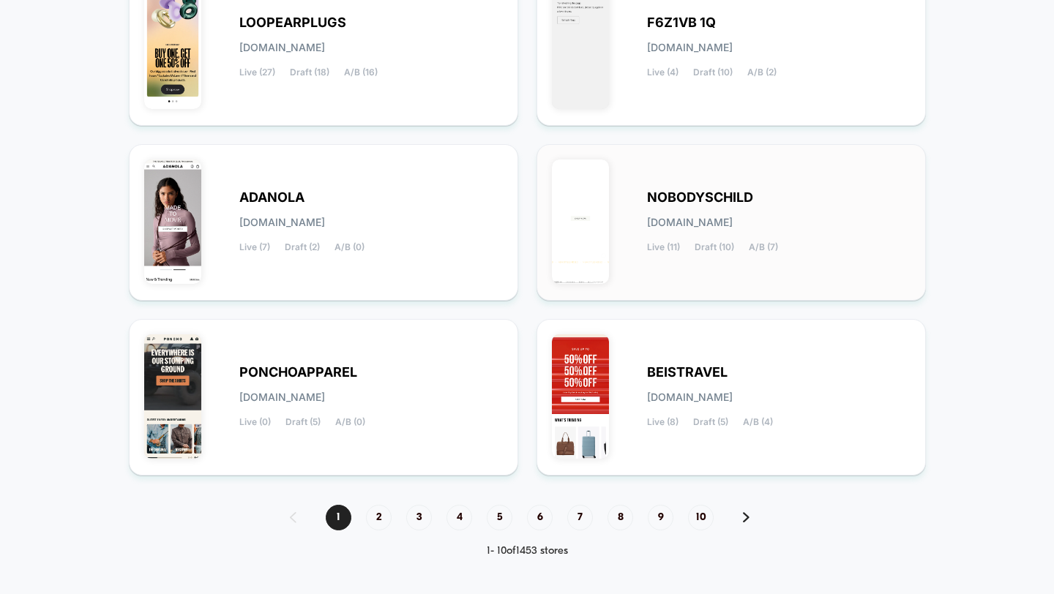
click at [717, 289] on div "NOBODYSCHILD nobodyschild.myshopify.com Live (11) Draft (10) A/B (7)" at bounding box center [731, 222] width 389 height 157
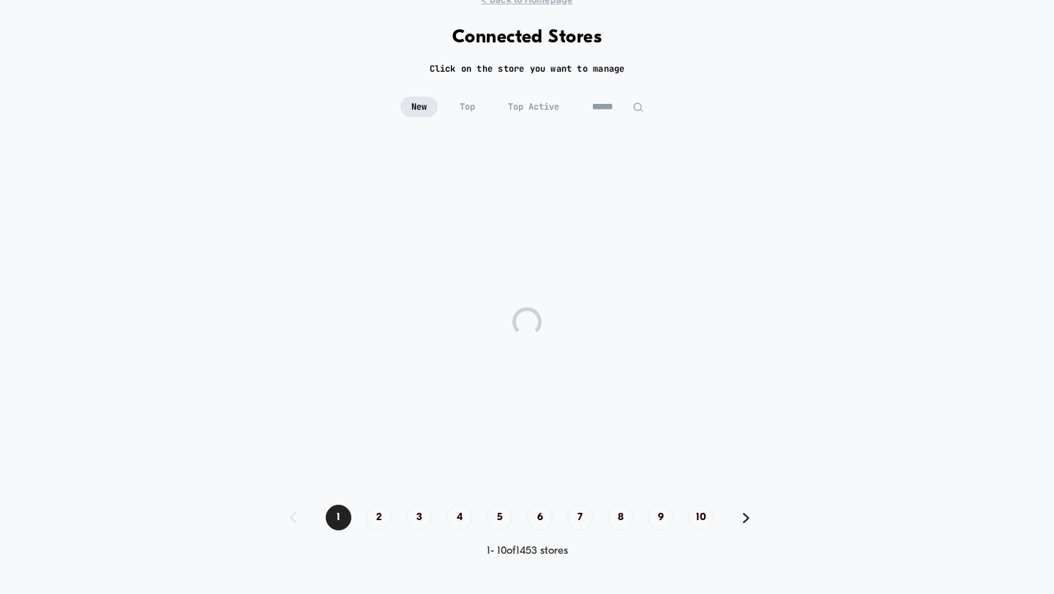
scroll to position [56, 0]
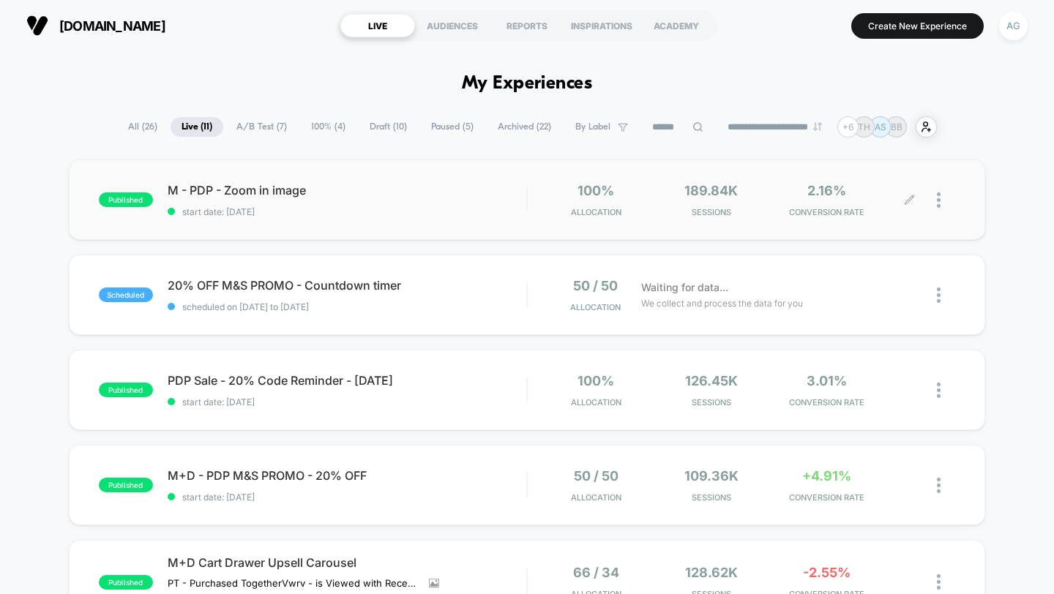
click at [678, 206] on div "189.84k Sessions" at bounding box center [711, 200] width 108 height 34
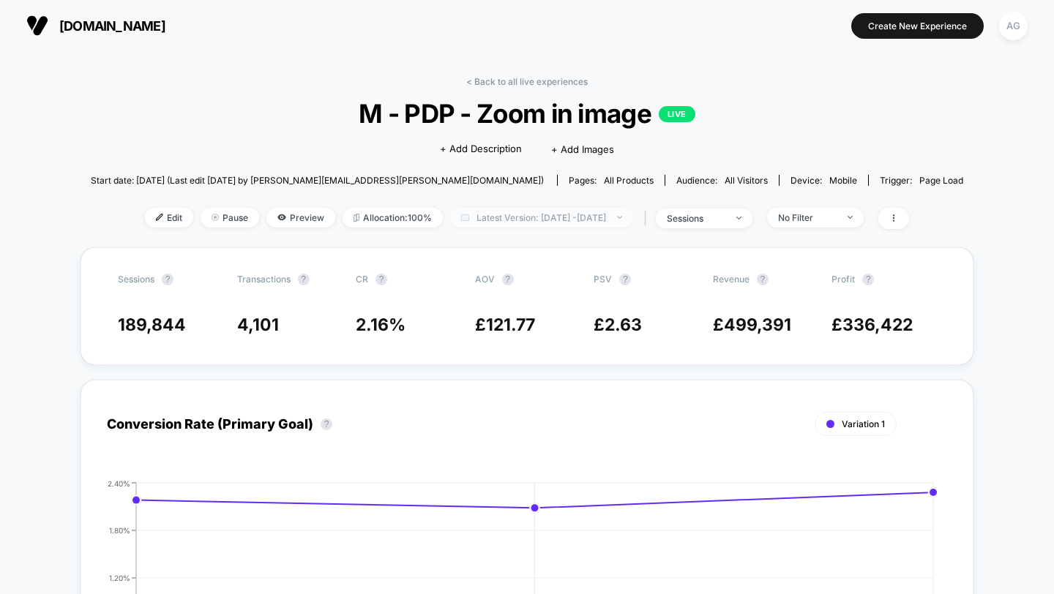
click at [616, 212] on span "Latest Version: Sep 25, 2025 - Sep 27, 2025" at bounding box center [541, 218] width 183 height 20
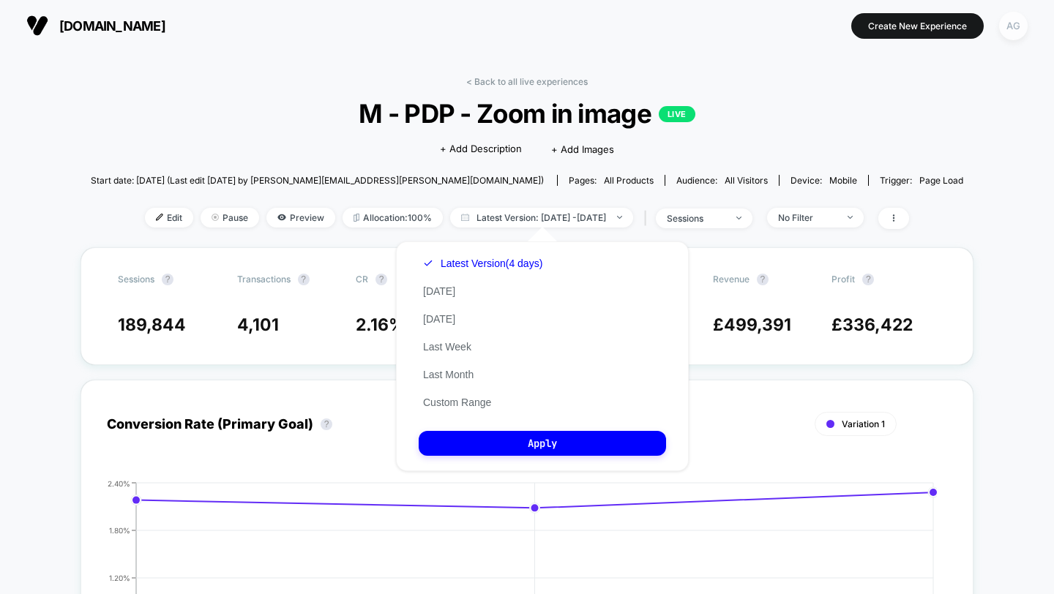
click at [1012, 27] on div "AG" at bounding box center [1013, 26] width 29 height 29
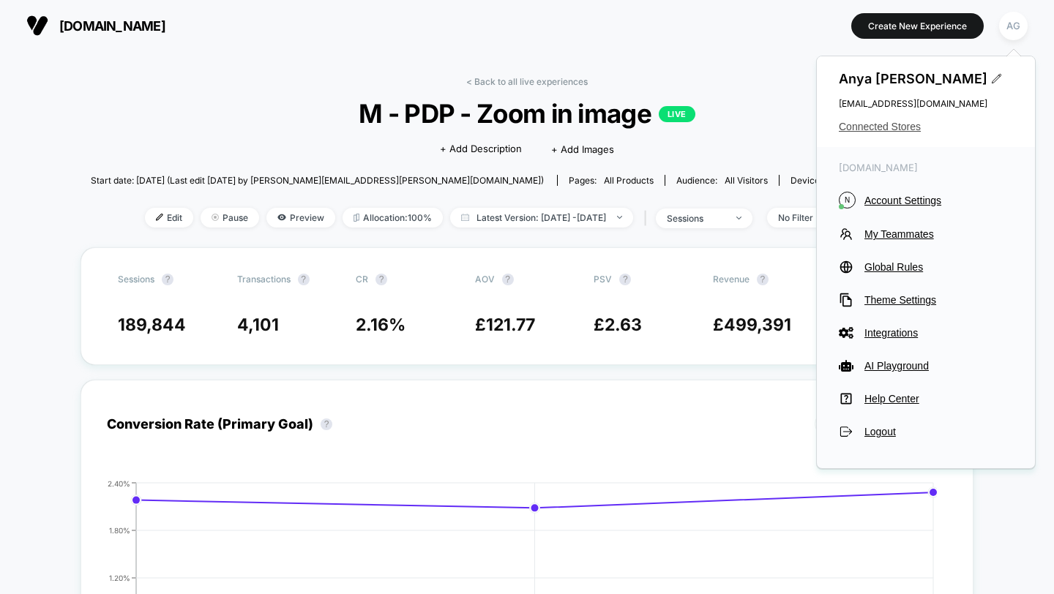
click at [894, 124] on span "Connected Stores" at bounding box center [926, 127] width 174 height 12
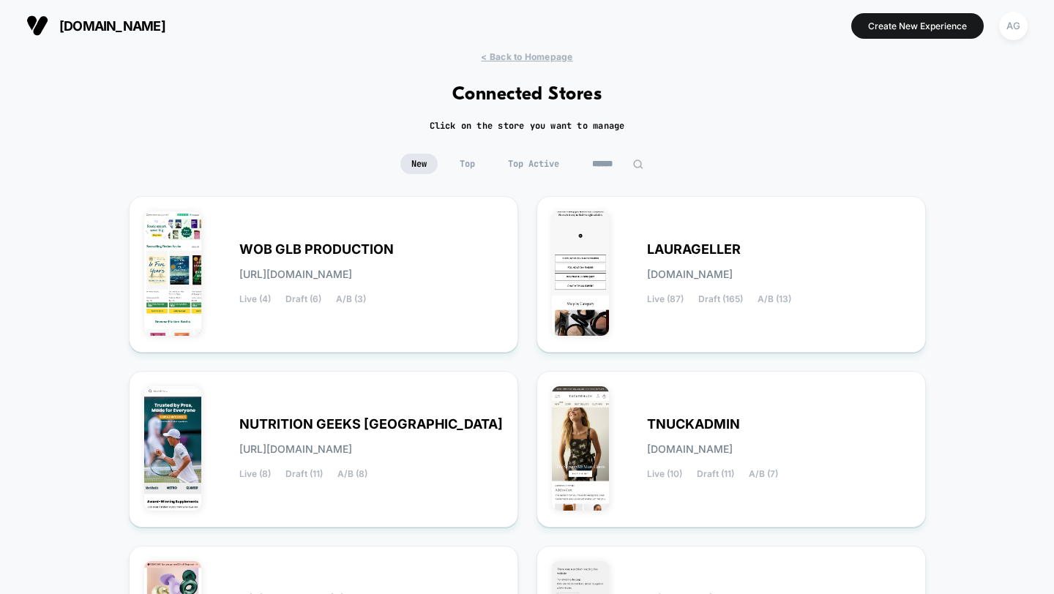
click at [539, 164] on span "Top Active" at bounding box center [533, 164] width 73 height 20
click at [538, 164] on span "Top Active" at bounding box center [533, 164] width 73 height 20
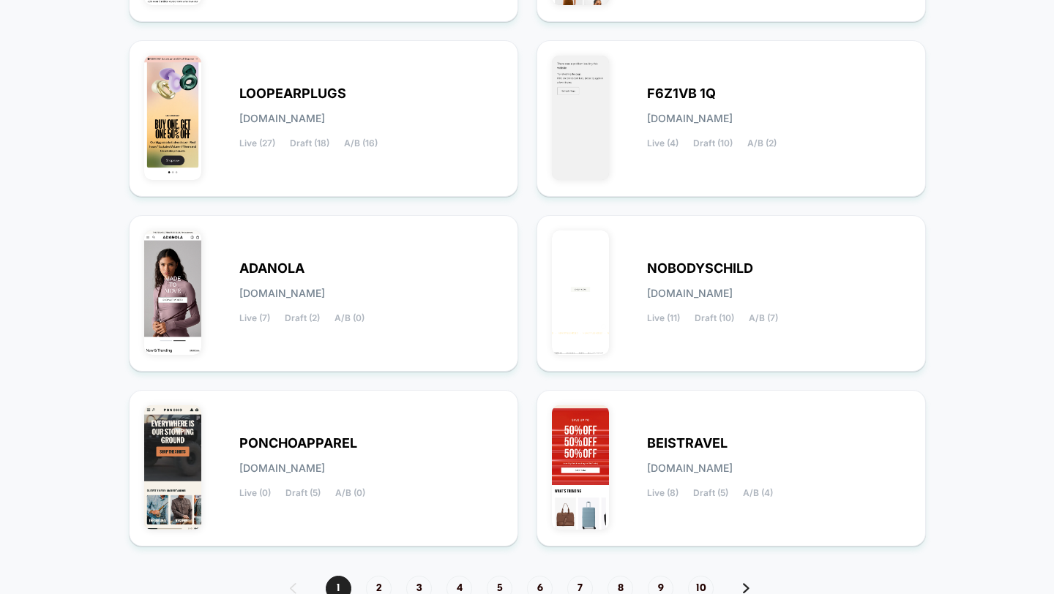
scroll to position [577, 0]
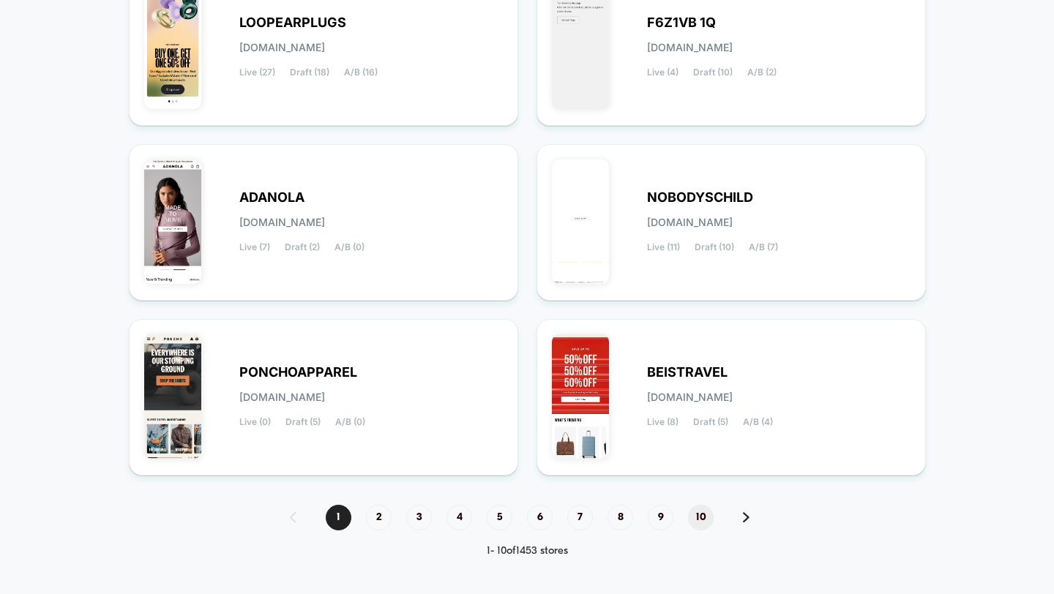
click at [700, 515] on span "10" at bounding box center [701, 518] width 26 height 26
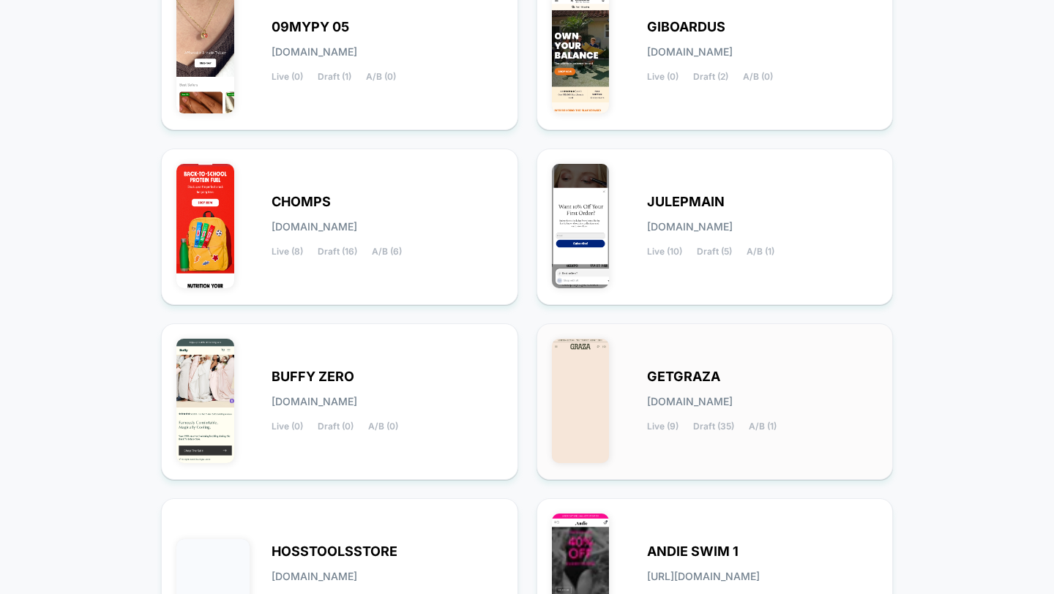
scroll to position [386, 0]
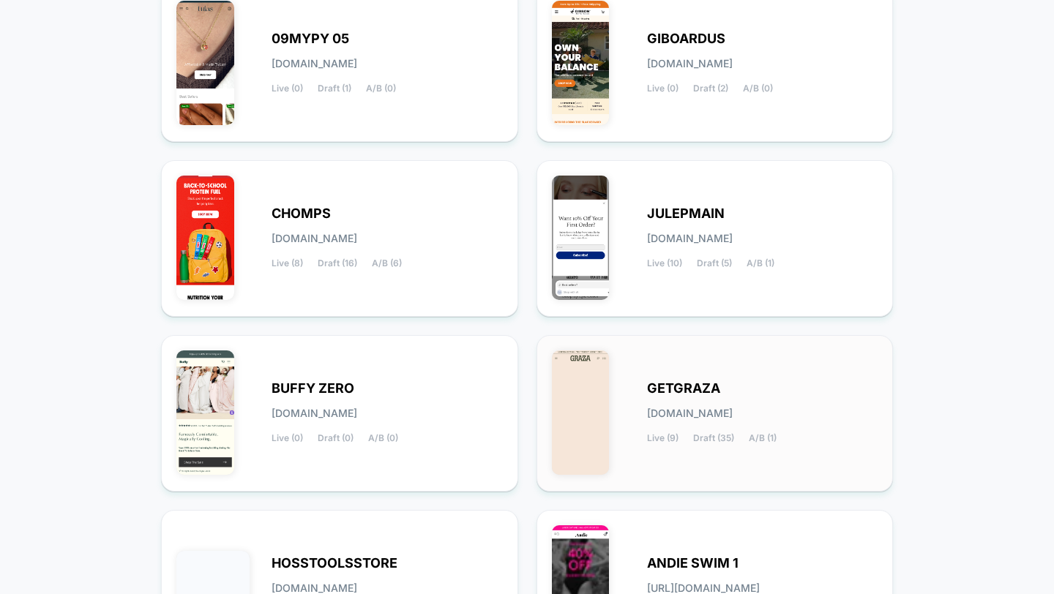
click at [686, 367] on div "GETGRAZA getgraza.myshopify.com Live (9) Draft (35) A/B (1)" at bounding box center [715, 414] width 326 height 126
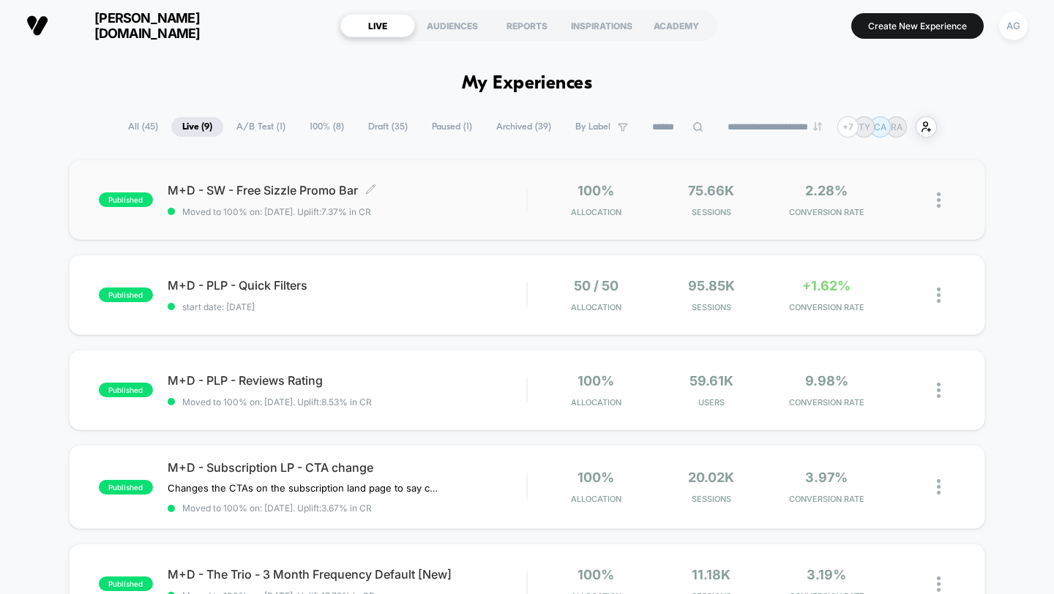
click at [491, 198] on div "M+D - SW - Free Sizzle Promo Bar Click to edit experience details Click to edit…" at bounding box center [347, 200] width 359 height 34
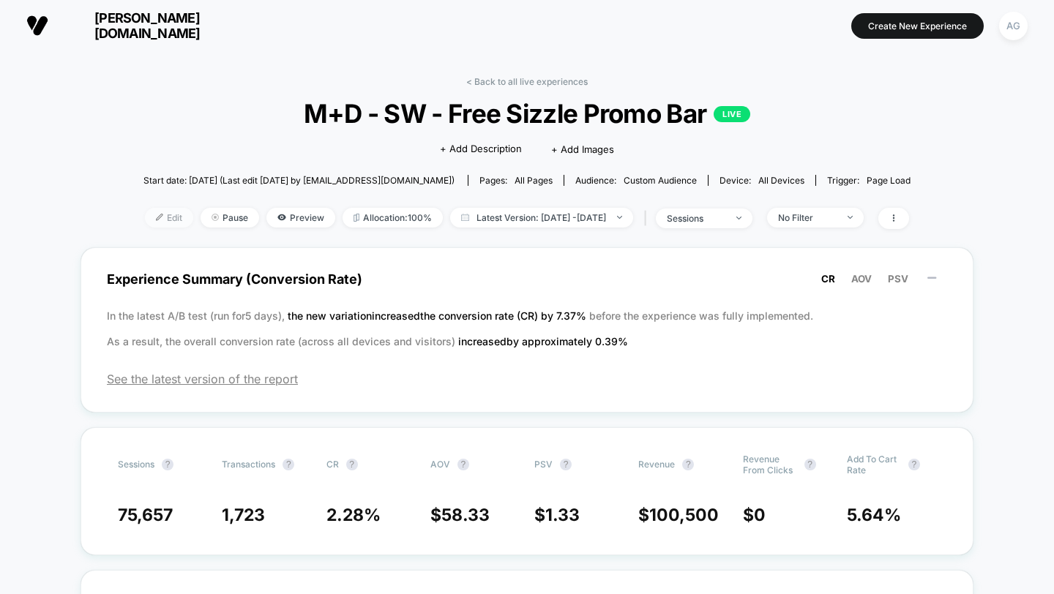
click at [146, 223] on span "Edit" at bounding box center [169, 218] width 48 height 20
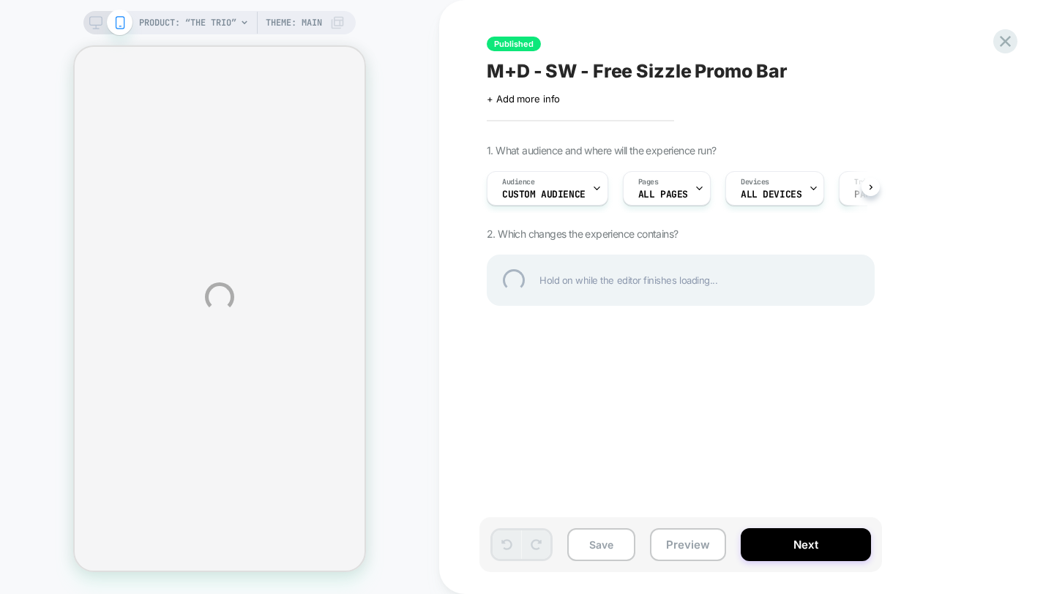
click at [518, 197] on div "PRODUCT: “The Trio” Theme: MAIN Published M+D - SW - Free Sizzle Promo Bar Clic…" at bounding box center [527, 297] width 1054 height 594
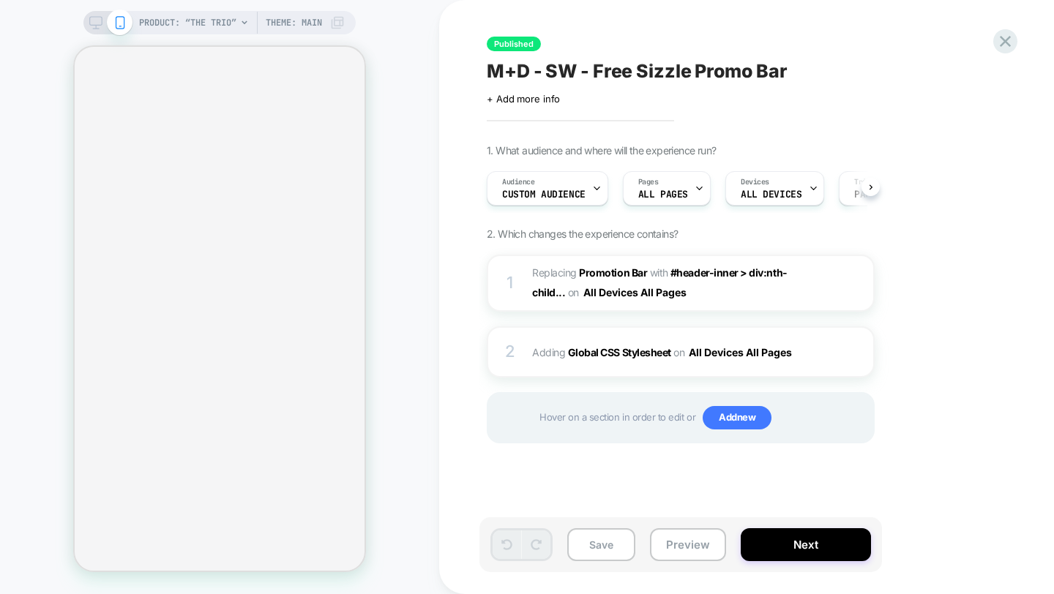
click at [558, 192] on span "Custom Audience" at bounding box center [543, 195] width 83 height 10
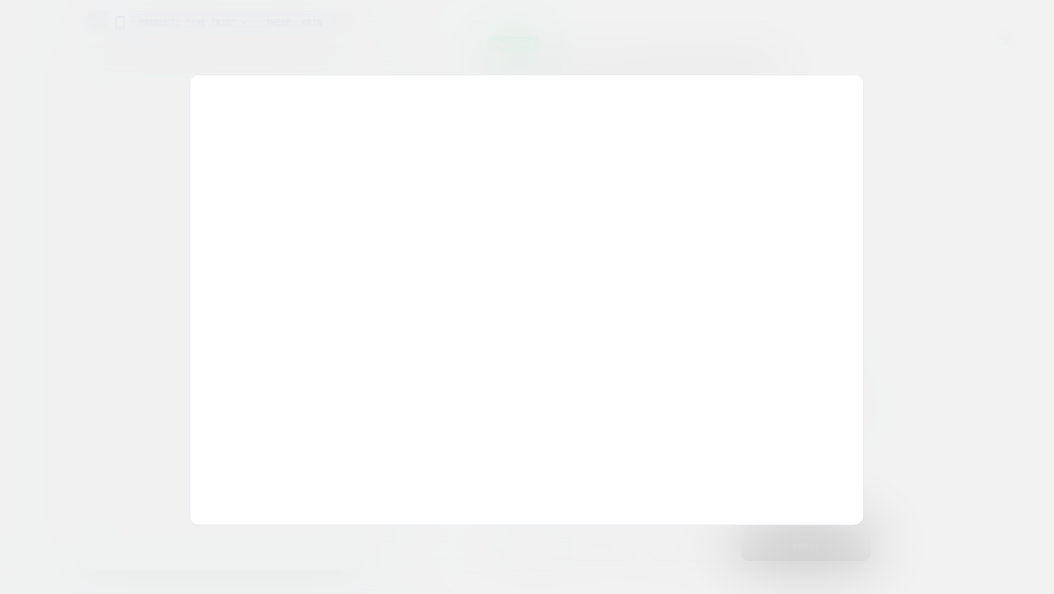
scroll to position [0, 1]
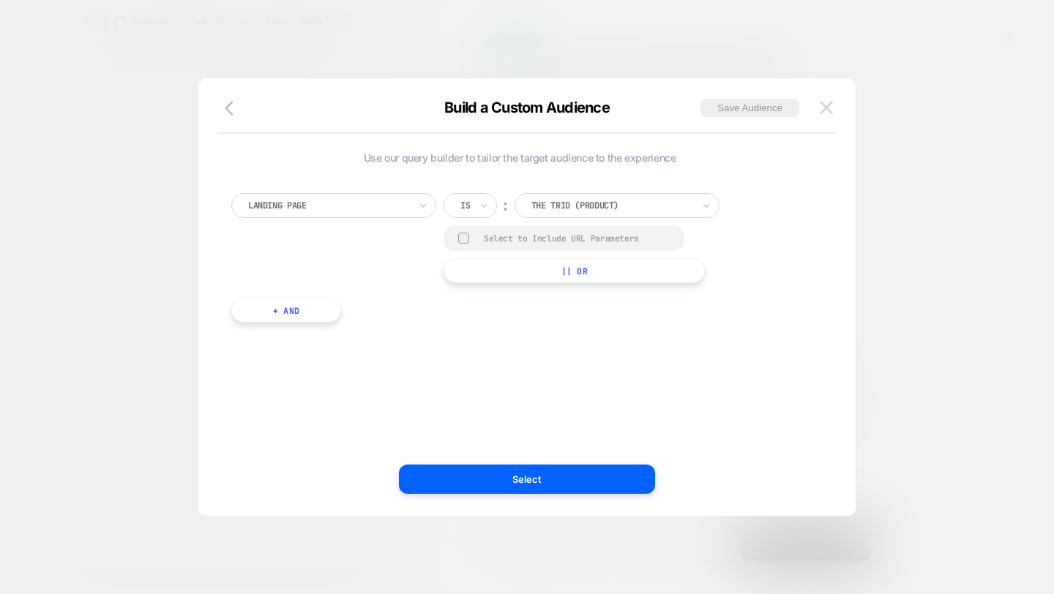
click at [826, 109] on img at bounding box center [826, 107] width 13 height 12
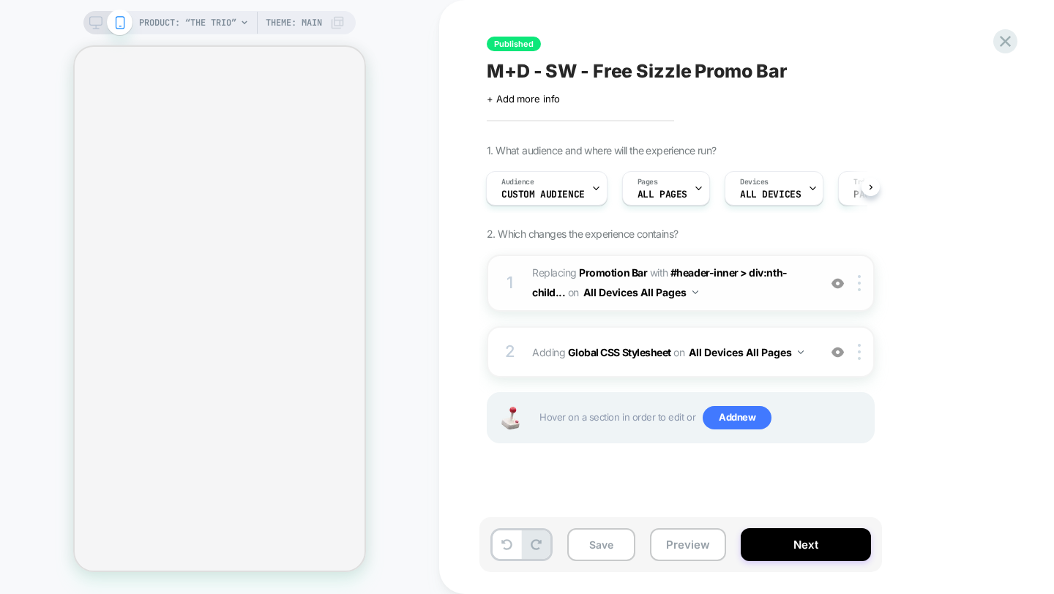
click at [841, 278] on img at bounding box center [837, 283] width 12 height 12
click at [839, 283] on img at bounding box center [837, 283] width 12 height 12
click at [840, 346] on img at bounding box center [837, 352] width 12 height 12
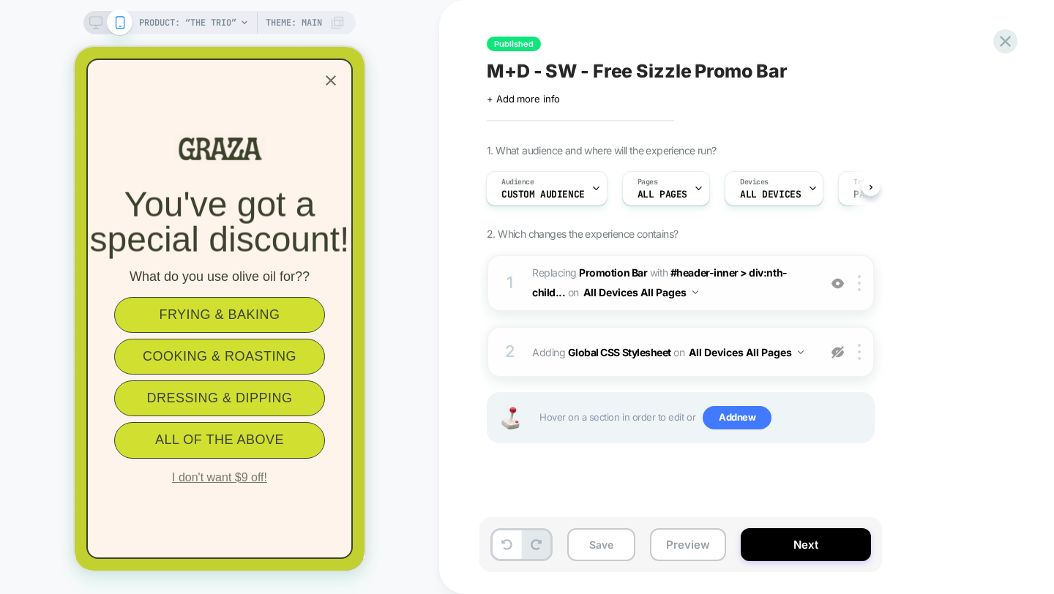
scroll to position [0, 0]
click at [838, 354] on img at bounding box center [837, 352] width 12 height 12
click at [840, 356] on img at bounding box center [837, 352] width 12 height 12
click at [324, 83] on icon "Close popup" at bounding box center [331, 81] width 18 height 18
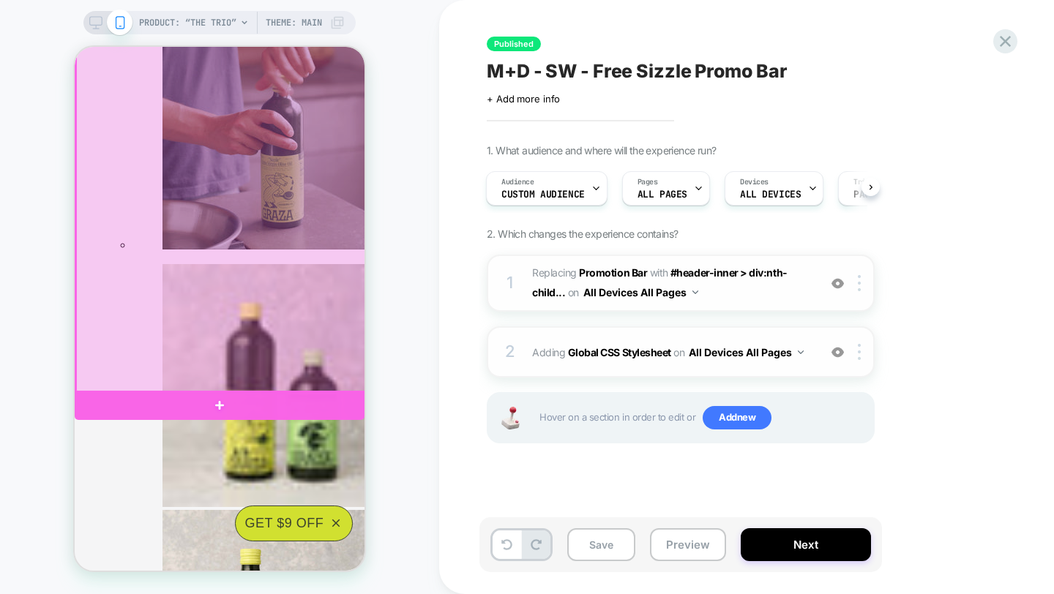
scroll to position [408, 0]
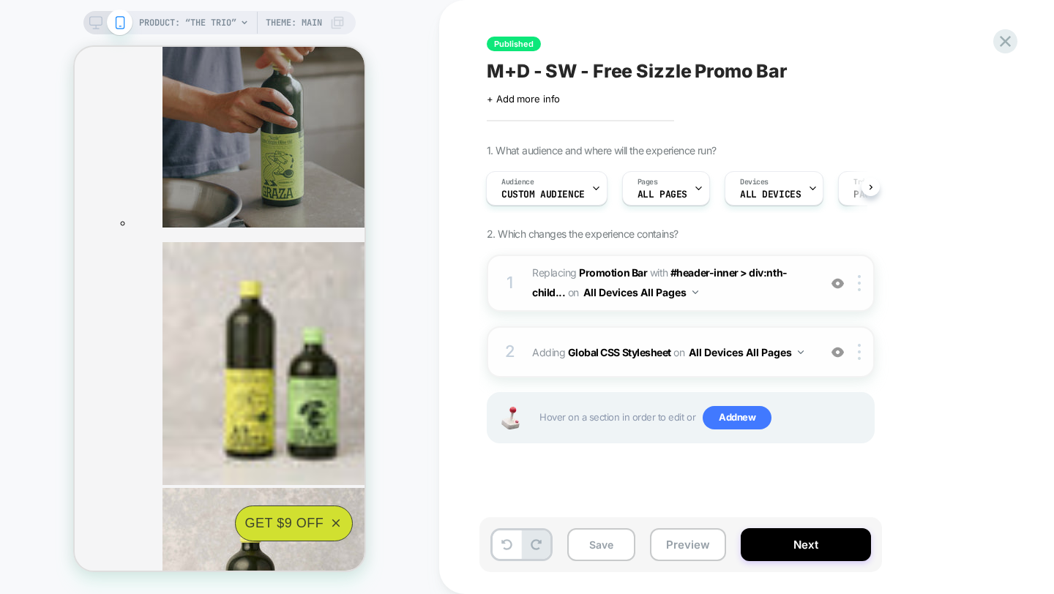
click at [839, 280] on img at bounding box center [837, 283] width 12 height 12
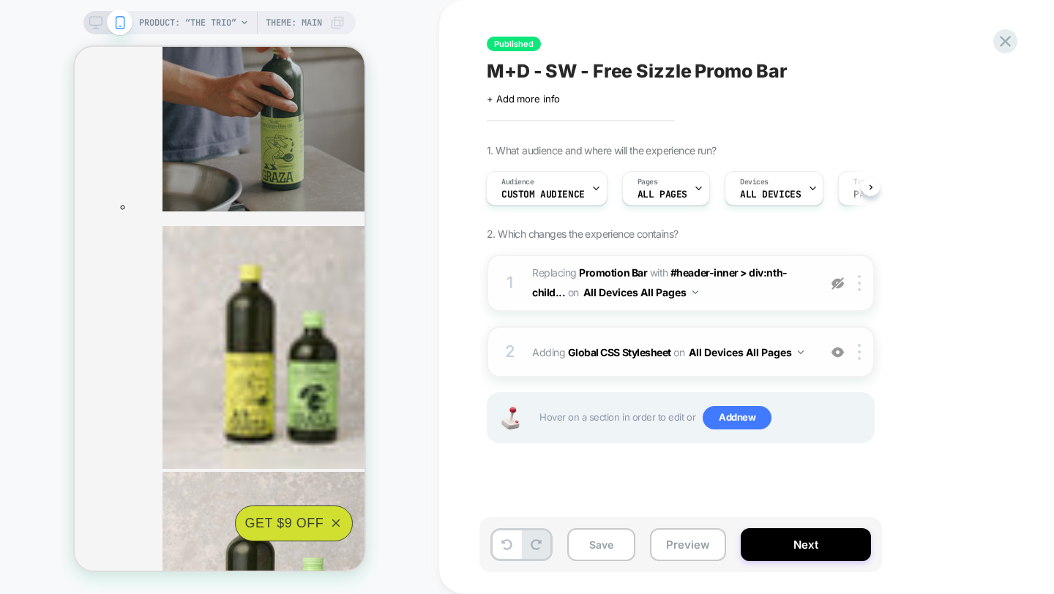
click at [839, 284] on img at bounding box center [837, 283] width 12 height 12
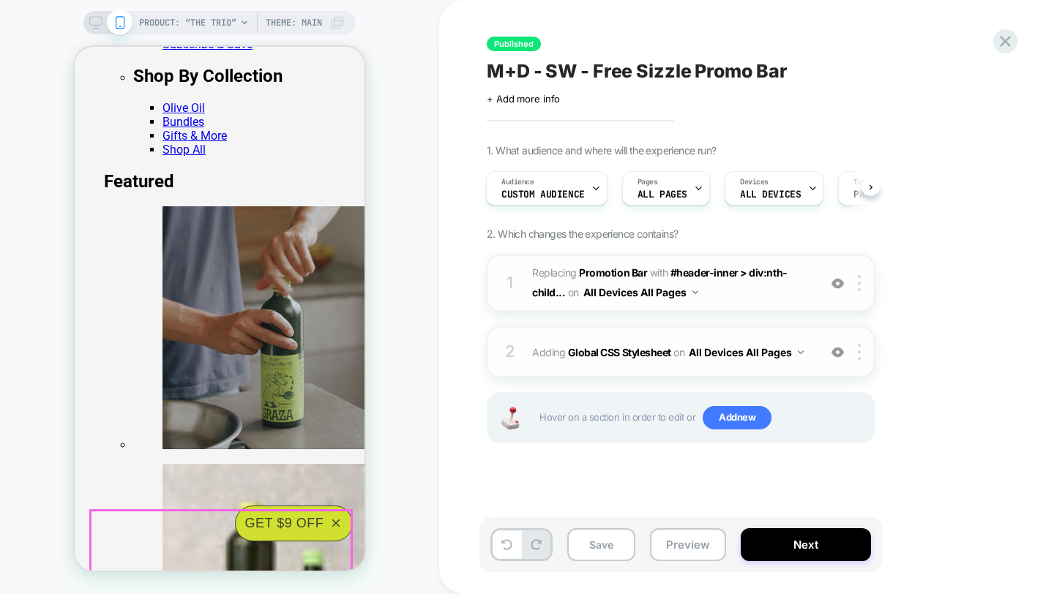
scroll to position [0, 0]
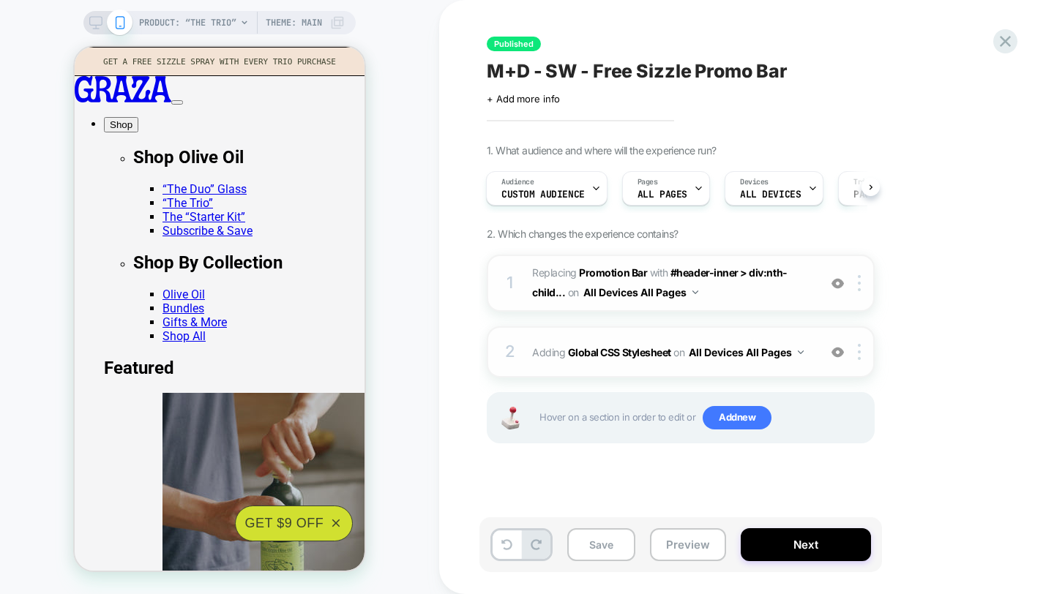
click at [837, 283] on img at bounding box center [837, 283] width 12 height 12
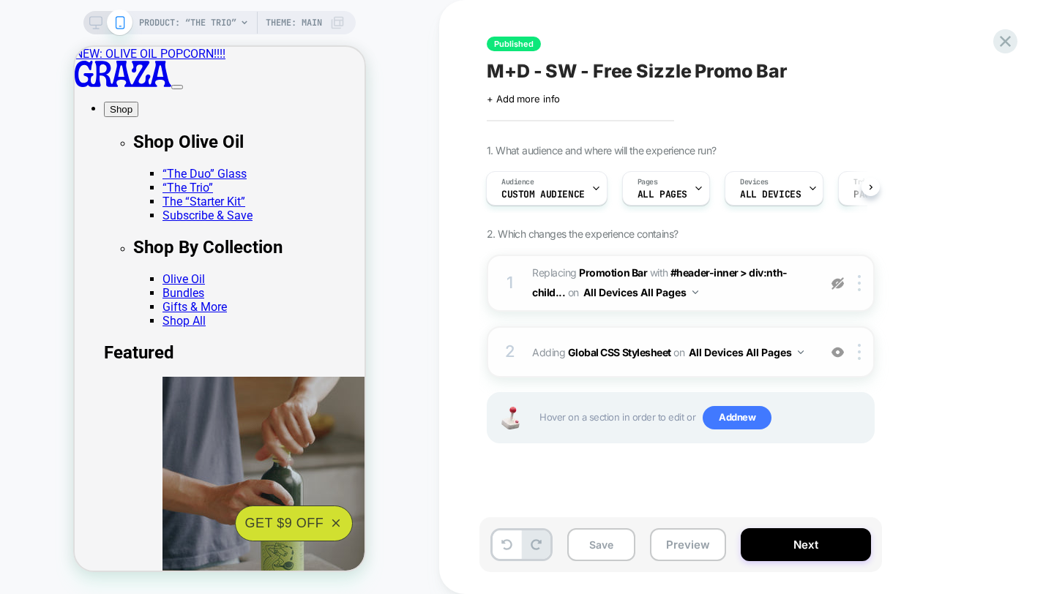
click at [837, 283] on img at bounding box center [837, 283] width 12 height 12
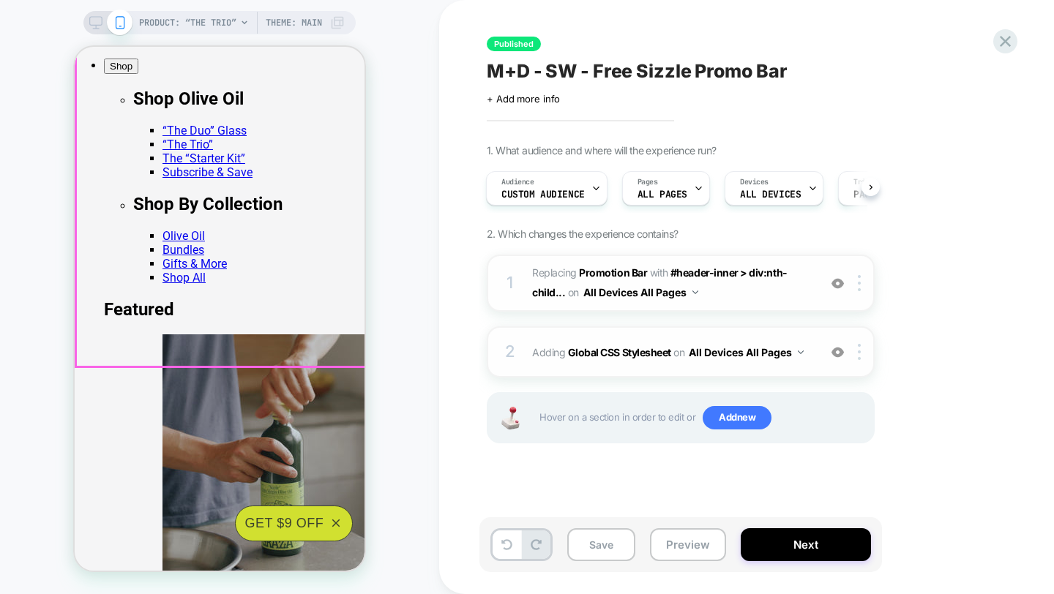
scroll to position [210, 0]
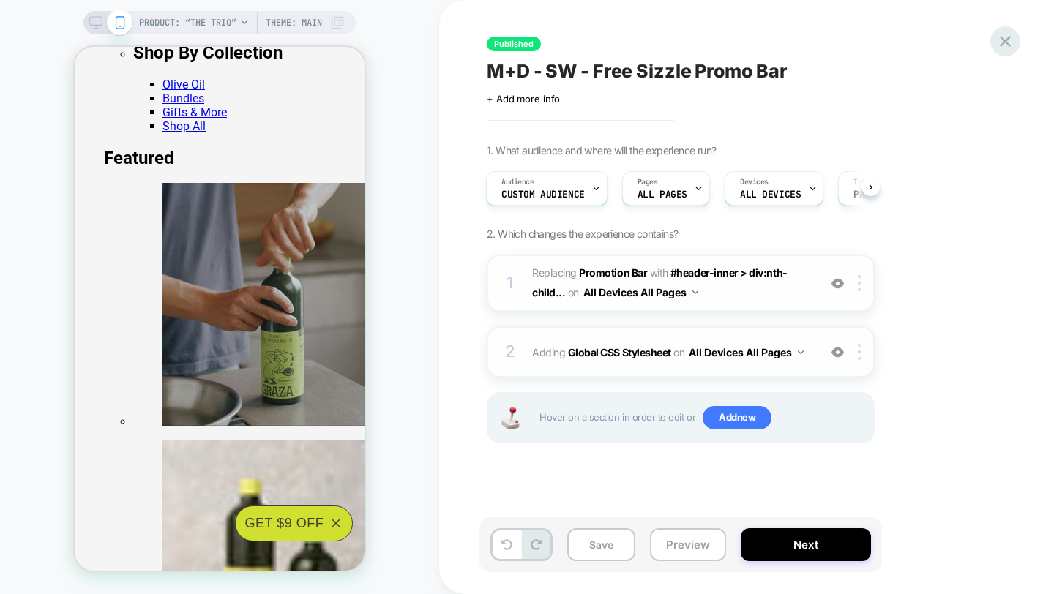
click at [997, 48] on icon at bounding box center [1005, 41] width 20 height 20
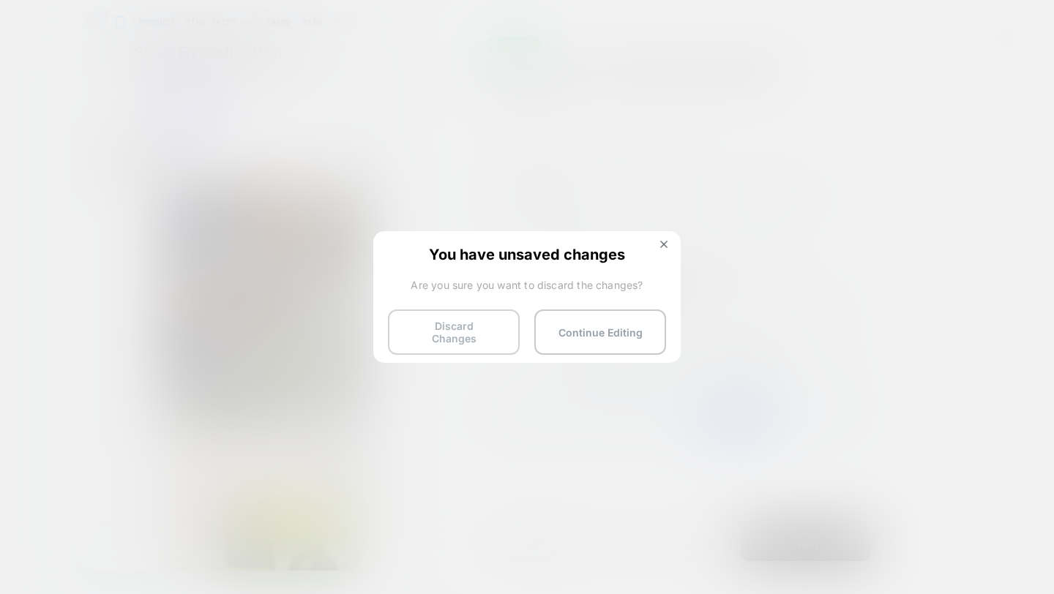
click at [418, 335] on button "Discard Changes" at bounding box center [454, 332] width 132 height 45
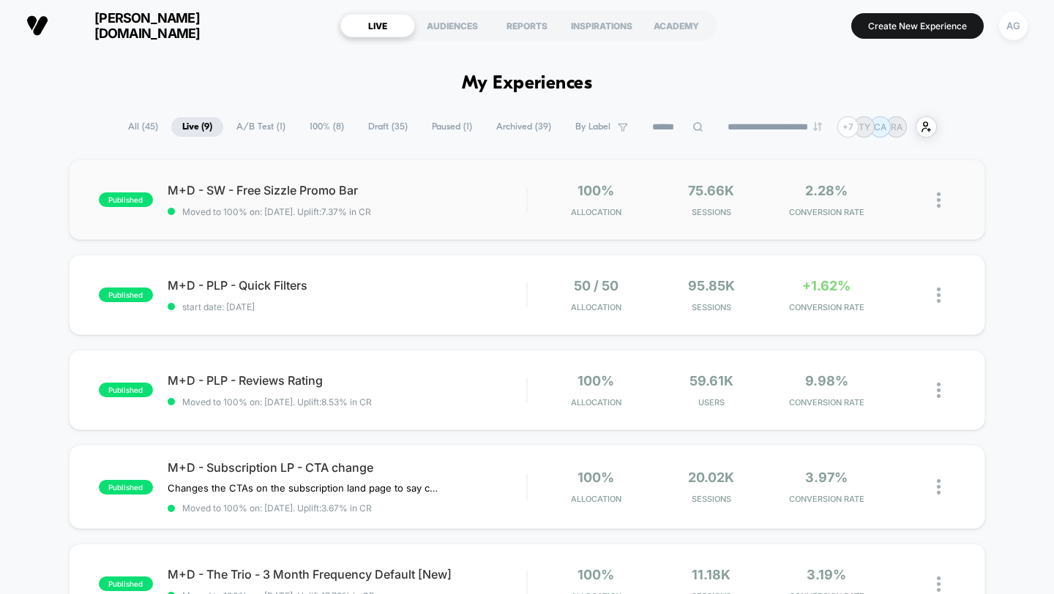
click at [433, 181] on div "published M+D - SW - Free Sizzle Promo Bar Moved to 100% on: 8/18/2025 . Uplift…" at bounding box center [527, 200] width 917 height 81
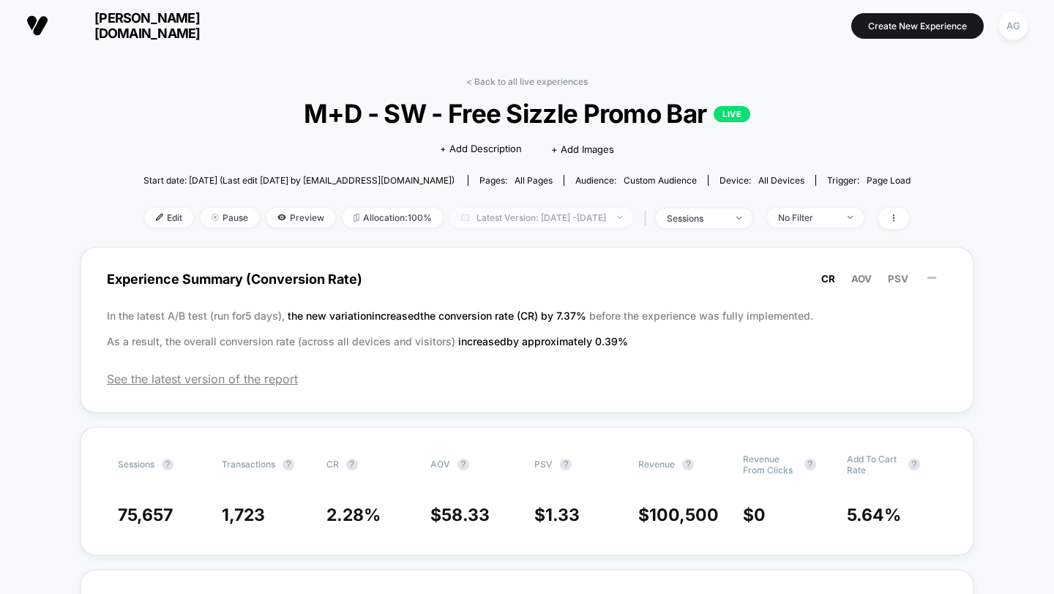
click at [627, 215] on span "Latest Version: Aug 18, 2025 - Sep 27, 2025" at bounding box center [541, 218] width 183 height 20
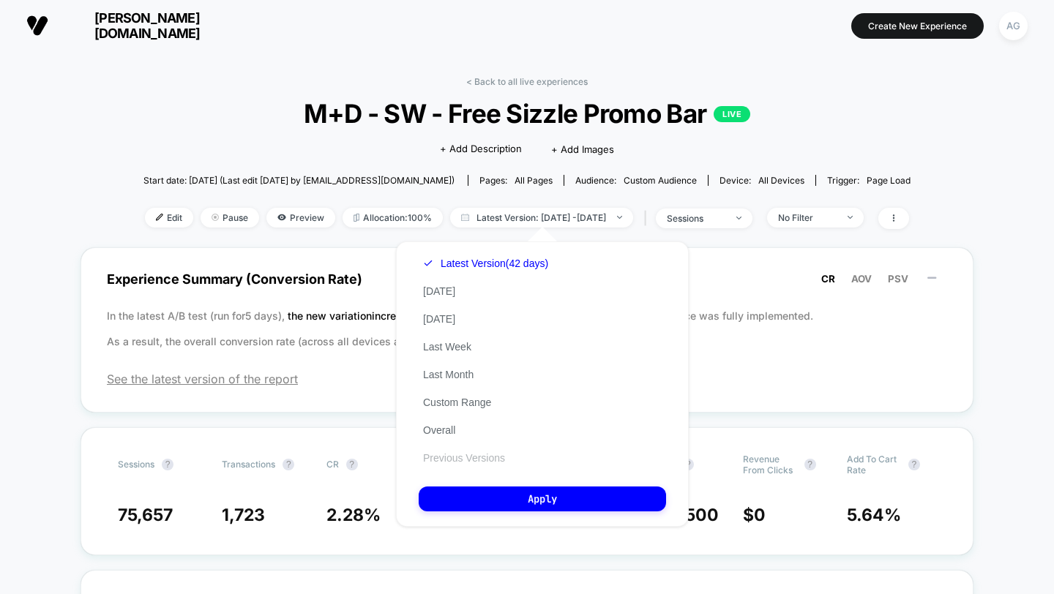
click at [490, 457] on button "Previous Versions" at bounding box center [464, 458] width 91 height 13
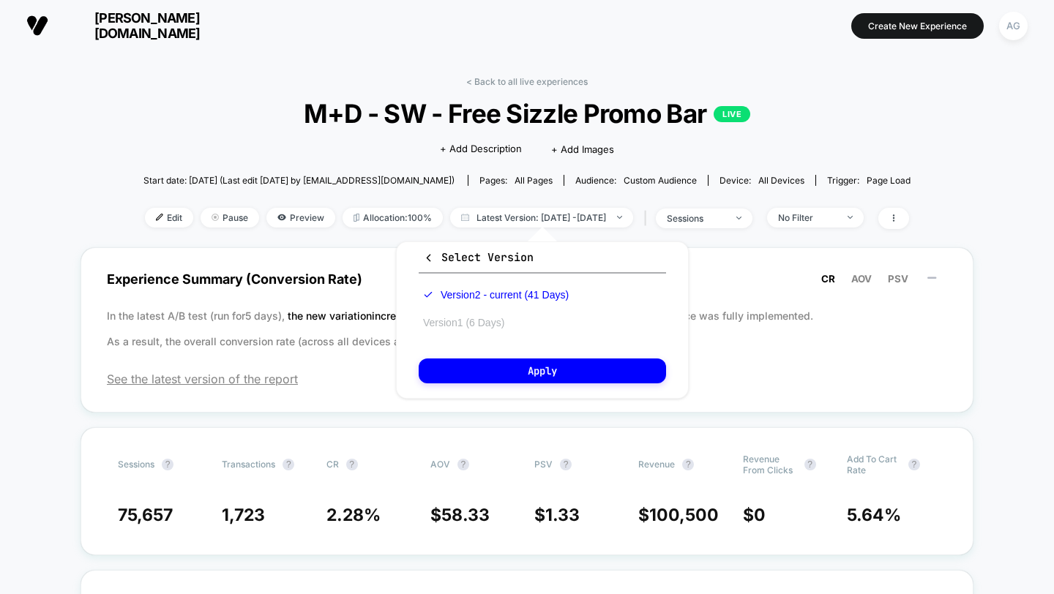
click at [488, 327] on button "Version 1 (6 Days)" at bounding box center [464, 322] width 90 height 13
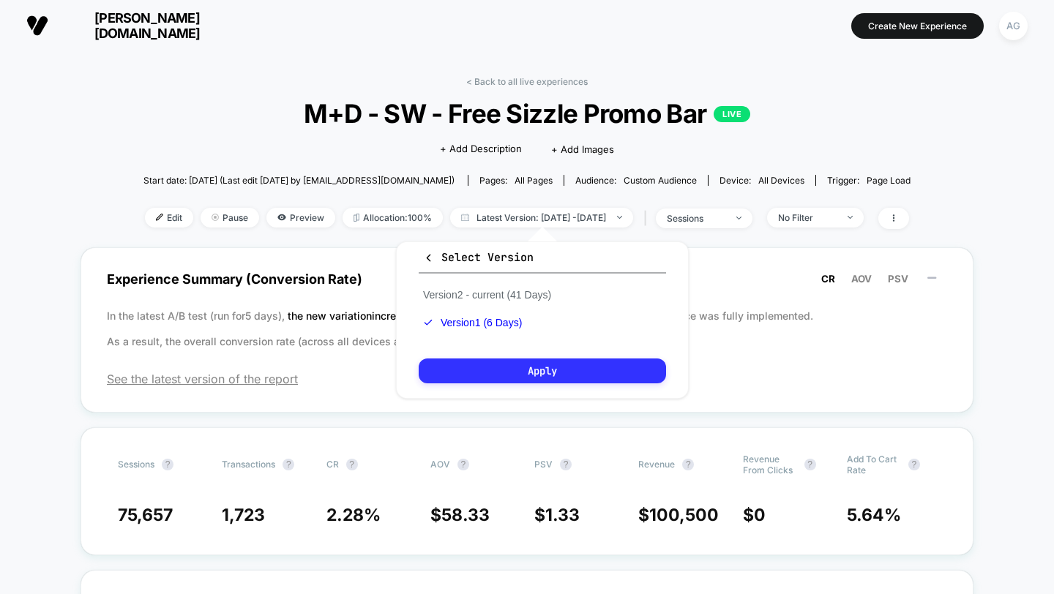
click at [500, 375] on button "Apply" at bounding box center [542, 371] width 247 height 25
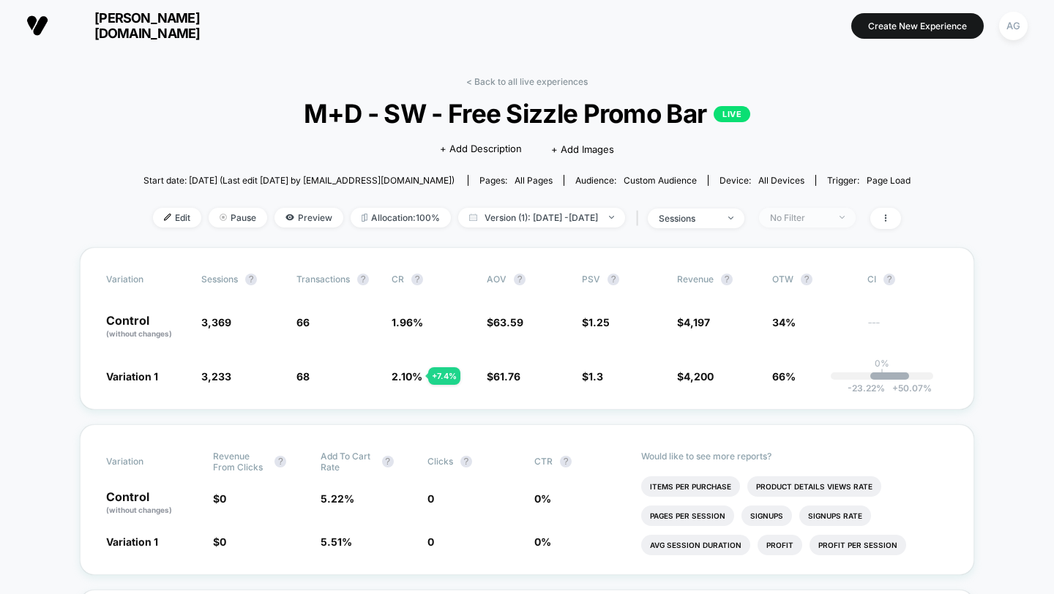
click at [856, 214] on span "No Filter" at bounding box center [807, 218] width 97 height 20
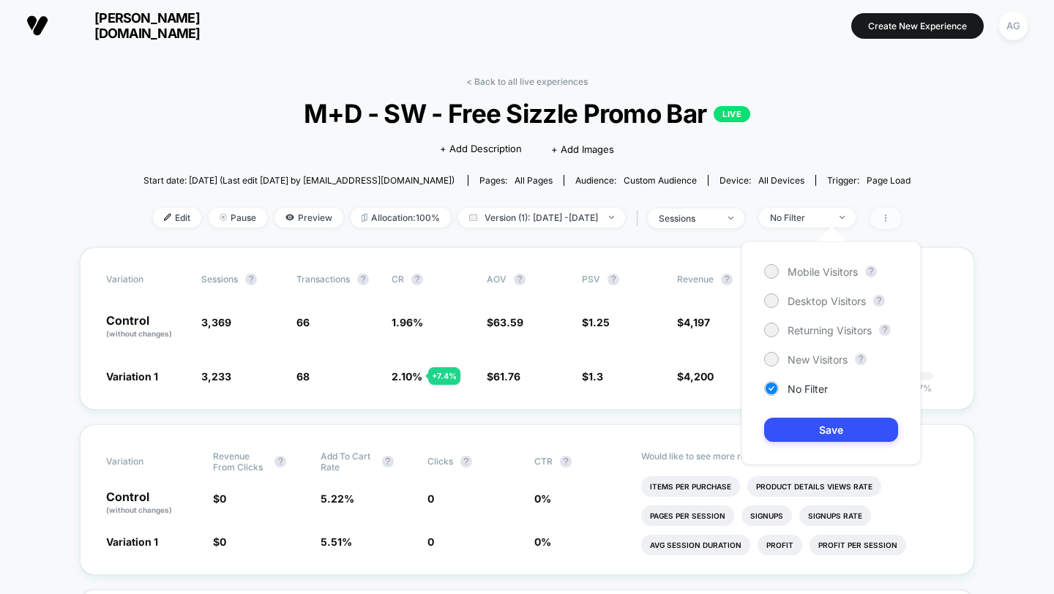
click at [901, 217] on span at bounding box center [885, 218] width 31 height 21
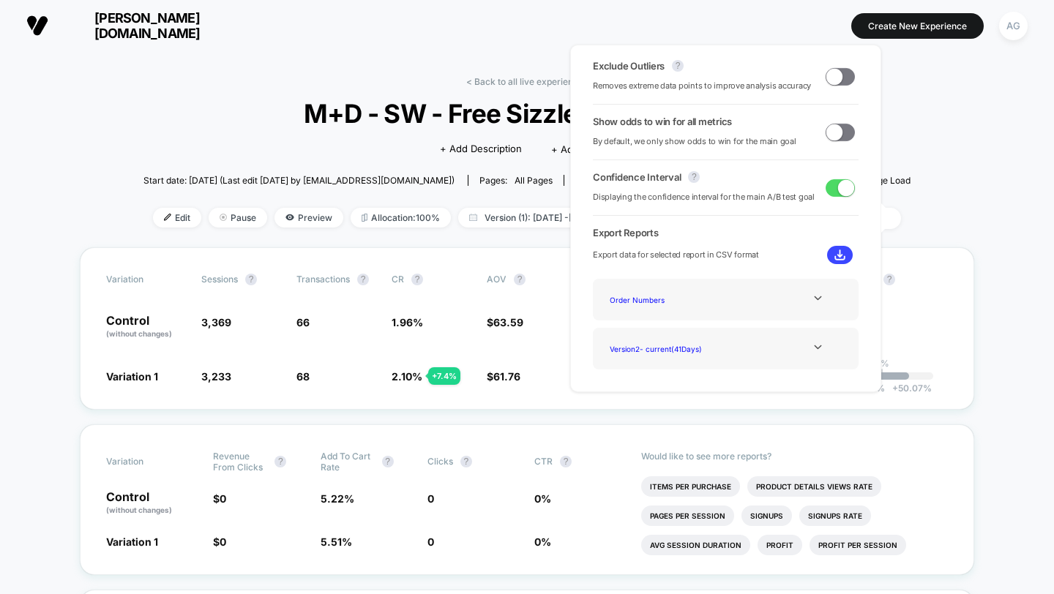
click at [831, 77] on span at bounding box center [834, 76] width 16 height 16
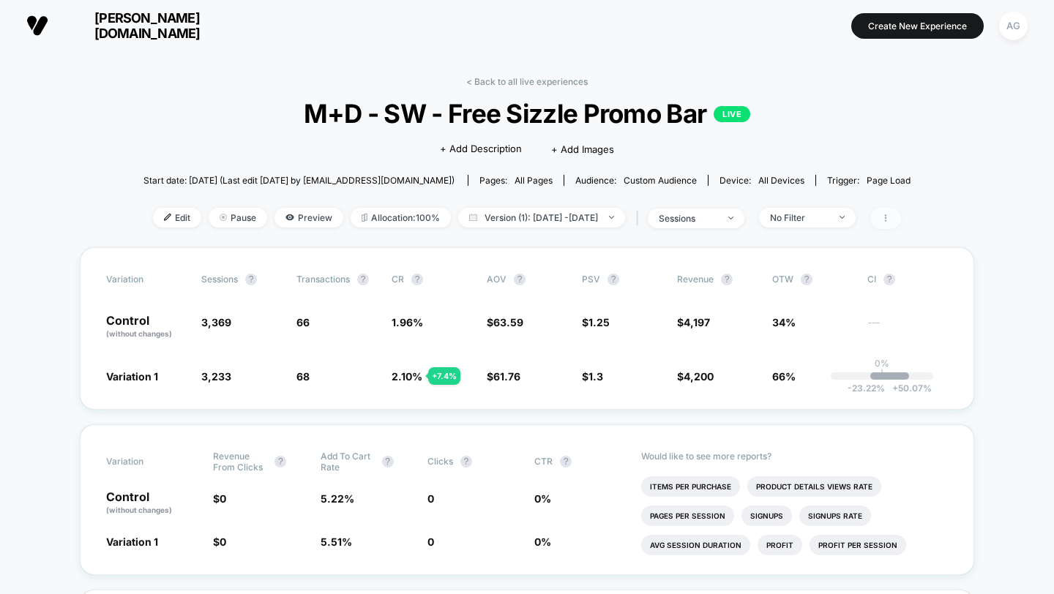
click at [890, 214] on icon at bounding box center [885, 218] width 9 height 9
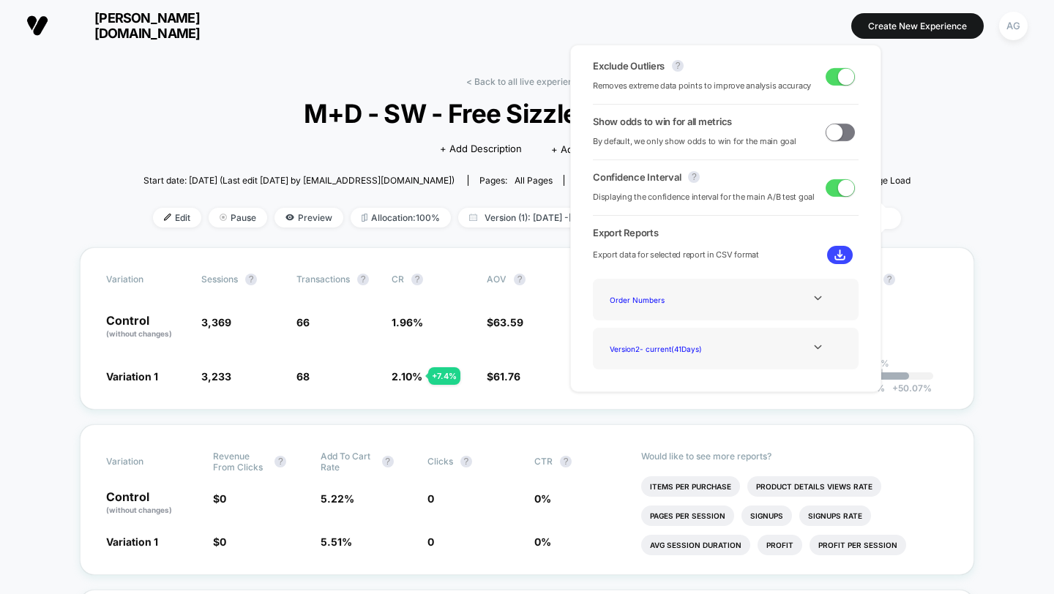
click at [838, 73] on span at bounding box center [846, 76] width 16 height 16
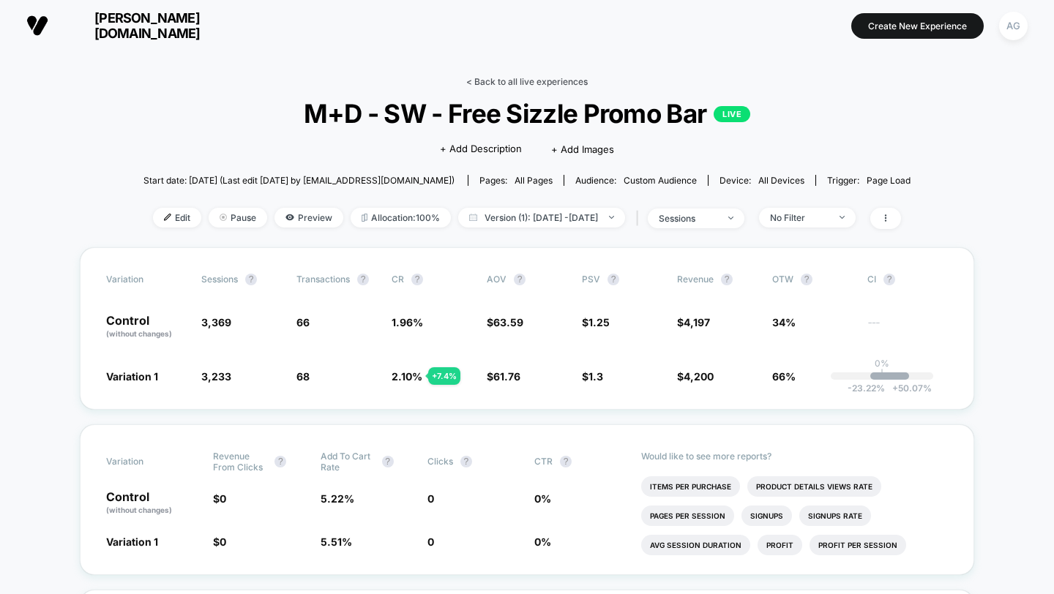
click at [512, 81] on link "< Back to all live experiences" at bounding box center [526, 81] width 121 height 11
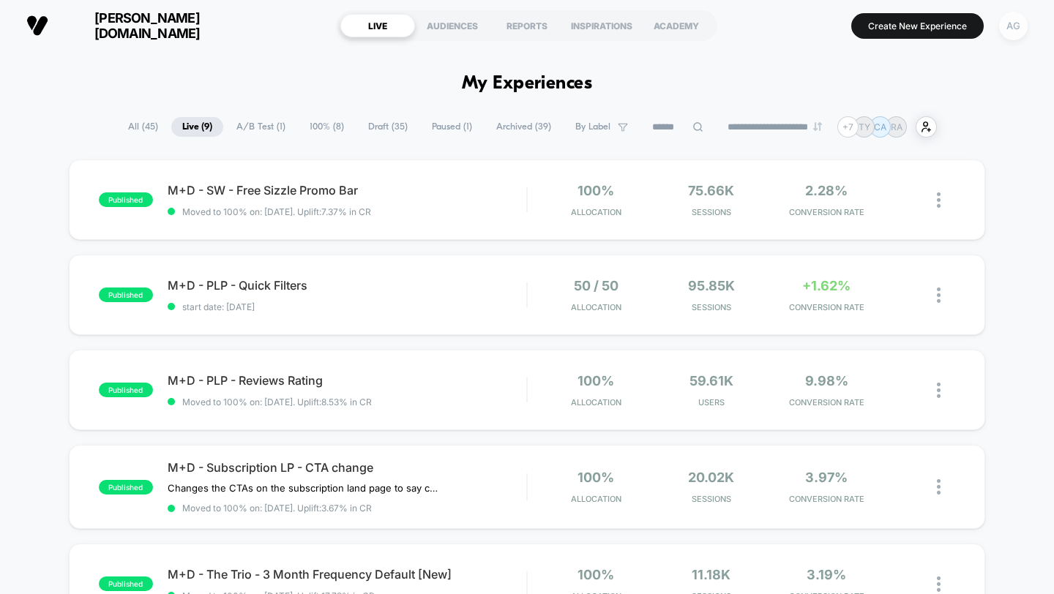
click at [1011, 31] on div "AG" at bounding box center [1013, 26] width 29 height 29
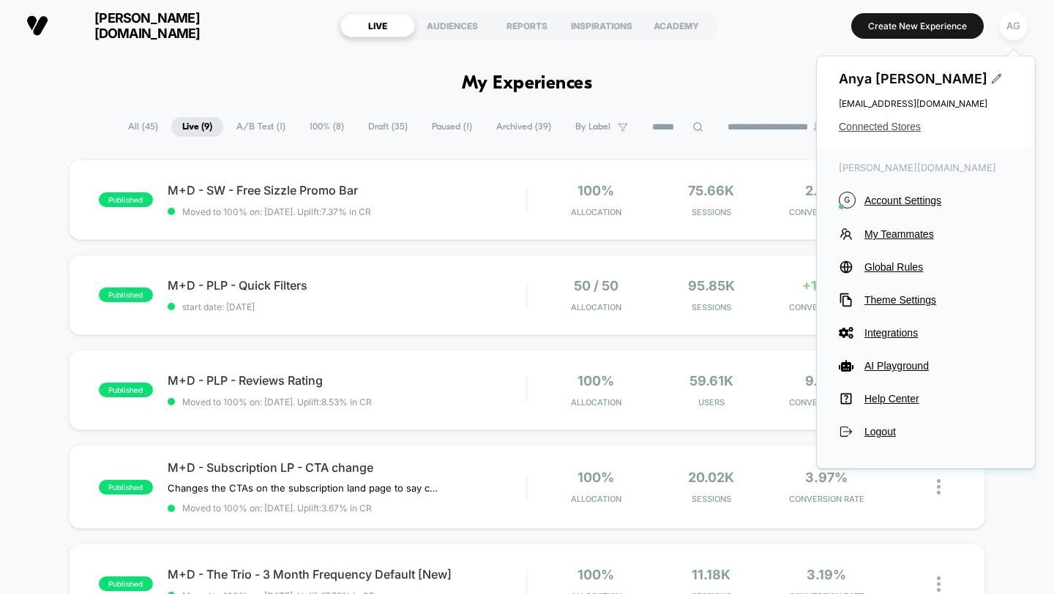
click at [891, 129] on span "Connected Stores" at bounding box center [926, 127] width 174 height 12
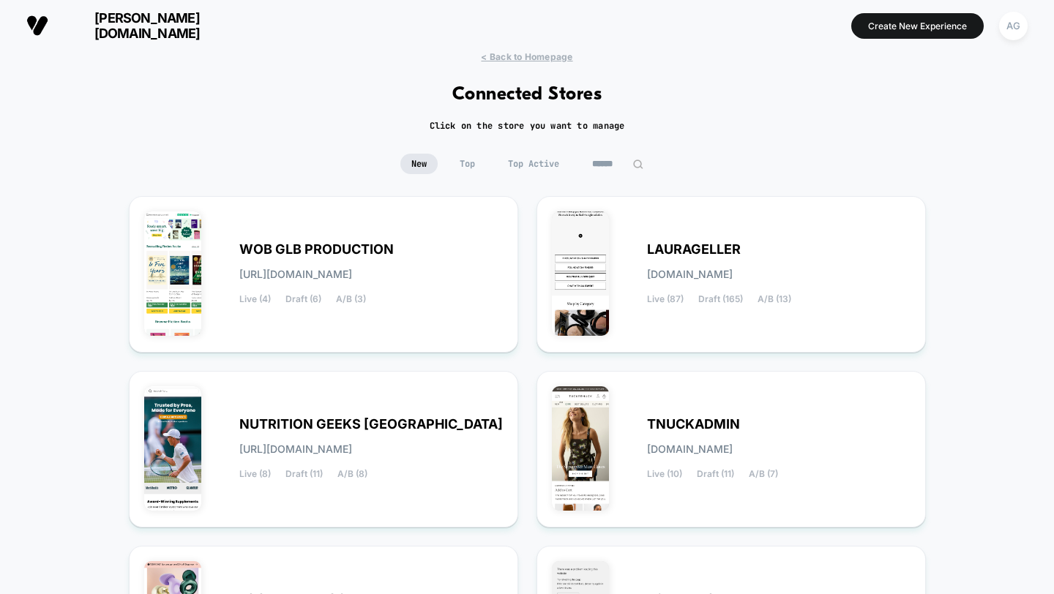
click at [553, 154] on span "Top Active" at bounding box center [533, 164] width 73 height 20
click at [553, 158] on span "Top Active" at bounding box center [533, 164] width 73 height 20
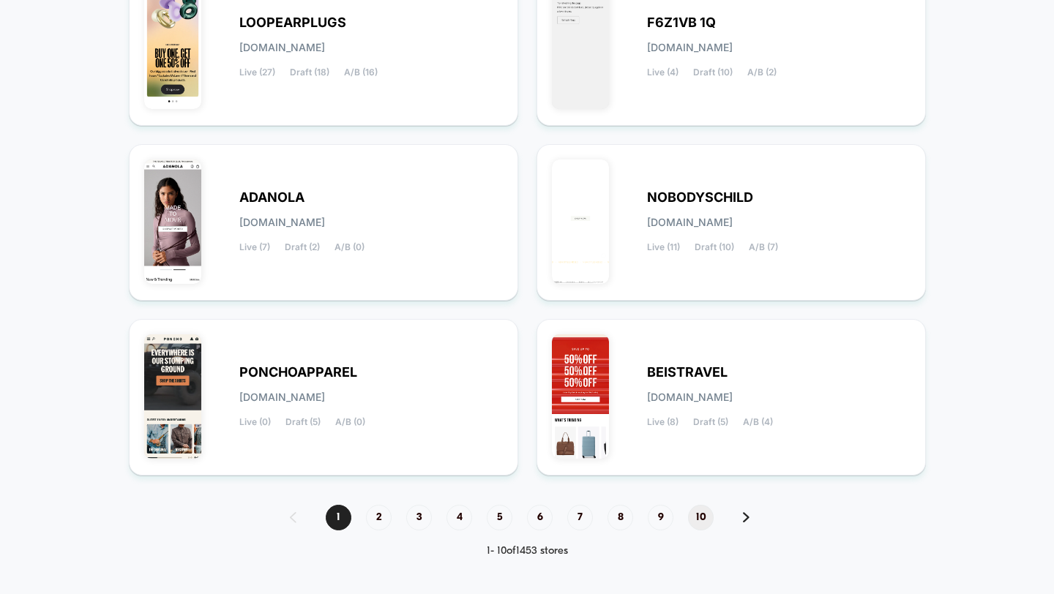
click at [711, 521] on span "10" at bounding box center [701, 518] width 26 height 26
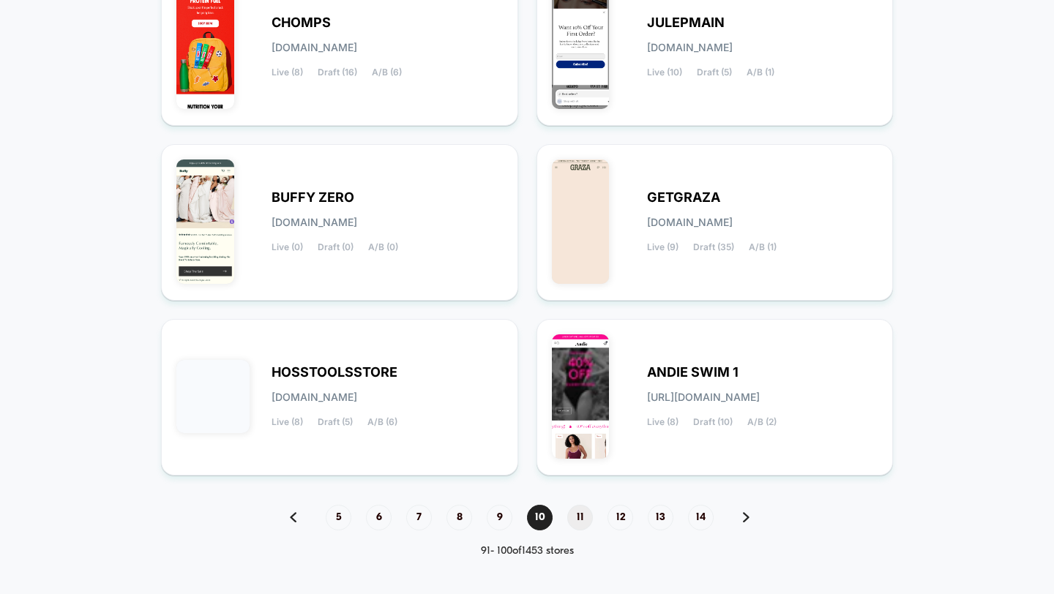
click at [583, 513] on span "11" at bounding box center [580, 518] width 26 height 26
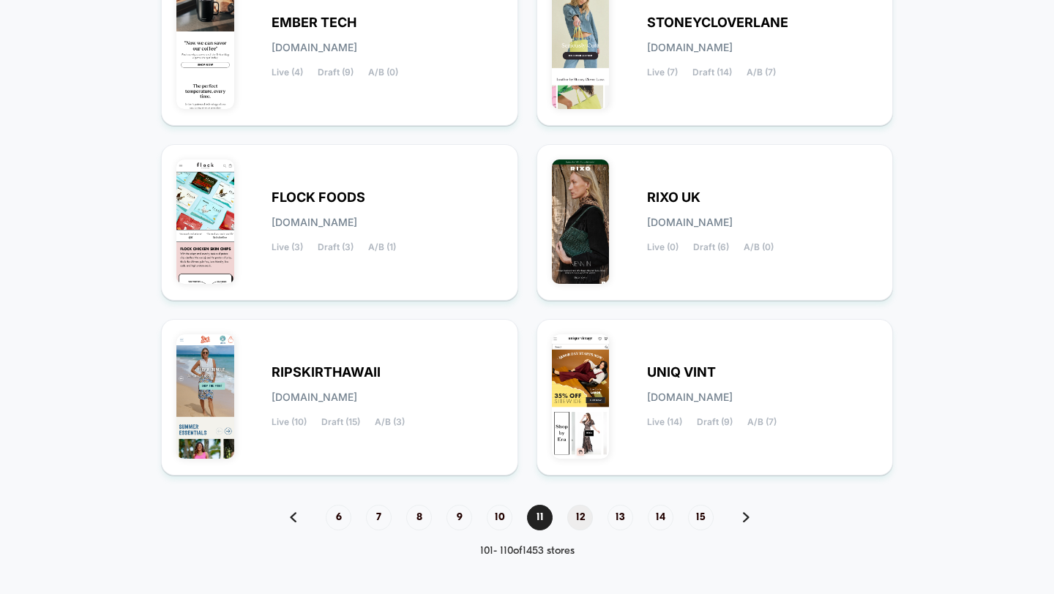
click at [574, 517] on span "12" at bounding box center [580, 518] width 26 height 26
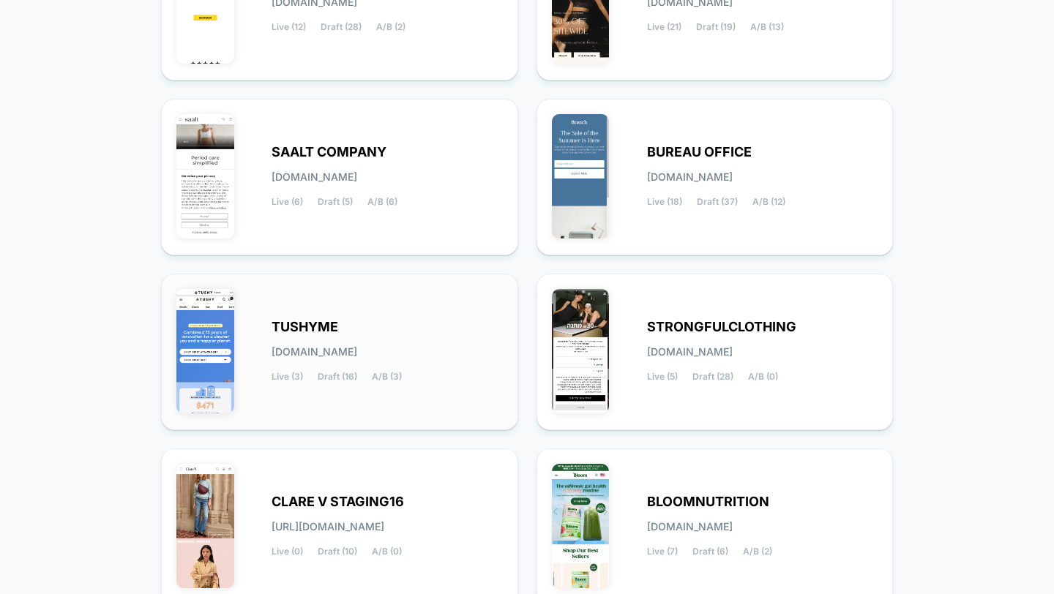
scroll to position [153, 0]
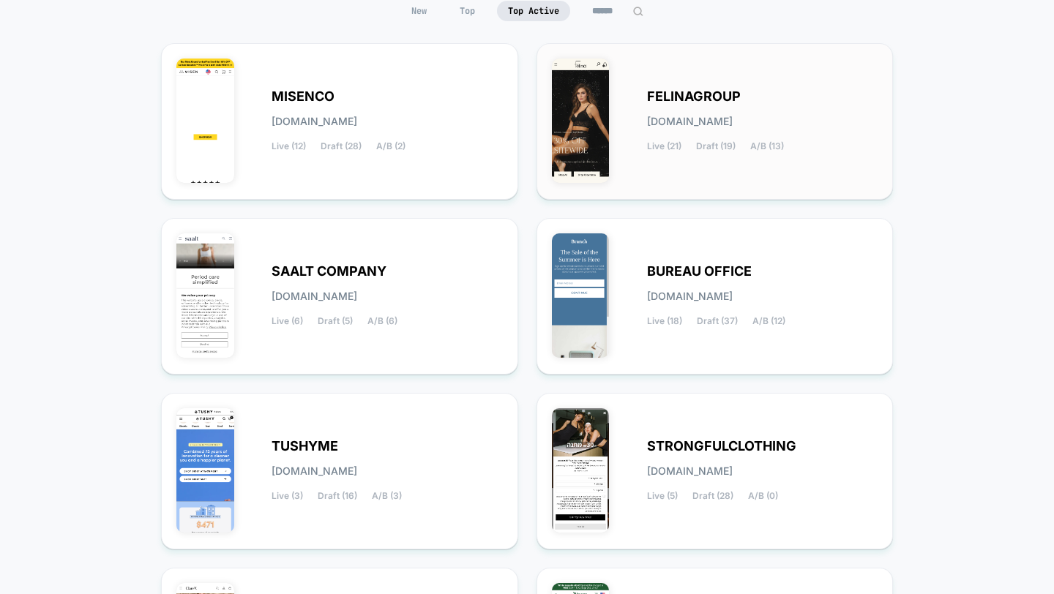
click at [676, 146] on span "Live (21)" at bounding box center [664, 146] width 34 height 10
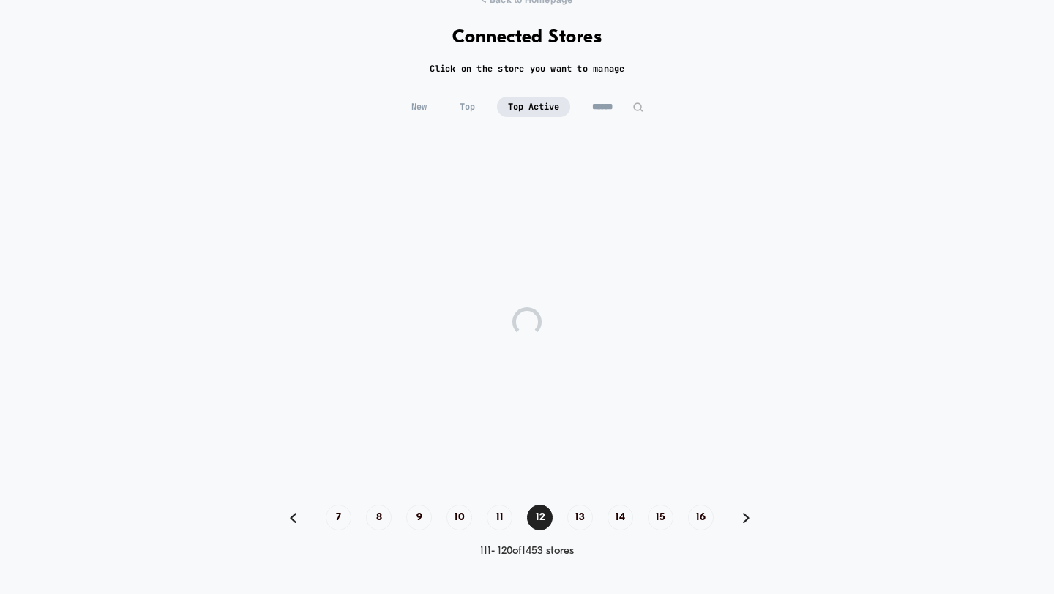
scroll to position [56, 0]
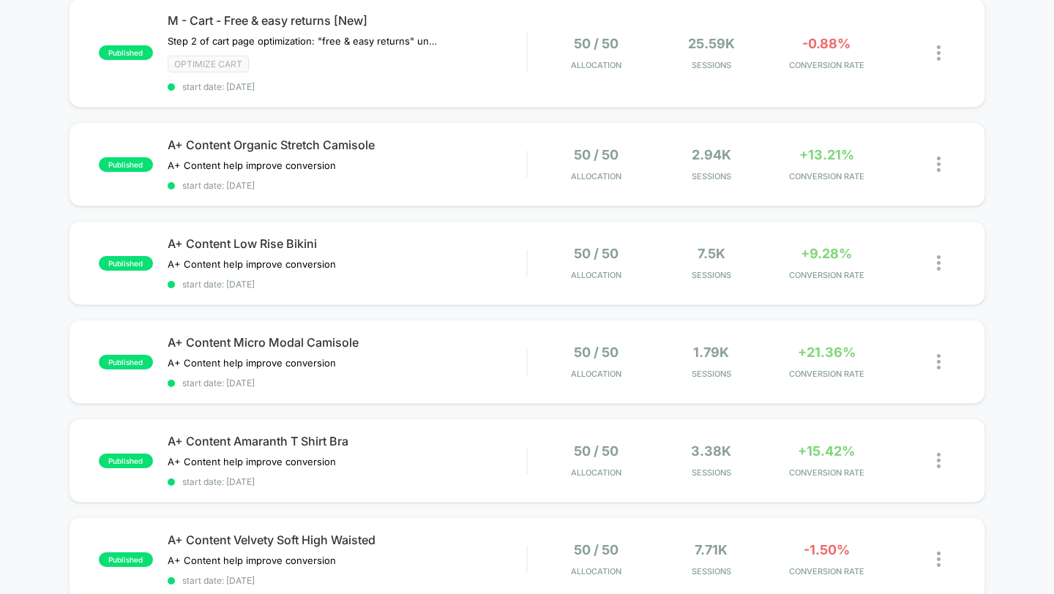
scroll to position [378, 0]
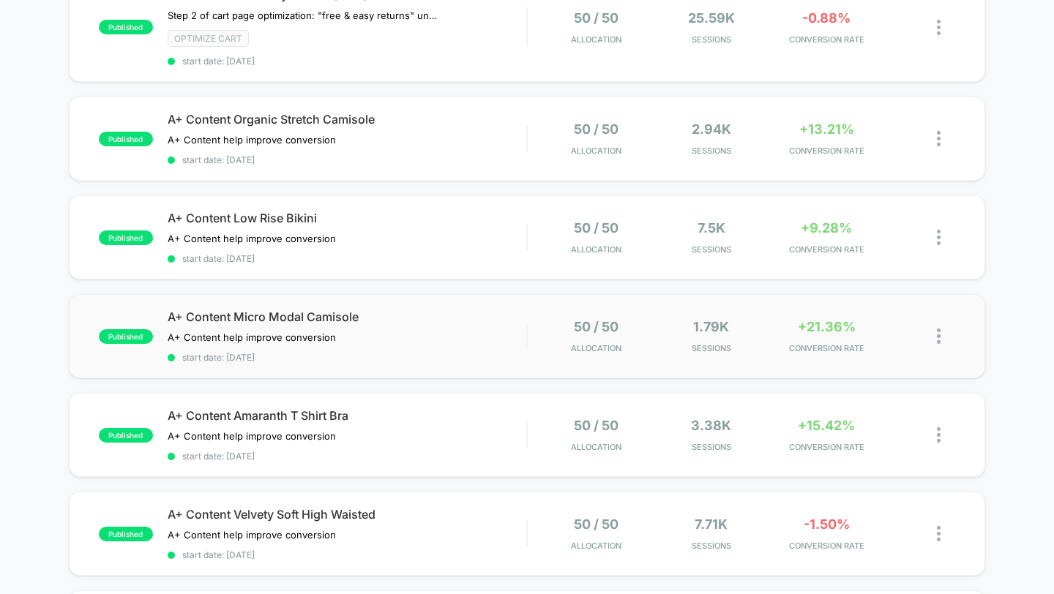
click at [512, 360] on div "published A+ Content Micro Modal Camisole A+ Content help improve conversion Cl…" at bounding box center [527, 336] width 917 height 84
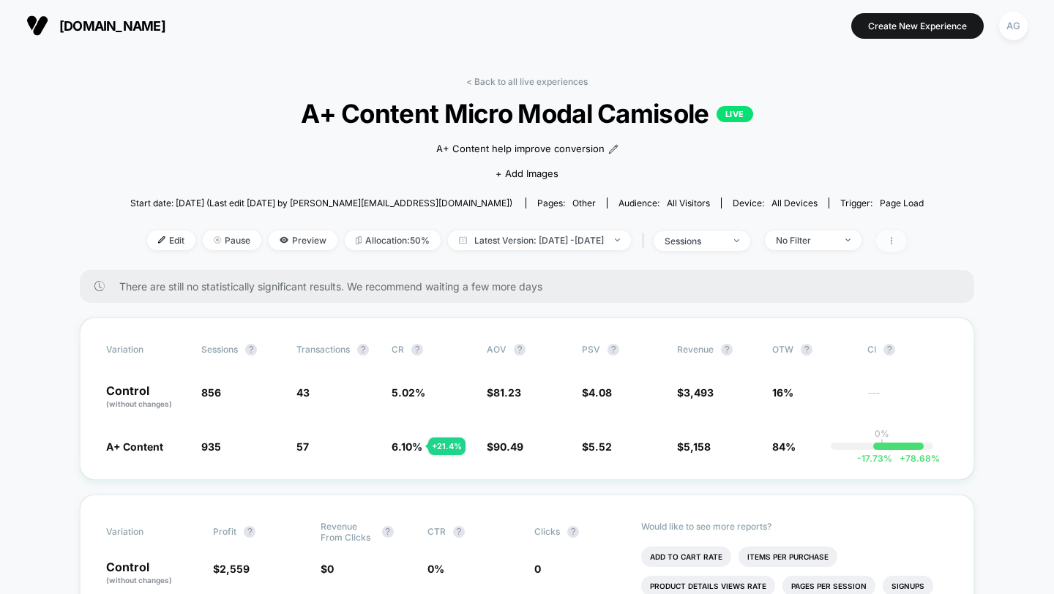
click at [896, 239] on icon at bounding box center [891, 240] width 9 height 9
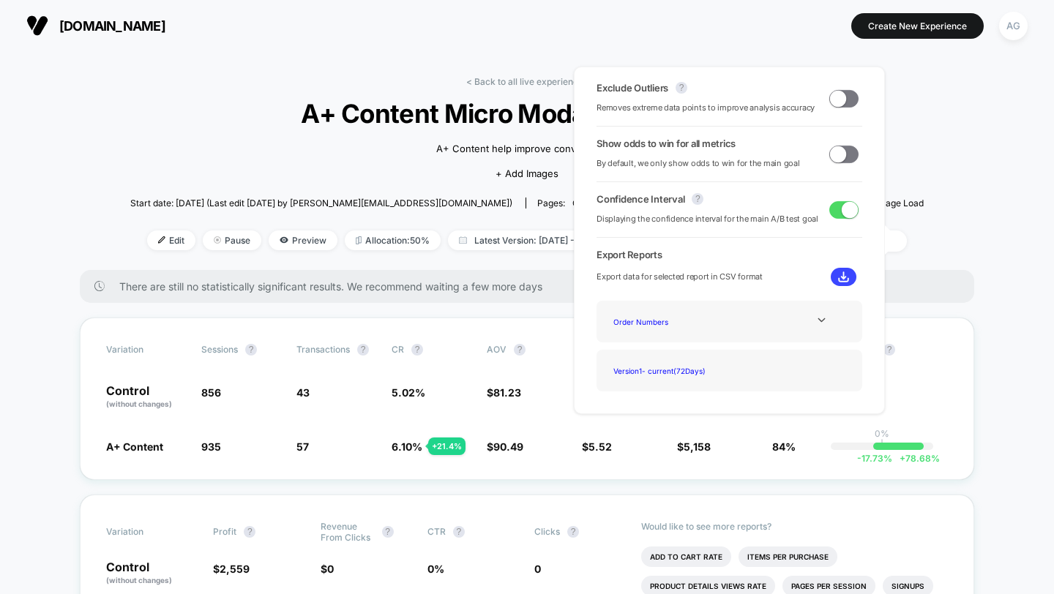
click at [831, 98] on span at bounding box center [838, 98] width 16 height 16
click at [842, 99] on span at bounding box center [850, 98] width 16 height 16
click at [161, 243] on span "Edit" at bounding box center [171, 241] width 48 height 20
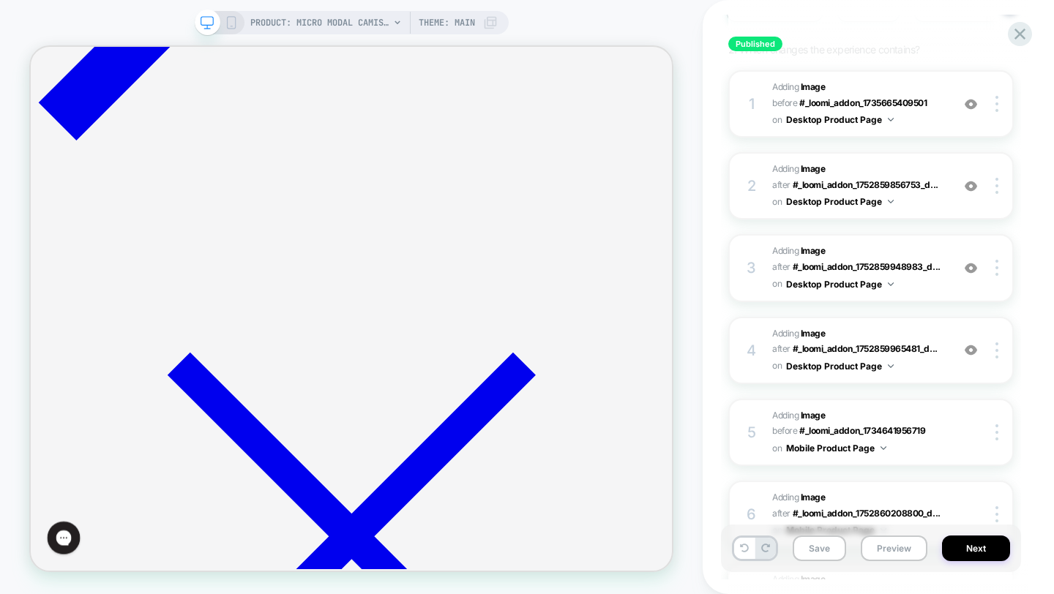
scroll to position [208, 0]
click at [967, 345] on img at bounding box center [971, 349] width 12 height 12
click at [974, 347] on img at bounding box center [971, 349] width 12 height 12
click at [972, 264] on img at bounding box center [971, 267] width 12 height 12
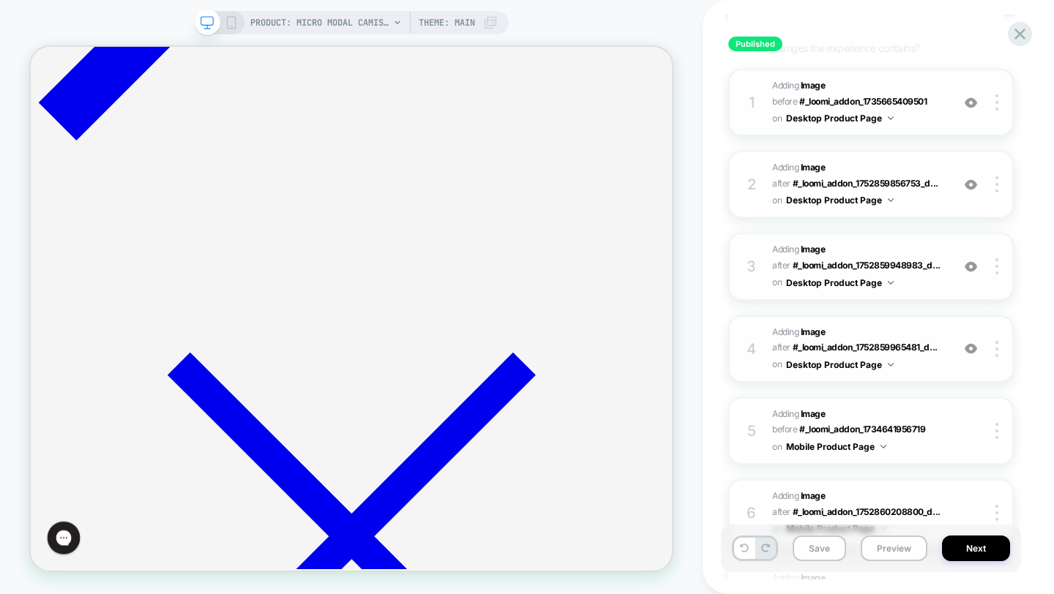
click at [973, 104] on img at bounding box center [971, 103] width 12 height 12
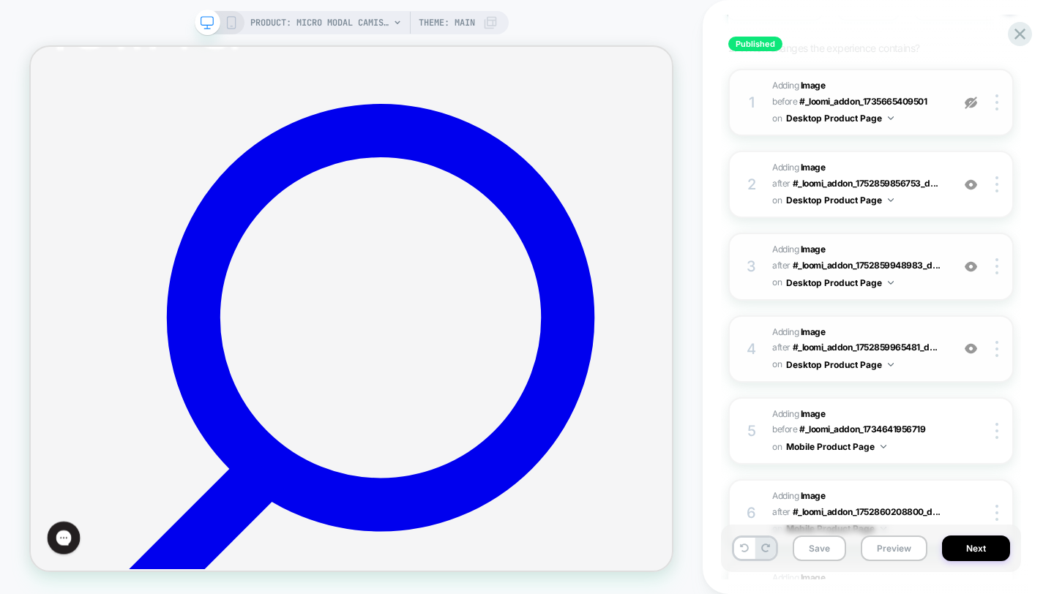
scroll to position [442, 0]
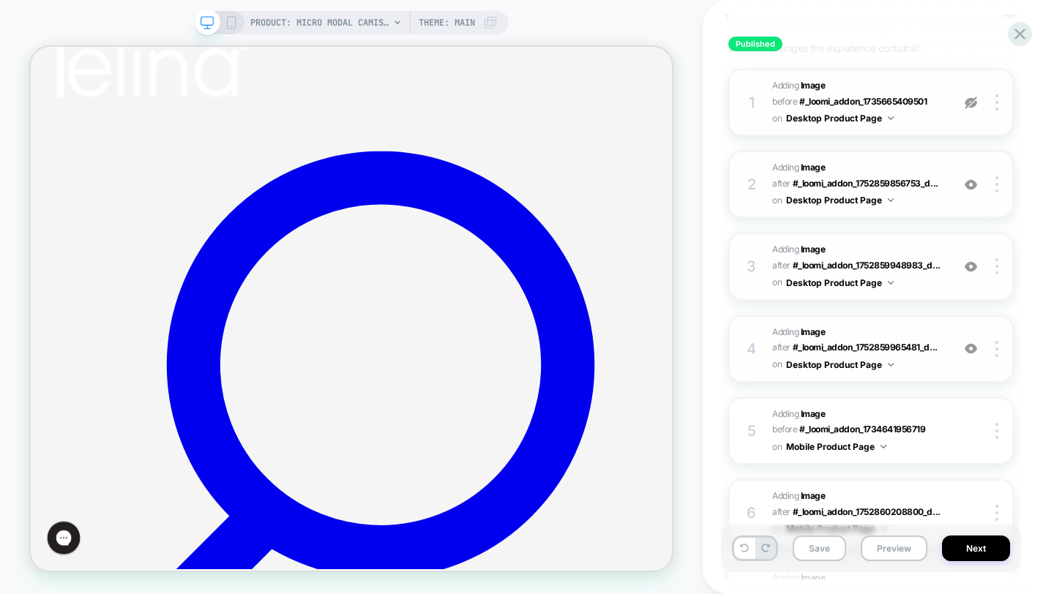
click at [971, 183] on img at bounding box center [971, 185] width 12 height 12
click at [973, 288] on div "3 #_loomi_addon_1752859965481_dup1752871153_dup1752871940_dup1752872450 Adding …" at bounding box center [870, 266] width 285 height 67
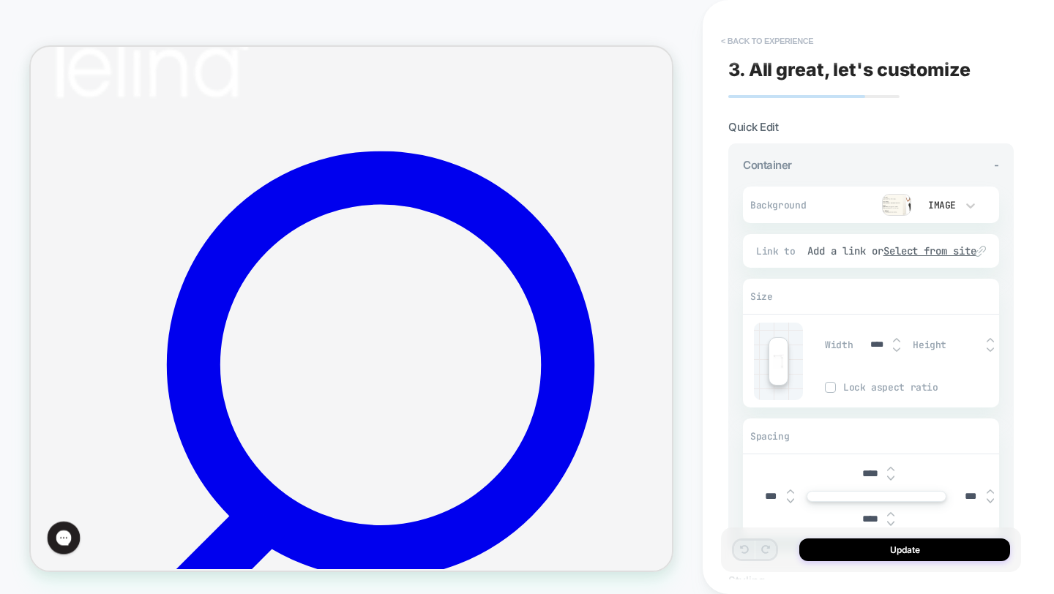
click at [733, 35] on button "< Back to experience" at bounding box center [767, 40] width 107 height 23
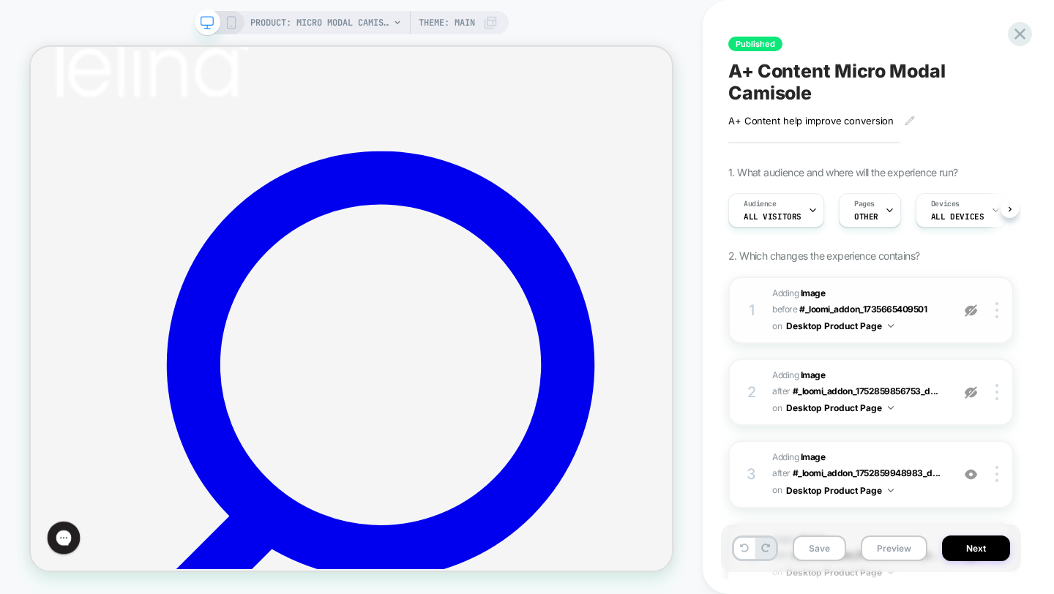
scroll to position [0, 1]
click at [971, 311] on img at bounding box center [971, 310] width 12 height 12
click at [968, 397] on img at bounding box center [971, 392] width 12 height 12
click at [230, 19] on icon at bounding box center [231, 22] width 13 height 13
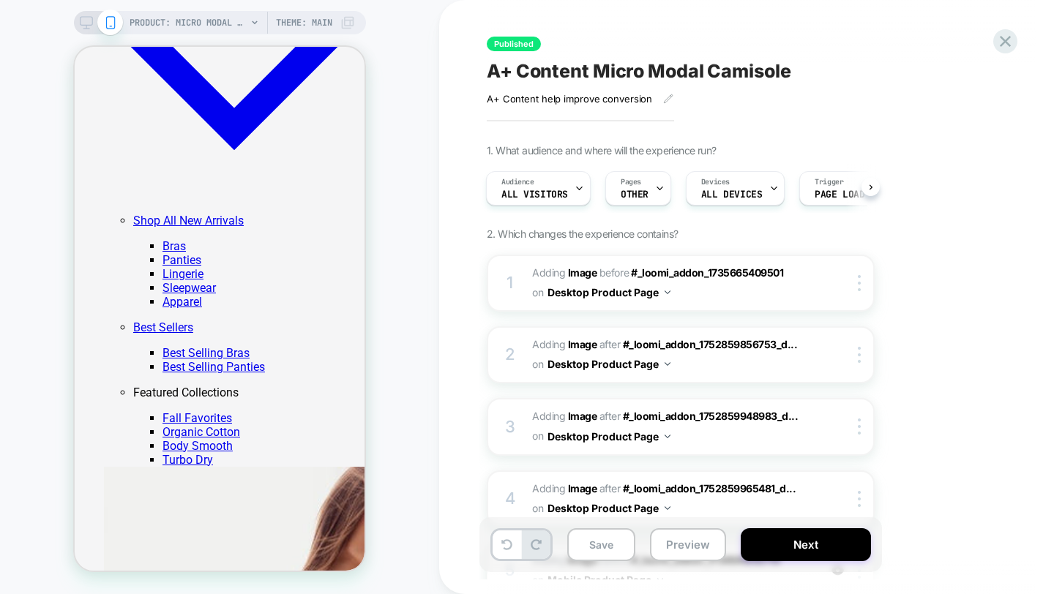
scroll to position [396, 0]
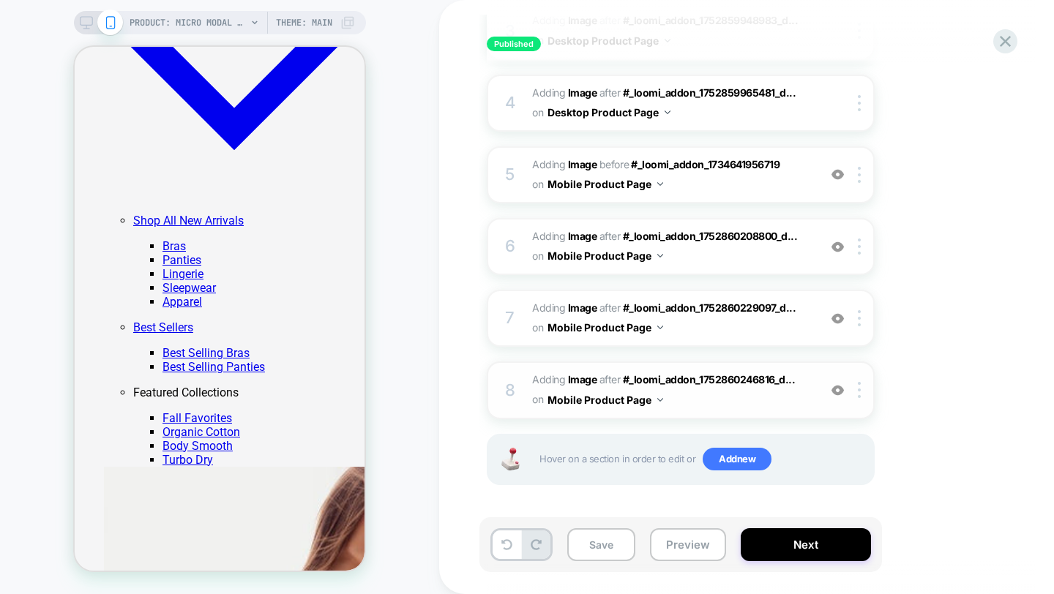
click at [839, 382] on div at bounding box center [838, 390] width 24 height 16
click at [840, 389] on img at bounding box center [837, 390] width 12 height 12
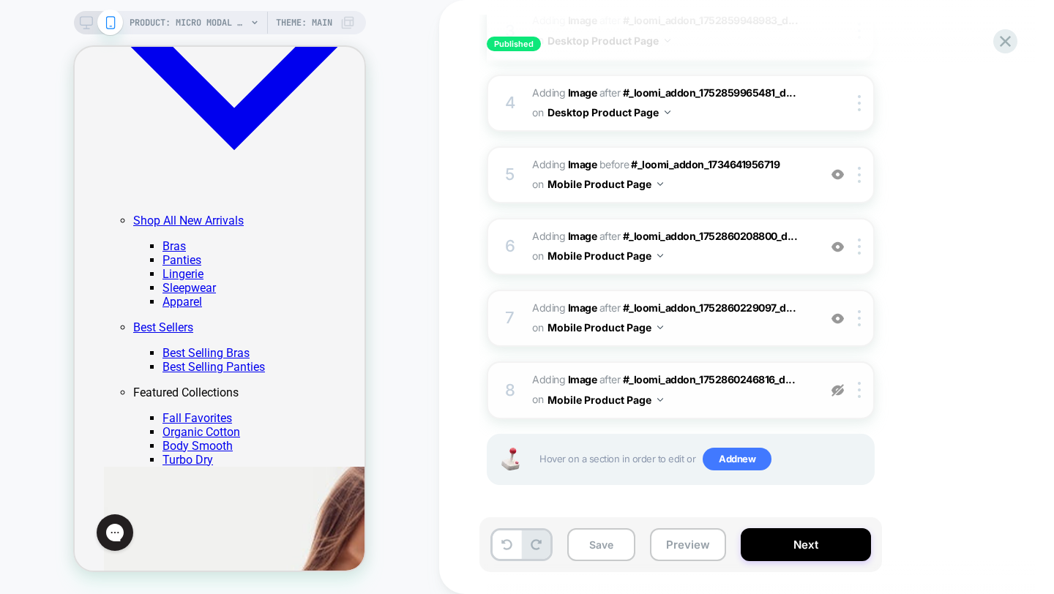
click at [840, 317] on img at bounding box center [837, 319] width 12 height 12
click at [837, 248] on img at bounding box center [837, 247] width 12 height 12
click at [837, 171] on img at bounding box center [837, 174] width 12 height 12
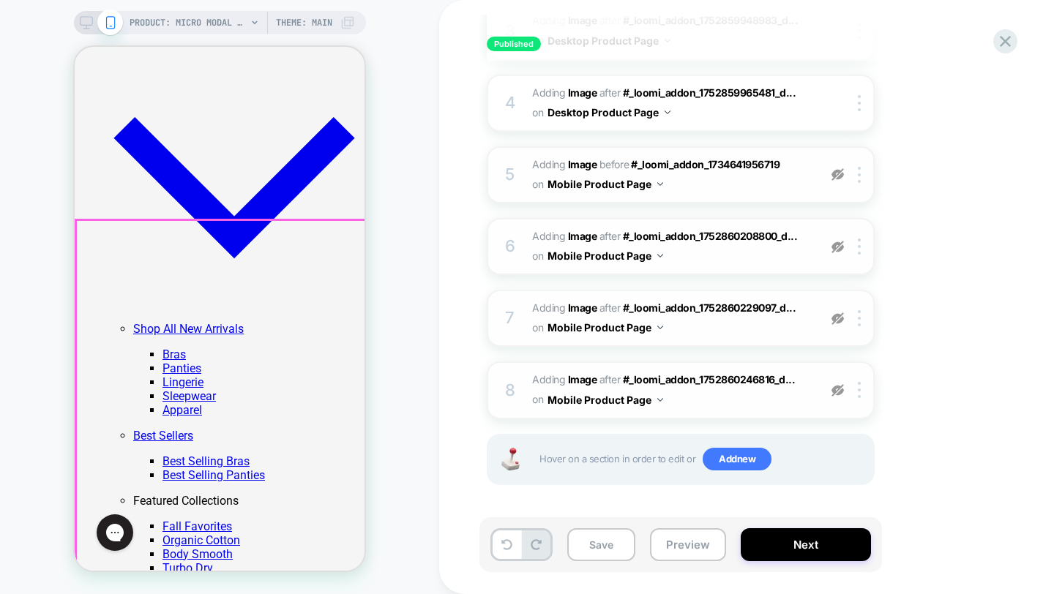
scroll to position [1093, 0]
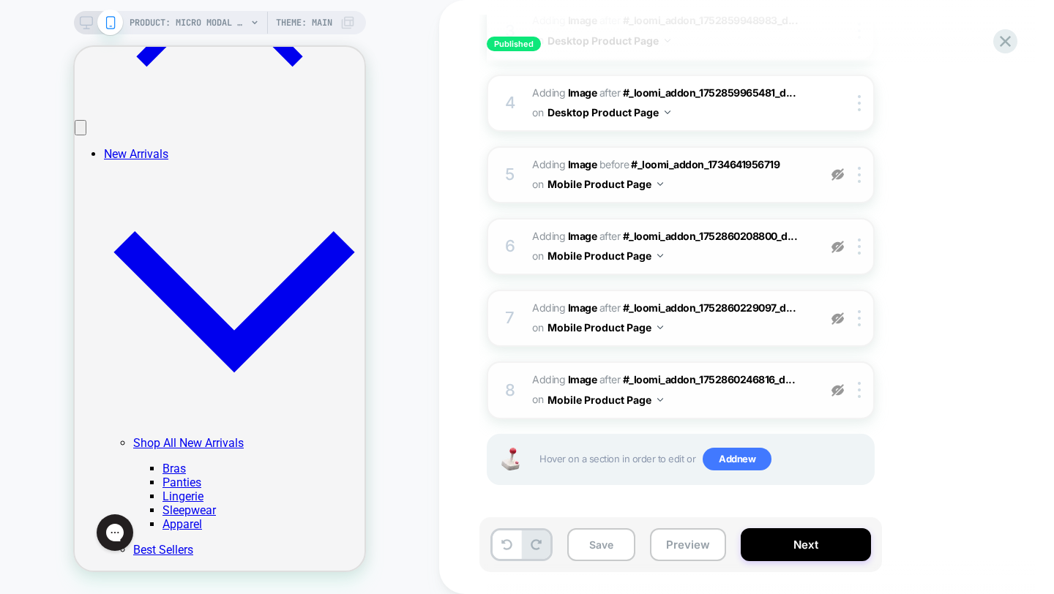
click at [840, 177] on img at bounding box center [837, 174] width 12 height 12
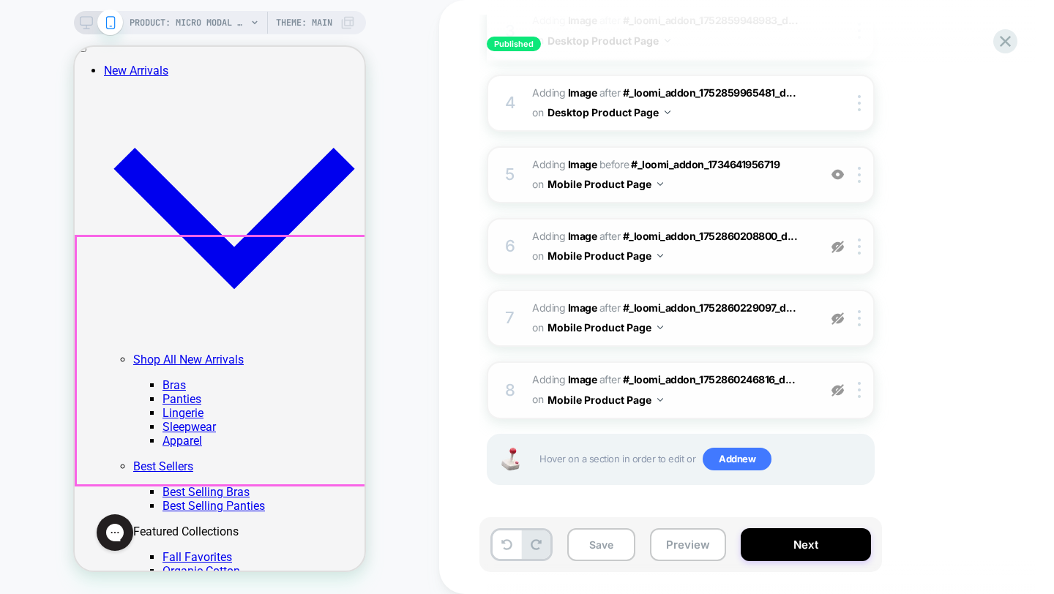
scroll to position [1294, 0]
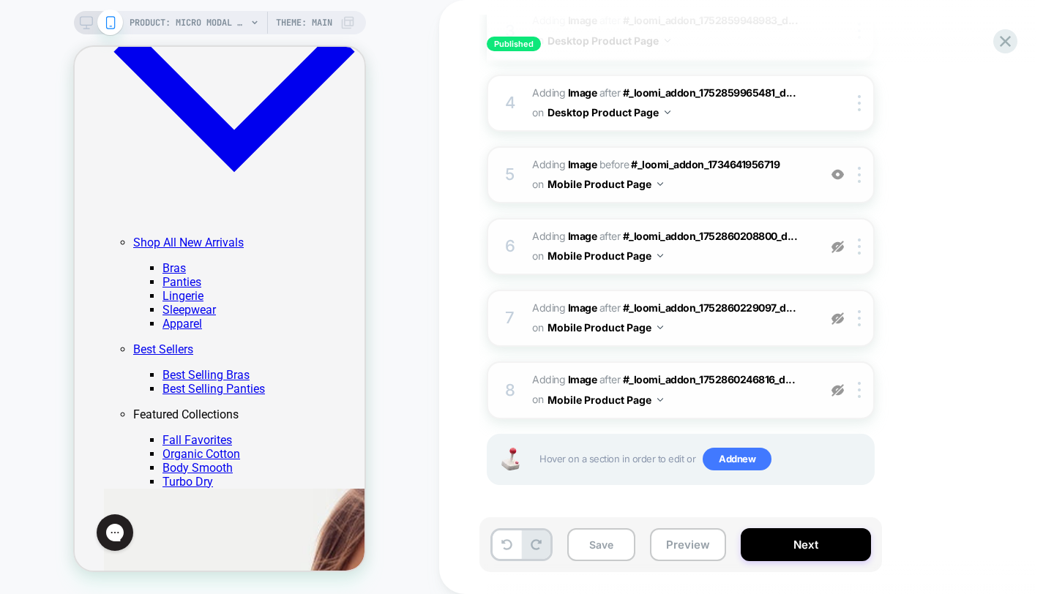
click at [837, 242] on img at bounding box center [837, 247] width 12 height 12
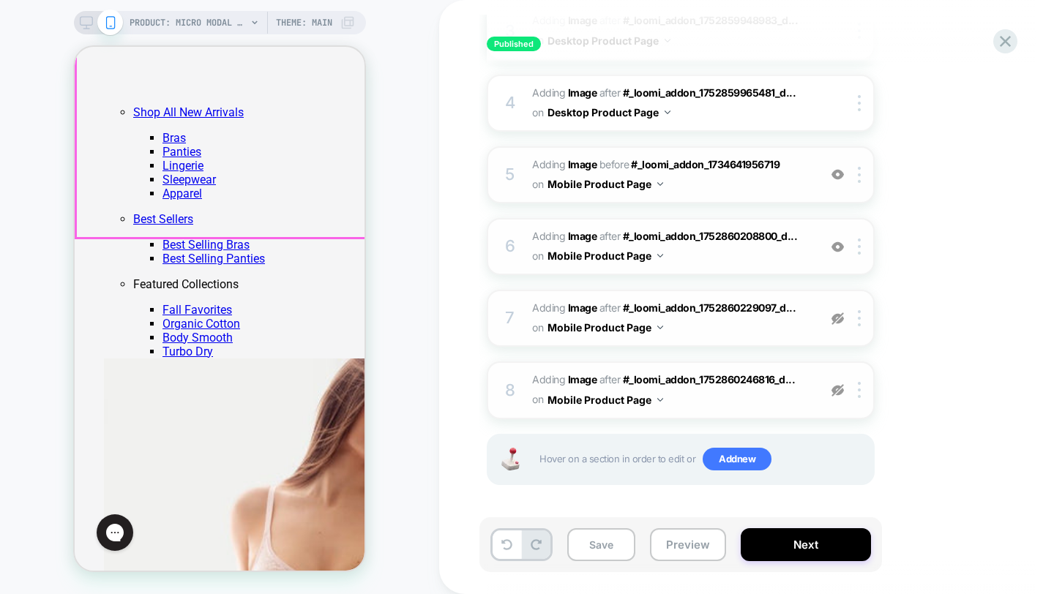
scroll to position [1440, 0]
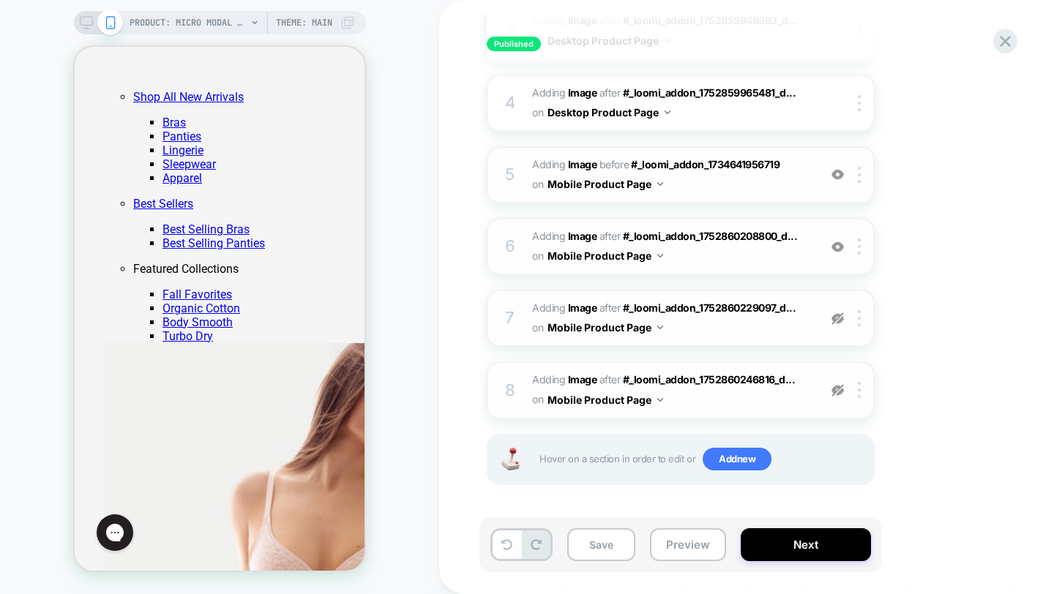
click at [842, 319] on img at bounding box center [837, 319] width 12 height 12
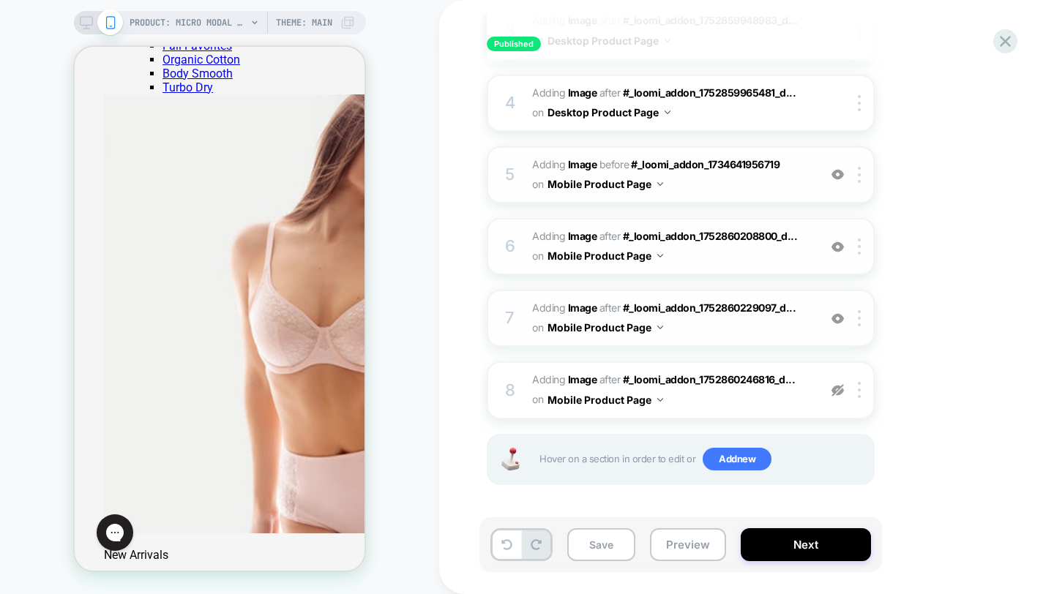
click at [840, 391] on img at bounding box center [837, 390] width 12 height 12
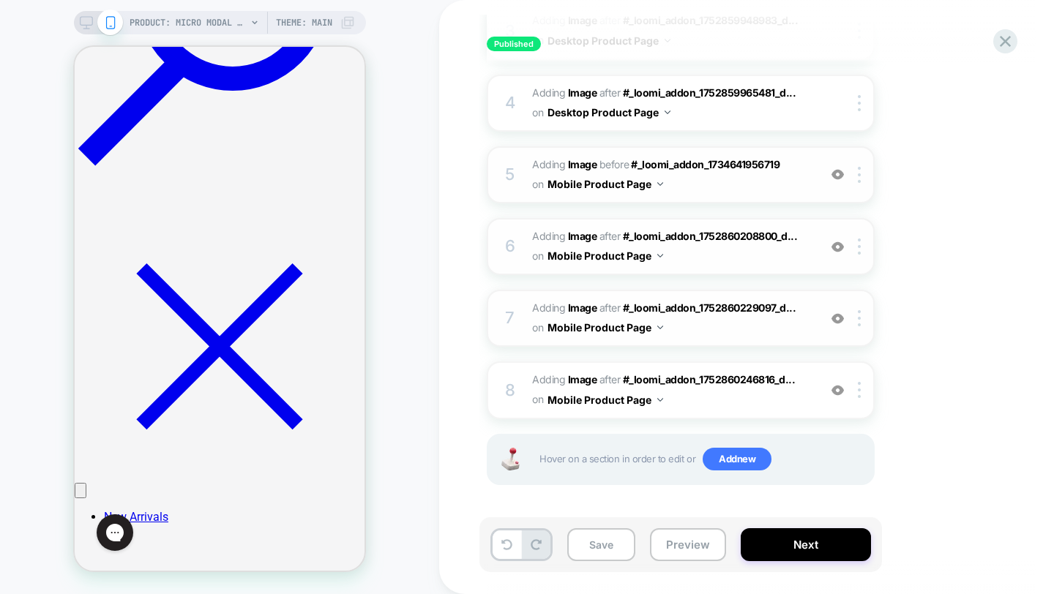
scroll to position [0, 0]
